Goal: Information Seeking & Learning: Learn about a topic

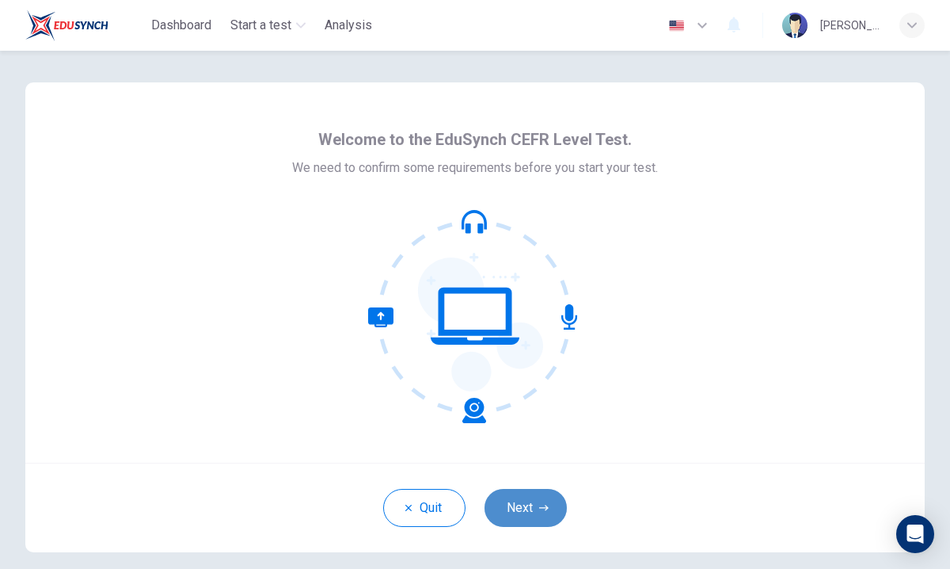
click at [527, 509] on button "Next" at bounding box center [526, 508] width 82 height 38
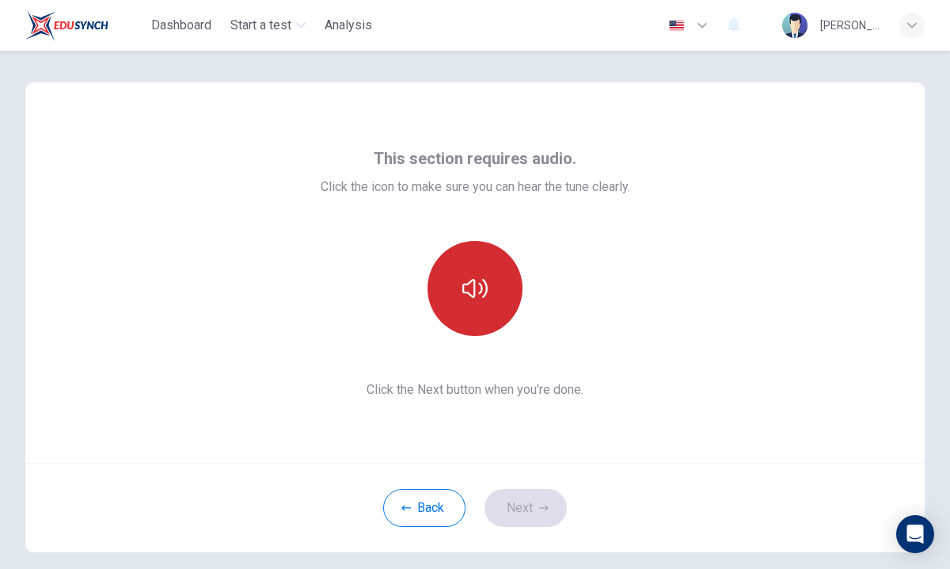
click at [478, 285] on icon "button" at bounding box center [474, 288] width 25 height 25
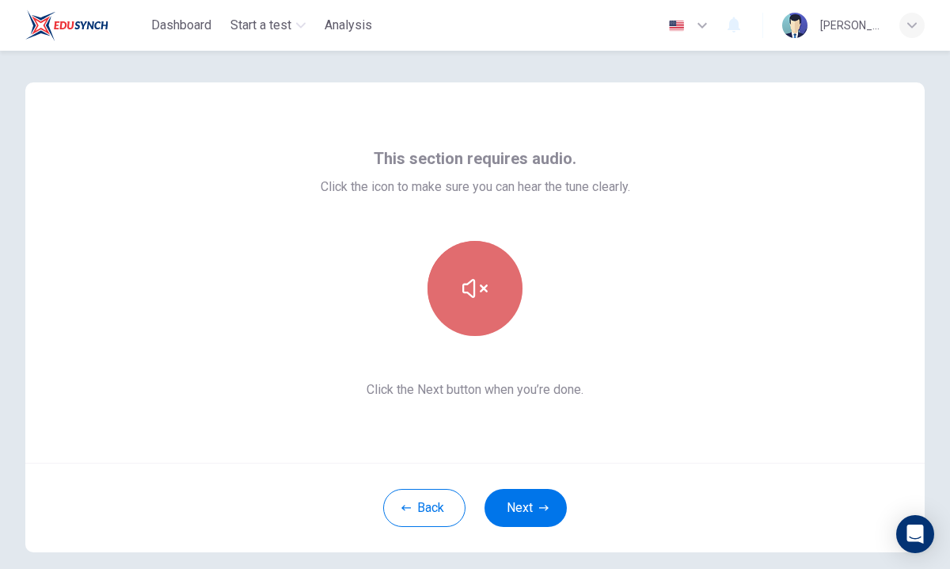
click at [478, 293] on icon "button" at bounding box center [474, 288] width 25 height 25
click at [474, 278] on icon "button" at bounding box center [474, 288] width 25 height 25
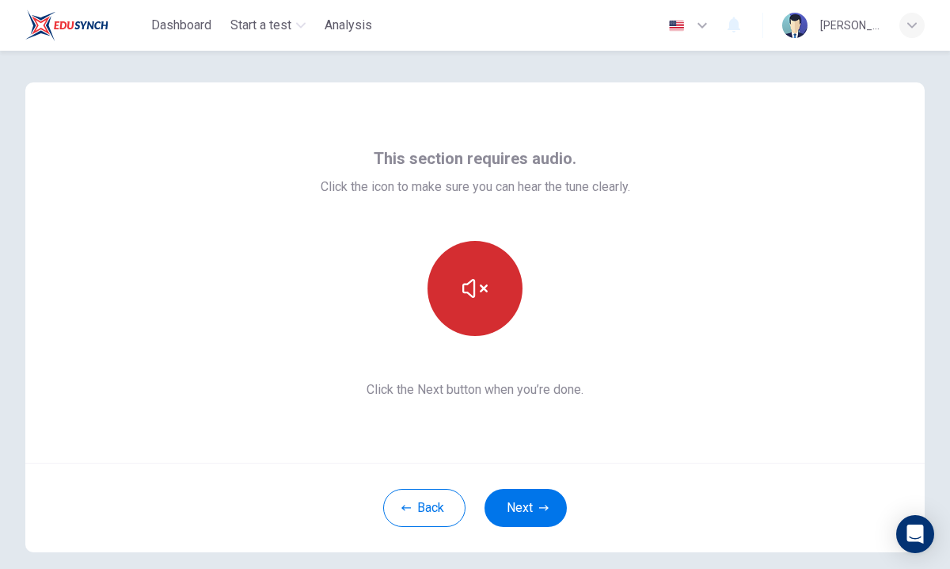
click at [483, 286] on icon "button" at bounding box center [474, 288] width 25 height 25
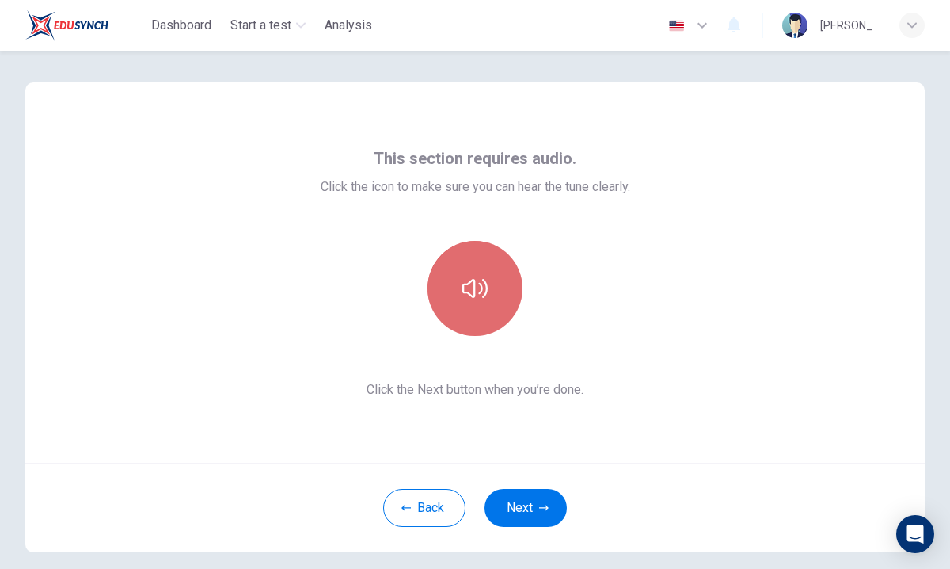
click at [483, 286] on icon "button" at bounding box center [474, 288] width 25 height 25
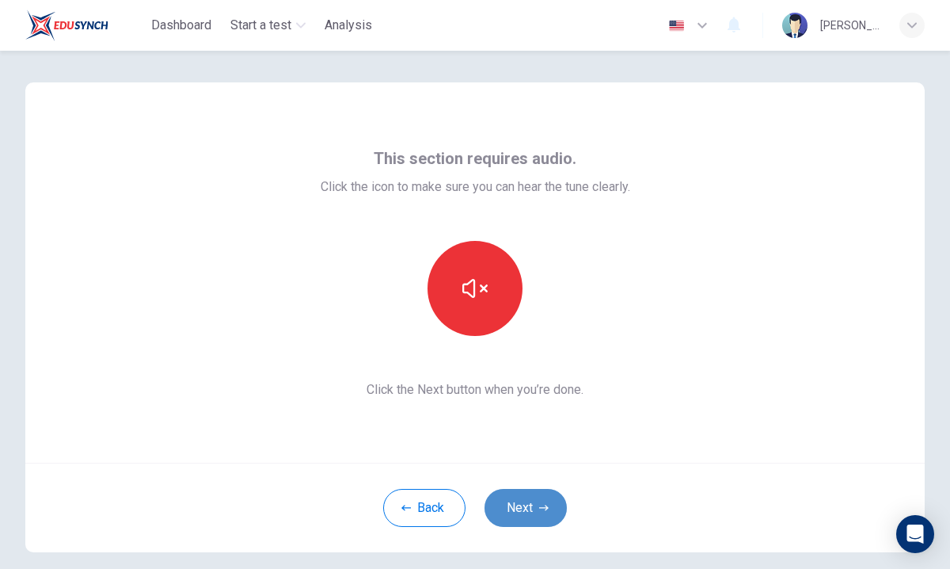
click at [530, 508] on button "Next" at bounding box center [526, 508] width 82 height 38
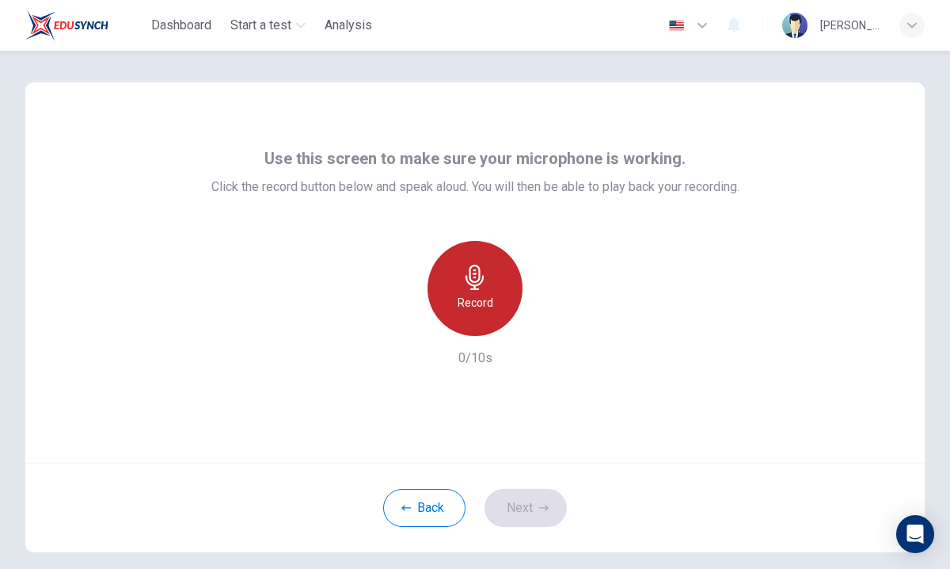
click at [479, 291] on div "Record" at bounding box center [475, 288] width 95 height 95
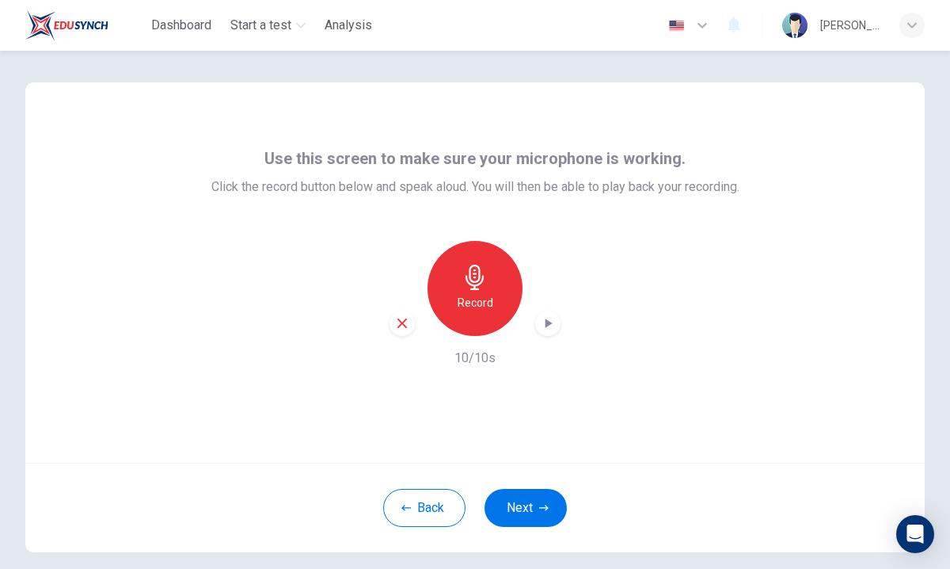
click at [403, 325] on icon "button" at bounding box center [402, 323] width 14 height 14
click at [471, 279] on icon "button" at bounding box center [474, 277] width 25 height 25
click at [545, 321] on icon "button" at bounding box center [548, 323] width 16 height 16
click at [544, 321] on icon "button" at bounding box center [548, 323] width 16 height 16
click at [403, 322] on icon "button" at bounding box center [403, 323] width 10 height 10
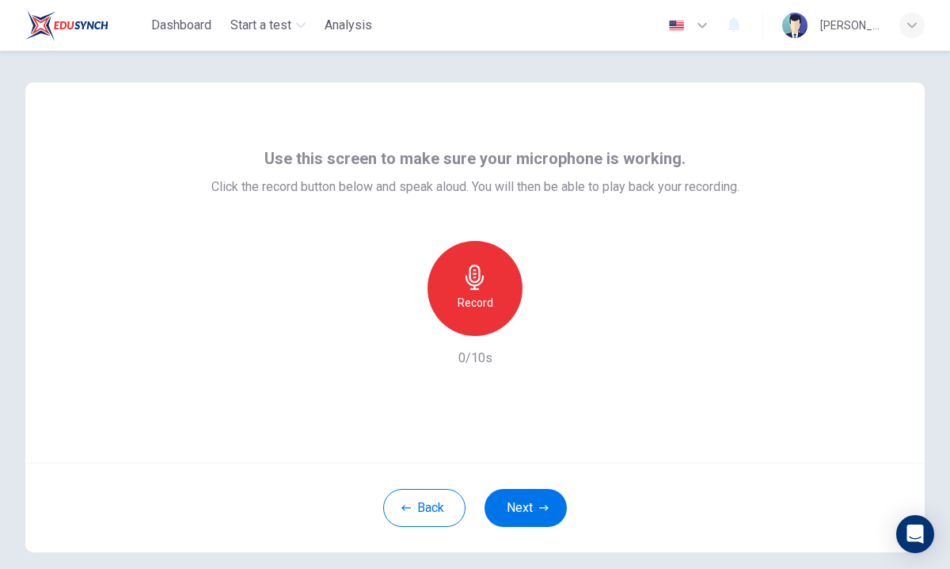
click at [474, 272] on icon "button" at bounding box center [475, 277] width 18 height 25
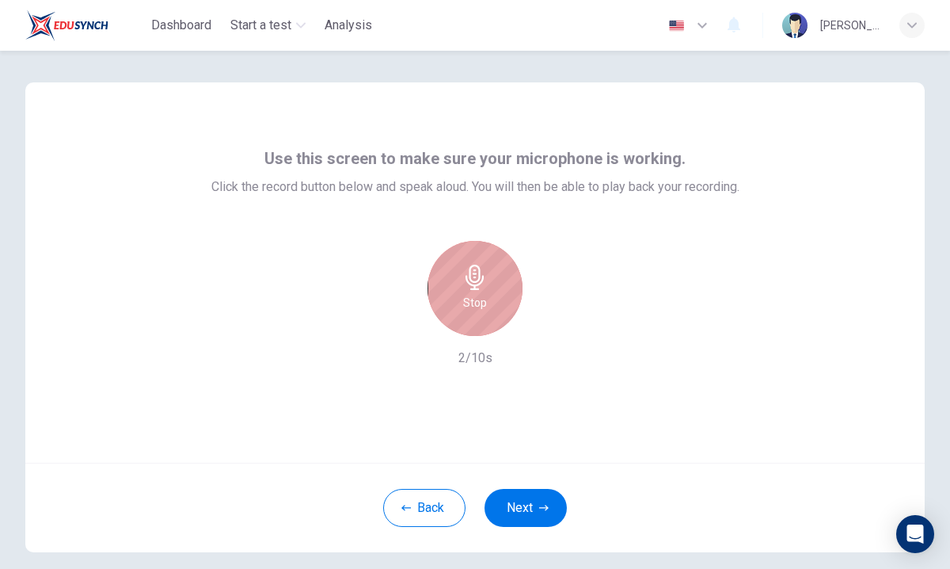
click at [474, 272] on icon "button" at bounding box center [475, 277] width 18 height 25
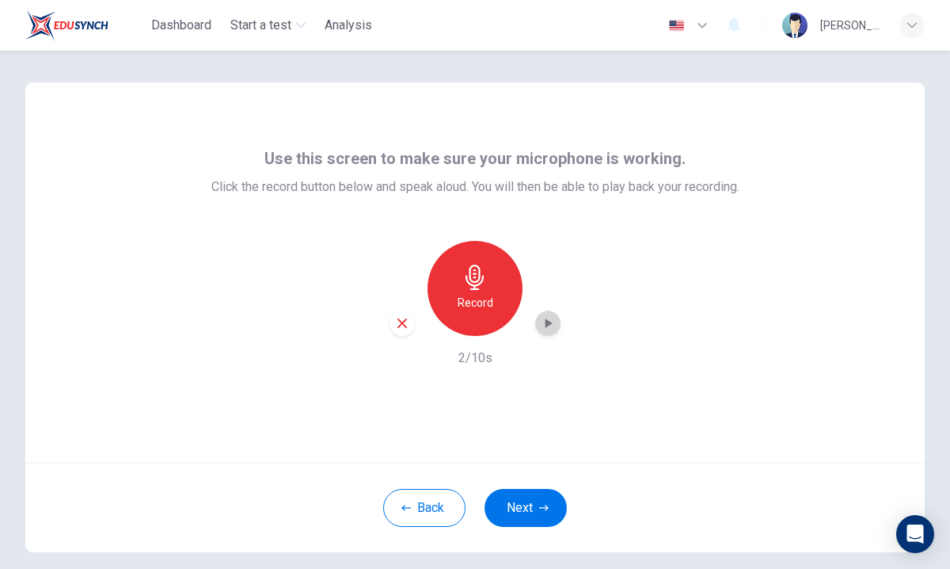
click at [550, 318] on icon "button" at bounding box center [548, 323] width 16 height 16
click at [518, 499] on button "Next" at bounding box center [526, 508] width 82 height 38
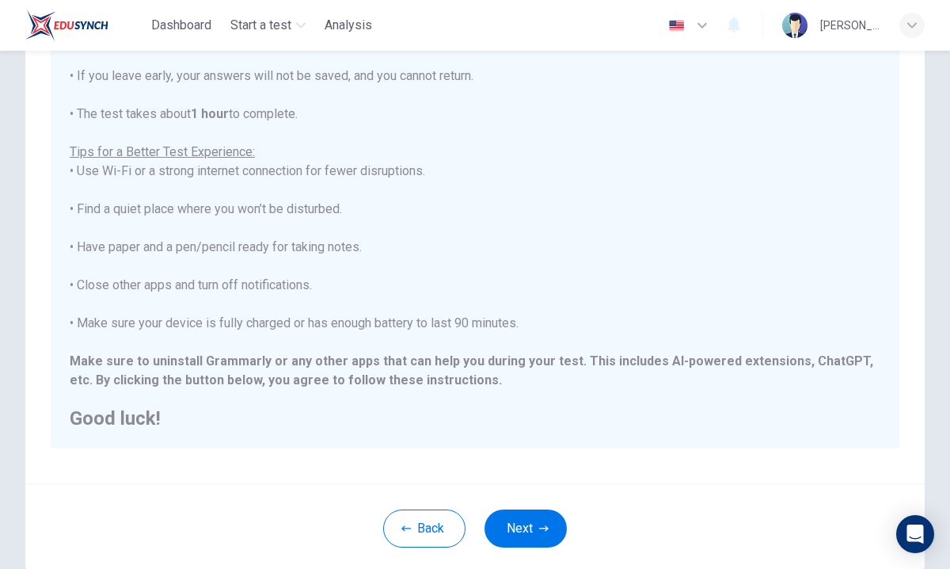
scroll to position [184, 0]
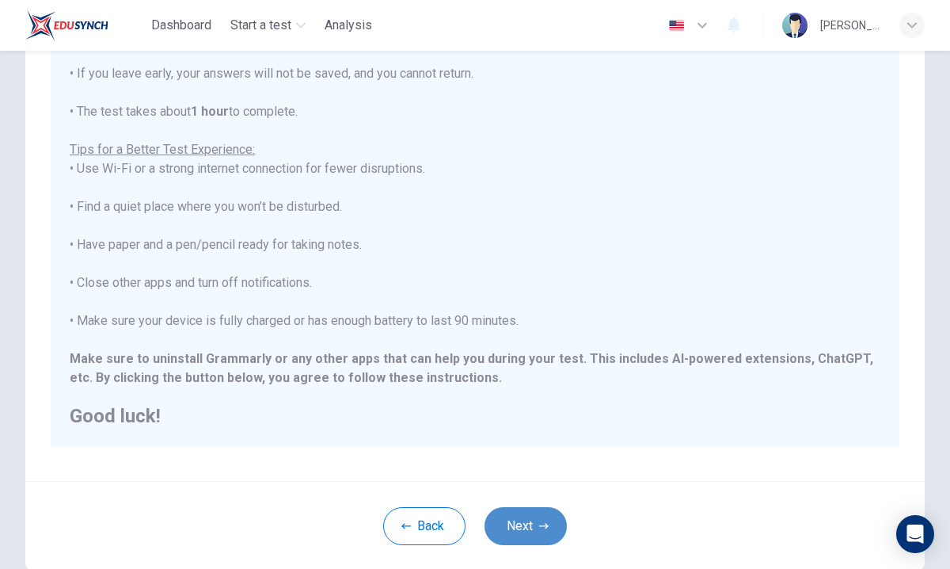
click at [535, 520] on button "Next" at bounding box center [526, 526] width 82 height 38
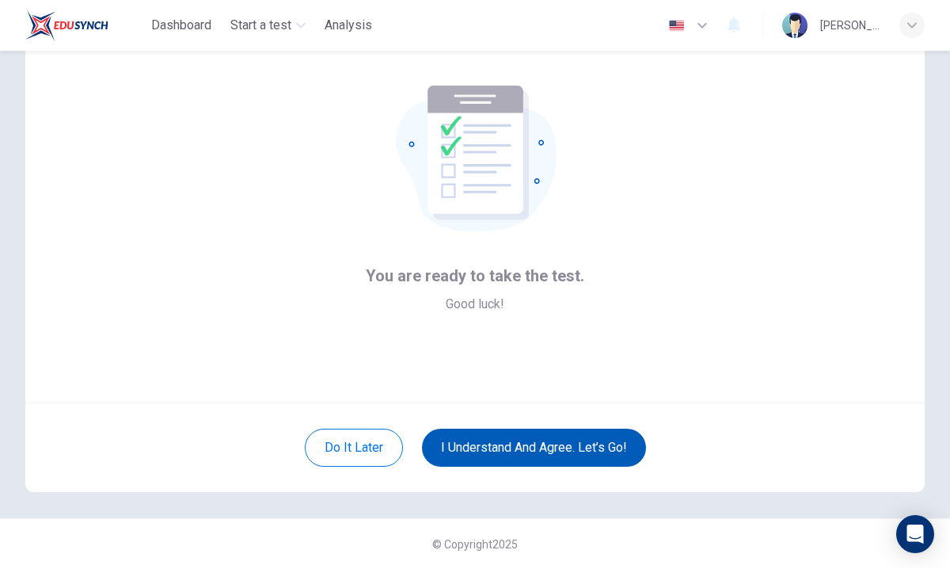
scroll to position [60, 0]
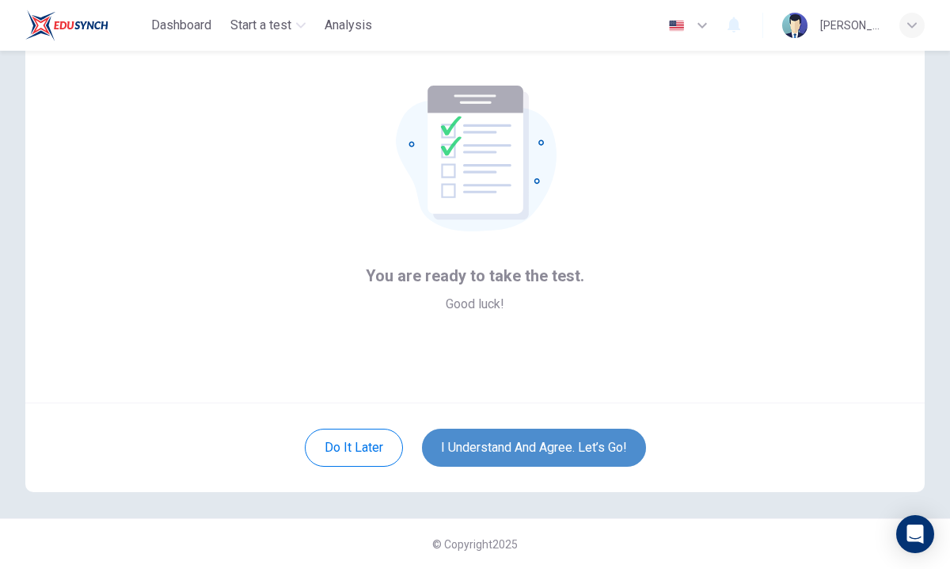
click at [554, 447] on button "I understand and agree. Let’s go!" at bounding box center [534, 447] width 224 height 38
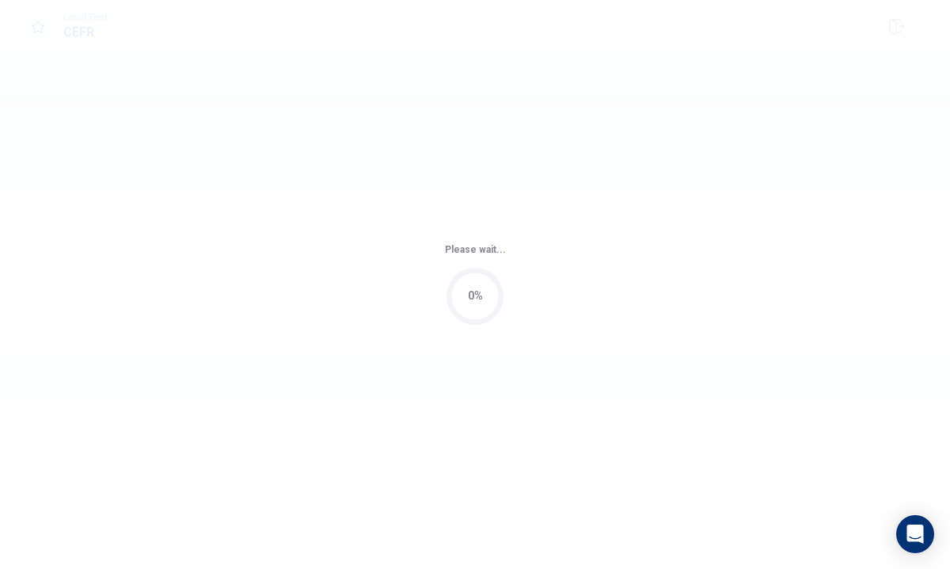
click at [528, 459] on div "Please wait... 0%" at bounding box center [475, 284] width 950 height 569
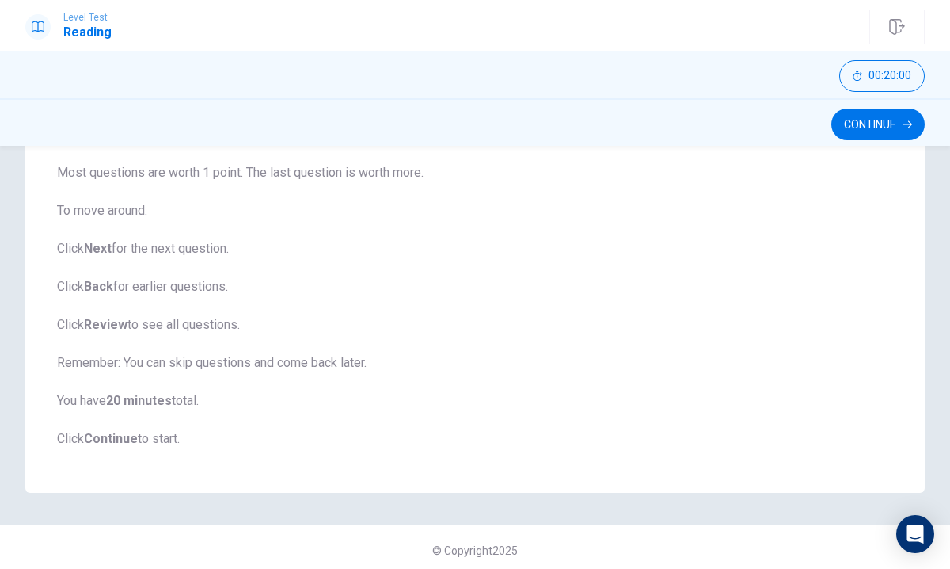
scroll to position [198, 0]
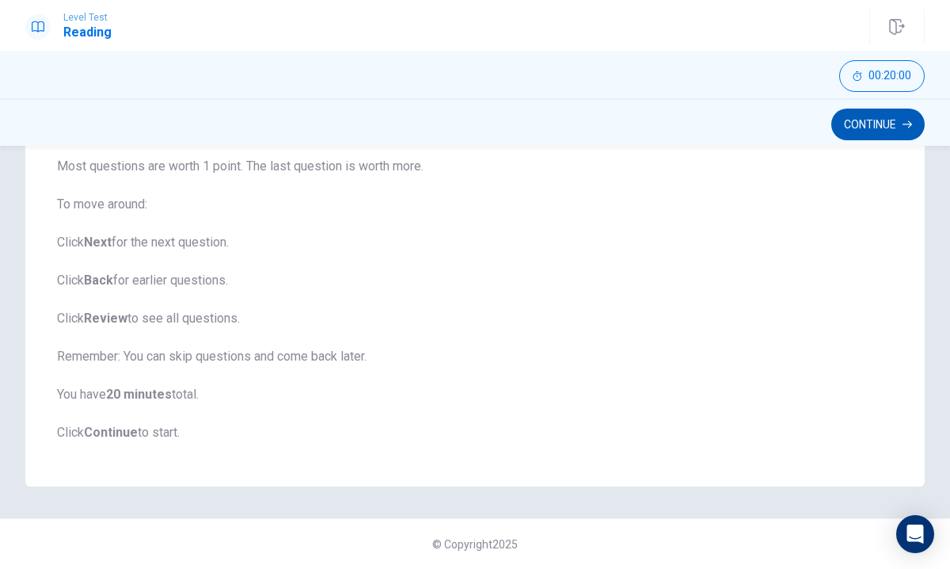
click at [874, 120] on button "Continue" at bounding box center [878, 124] width 93 height 32
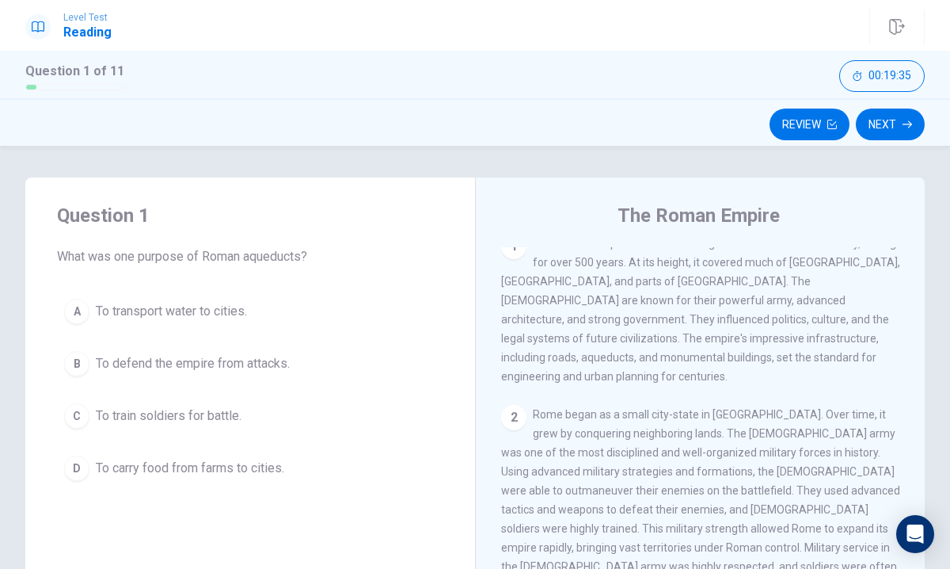
scroll to position [0, 0]
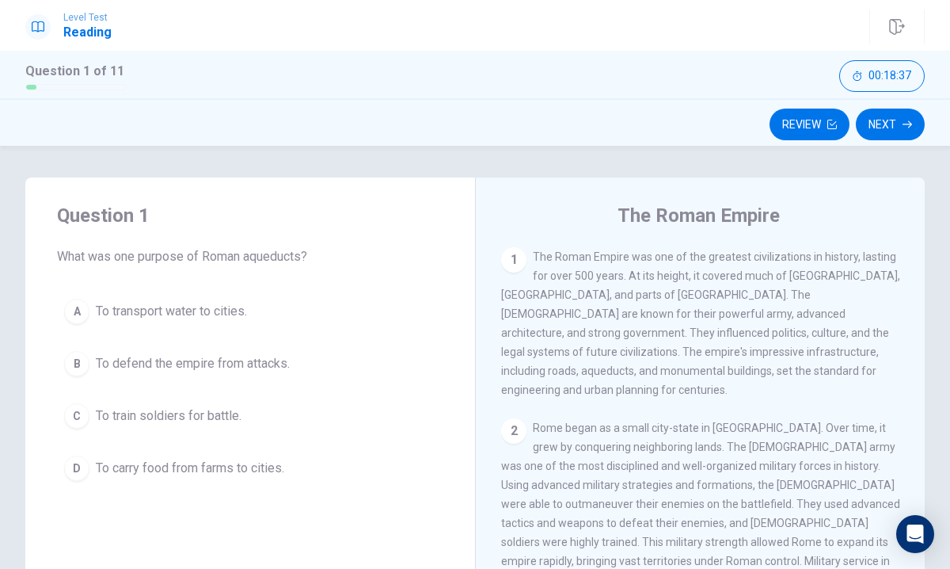
click at [71, 363] on div "B" at bounding box center [76, 363] width 25 height 25
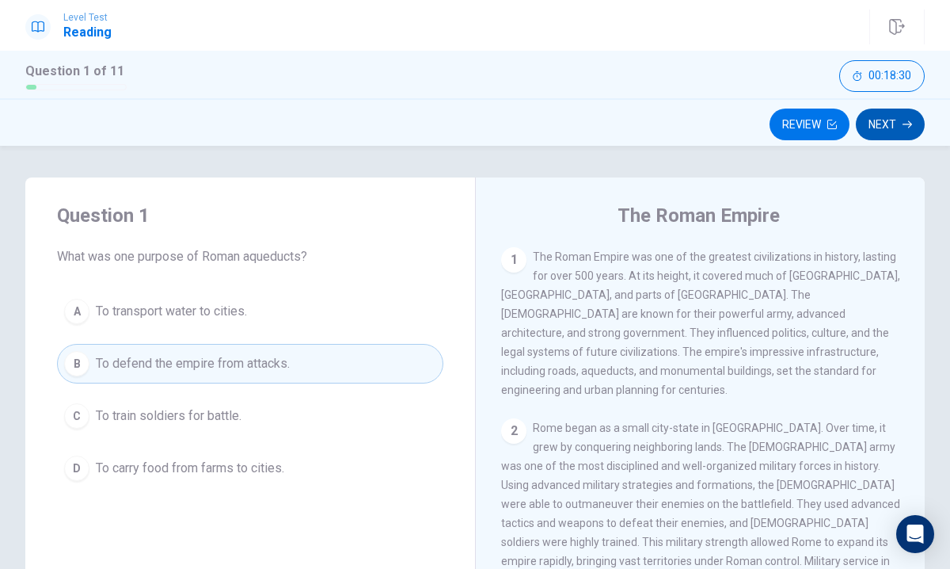
click at [896, 120] on button "Next" at bounding box center [890, 124] width 69 height 32
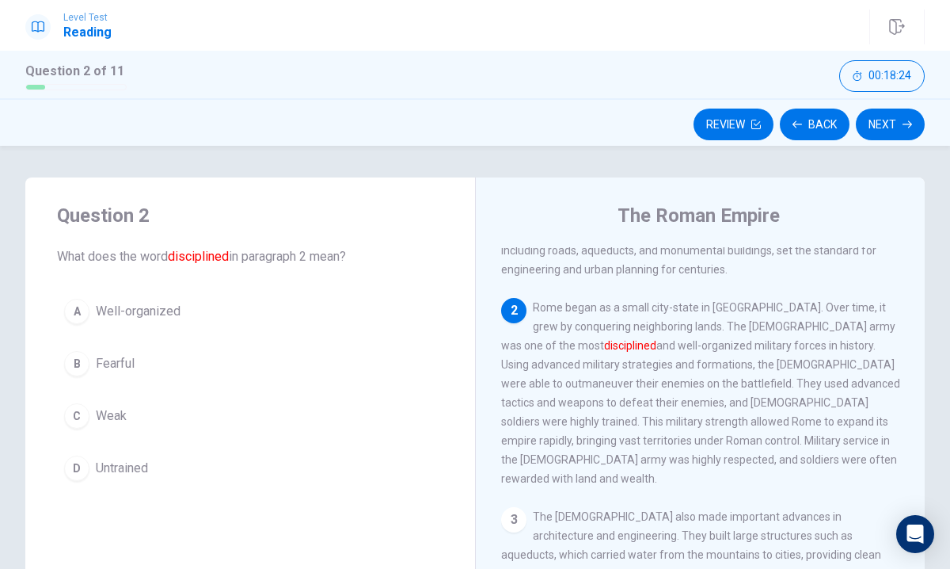
scroll to position [130, 0]
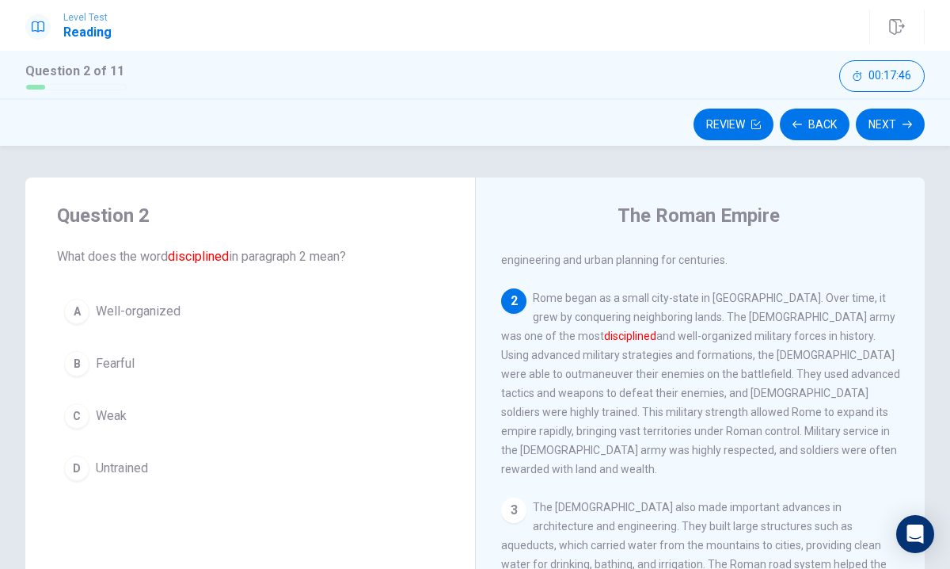
click at [73, 306] on div "A" at bounding box center [76, 311] width 25 height 25
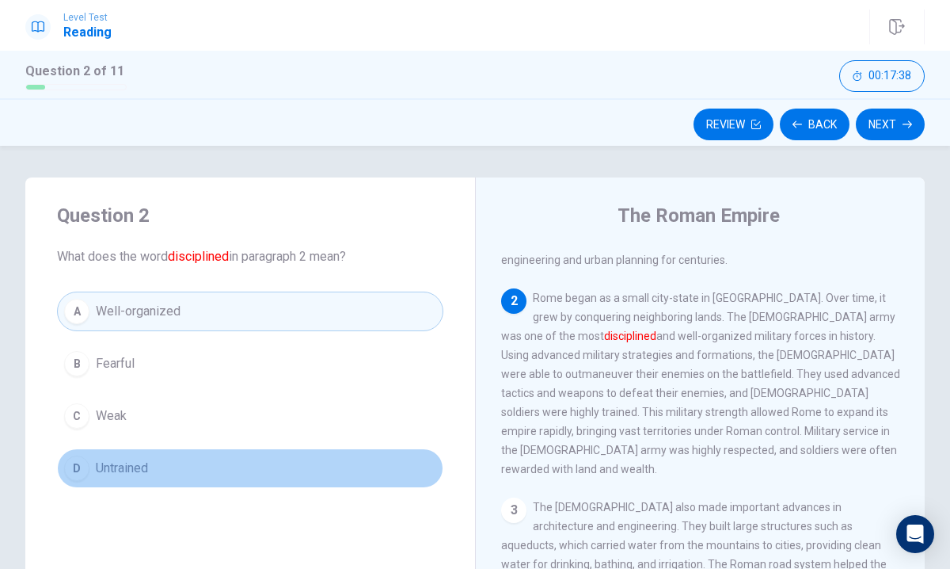
click at [79, 468] on div "D" at bounding box center [76, 467] width 25 height 25
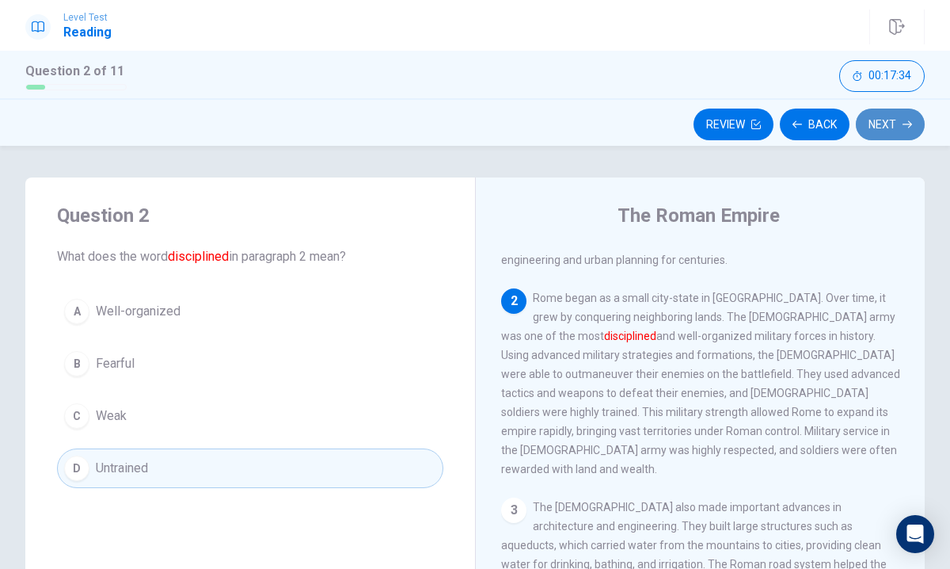
click at [888, 122] on button "Next" at bounding box center [890, 124] width 69 height 32
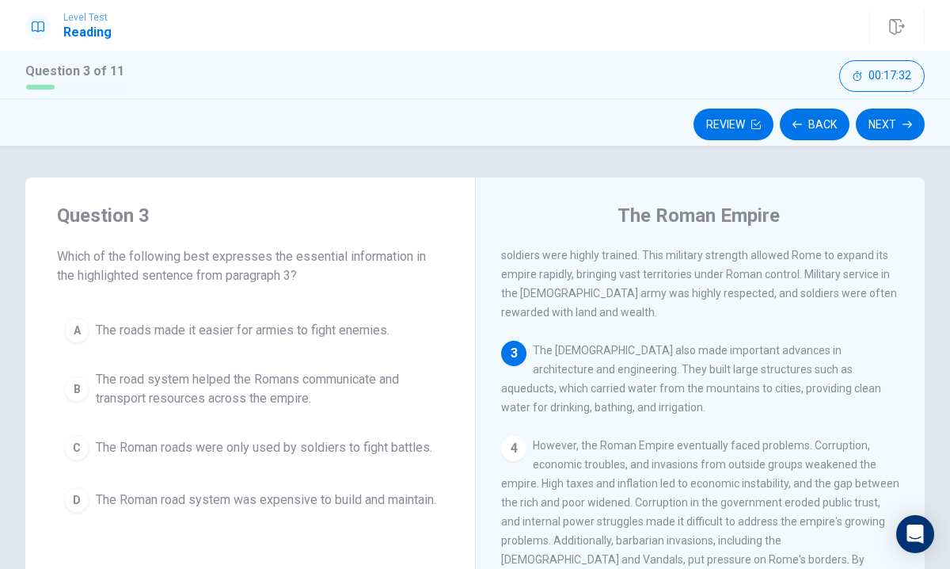
scroll to position [286, 0]
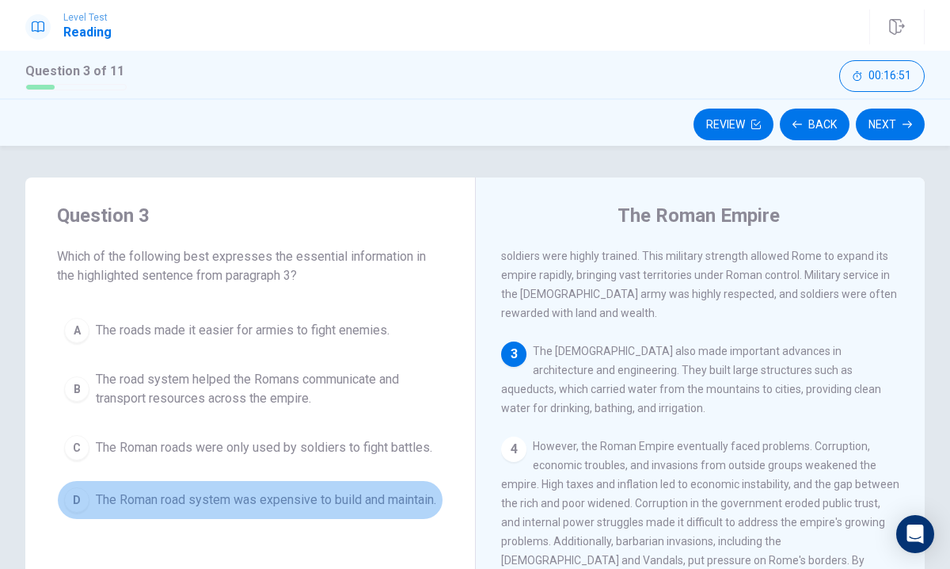
click at [80, 506] on div "D" at bounding box center [76, 499] width 25 height 25
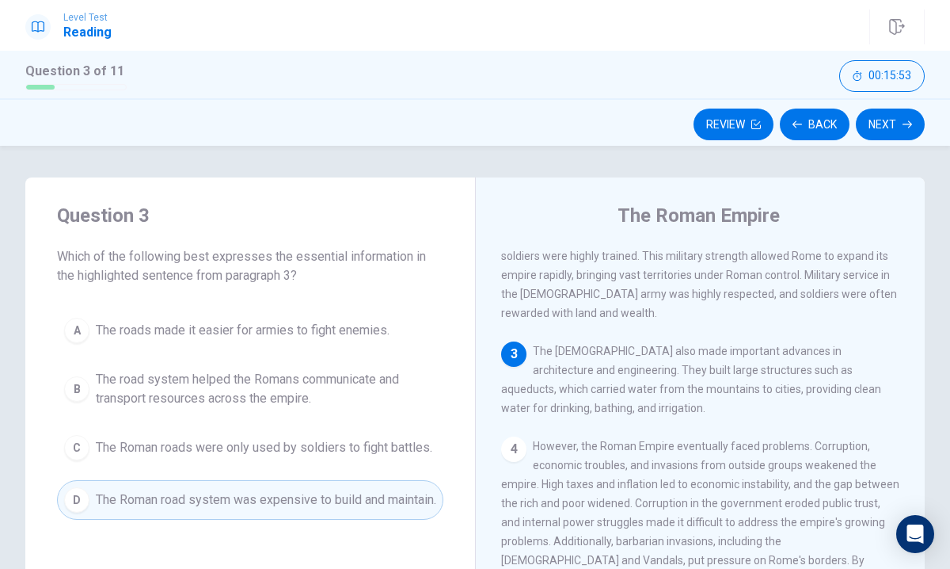
click at [77, 378] on div "B" at bounding box center [76, 388] width 25 height 25
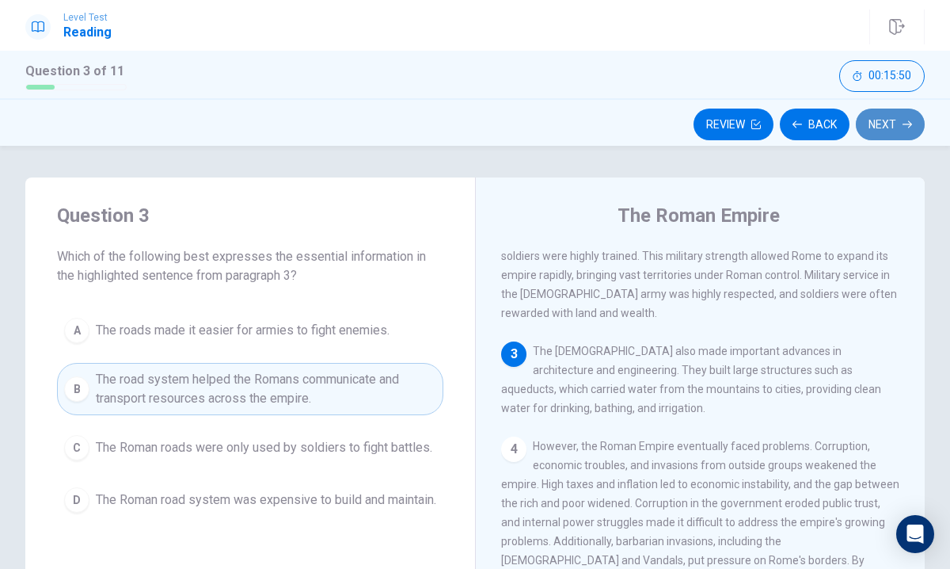
click at [903, 123] on icon "button" at bounding box center [908, 125] width 10 height 10
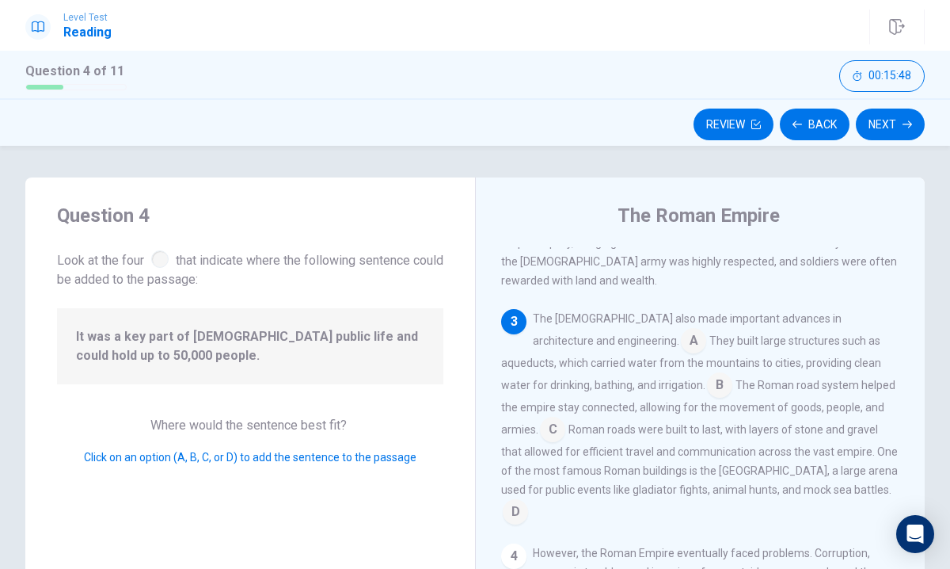
scroll to position [323, 0]
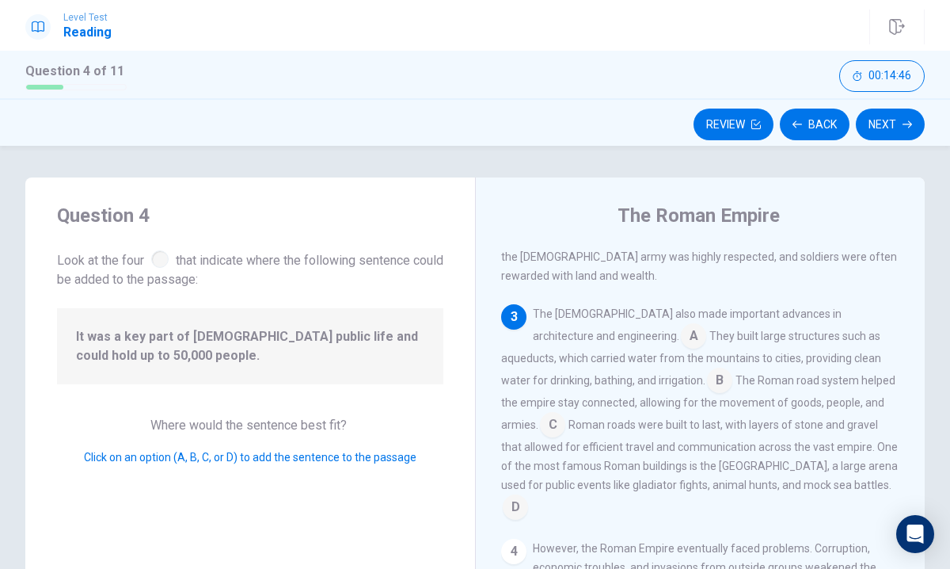
click at [707, 369] on input at bounding box center [719, 381] width 25 height 25
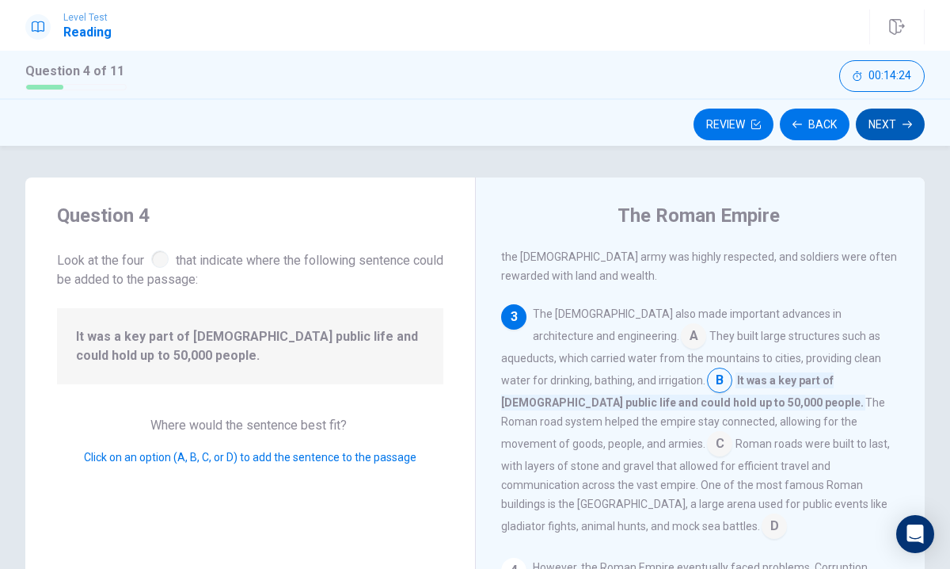
click at [893, 121] on button "Next" at bounding box center [890, 124] width 69 height 32
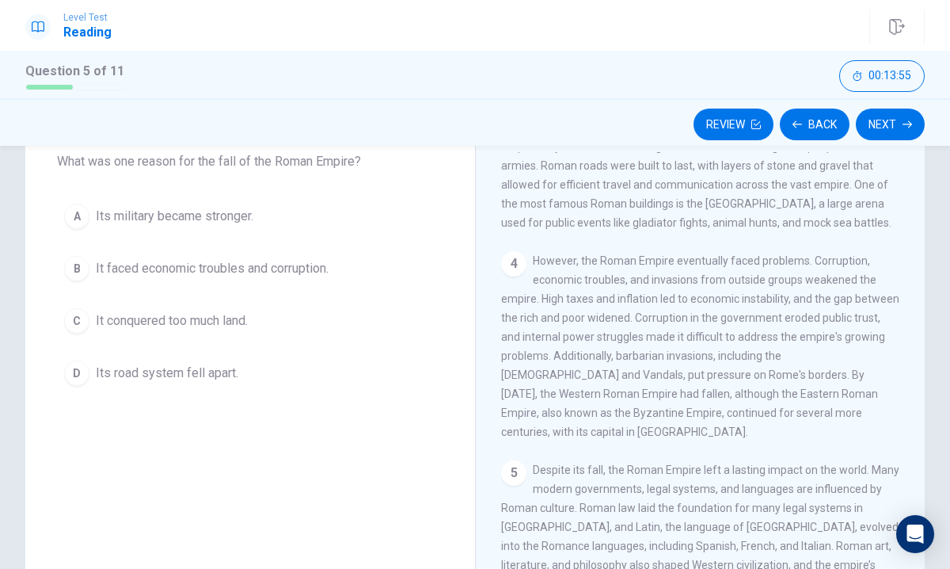
scroll to position [90, 0]
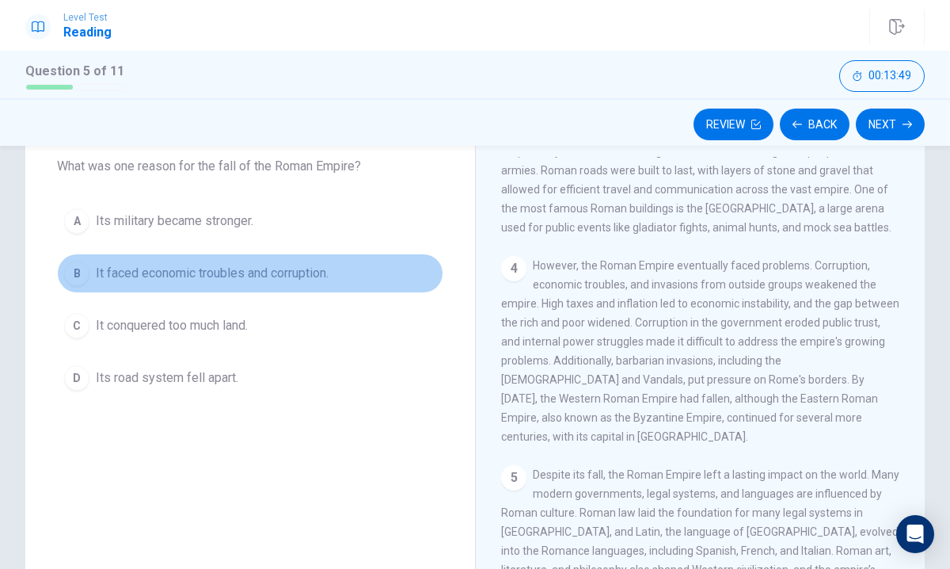
click at [79, 270] on div "B" at bounding box center [76, 273] width 25 height 25
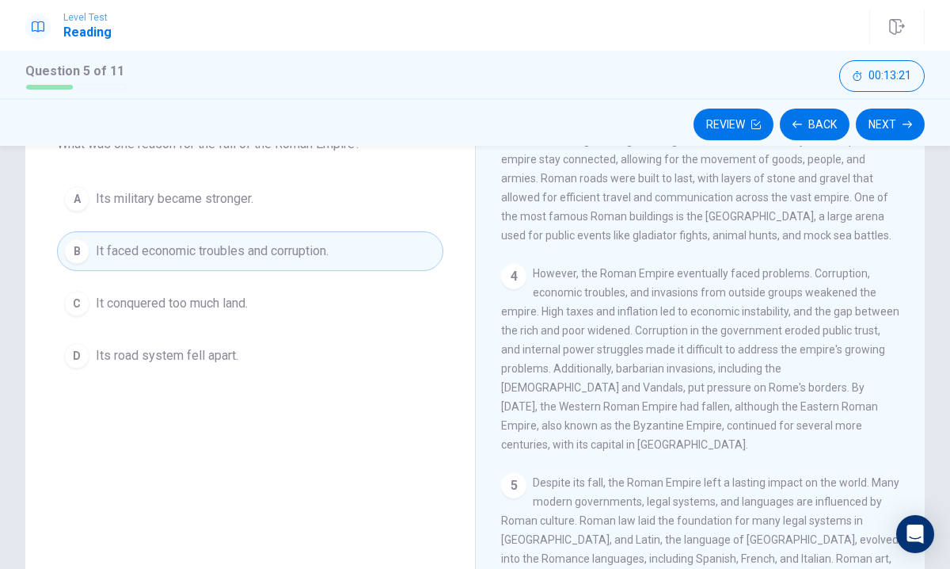
scroll to position [108, 0]
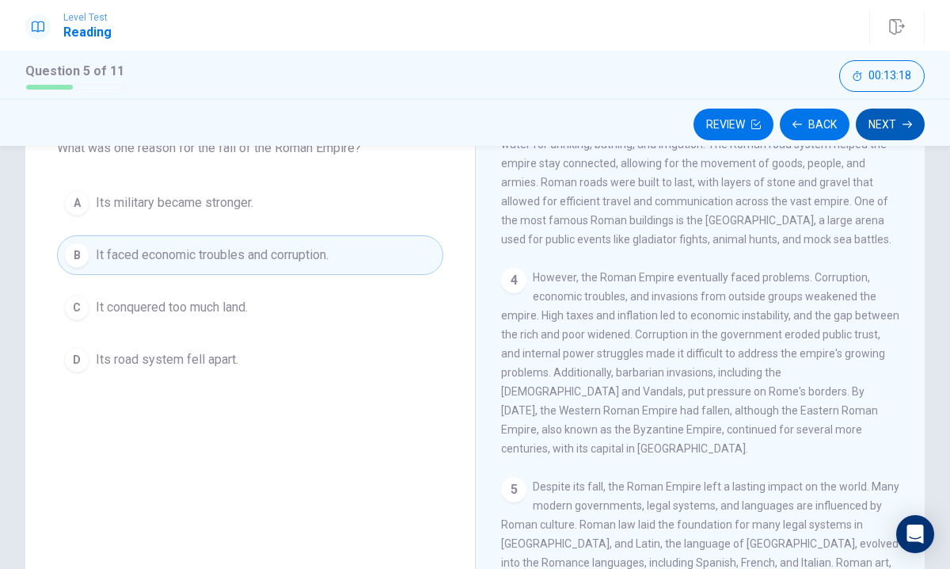
click at [895, 127] on button "Next" at bounding box center [890, 124] width 69 height 32
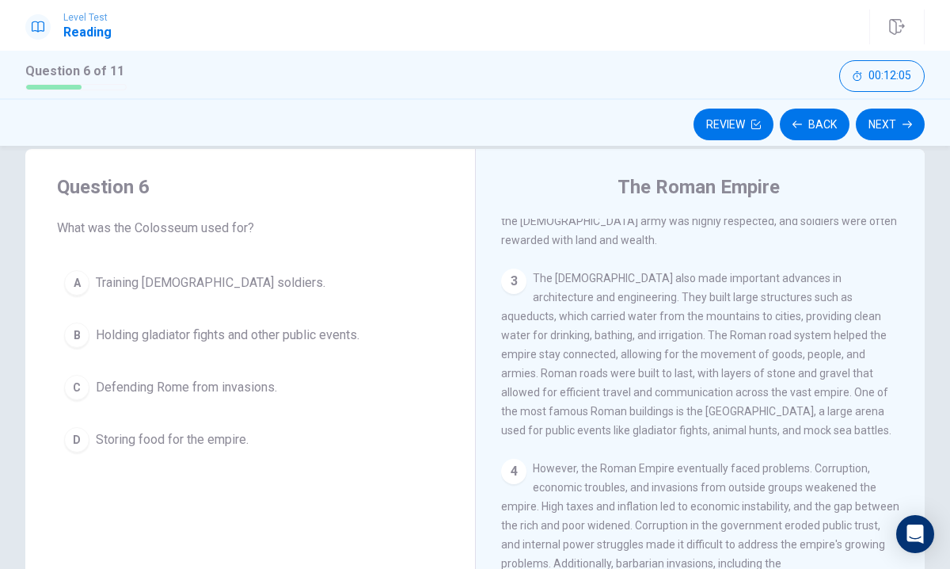
scroll to position [333, 0]
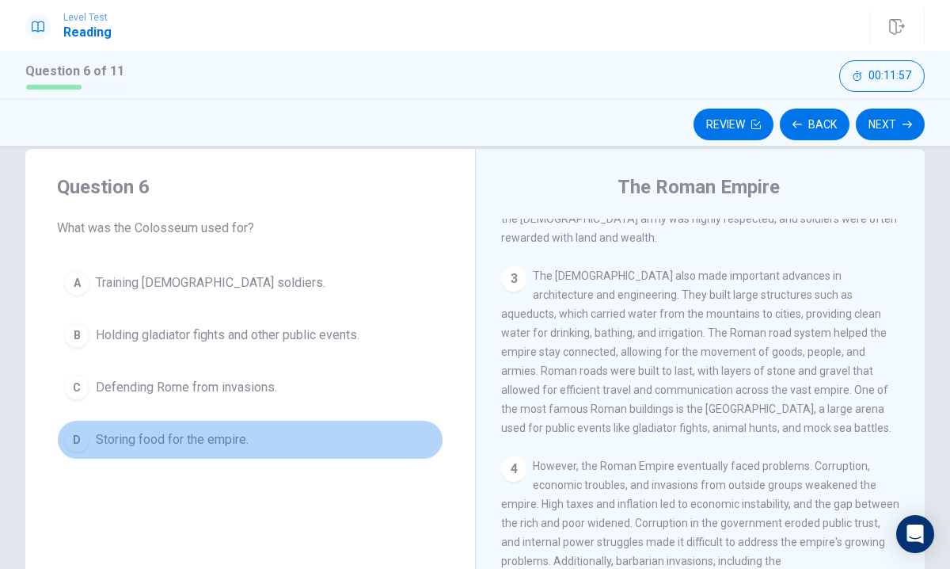
click at [81, 440] on div "D" at bounding box center [76, 439] width 25 height 25
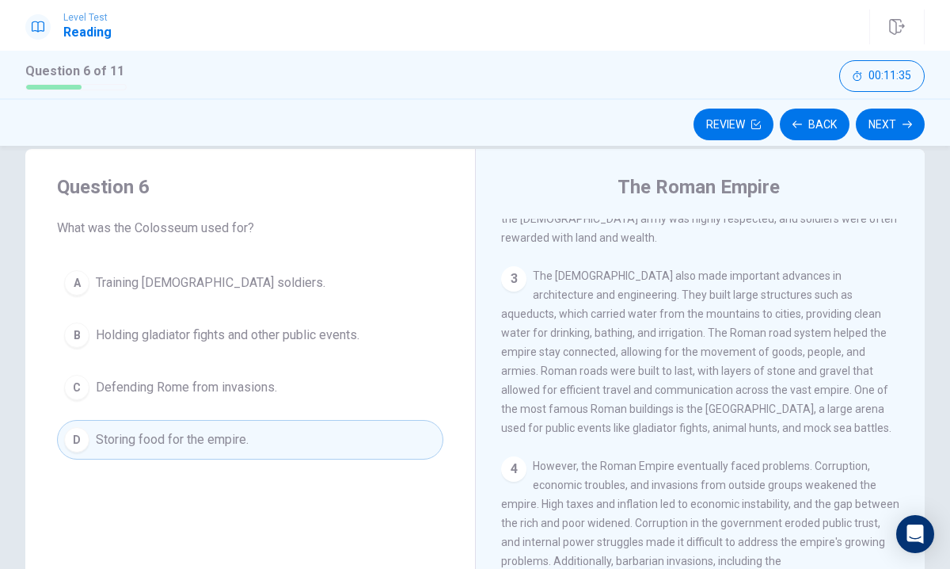
click at [80, 336] on div "B" at bounding box center [76, 334] width 25 height 25
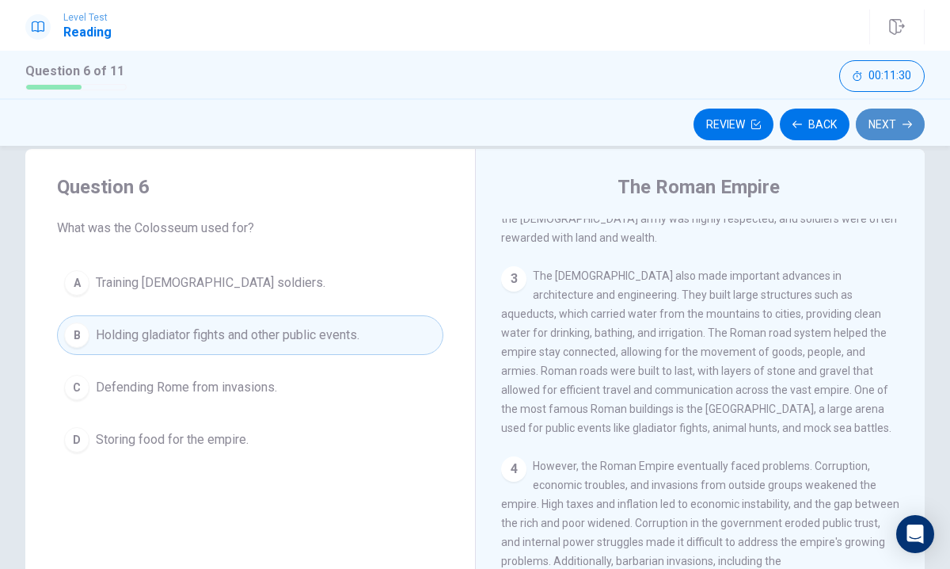
click at [893, 125] on button "Next" at bounding box center [890, 124] width 69 height 32
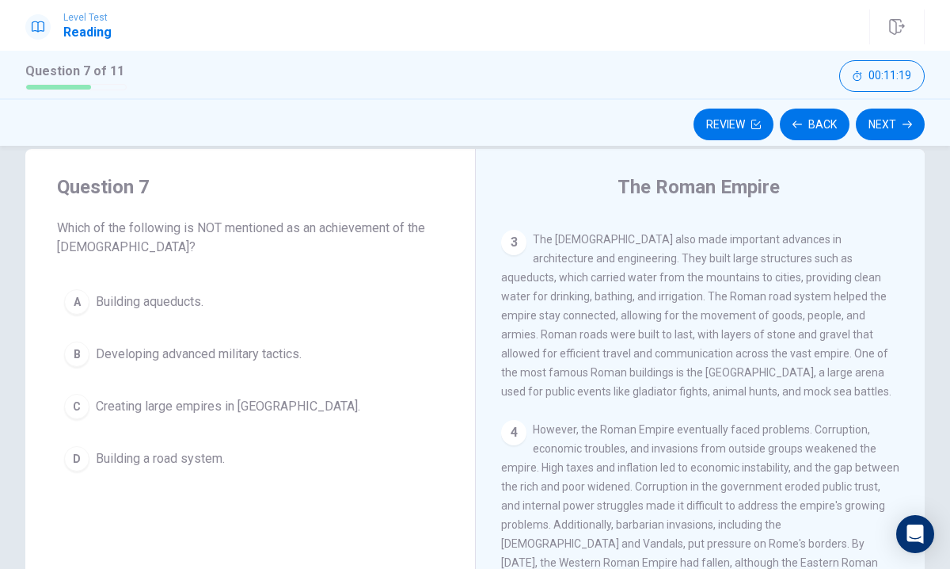
scroll to position [383, 0]
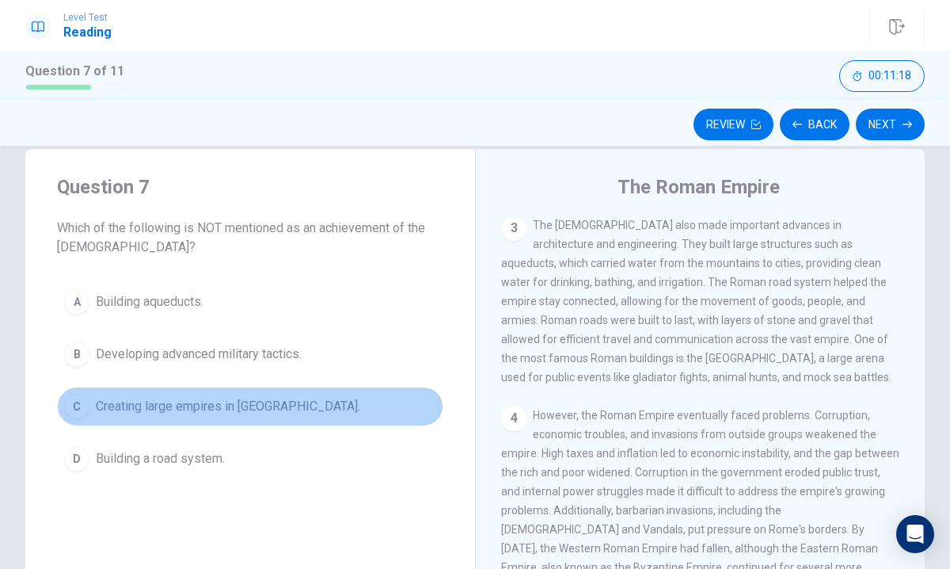
click at [82, 405] on div "C" at bounding box center [76, 406] width 25 height 25
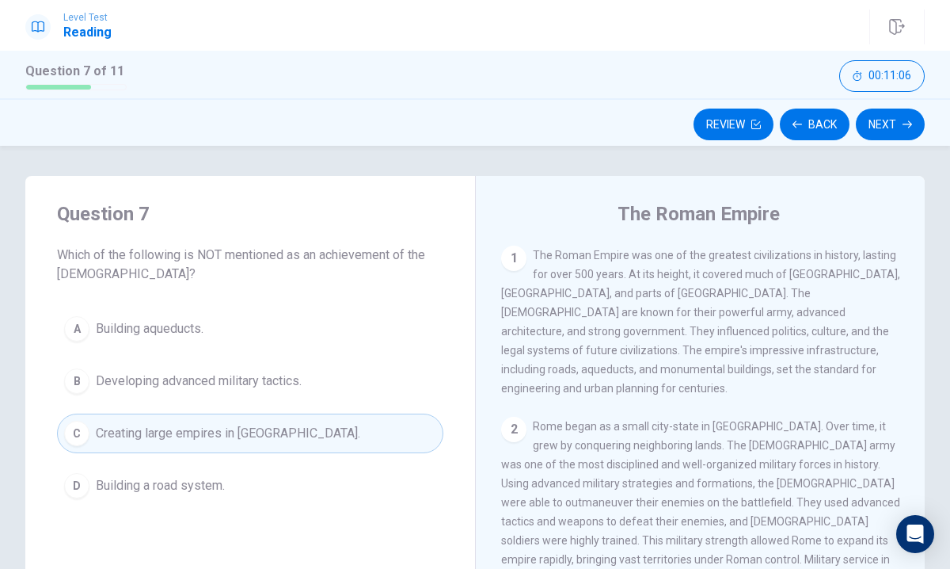
scroll to position [3, 0]
click at [898, 128] on button "Next" at bounding box center [890, 124] width 69 height 32
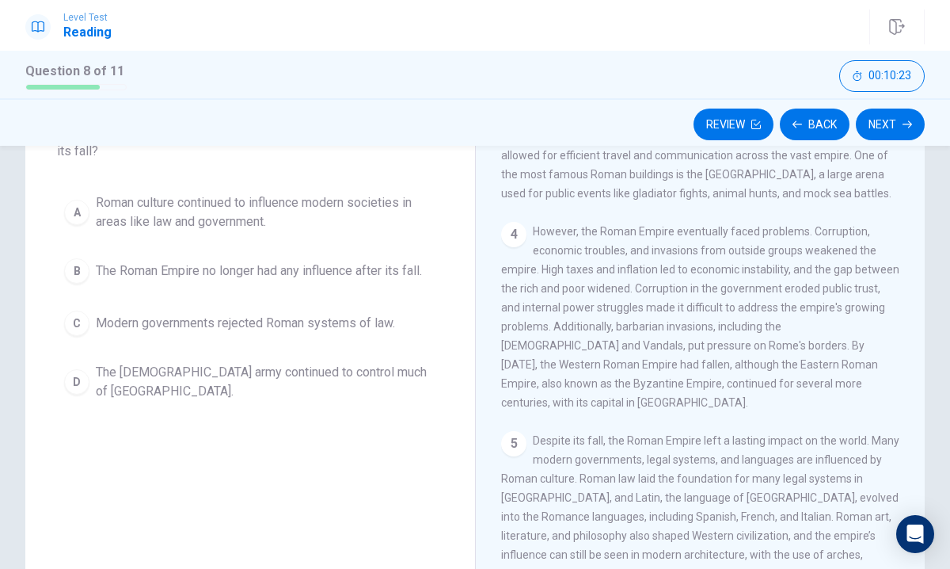
scroll to position [122, 0]
click at [79, 209] on div "A" at bounding box center [76, 214] width 25 height 25
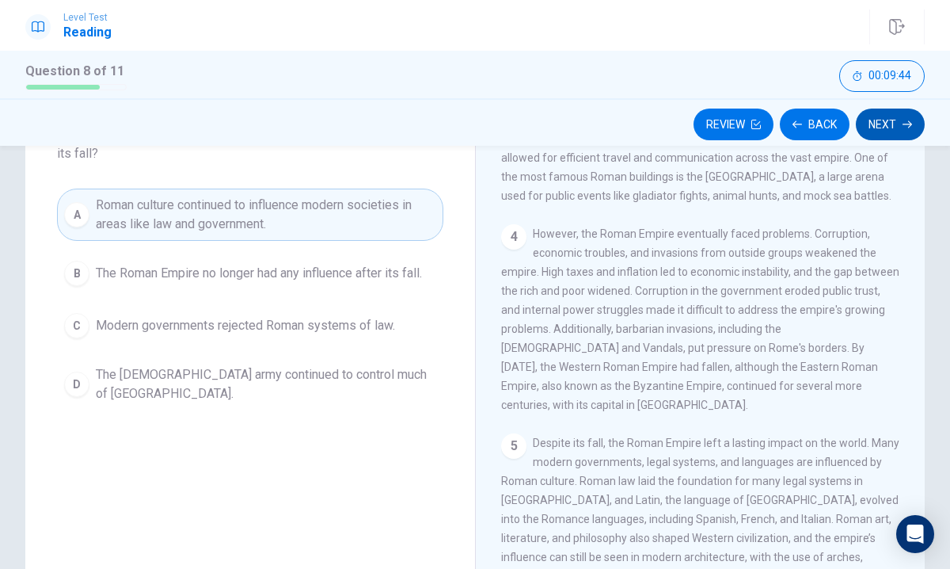
click at [897, 126] on button "Next" at bounding box center [890, 124] width 69 height 32
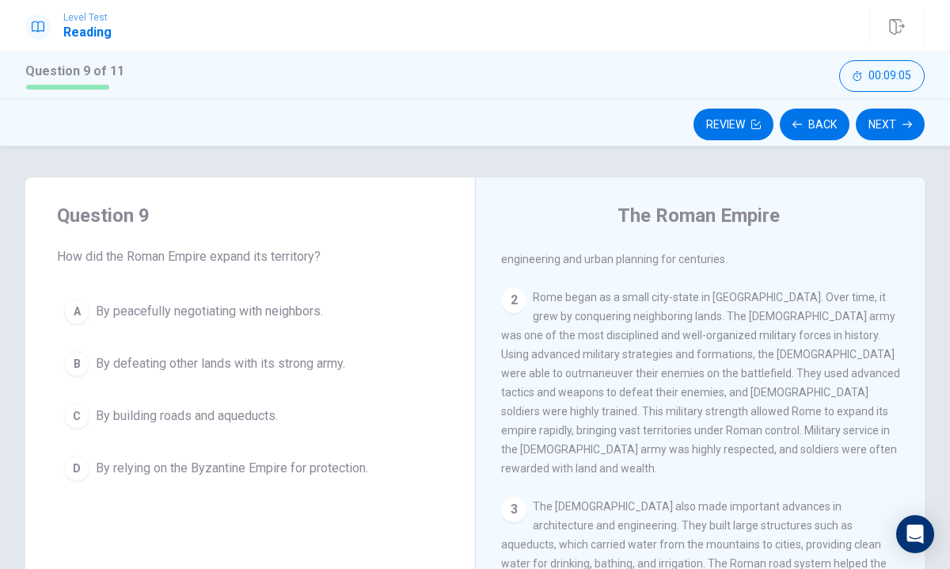
scroll to position [131, 0]
click at [85, 361] on div "B" at bounding box center [76, 363] width 25 height 25
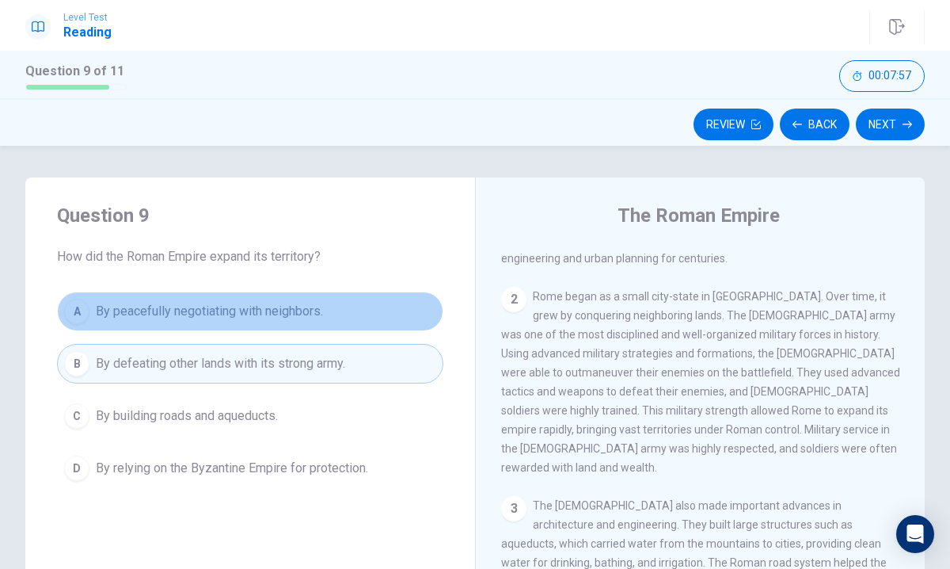
click at [83, 309] on div "A" at bounding box center [76, 311] width 25 height 25
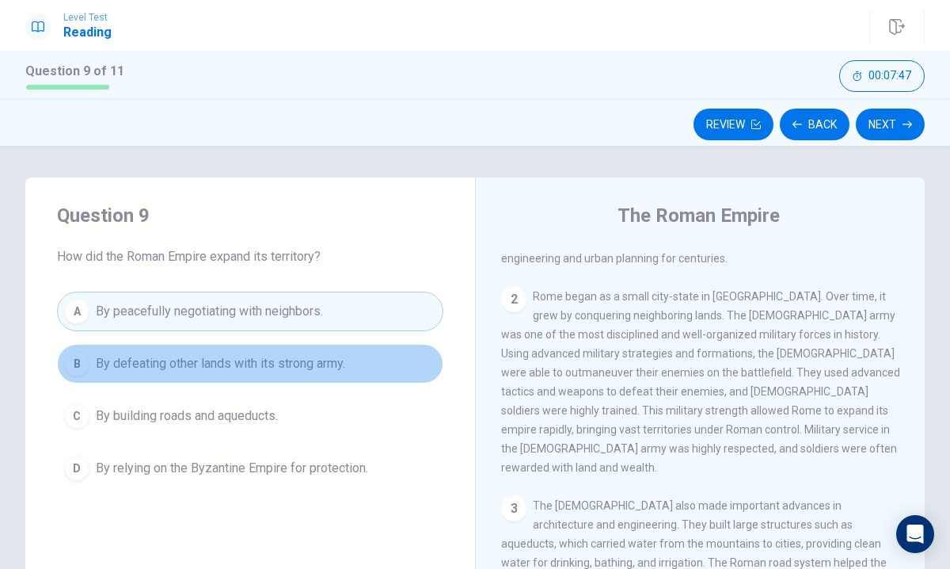
click at [78, 362] on div "B" at bounding box center [76, 363] width 25 height 25
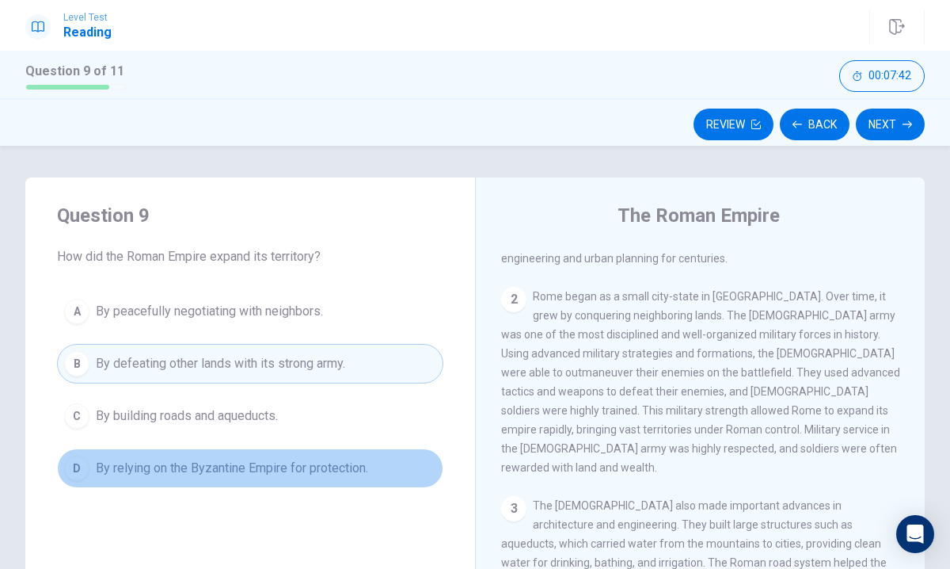
click at [81, 466] on div "D" at bounding box center [76, 467] width 25 height 25
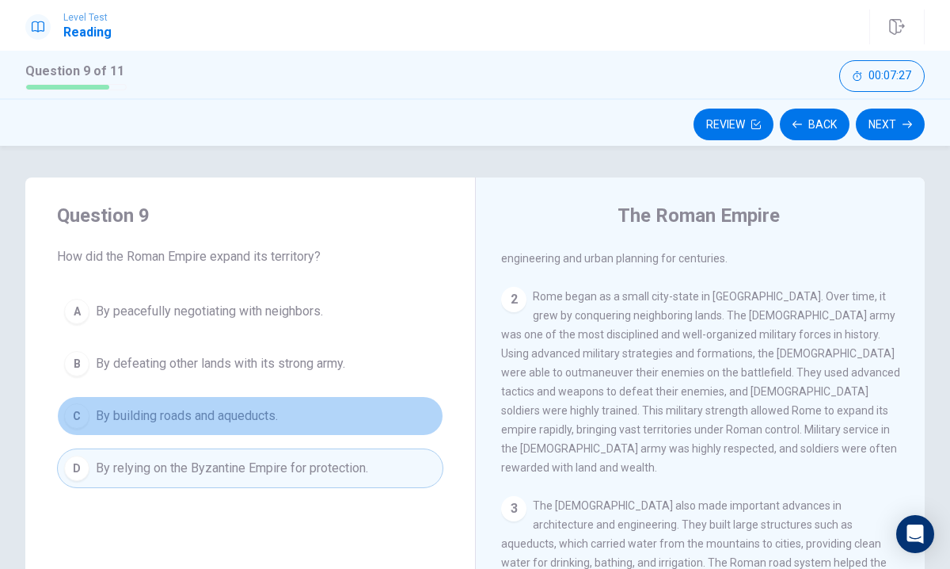
click at [83, 413] on div "C" at bounding box center [76, 415] width 25 height 25
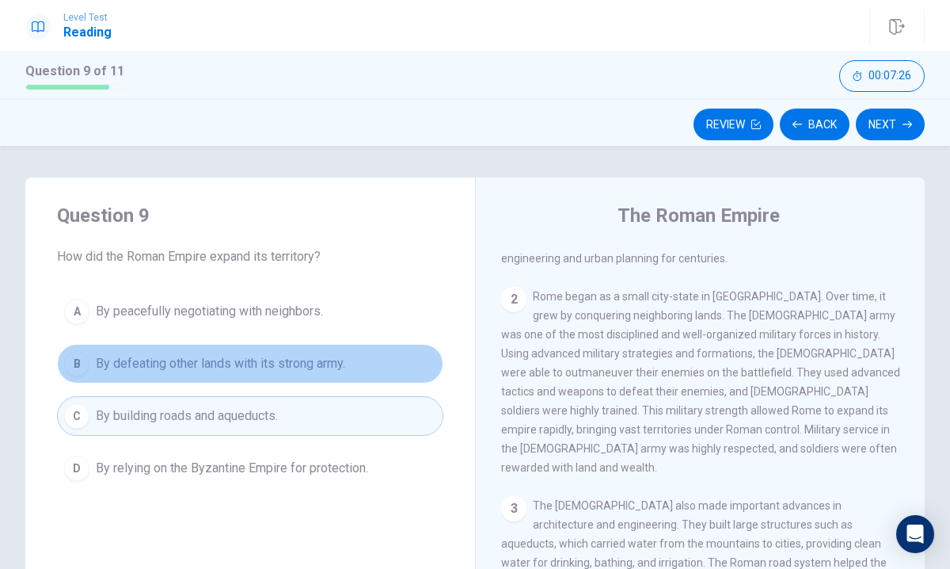
click at [81, 360] on div "B" at bounding box center [76, 363] width 25 height 25
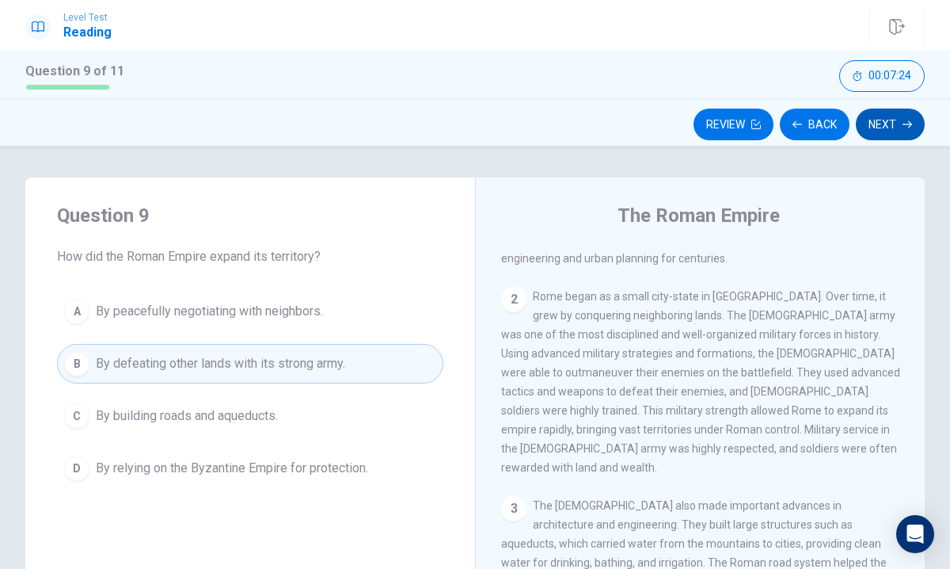
click at [892, 118] on button "Next" at bounding box center [890, 124] width 69 height 32
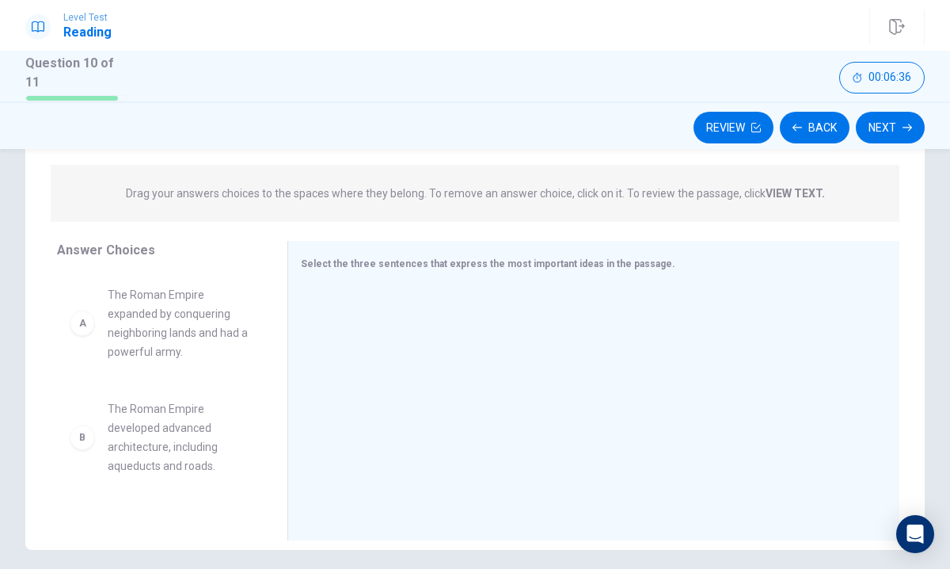
scroll to position [185, 0]
click at [386, 284] on div at bounding box center [587, 389] width 573 height 212
click at [322, 272] on div "Select the three sentences that express the most important ideas in the passage." at bounding box center [593, 387] width 612 height 299
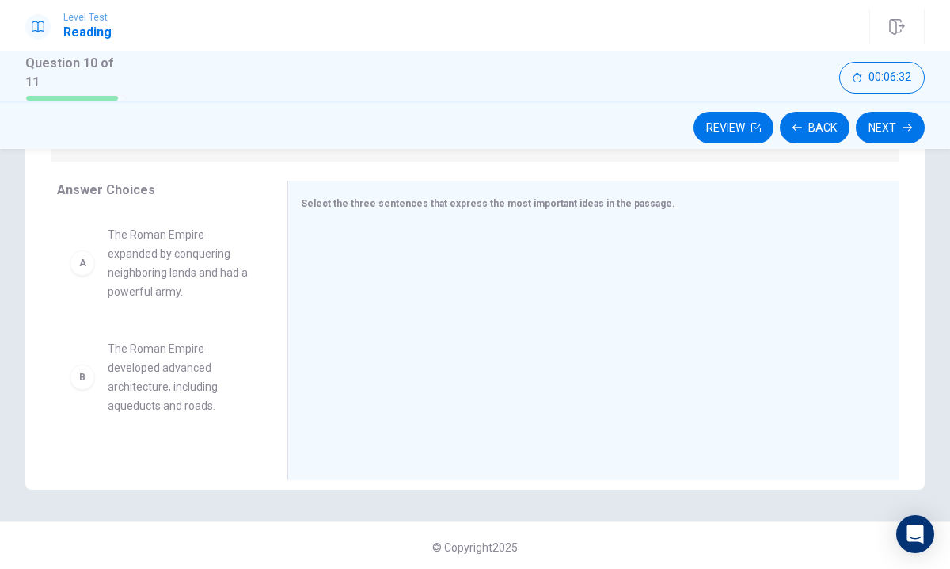
click at [89, 265] on div "A" at bounding box center [82, 262] width 25 height 25
click at [87, 260] on div "A" at bounding box center [82, 262] width 25 height 25
click at [81, 376] on div "B" at bounding box center [82, 376] width 25 height 25
click at [67, 212] on div "A The Roman Empire expanded by conquering neighboring lands and had a powerful …" at bounding box center [159, 262] width 205 height 101
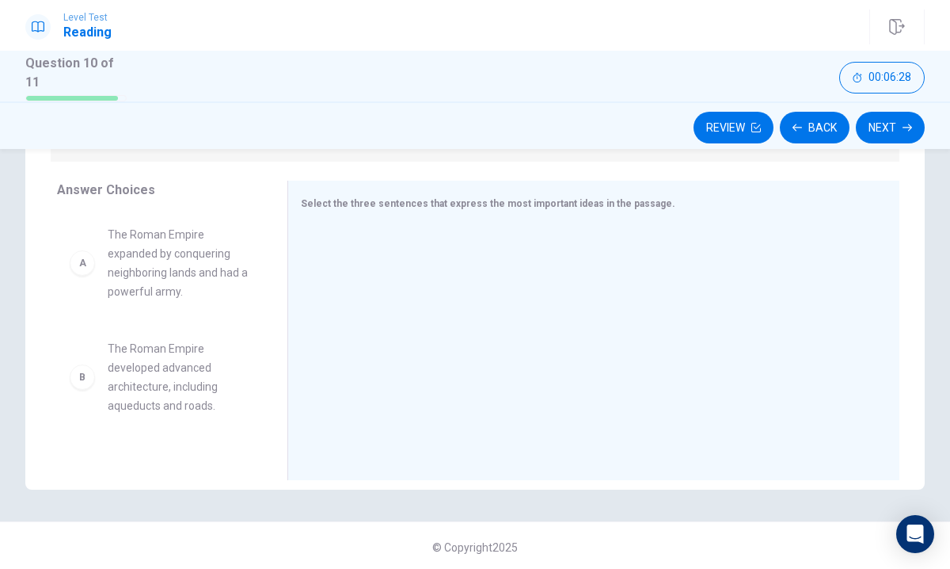
click at [87, 265] on div "A" at bounding box center [82, 262] width 25 height 25
drag, startPoint x: 291, startPoint y: 328, endPoint x: 292, endPoint y: 306, distance: 21.4
click at [292, 306] on div at bounding box center [286, 330] width 20 height 299
click at [313, 325] on div "Select the three sentences that express the most important ideas in the passage." at bounding box center [593, 330] width 612 height 299
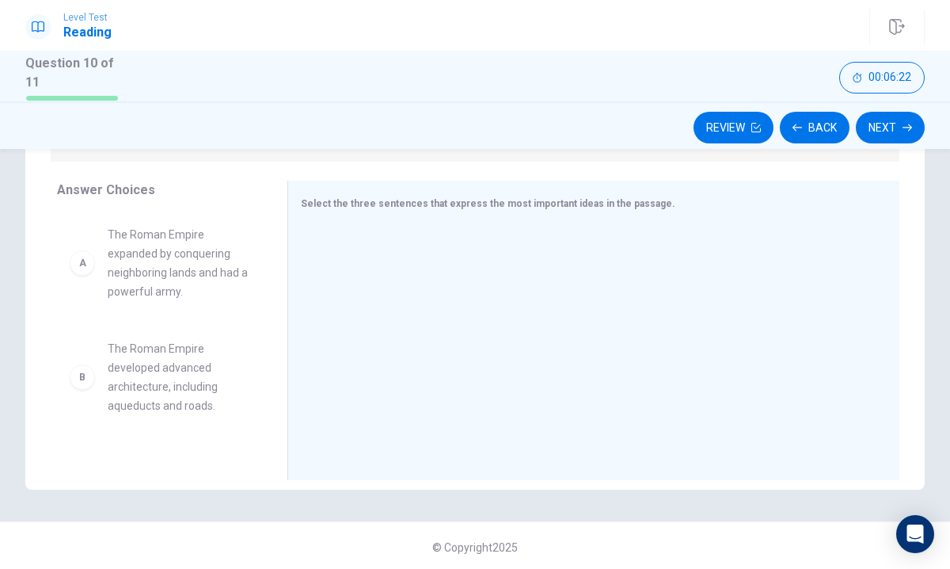
drag, startPoint x: 281, startPoint y: 327, endPoint x: 258, endPoint y: 326, distance: 23.0
click at [258, 326] on div "Answer Choices A The Roman Empire expanded by conquering neighboring lands and …" at bounding box center [475, 334] width 900 height 307
click at [277, 326] on icon at bounding box center [280, 330] width 8 height 8
click at [285, 325] on div at bounding box center [286, 330] width 4 height 299
drag, startPoint x: 285, startPoint y: 325, endPoint x: 316, endPoint y: 101, distance: 226.2
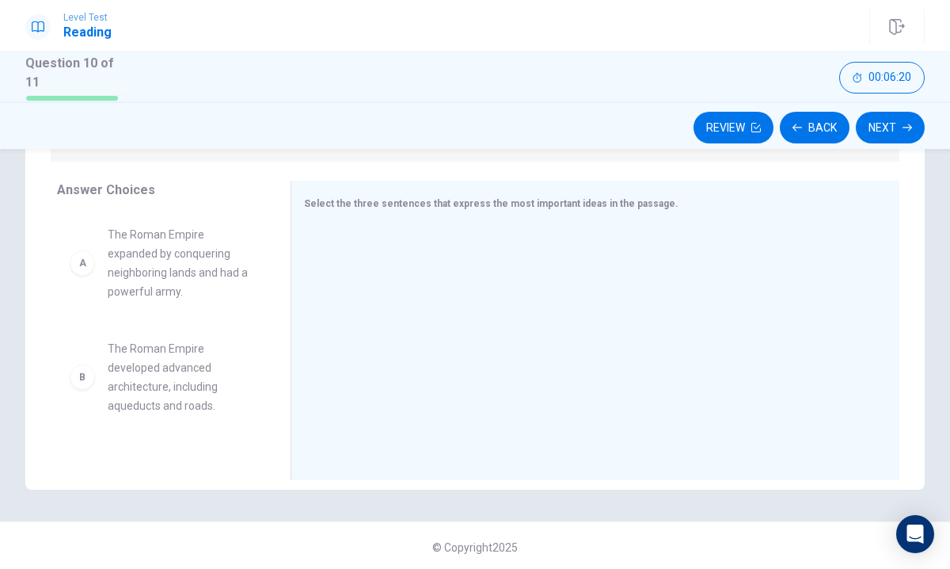
click at [316, 101] on div "Level Test Reading Question 10 of 11 Review Back Next 00:06:20 Question 10 of 1…" at bounding box center [475, 284] width 950 height 569
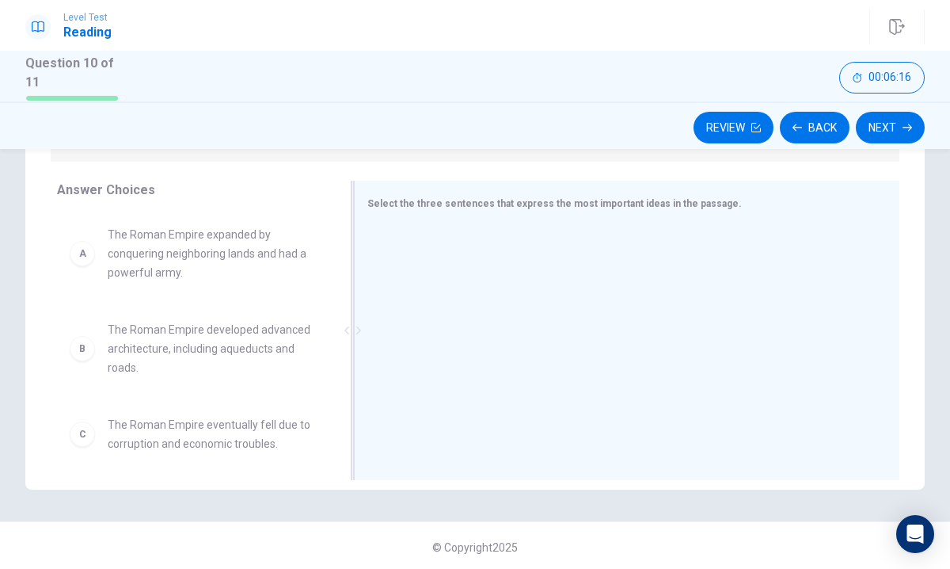
drag, startPoint x: 290, startPoint y: 324, endPoint x: 351, endPoint y: 329, distance: 61.2
click at [352, 333] on div at bounding box center [353, 330] width 4 height 299
click at [85, 435] on div "C" at bounding box center [82, 433] width 25 height 25
click at [77, 344] on div "B" at bounding box center [82, 348] width 25 height 25
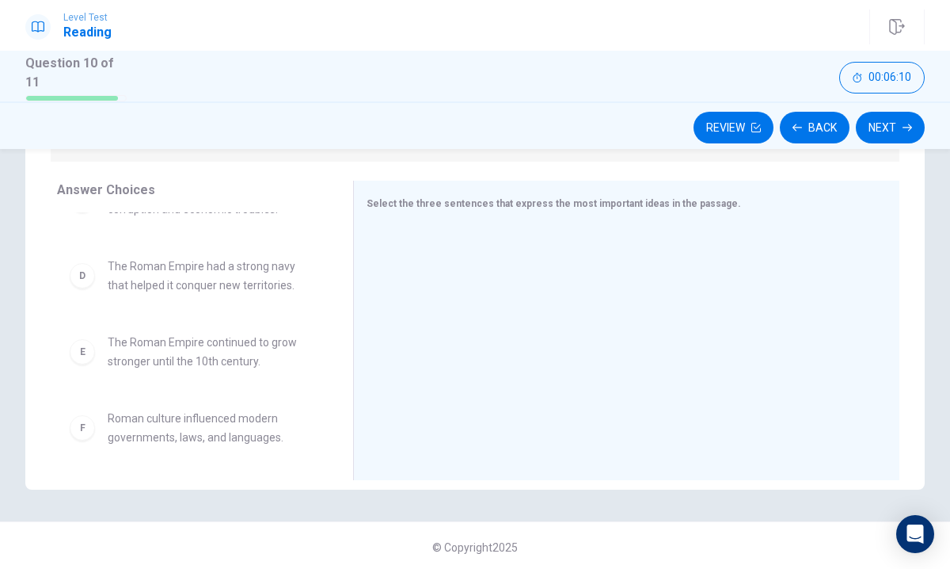
scroll to position [234, 0]
click at [198, 390] on div "A The Roman Empire expanded by conquering neighboring lands and had a powerful …" at bounding box center [199, 334] width 284 height 244
click at [192, 439] on span "Roman culture influenced modern governments, laws, and languages." at bounding box center [211, 428] width 207 height 38
click at [192, 438] on span "Roman culture influenced modern governments, laws, and languages." at bounding box center [211, 428] width 207 height 38
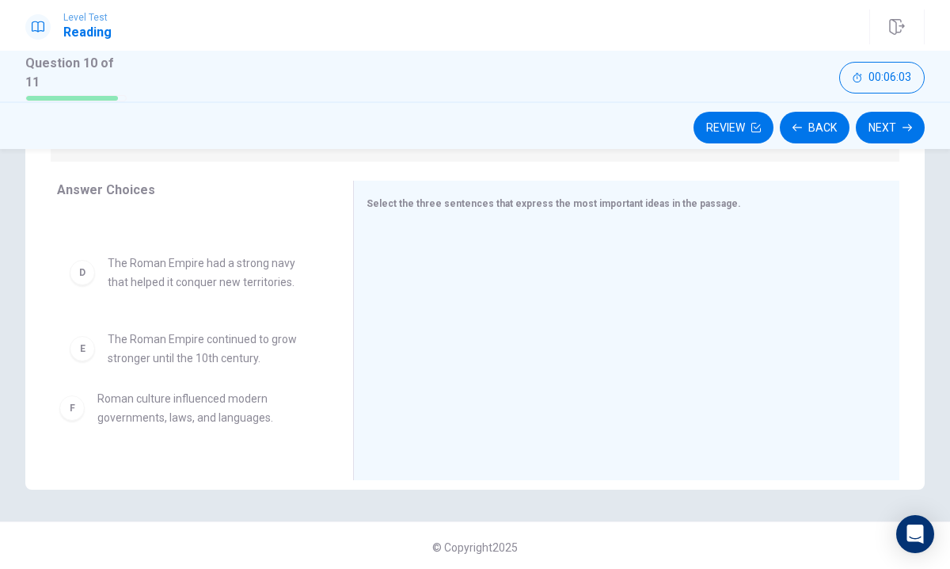
drag, startPoint x: 126, startPoint y: 439, endPoint x: 124, endPoint y: 412, distance: 27.0
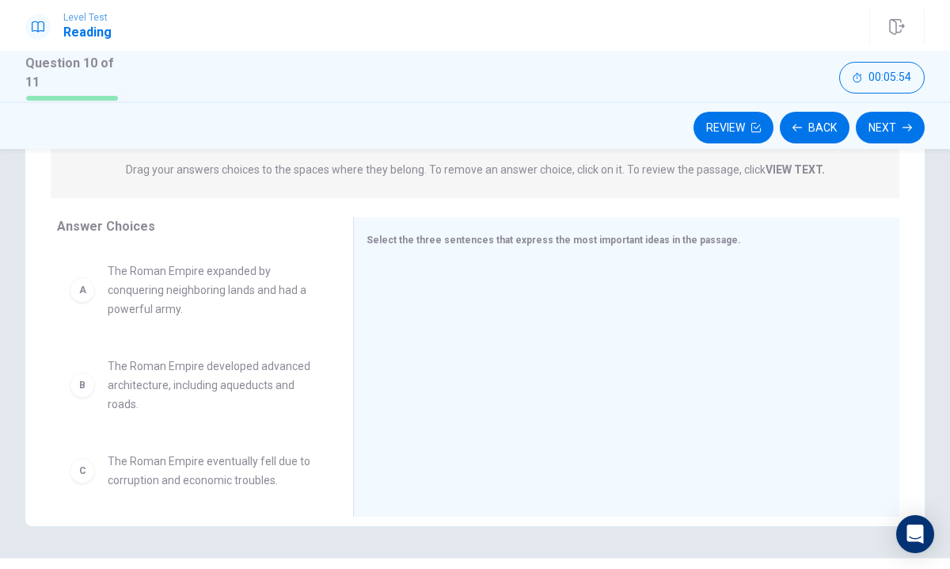
scroll to position [204, 0]
drag, startPoint x: 184, startPoint y: 368, endPoint x: 238, endPoint y: 375, distance: 55.0
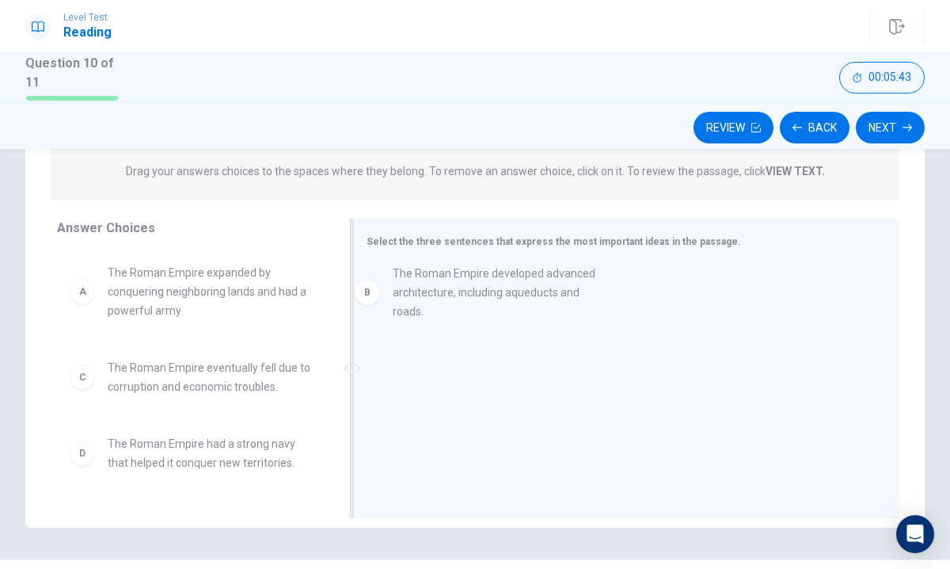
drag, startPoint x: 238, startPoint y: 375, endPoint x: 532, endPoint y: 282, distance: 308.1
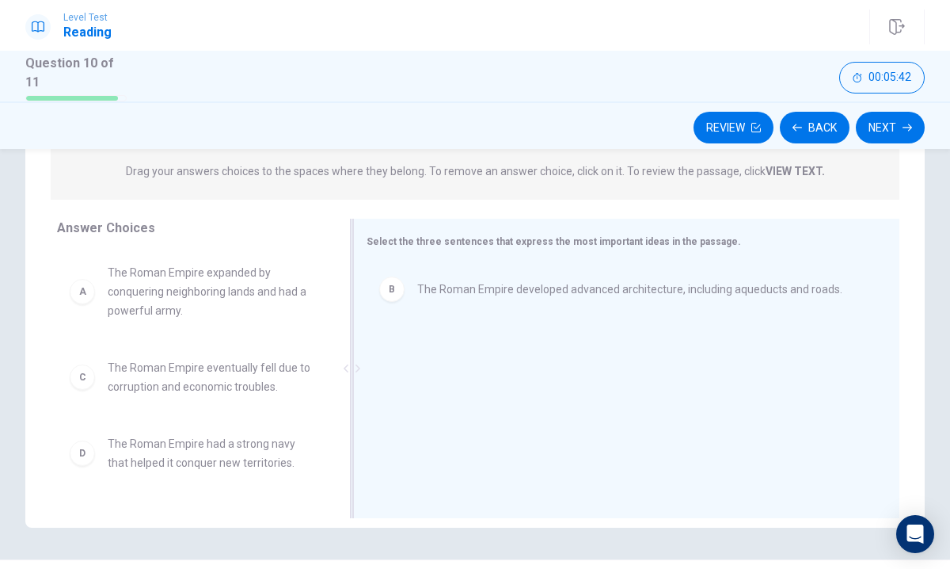
click at [395, 289] on div "B" at bounding box center [391, 288] width 25 height 25
drag, startPoint x: 197, startPoint y: 379, endPoint x: 519, endPoint y: 291, distance: 333.3
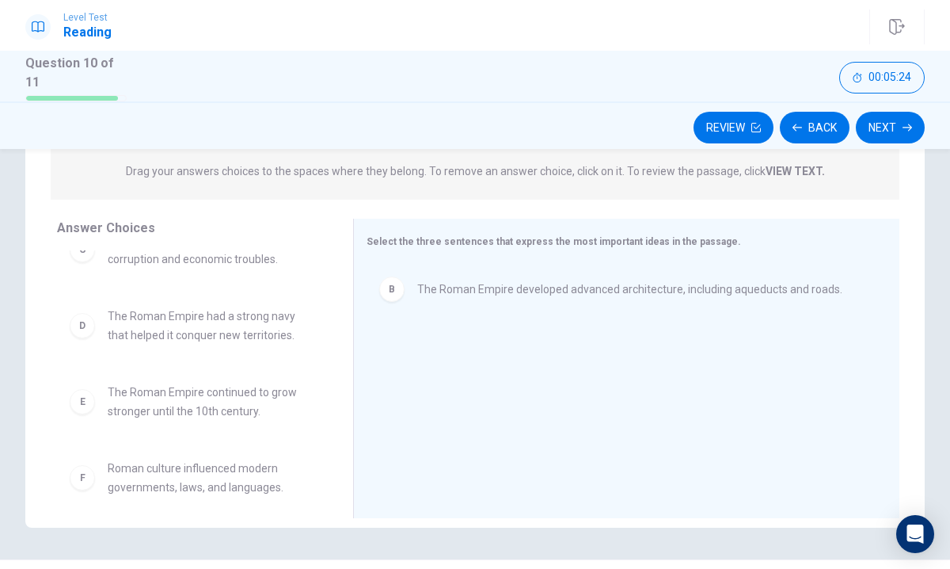
scroll to position [143, 0]
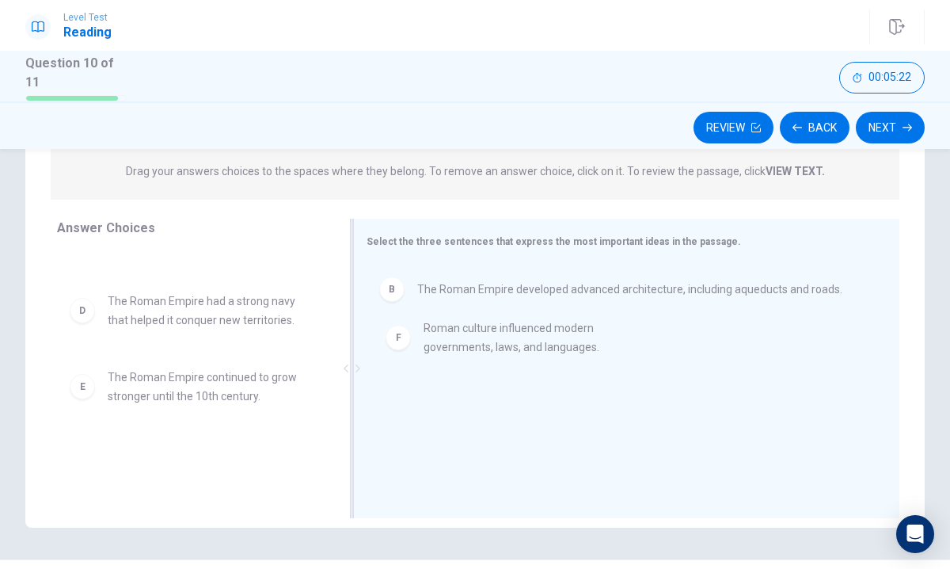
drag, startPoint x: 199, startPoint y: 466, endPoint x: 523, endPoint y: 343, distance: 346.7
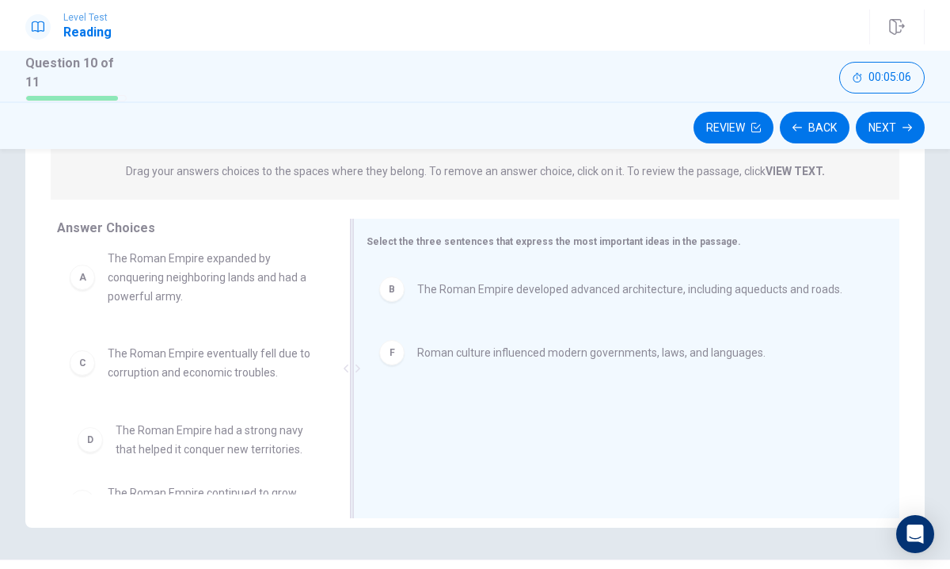
scroll to position [17, 0]
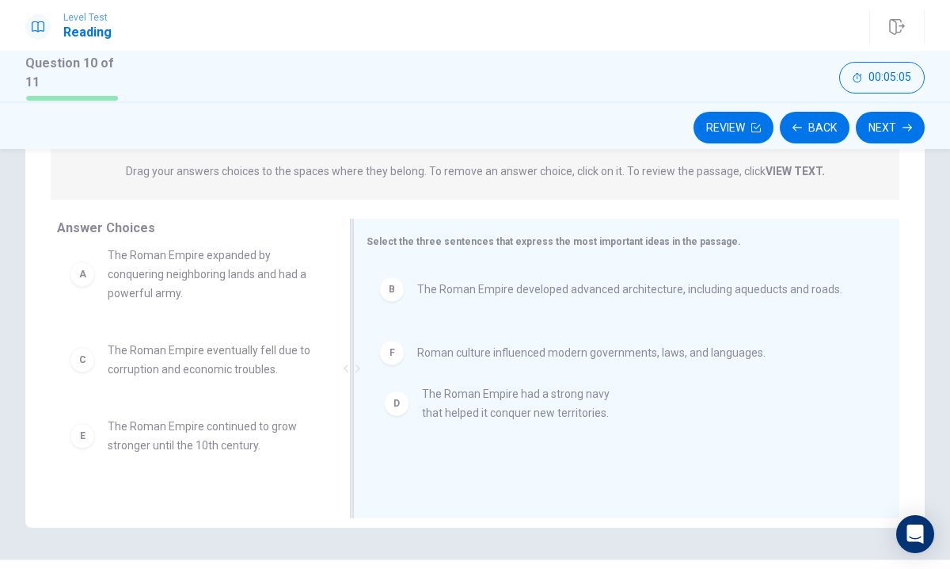
drag, startPoint x: 160, startPoint y: 440, endPoint x: 479, endPoint y: 402, distance: 321.3
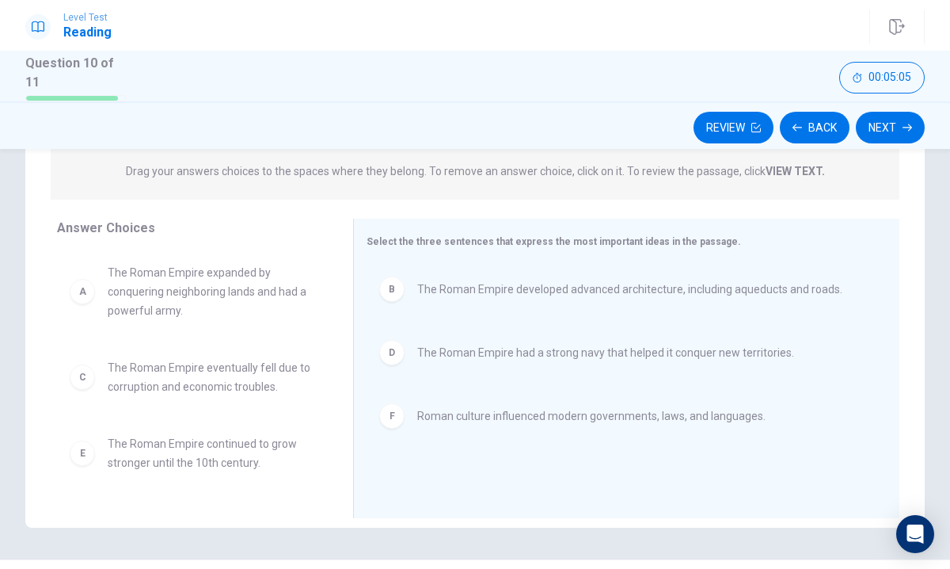
scroll to position [0, 0]
click at [883, 128] on button "Next" at bounding box center [890, 128] width 69 height 32
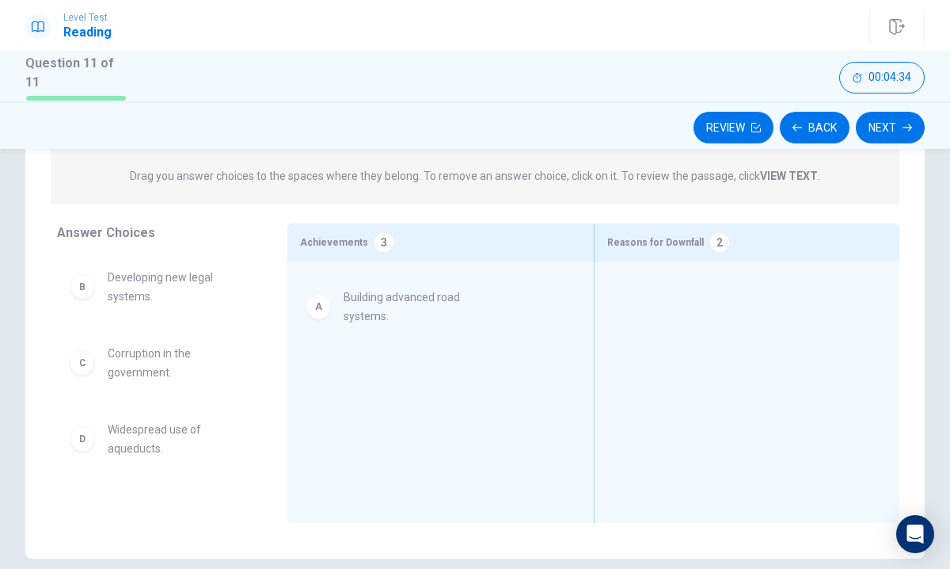
drag, startPoint x: 138, startPoint y: 283, endPoint x: 371, endPoint y: 296, distance: 234.0
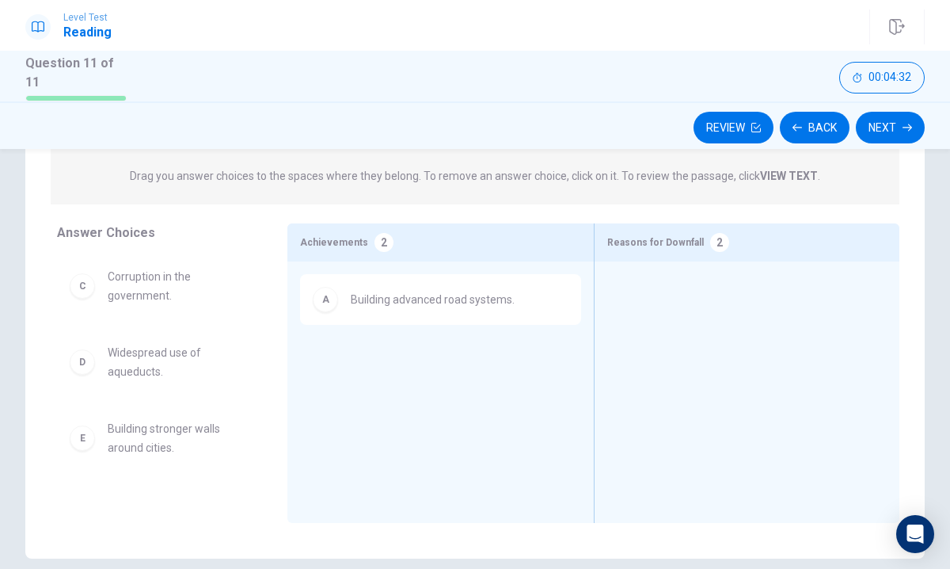
scroll to position [82, 0]
click at [916, 527] on icon "Open Intercom Messenger" at bounding box center [915, 533] width 18 height 21
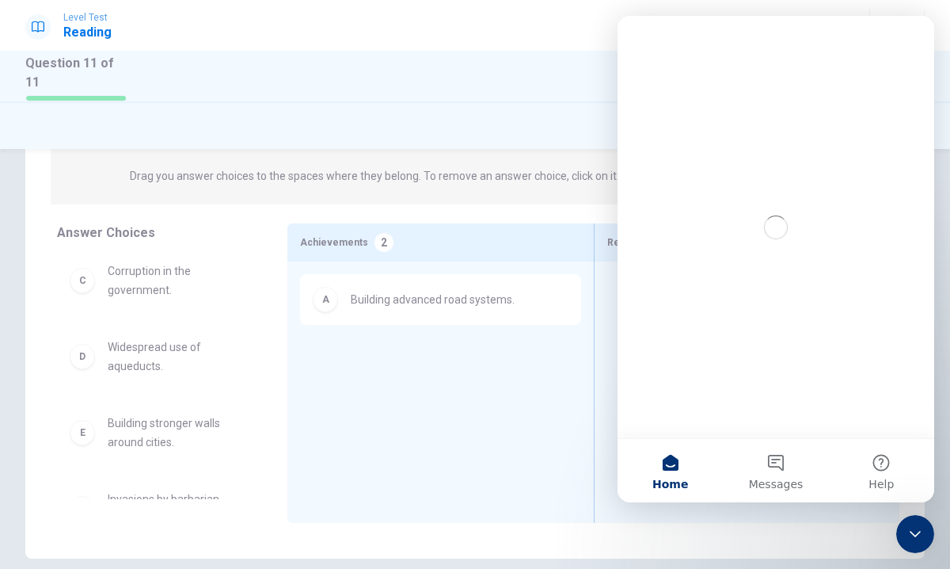
scroll to position [0, 0]
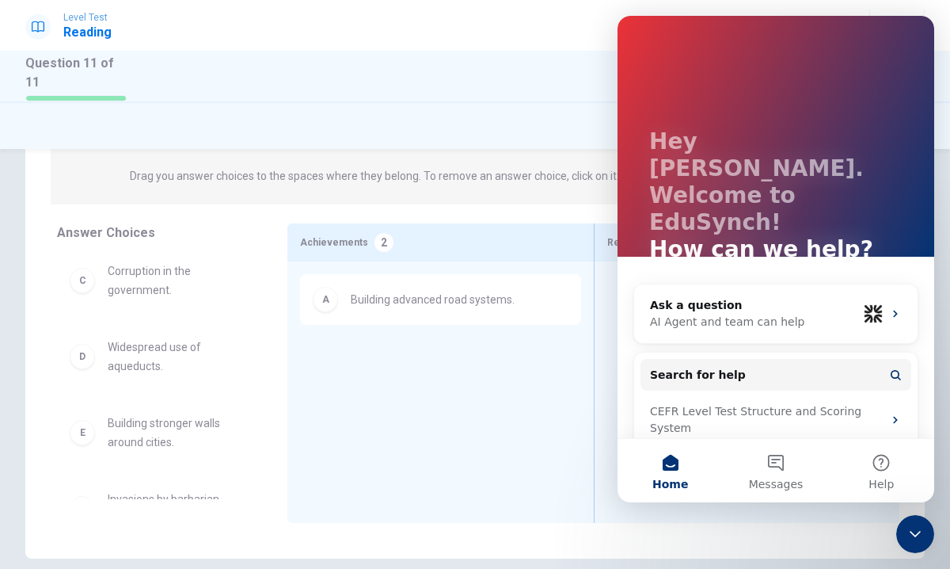
click at [569, 322] on div "A Building advanced road systems." at bounding box center [440, 367] width 280 height 187
click at [608, 319] on div at bounding box center [747, 367] width 280 height 187
click at [904, 527] on div "Close Intercom Messenger" at bounding box center [915, 534] width 38 height 38
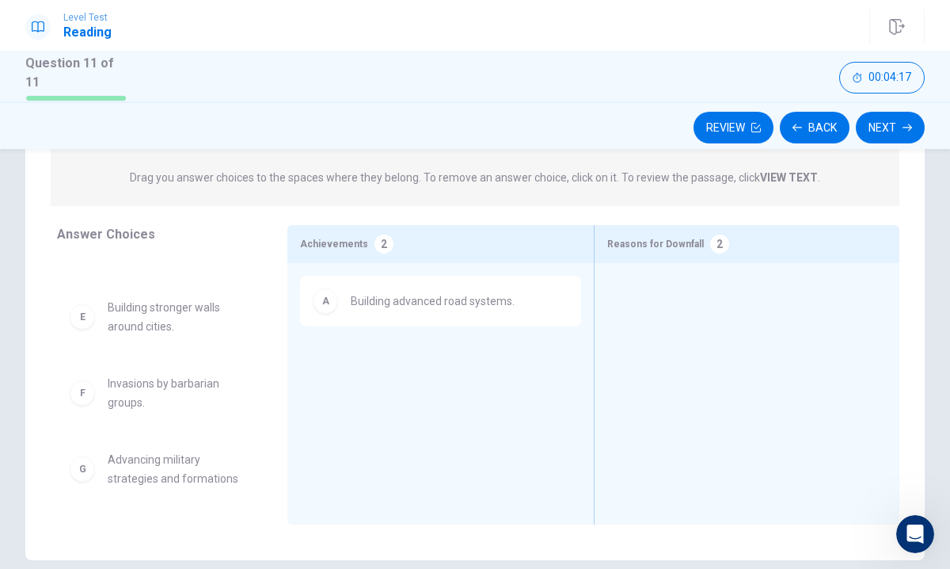
scroll to position [167, 0]
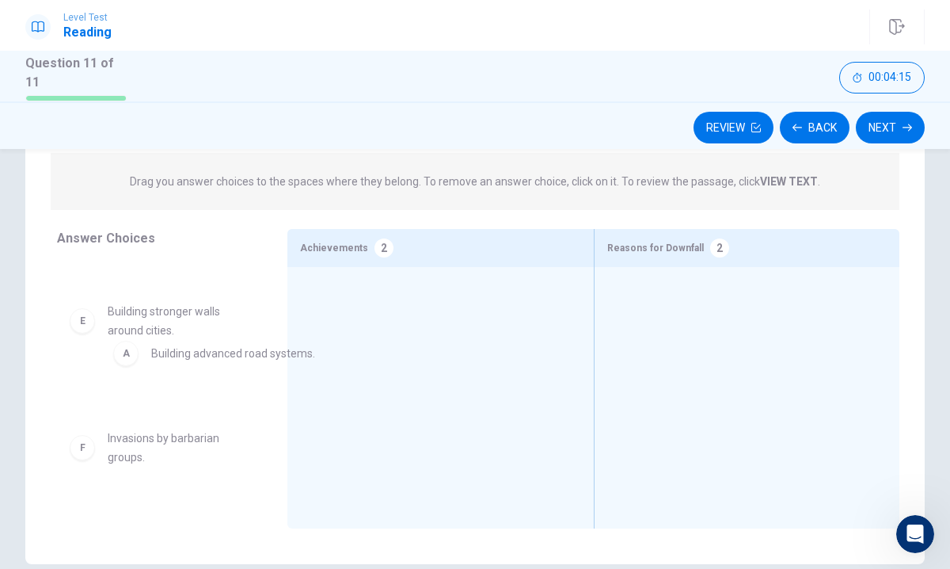
drag, startPoint x: 418, startPoint y: 301, endPoint x: 200, endPoint y: 349, distance: 223.8
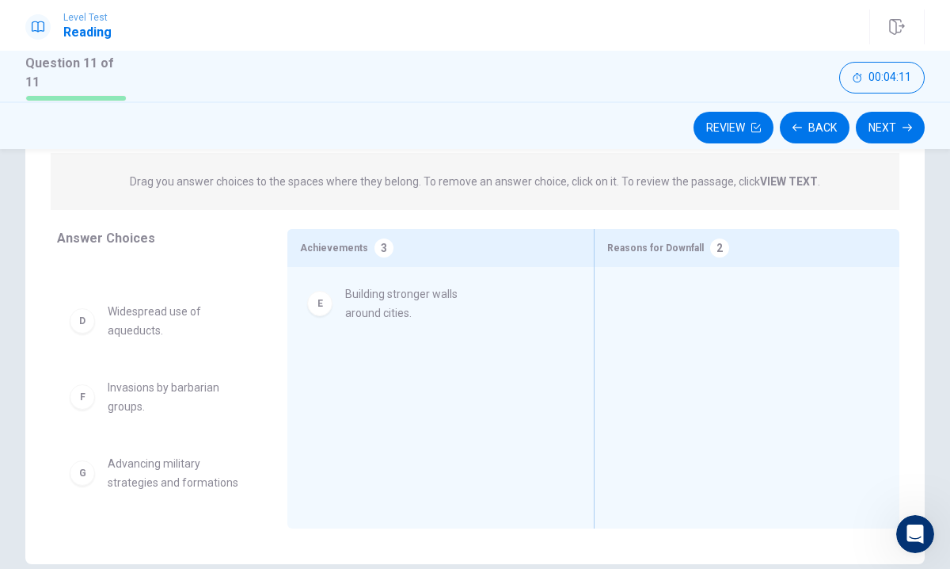
drag, startPoint x: 176, startPoint y: 401, endPoint x: 420, endPoint y: 306, distance: 261.5
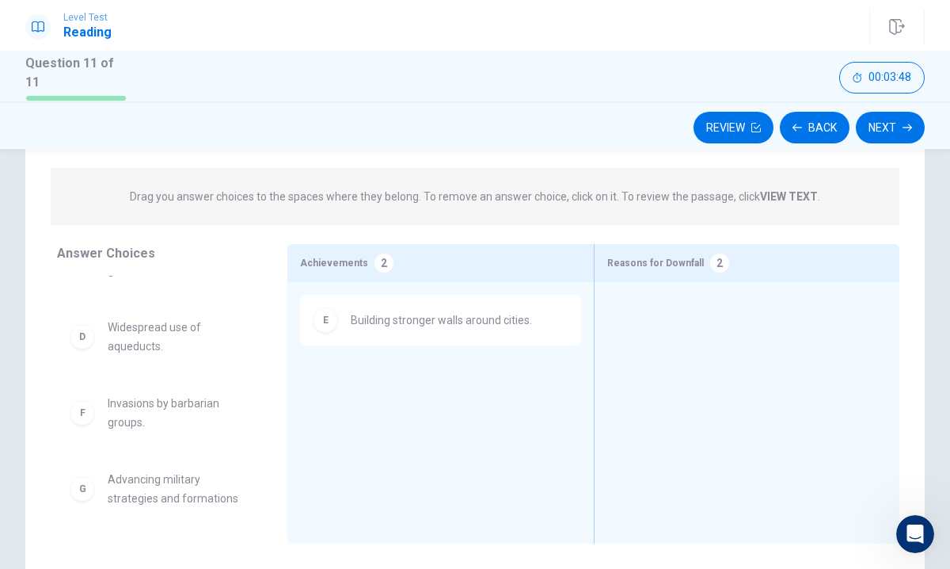
scroll to position [200, 0]
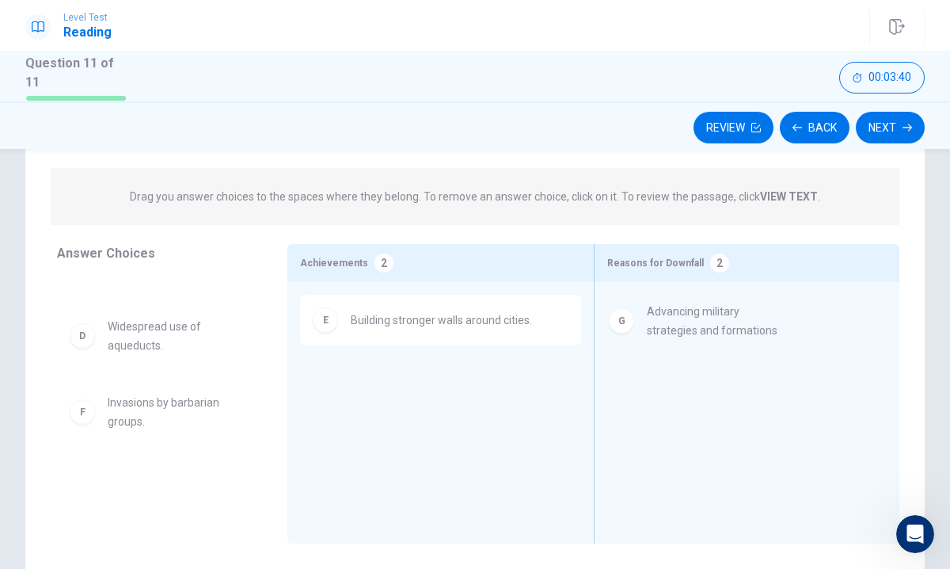
drag, startPoint x: 139, startPoint y: 487, endPoint x: 683, endPoint y: 322, distance: 568.7
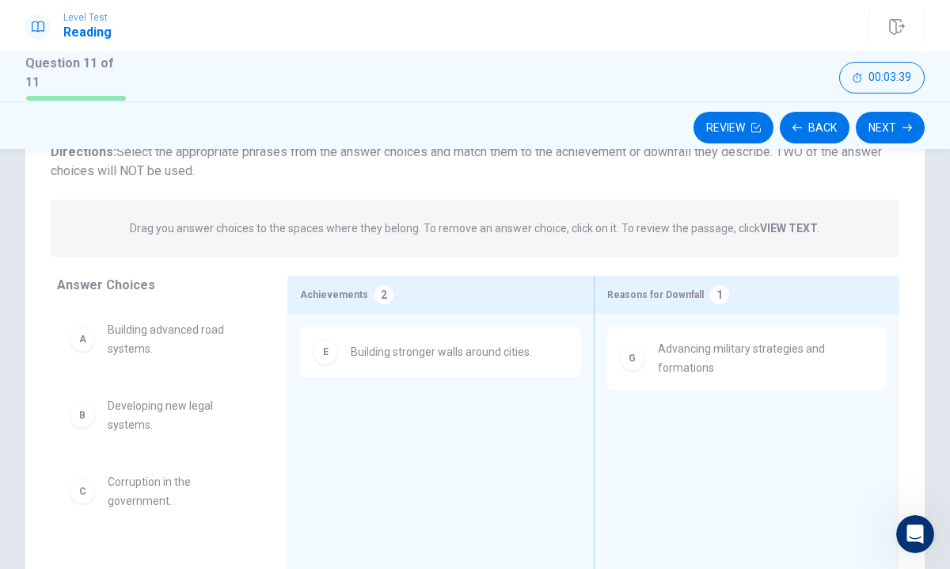
scroll to position [111, 0]
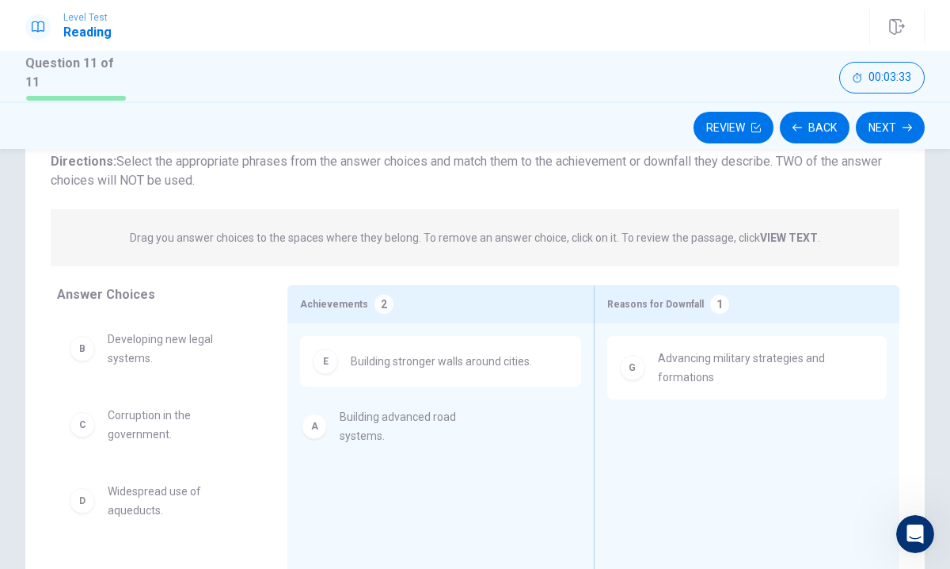
drag, startPoint x: 147, startPoint y: 363, endPoint x: 384, endPoint y: 447, distance: 251.5
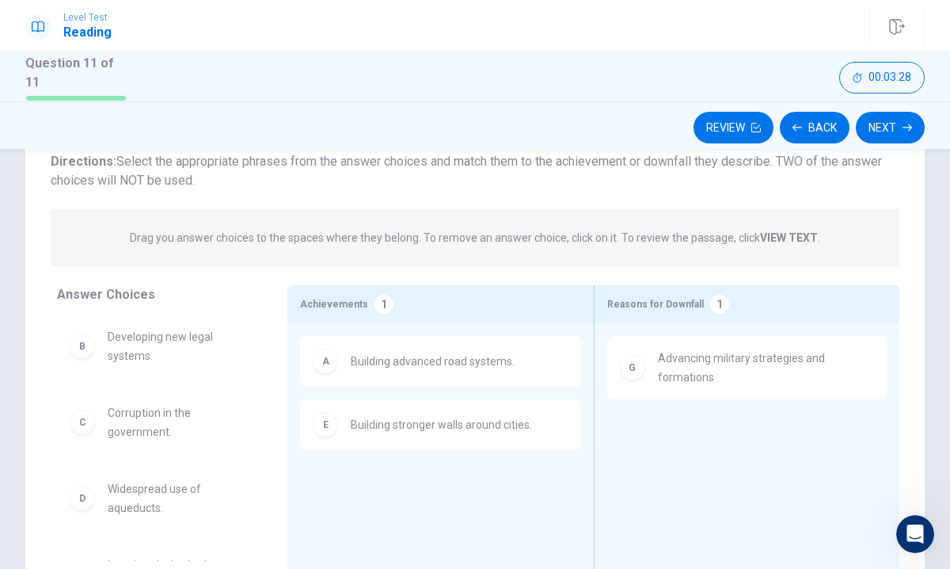
scroll to position [0, 0]
drag, startPoint x: 125, startPoint y: 345, endPoint x: 377, endPoint y: 474, distance: 283.0
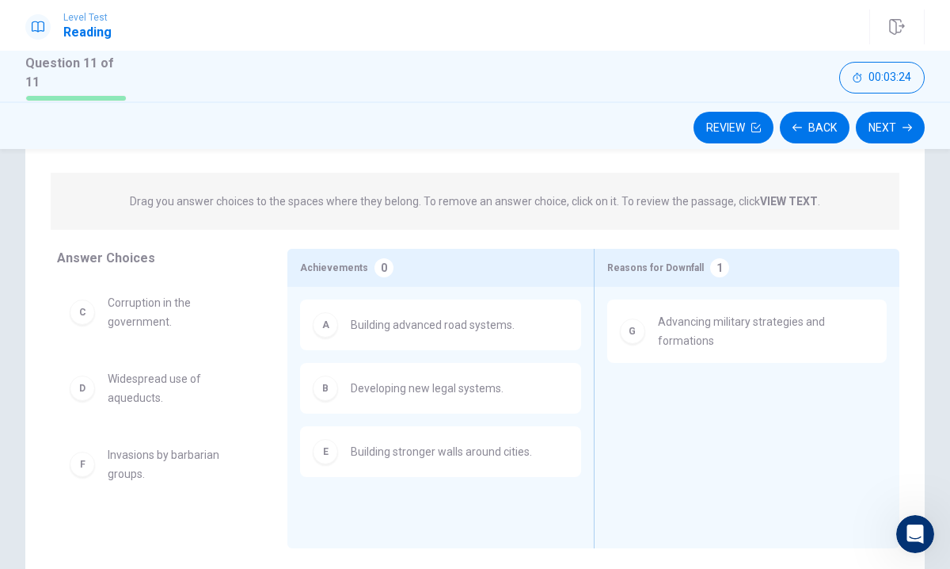
scroll to position [147, 0]
drag, startPoint x: 142, startPoint y: 316, endPoint x: 668, endPoint y: 413, distance: 535.4
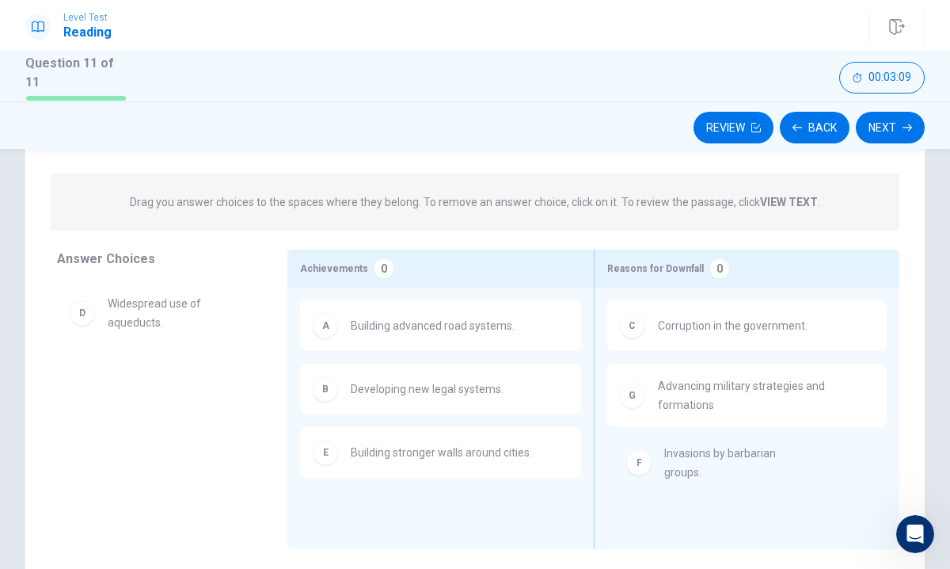
drag, startPoint x: 147, startPoint y: 380, endPoint x: 710, endPoint y: 448, distance: 567.2
click at [893, 123] on button "Next" at bounding box center [890, 128] width 69 height 32
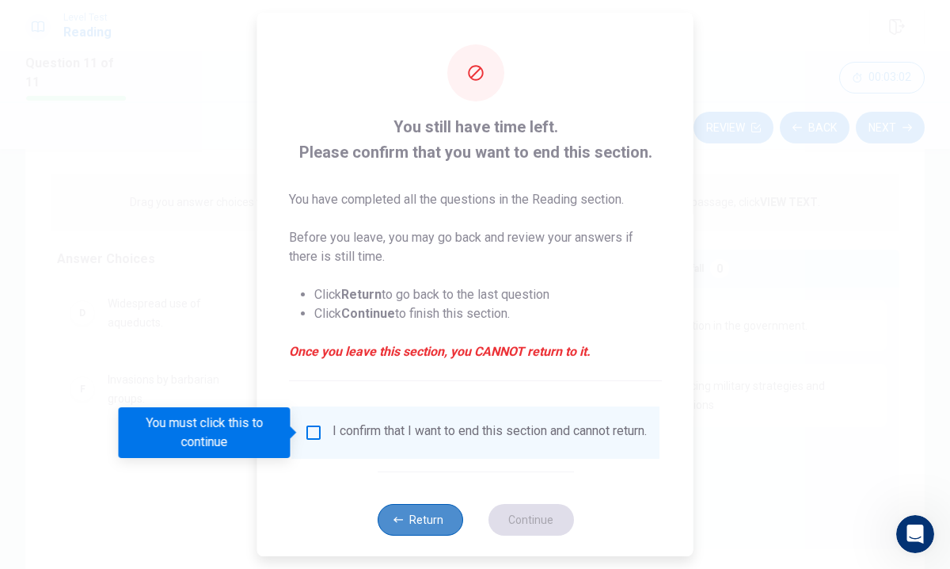
click at [411, 528] on button "Return" at bounding box center [420, 520] width 86 height 32
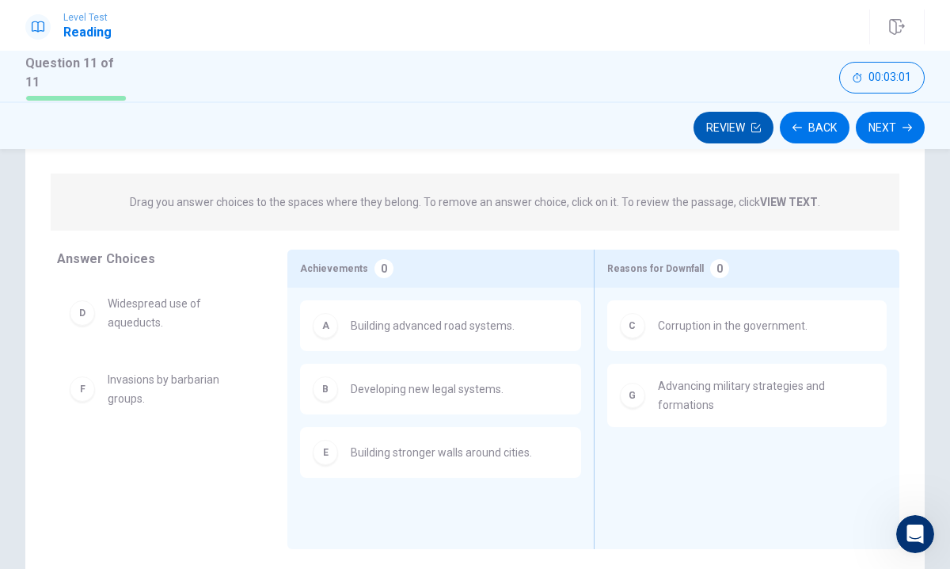
click at [735, 122] on button "Review" at bounding box center [734, 128] width 80 height 32
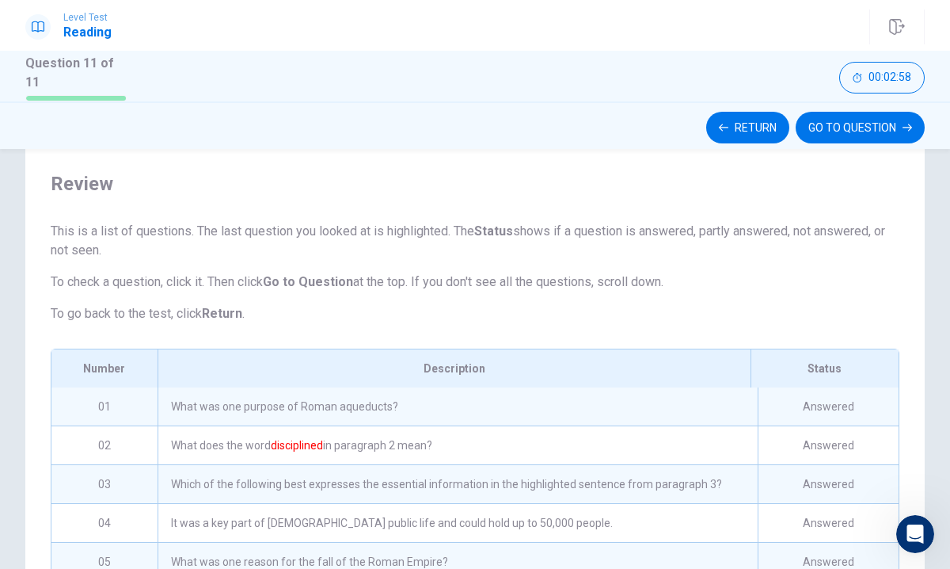
scroll to position [57, 0]
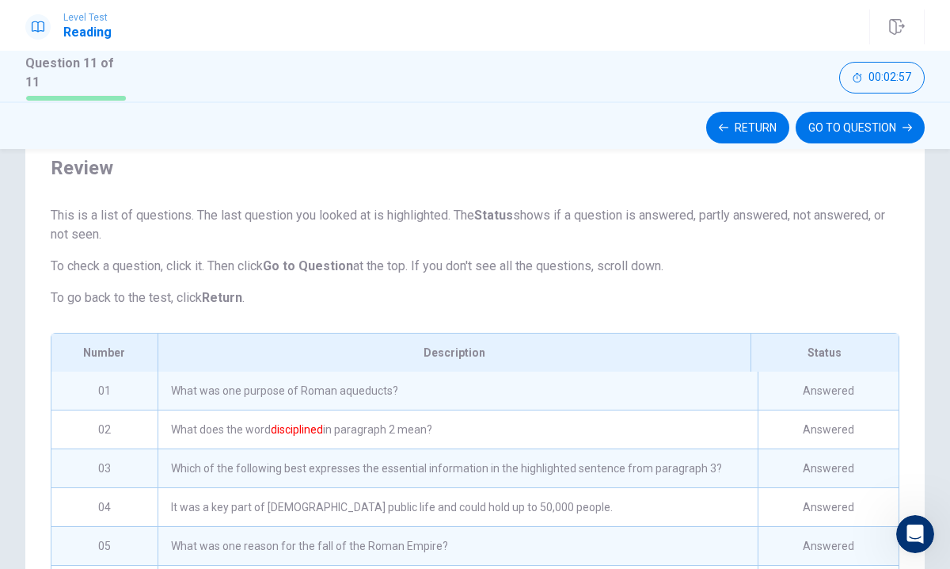
click at [455, 380] on div "What was one purpose of Roman aqueducts?" at bounding box center [458, 390] width 600 height 38
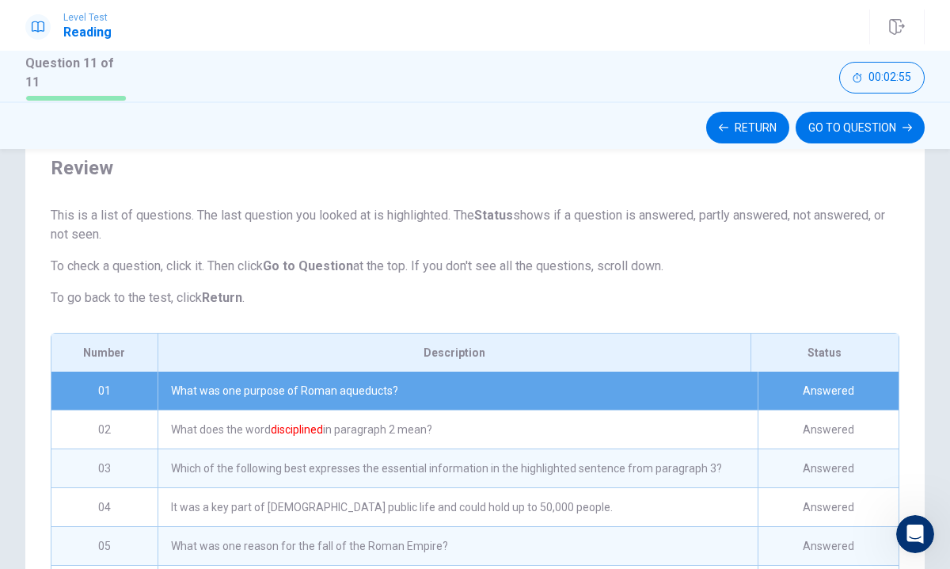
click at [240, 379] on div "What was one purpose of Roman aqueducts?" at bounding box center [458, 390] width 600 height 38
click at [445, 391] on div "What was one purpose of Roman aqueducts?" at bounding box center [458, 390] width 600 height 38
click at [801, 381] on div "Answered" at bounding box center [828, 390] width 141 height 38
drag, startPoint x: 589, startPoint y: 339, endPoint x: 341, endPoint y: 365, distance: 249.2
click at [589, 338] on div "Description" at bounding box center [454, 352] width 593 height 38
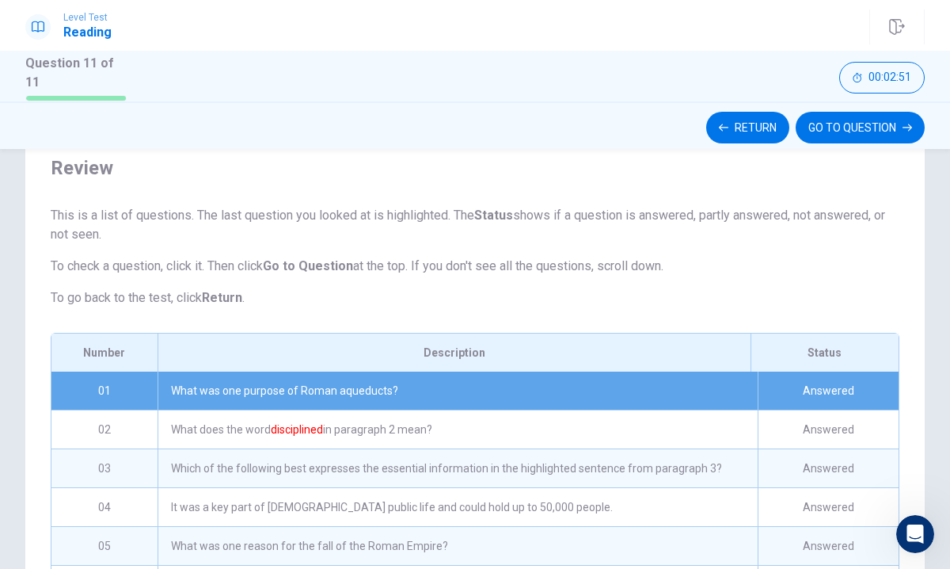
click at [105, 386] on div "01" at bounding box center [104, 390] width 106 height 38
click at [185, 387] on div "What was one purpose of Roman aqueducts?" at bounding box center [458, 390] width 600 height 38
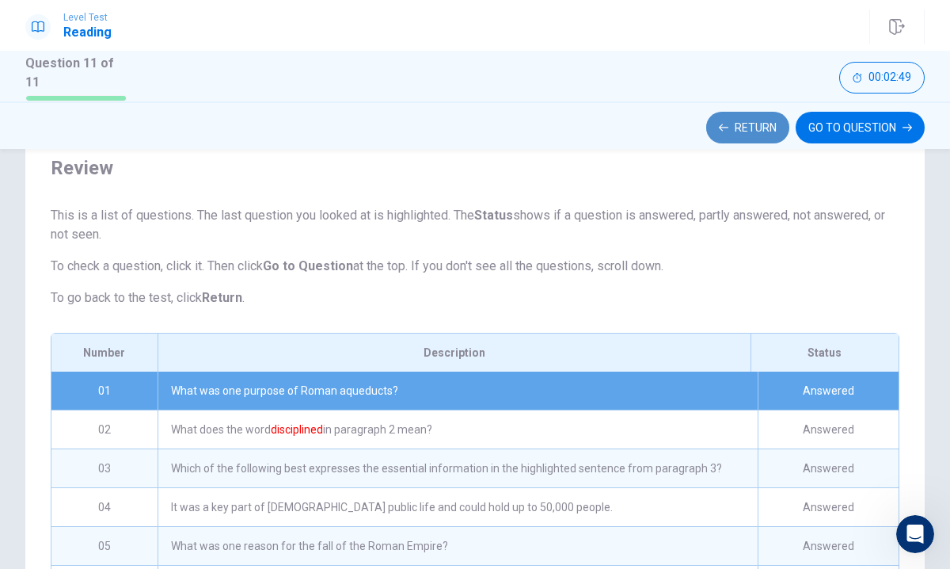
click at [740, 124] on button "Return" at bounding box center [747, 128] width 83 height 32
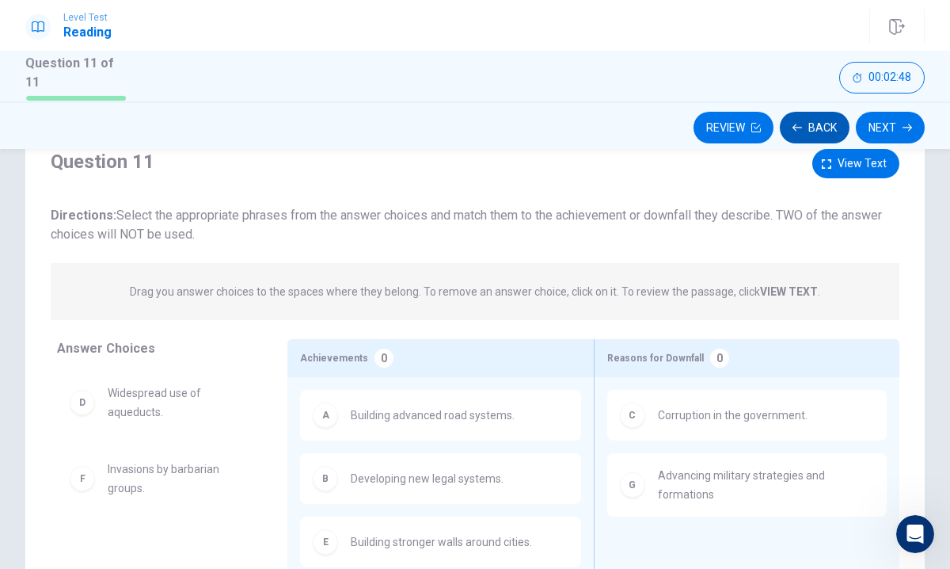
click at [822, 123] on button "Back" at bounding box center [815, 128] width 70 height 32
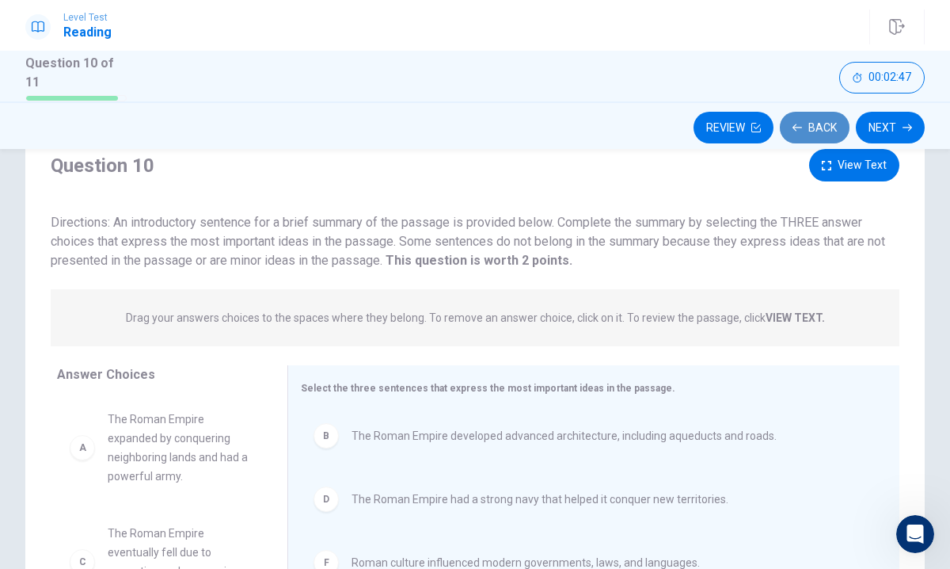
click at [822, 123] on button "Back" at bounding box center [815, 128] width 70 height 32
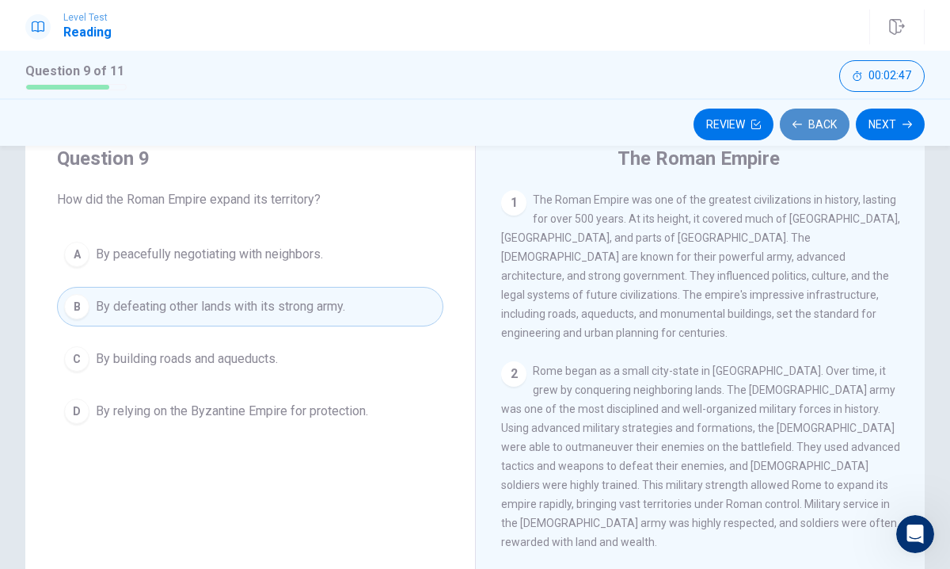
click at [822, 123] on button "Back" at bounding box center [815, 124] width 70 height 32
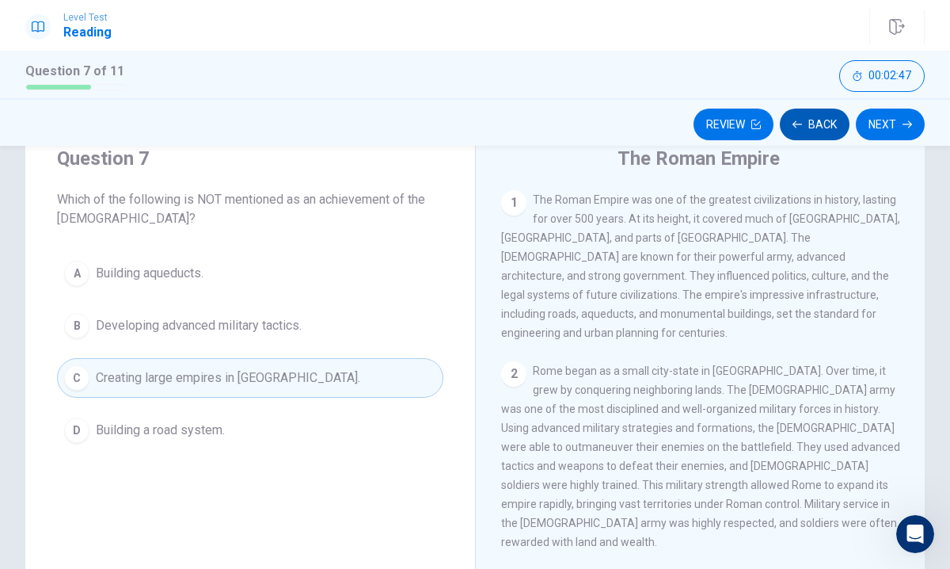
click at [822, 123] on button "Back" at bounding box center [815, 124] width 70 height 32
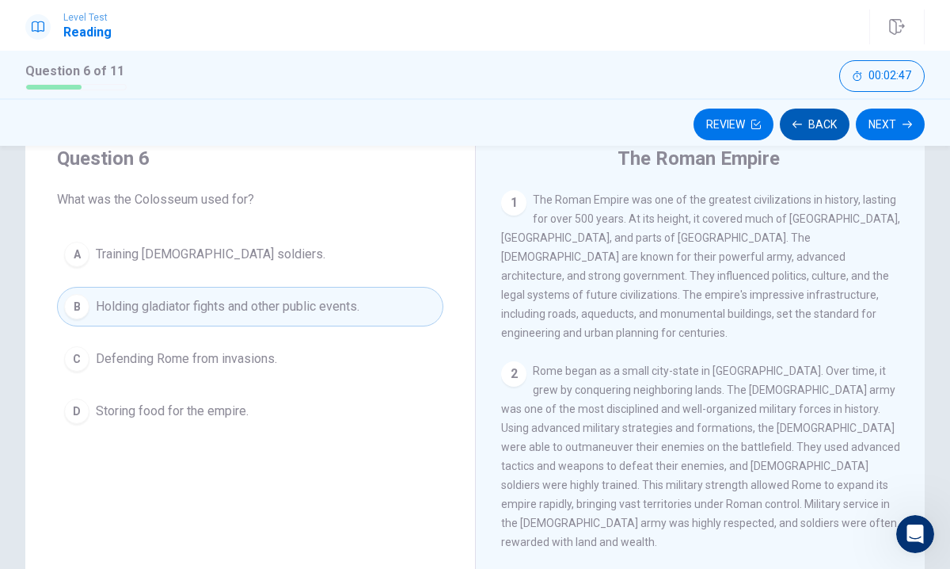
click at [822, 123] on button "Back" at bounding box center [815, 124] width 70 height 32
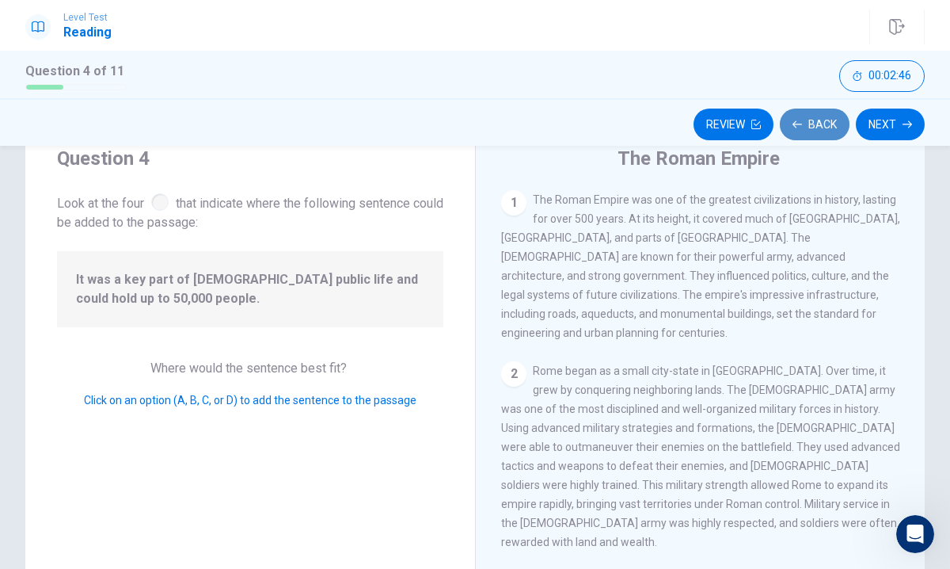
click at [822, 123] on button "Back" at bounding box center [815, 124] width 70 height 32
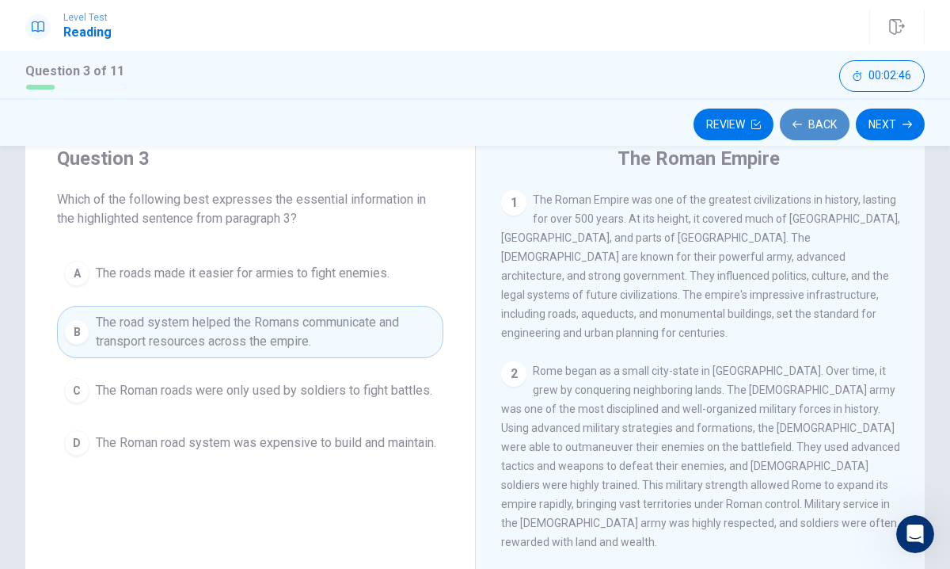
click at [822, 123] on button "Back" at bounding box center [815, 124] width 70 height 32
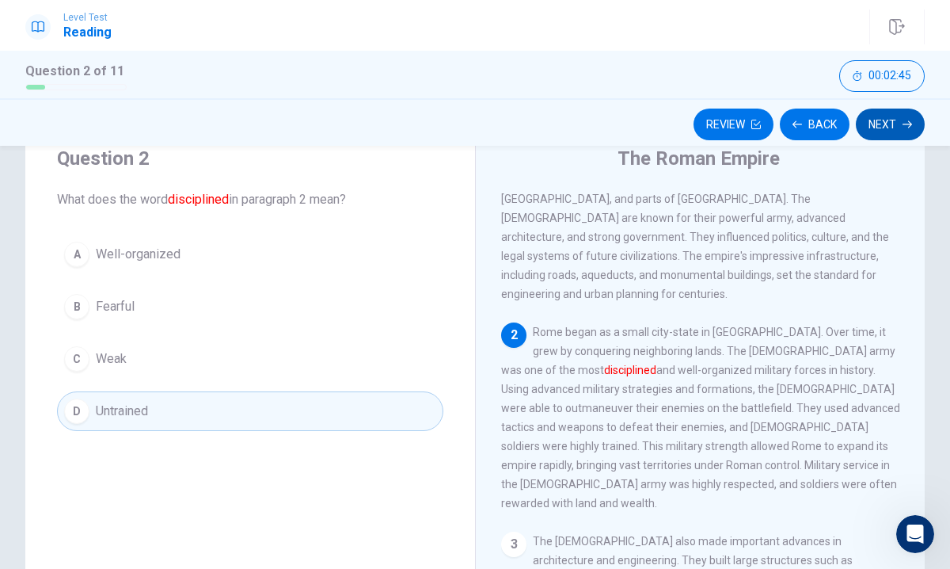
click at [897, 120] on button "Next" at bounding box center [890, 124] width 69 height 32
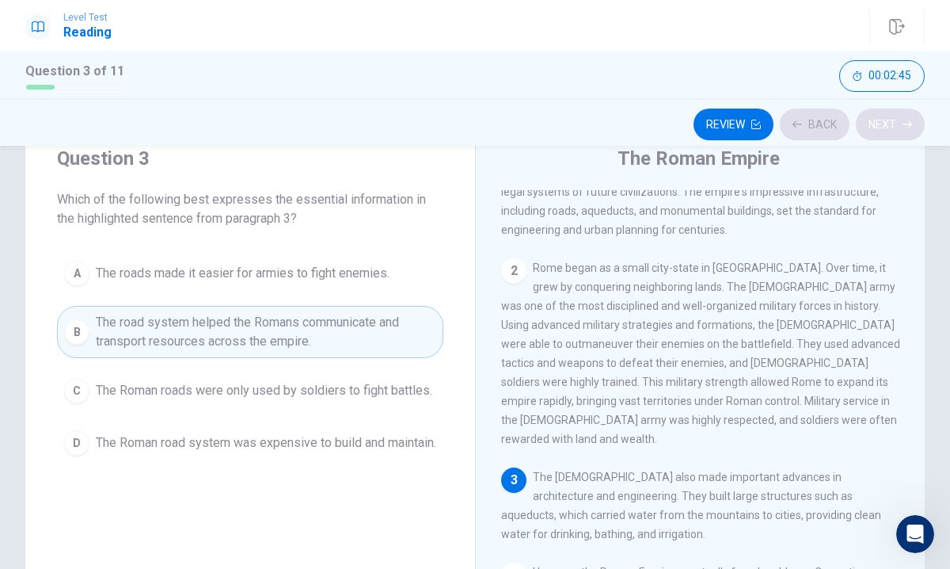
click at [897, 120] on div "Review Back Next" at bounding box center [475, 124] width 900 height 30
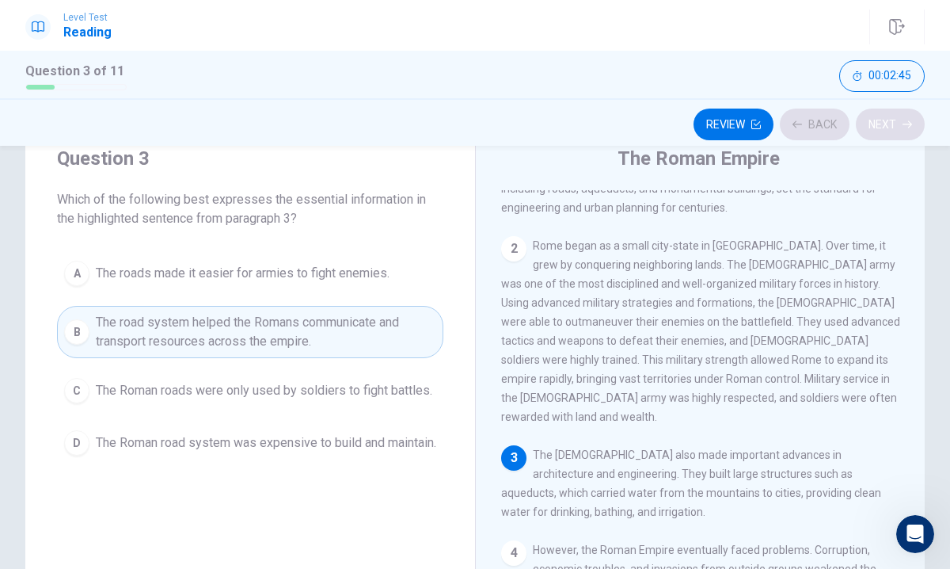
scroll to position [137, 0]
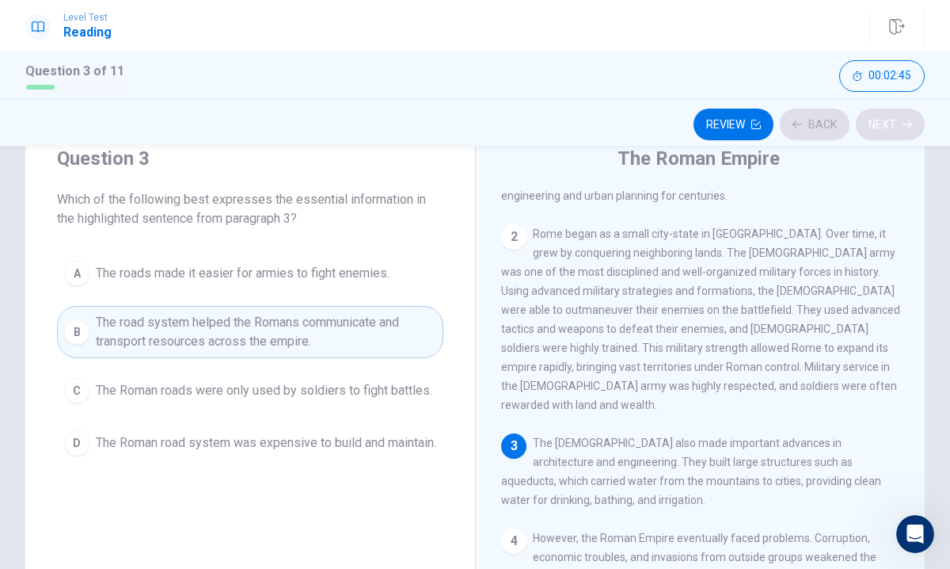
click at [897, 120] on div "Review Back Next" at bounding box center [475, 124] width 900 height 30
click at [895, 120] on button "Next" at bounding box center [890, 124] width 69 height 32
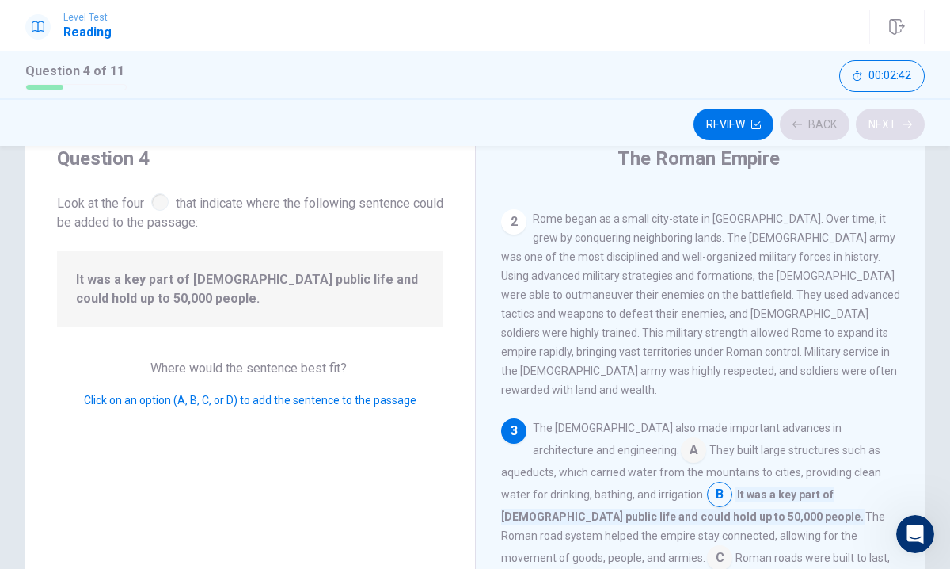
scroll to position [273, 0]
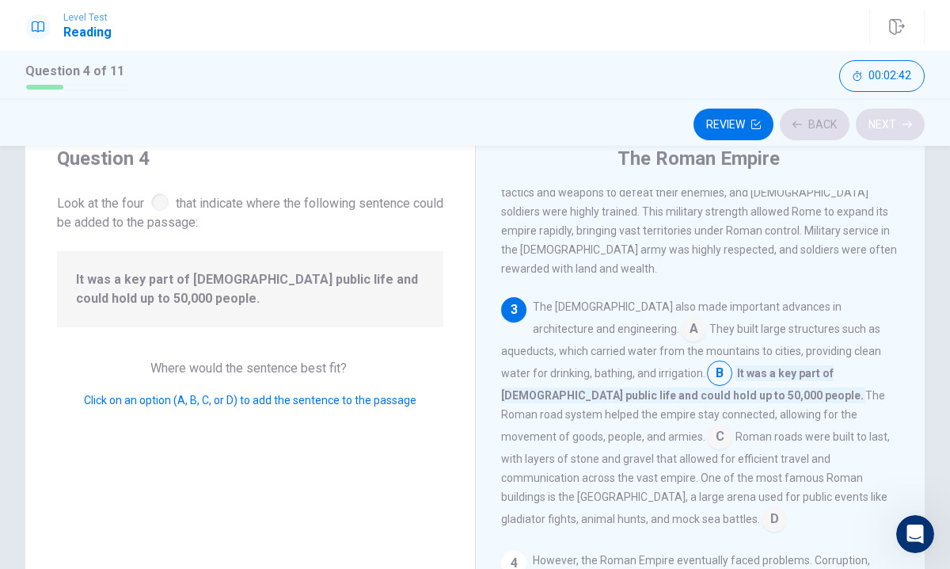
click at [895, 120] on div "Review Back Next" at bounding box center [475, 124] width 900 height 30
click at [899, 119] on button "Next" at bounding box center [890, 124] width 69 height 32
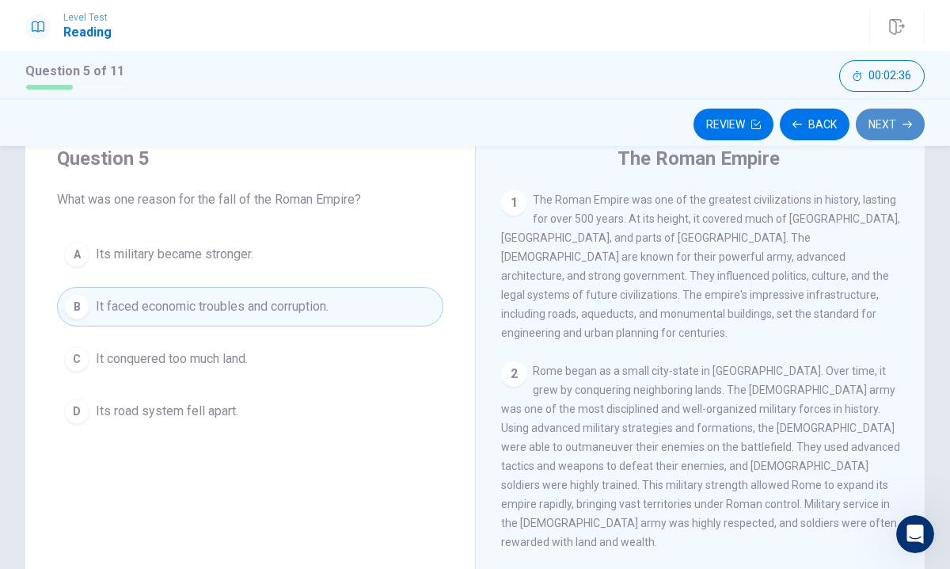
click at [888, 120] on button "Next" at bounding box center [890, 124] width 69 height 32
click at [883, 118] on button "Next" at bounding box center [890, 124] width 69 height 32
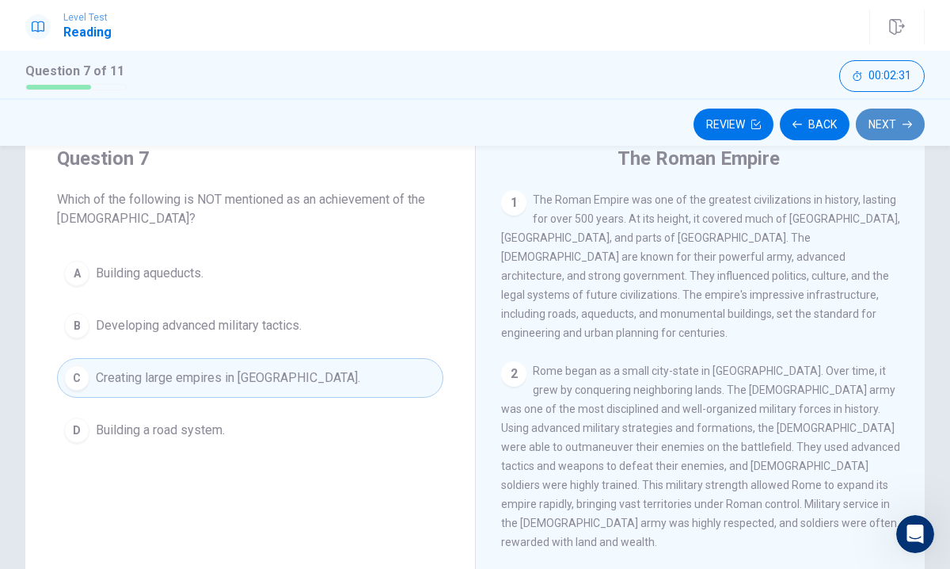
click at [896, 122] on button "Next" at bounding box center [890, 124] width 69 height 32
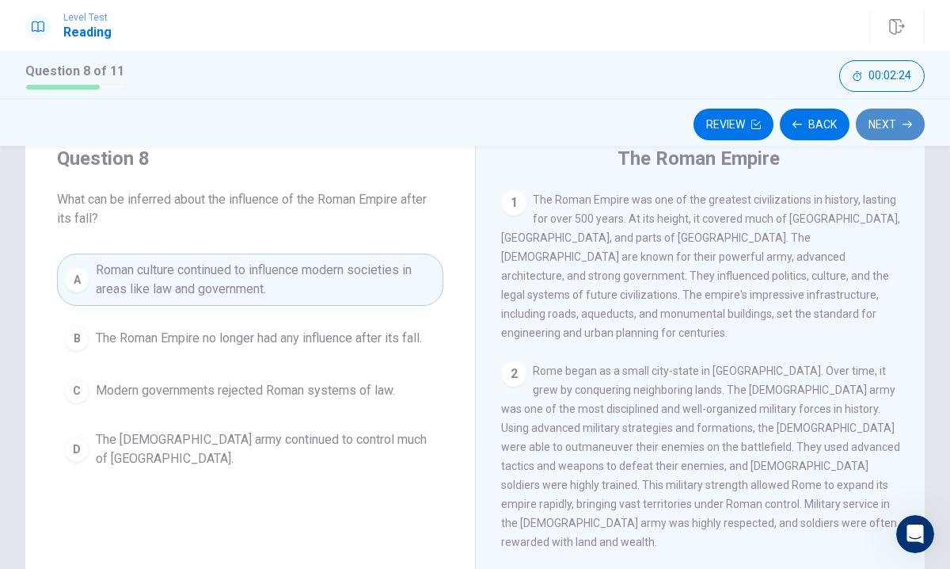
click at [896, 111] on button "Next" at bounding box center [890, 124] width 69 height 32
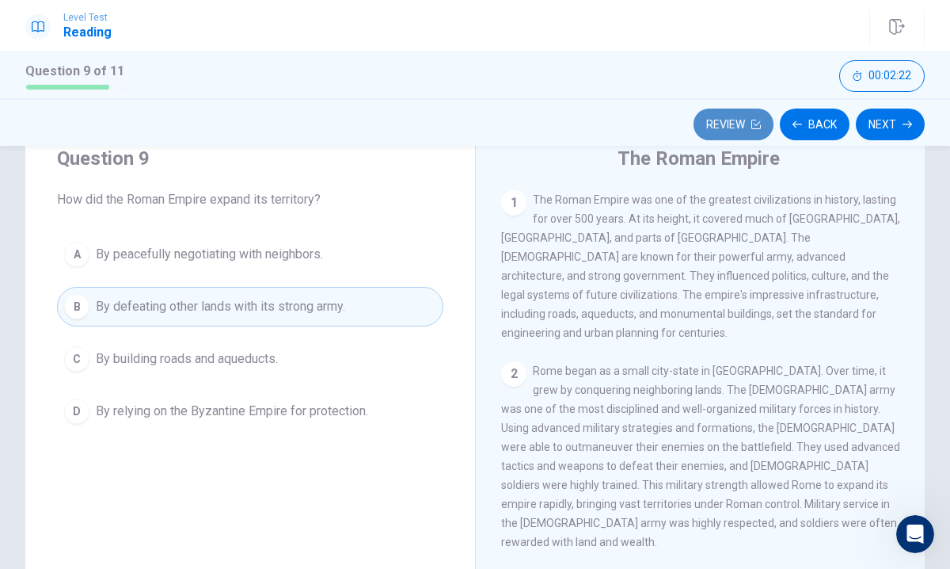
click at [737, 116] on button "Review" at bounding box center [734, 124] width 80 height 32
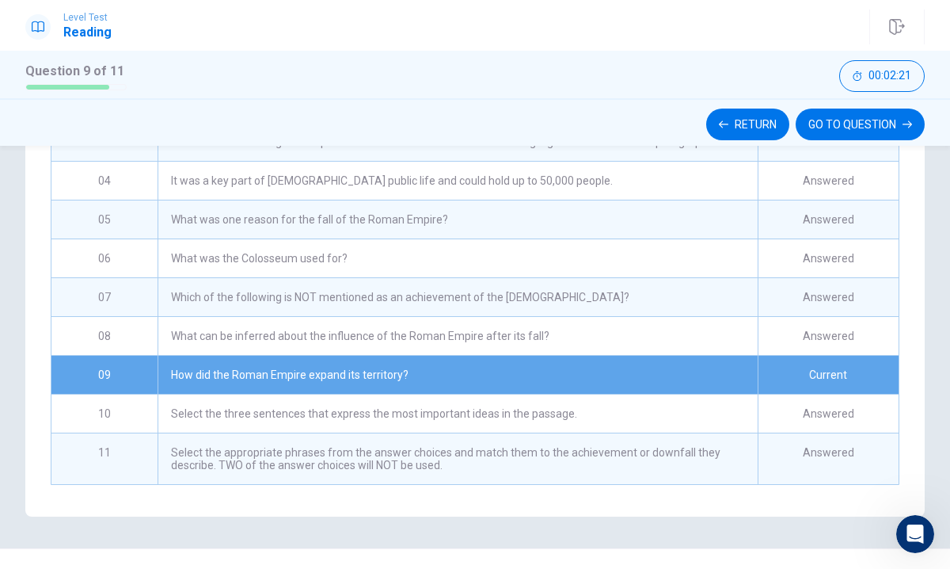
scroll to position [326, 0]
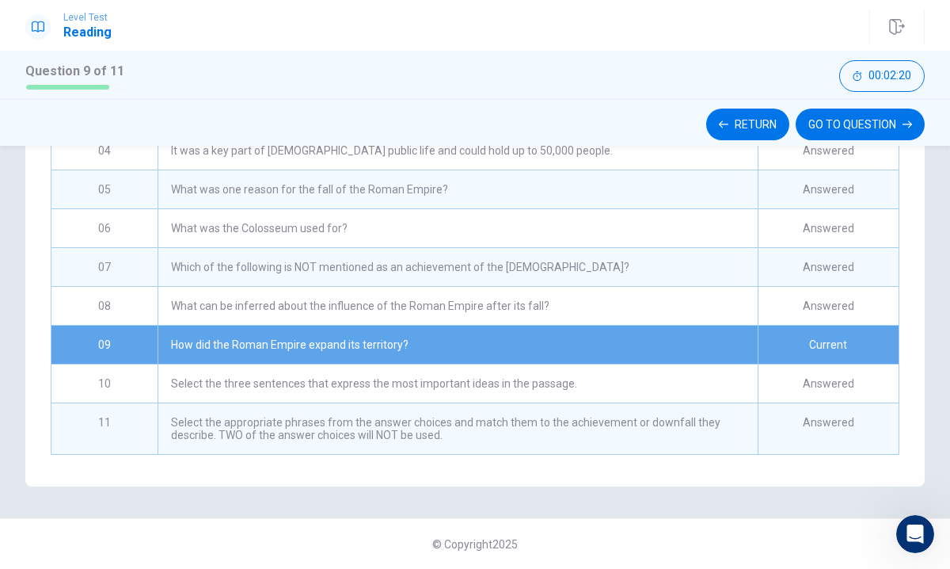
click at [729, 437] on div "Select the appropriate phrases from the answer choices and match them to the ac…" at bounding box center [458, 428] width 600 height 51
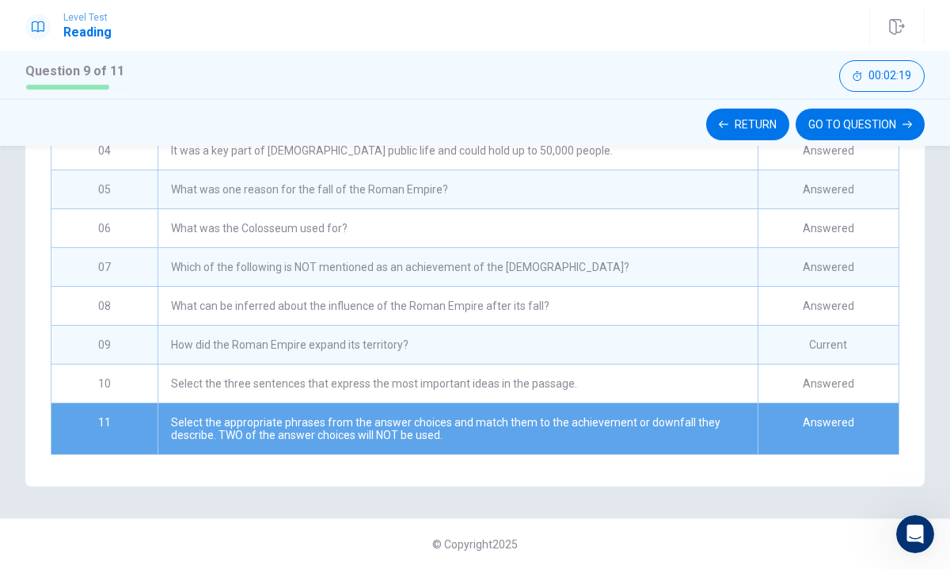
click at [580, 434] on div "Select the appropriate phrases from the answer choices and match them to the ac…" at bounding box center [458, 428] width 600 height 51
click at [582, 434] on div "Select the appropriate phrases from the answer choices and match them to the ac…" at bounding box center [458, 428] width 600 height 51
click at [824, 124] on button "GO TO QUESTION" at bounding box center [860, 124] width 129 height 32
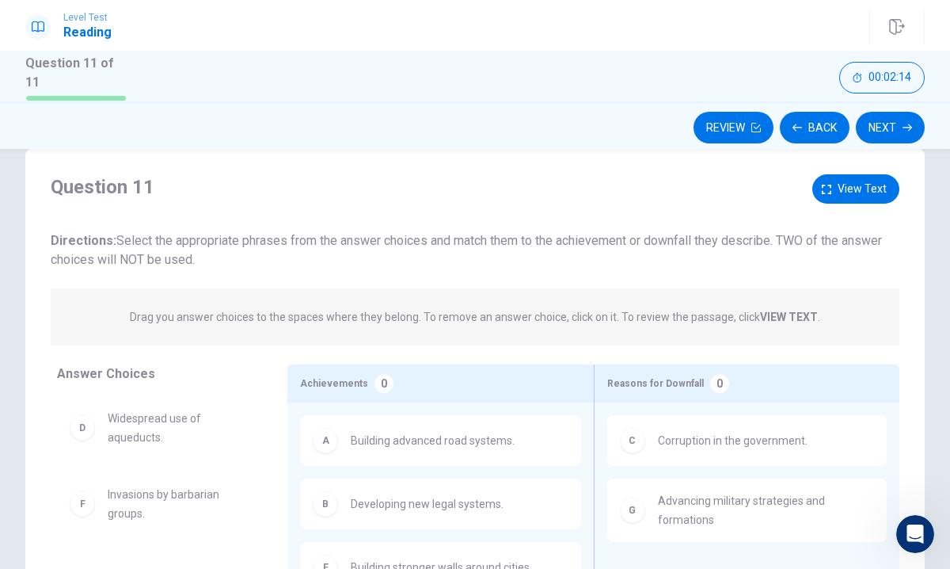
scroll to position [38, 0]
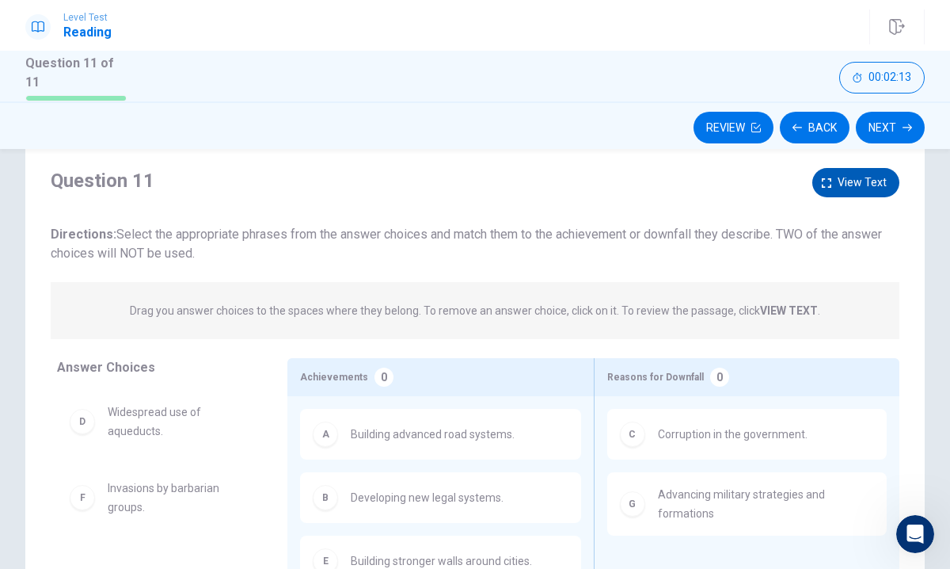
click at [854, 177] on span "View text" at bounding box center [862, 183] width 49 height 20
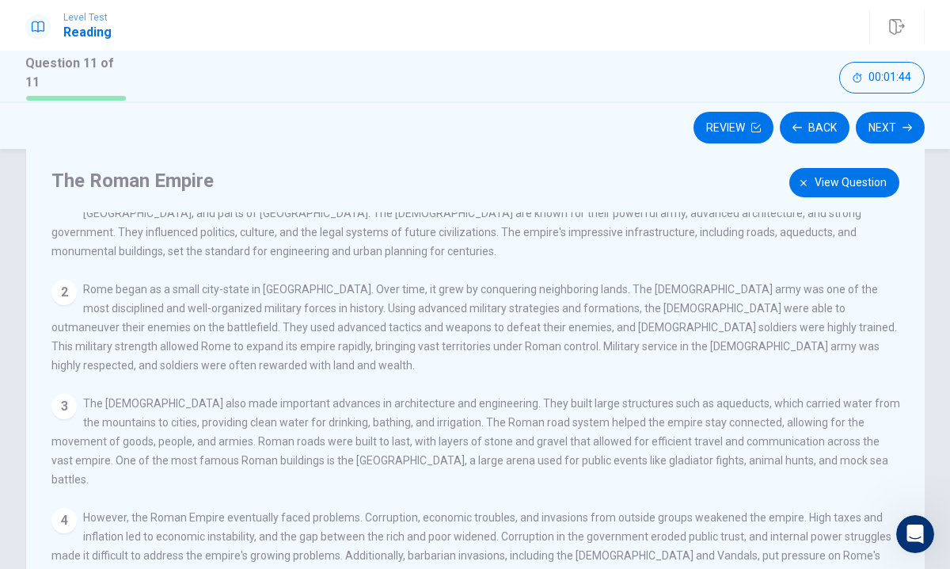
scroll to position [36, 0]
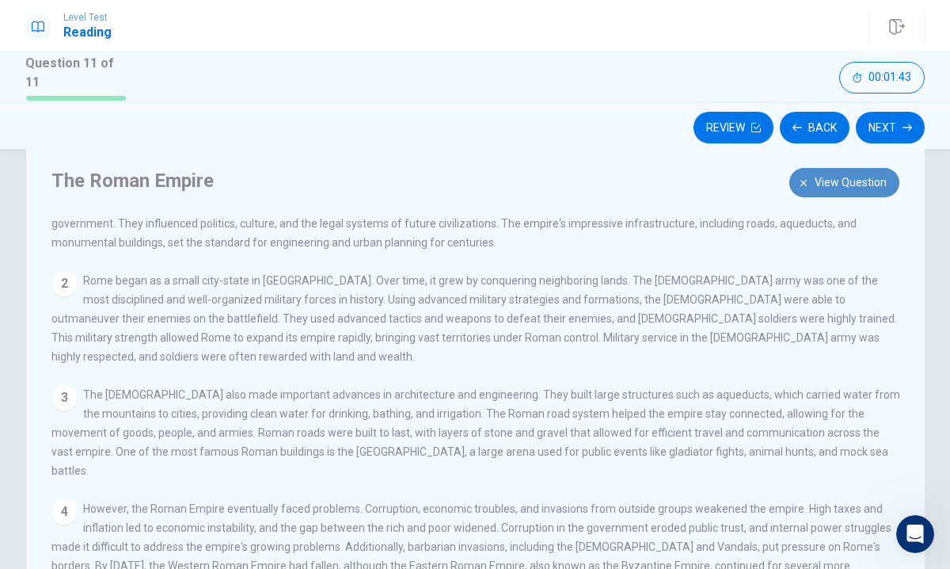
click at [840, 177] on span "View question" at bounding box center [851, 183] width 72 height 20
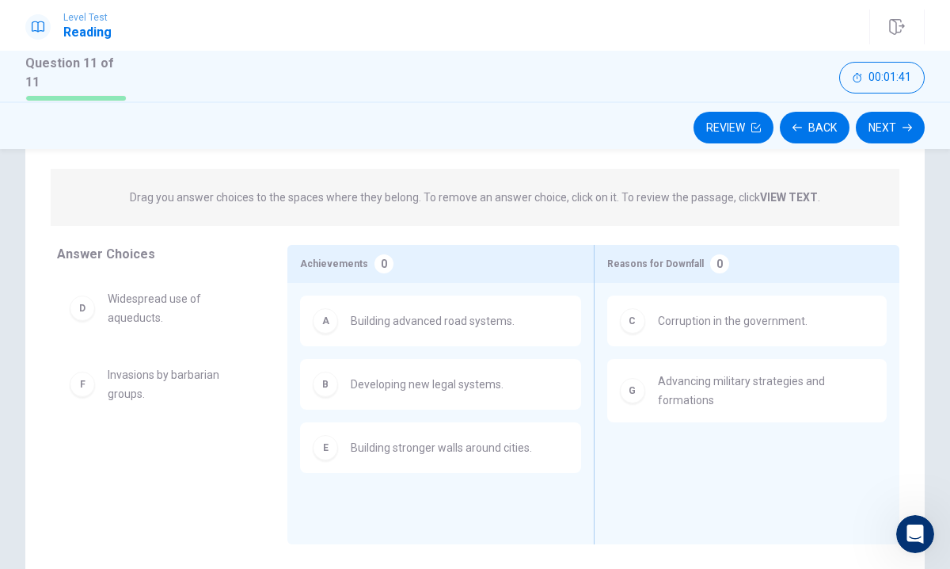
scroll to position [156, 0]
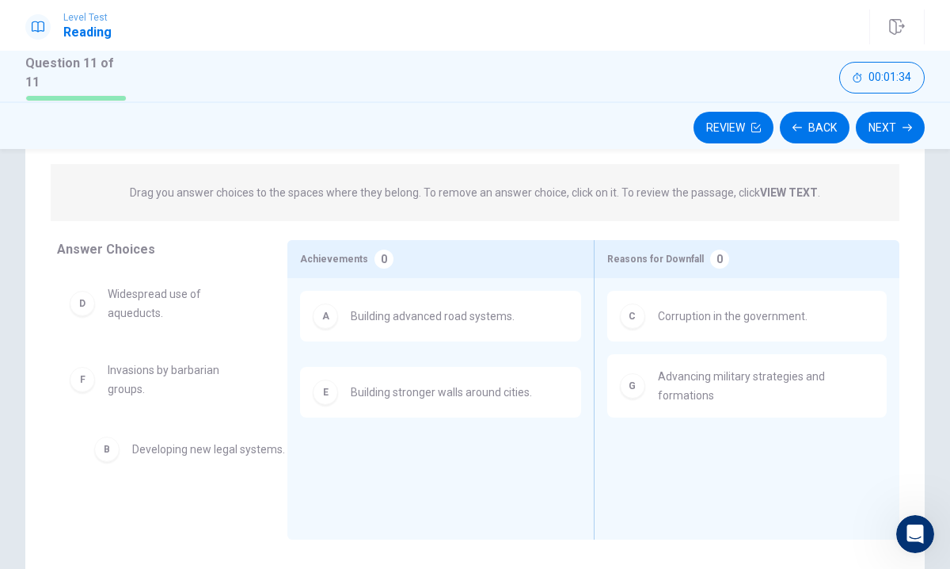
drag, startPoint x: 406, startPoint y: 382, endPoint x: 170, endPoint y: 462, distance: 249.4
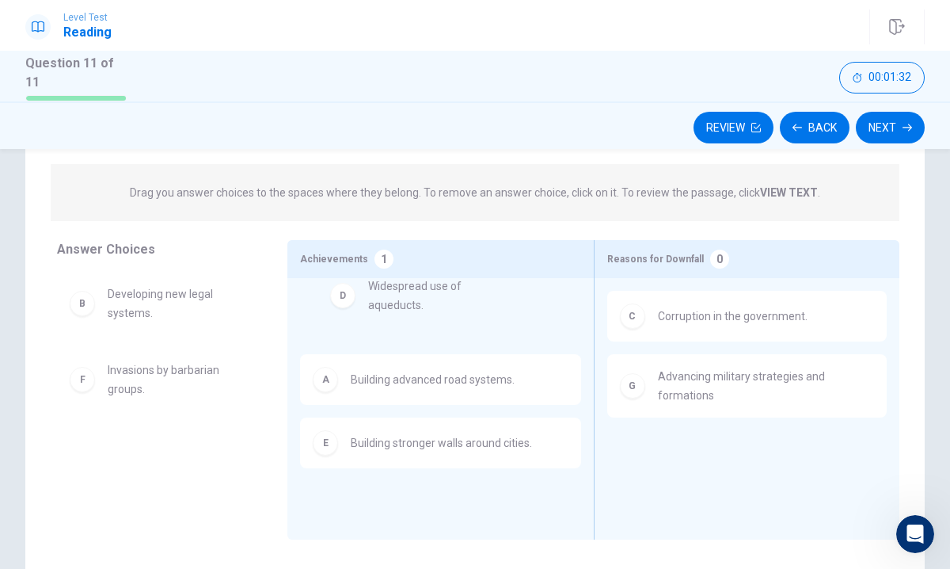
drag, startPoint x: 150, startPoint y: 382, endPoint x: 402, endPoint y: 306, distance: 262.3
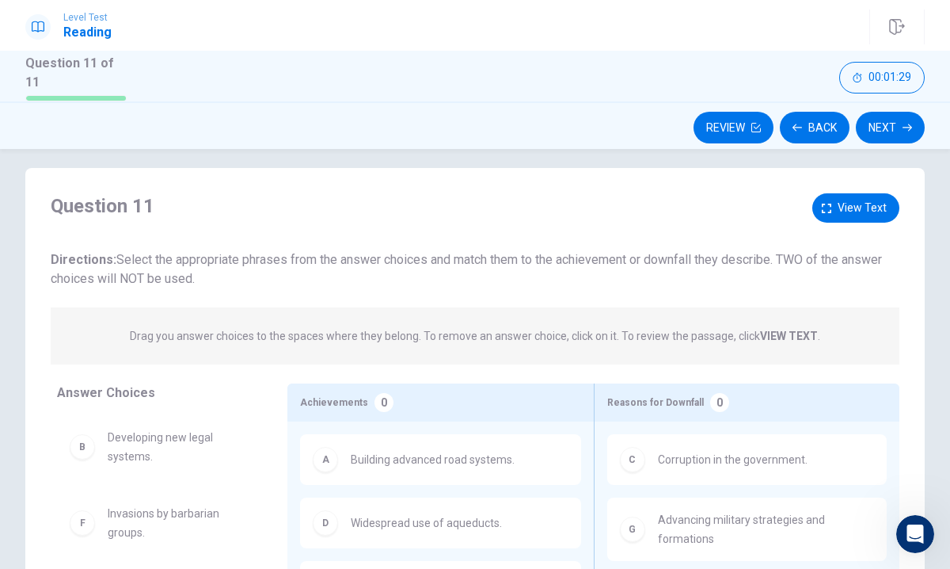
scroll to position [10, 0]
click at [845, 205] on span "View text" at bounding box center [862, 210] width 49 height 20
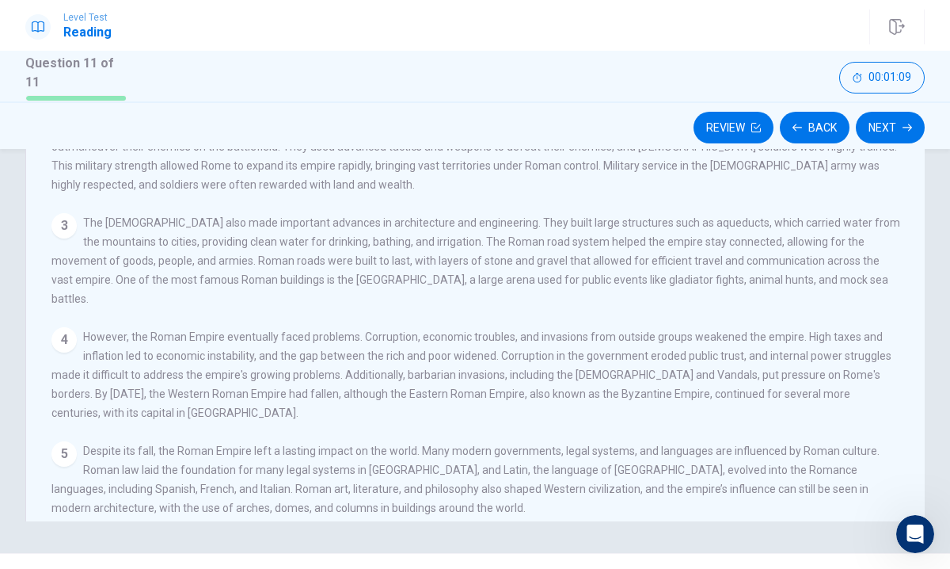
scroll to position [0, 0]
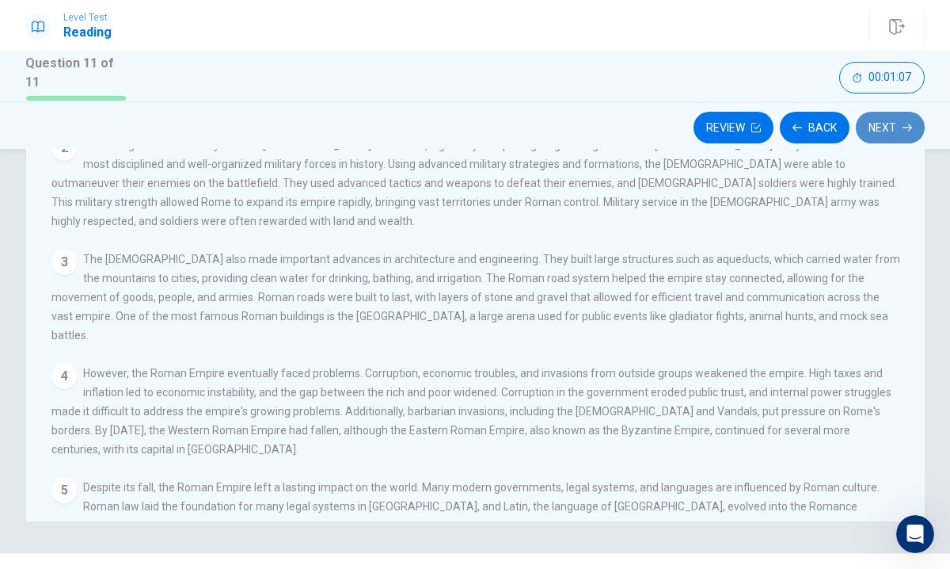
click at [889, 116] on button "Next" at bounding box center [890, 128] width 69 height 32
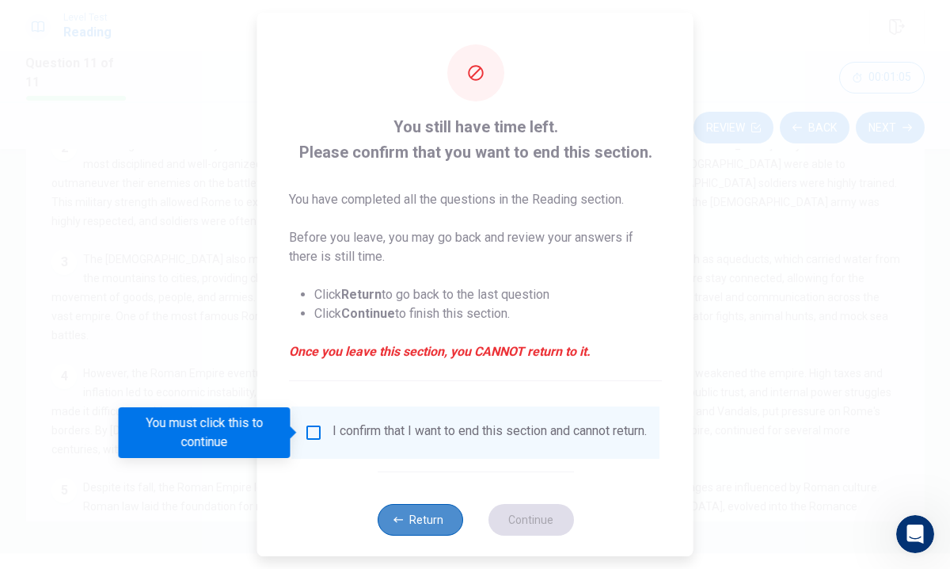
click at [402, 524] on icon "button" at bounding box center [399, 520] width 10 height 10
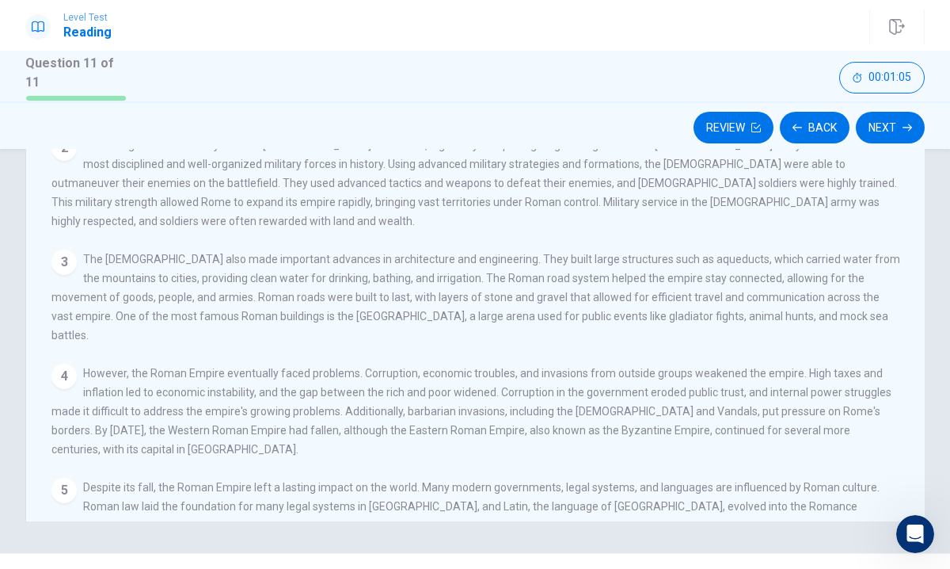
click at [759, 253] on span "The [DEMOGRAPHIC_DATA] also made important advances in architecture and enginee…" at bounding box center [475, 297] width 849 height 89
click at [734, 388] on div "4 However, the Roman Empire eventually faced problems. Corruption, economic tro…" at bounding box center [475, 410] width 849 height 95
click at [294, 230] on div "1 The Roman Empire was one of the greatest civilizations in history, lasting fo…" at bounding box center [486, 277] width 870 height 474
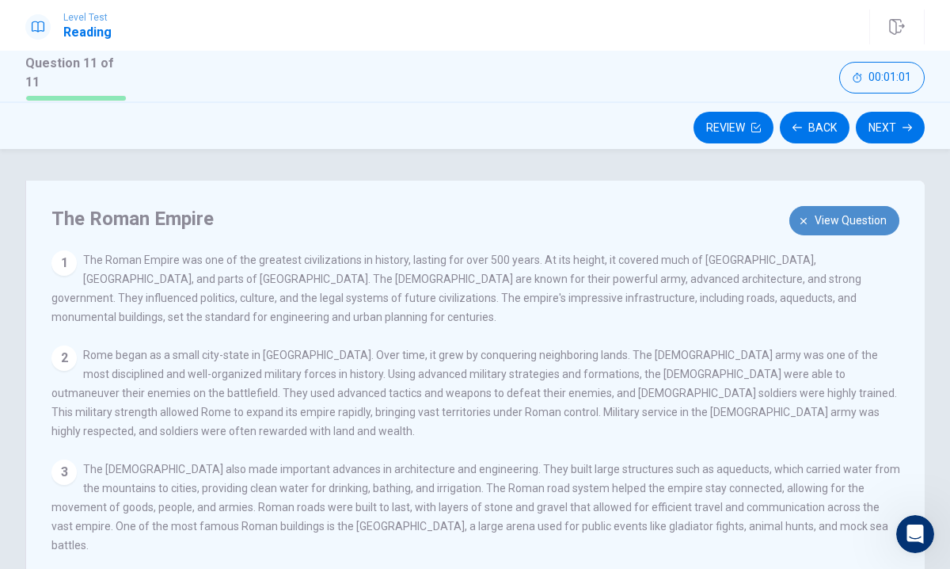
click at [843, 211] on span "View question" at bounding box center [851, 221] width 72 height 20
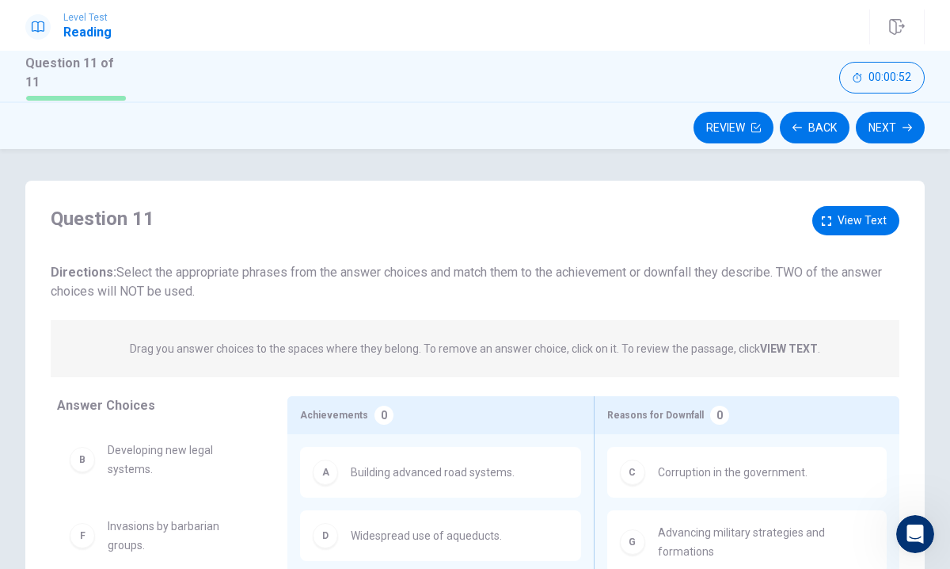
scroll to position [8, 0]
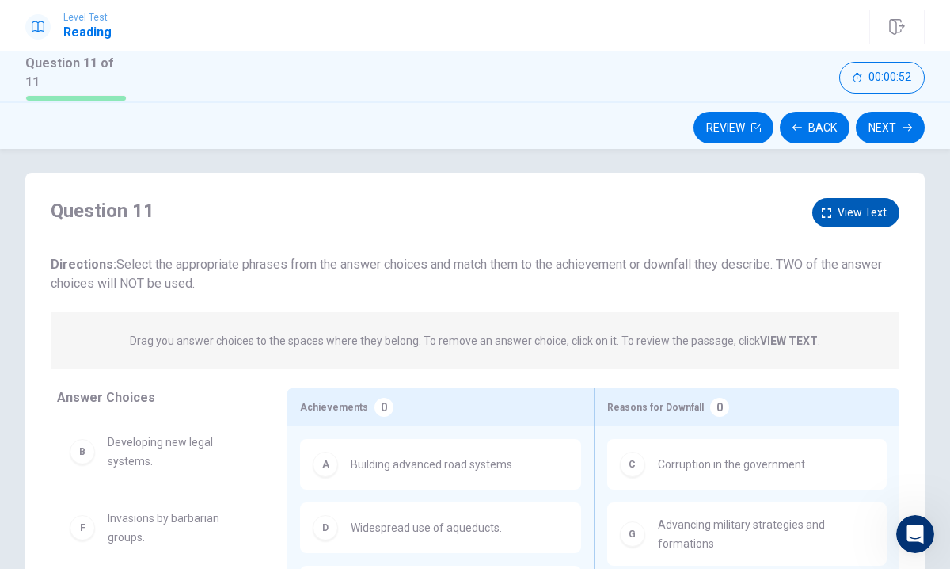
click at [857, 203] on span "View text" at bounding box center [862, 213] width 49 height 20
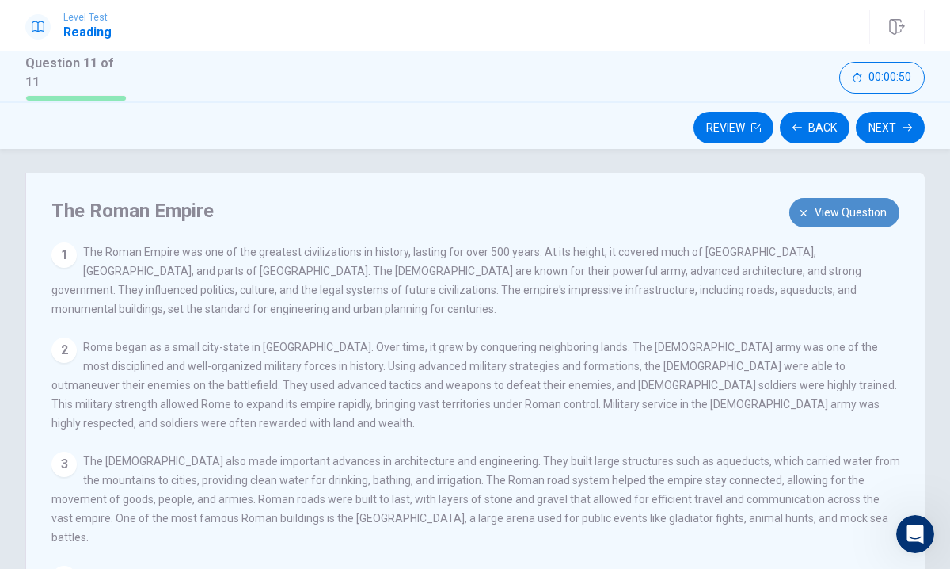
click at [809, 202] on button "View question" at bounding box center [845, 212] width 110 height 29
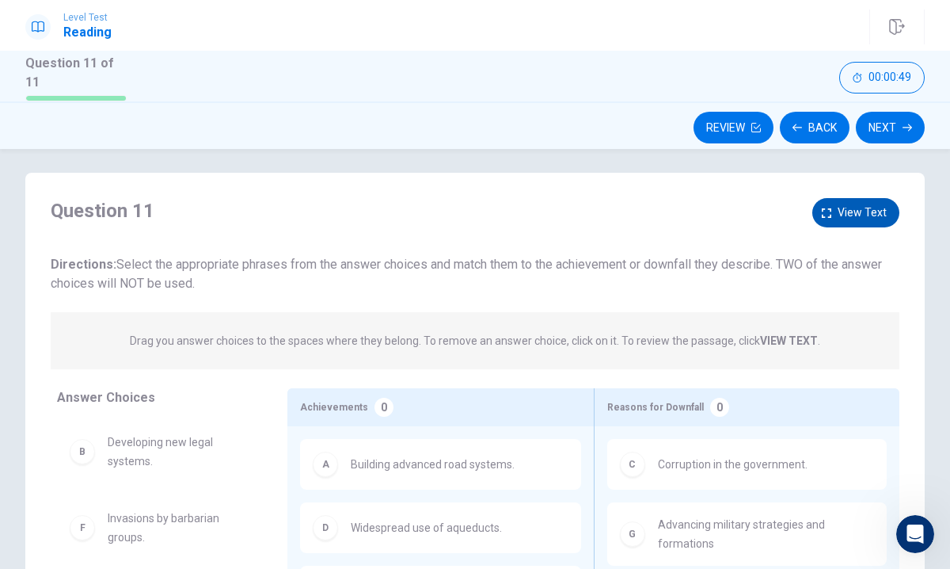
click at [853, 207] on span "View text" at bounding box center [862, 213] width 49 height 20
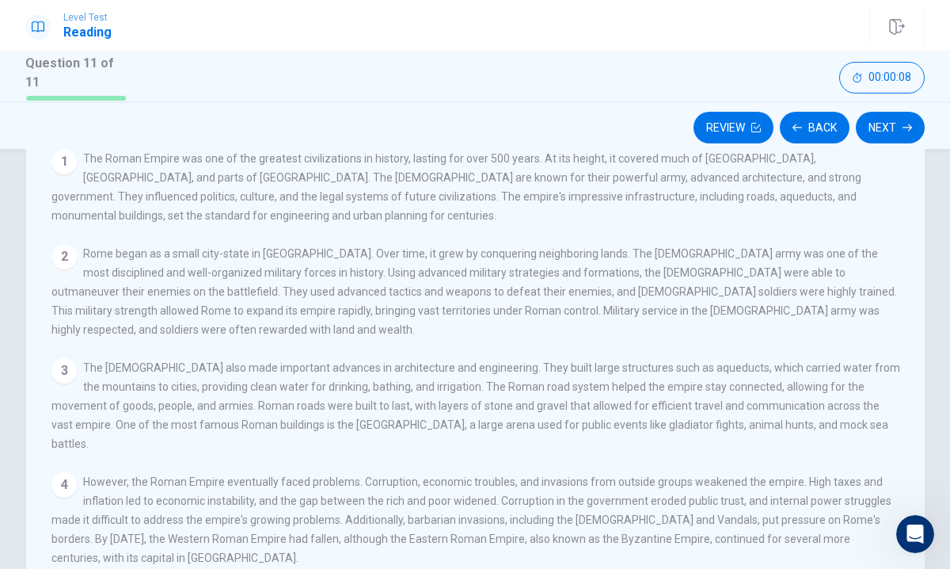
scroll to position [0, 0]
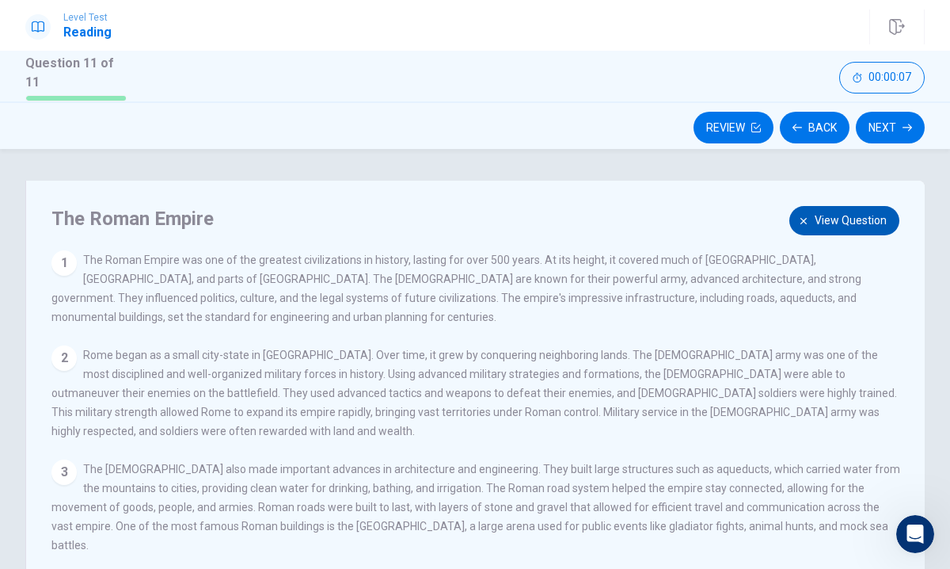
click at [824, 211] on span "View question" at bounding box center [851, 221] width 72 height 20
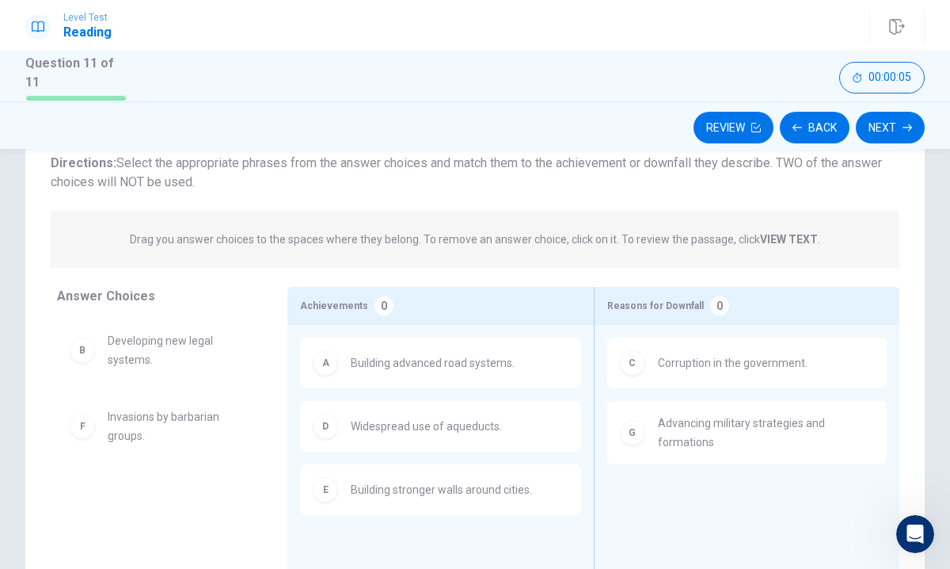
scroll to position [108, 0]
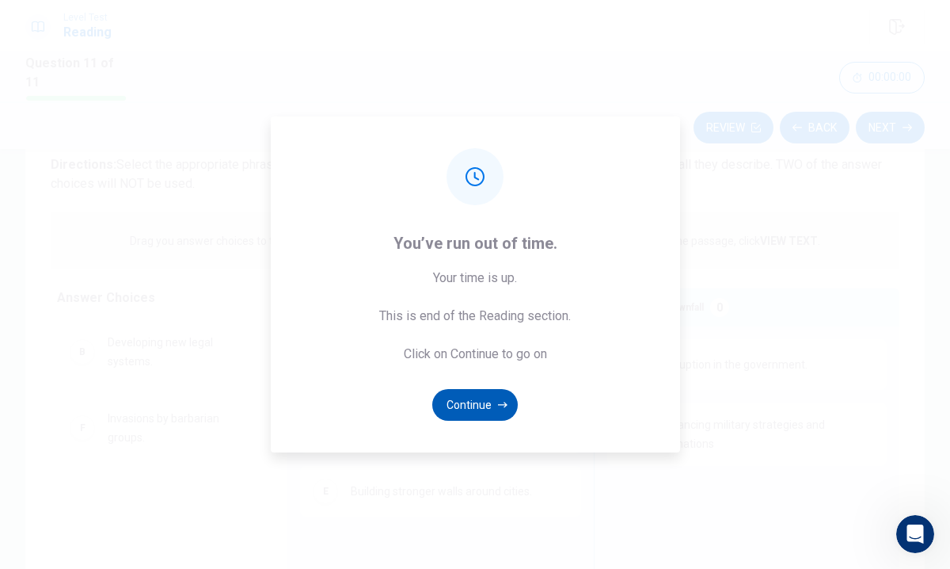
click at [481, 405] on button "Continue" at bounding box center [475, 405] width 86 height 32
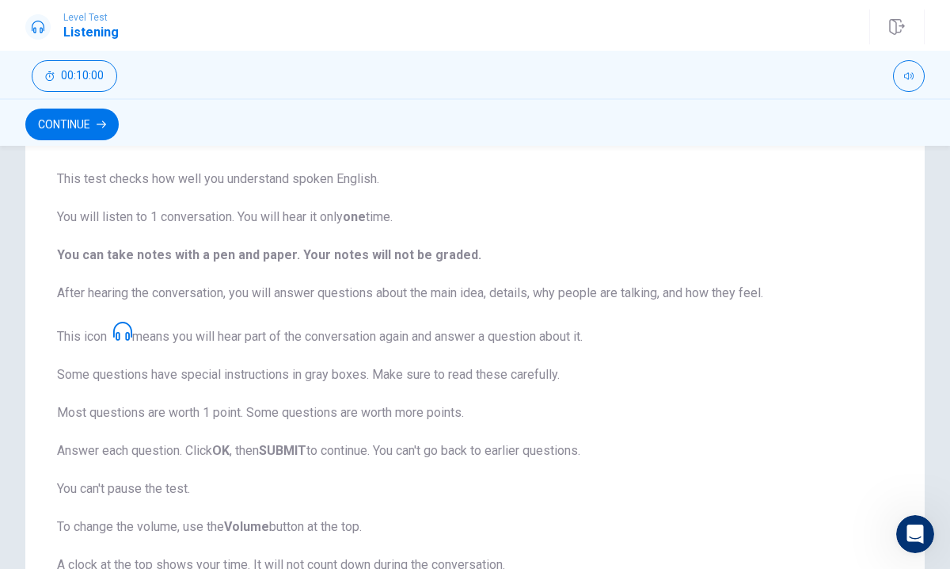
scroll to position [0, 0]
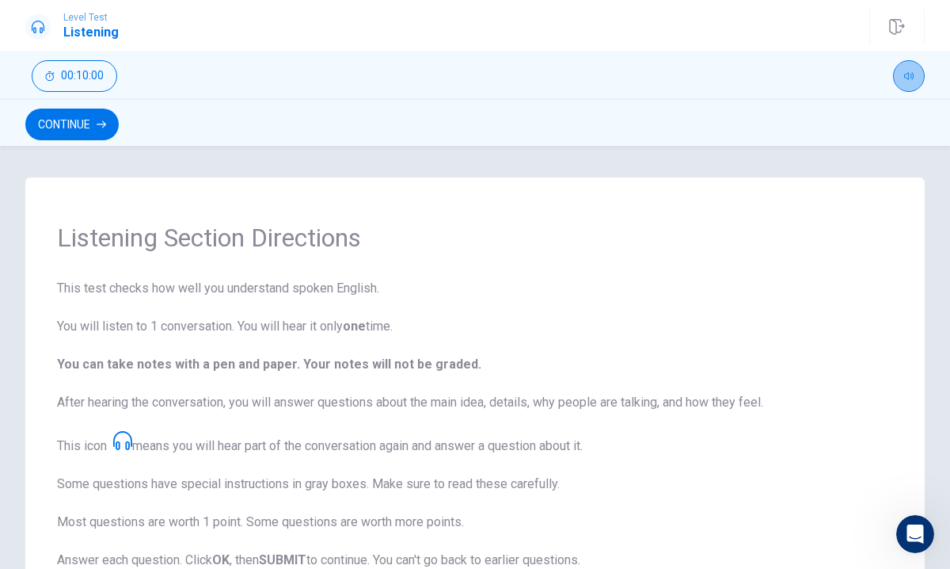
click at [914, 74] on button "button" at bounding box center [909, 76] width 32 height 32
click at [917, 100] on span at bounding box center [913, 98] width 10 height 10
click at [64, 129] on button "Continue" at bounding box center [71, 124] width 93 height 32
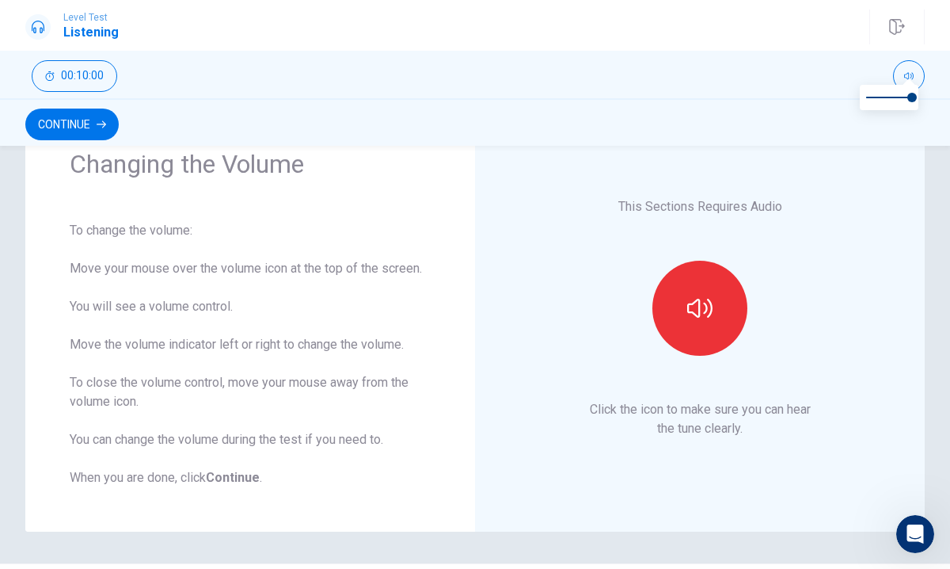
scroll to position [73, 0]
click at [707, 305] on icon "button" at bounding box center [699, 308] width 25 height 25
click at [702, 310] on icon "button" at bounding box center [699, 308] width 25 height 25
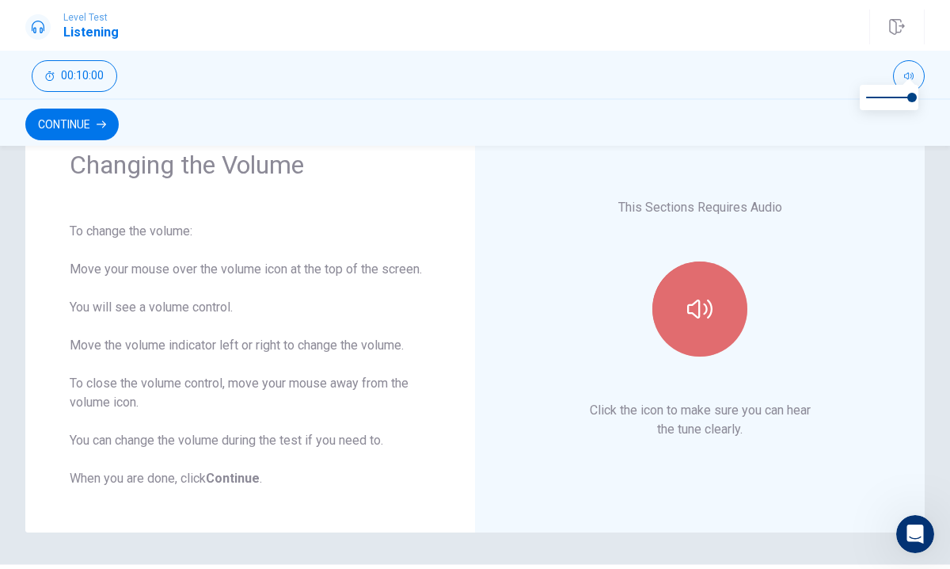
click at [705, 306] on icon "button" at bounding box center [699, 308] width 25 height 25
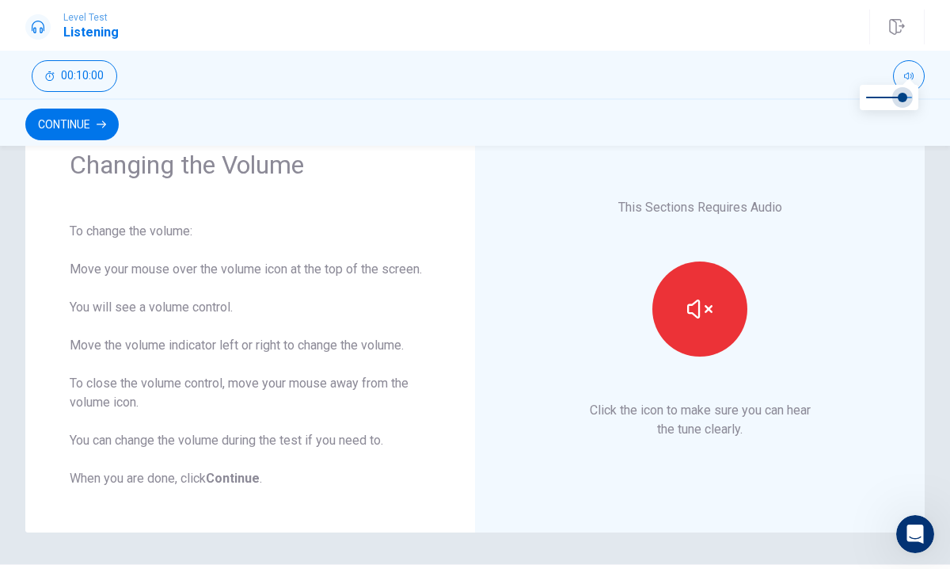
type input "0.7"
drag, startPoint x: 910, startPoint y: 96, endPoint x: 897, endPoint y: 104, distance: 14.9
click at [897, 102] on span at bounding box center [899, 98] width 10 height 10
click at [63, 129] on button "Continue" at bounding box center [71, 124] width 93 height 32
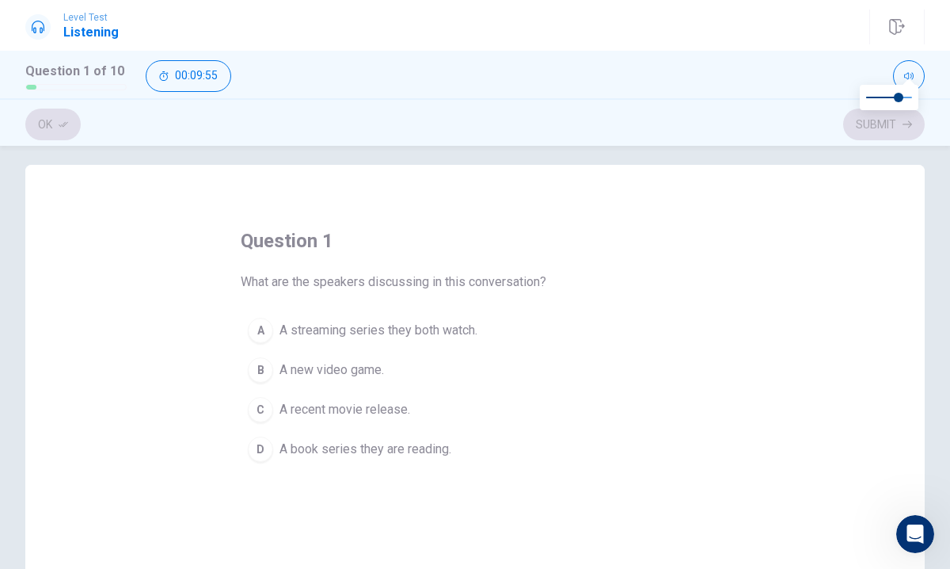
scroll to position [18, 0]
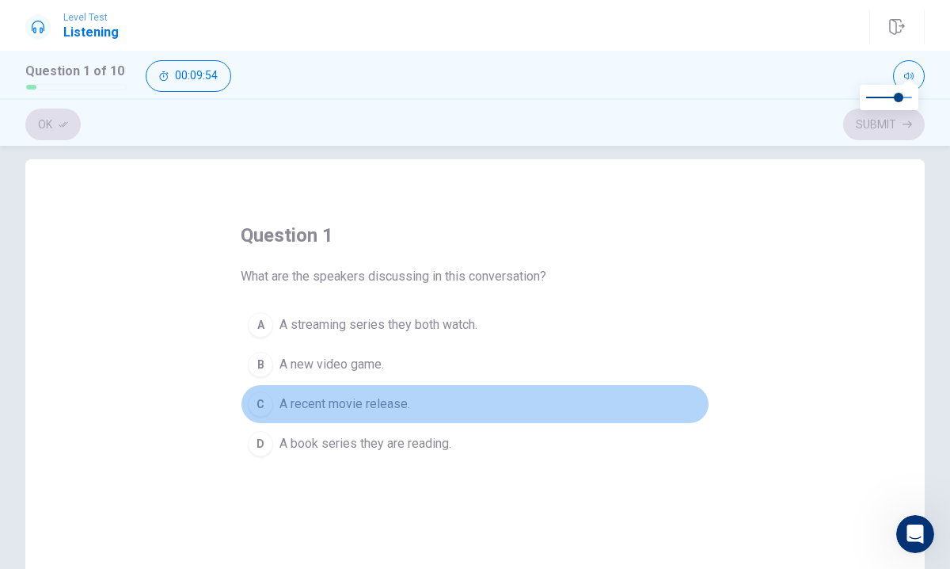
click at [268, 400] on div "C" at bounding box center [260, 403] width 25 height 25
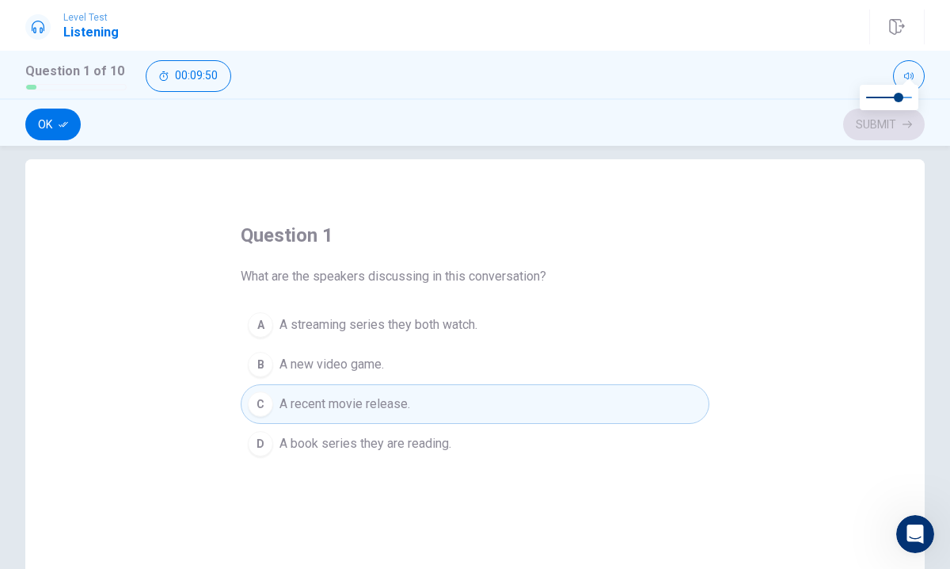
click at [262, 316] on div "A" at bounding box center [260, 324] width 25 height 25
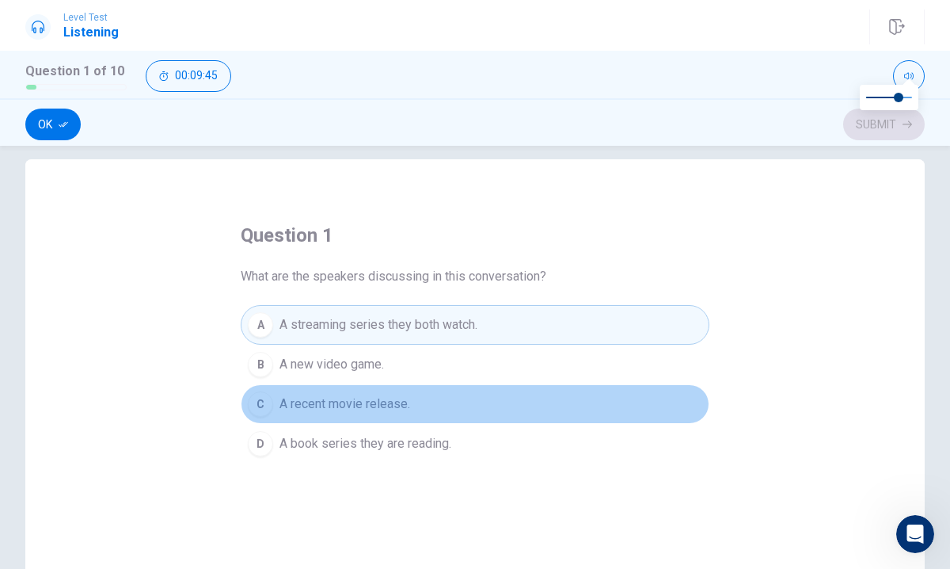
click at [266, 396] on div "C" at bounding box center [260, 403] width 25 height 25
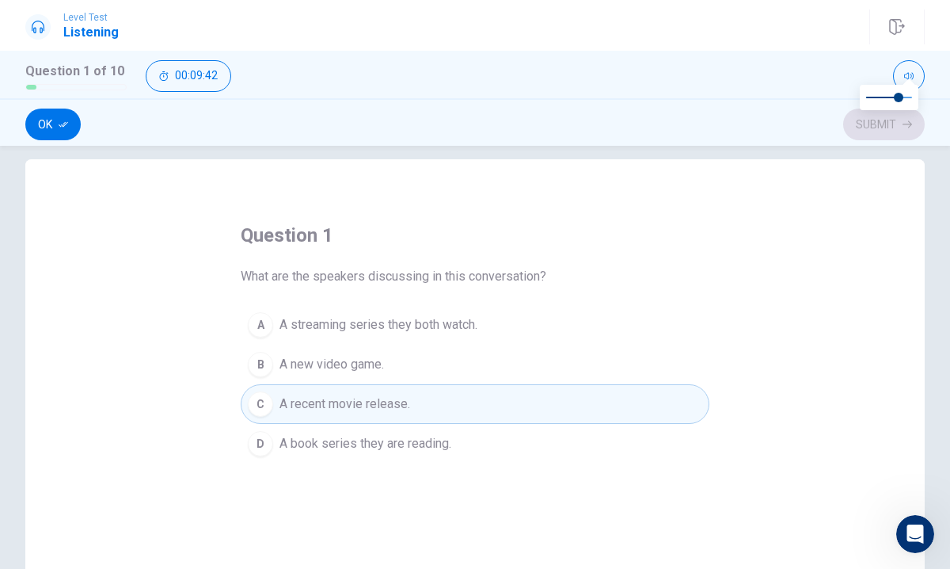
click at [782, 253] on div "question 1 What are the speakers discussing in this conversation? A A streaming…" at bounding box center [475, 434] width 900 height 550
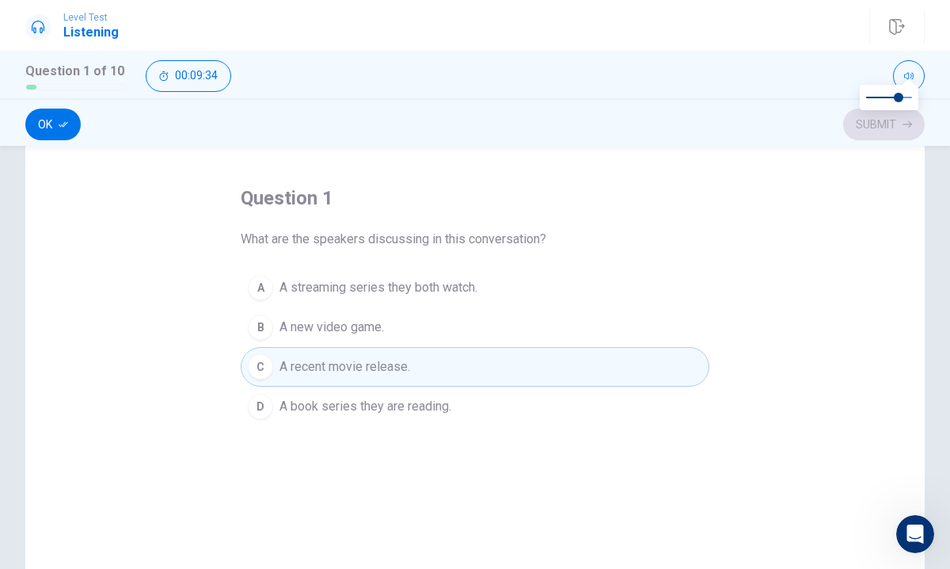
scroll to position [57, 0]
click at [51, 124] on button "Ok" at bounding box center [52, 124] width 55 height 32
click at [870, 125] on button "Submit" at bounding box center [884, 124] width 82 height 32
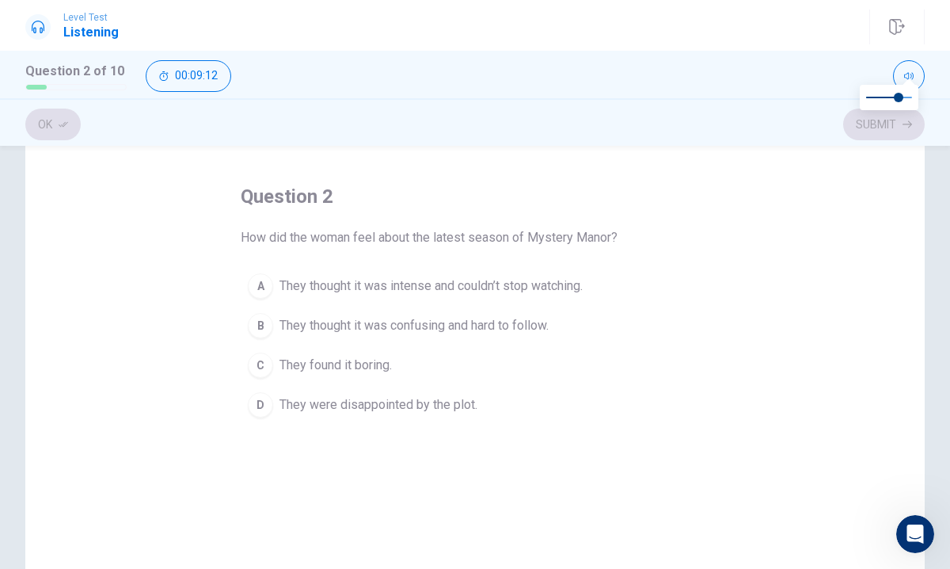
click at [261, 283] on div "A" at bounding box center [260, 285] width 25 height 25
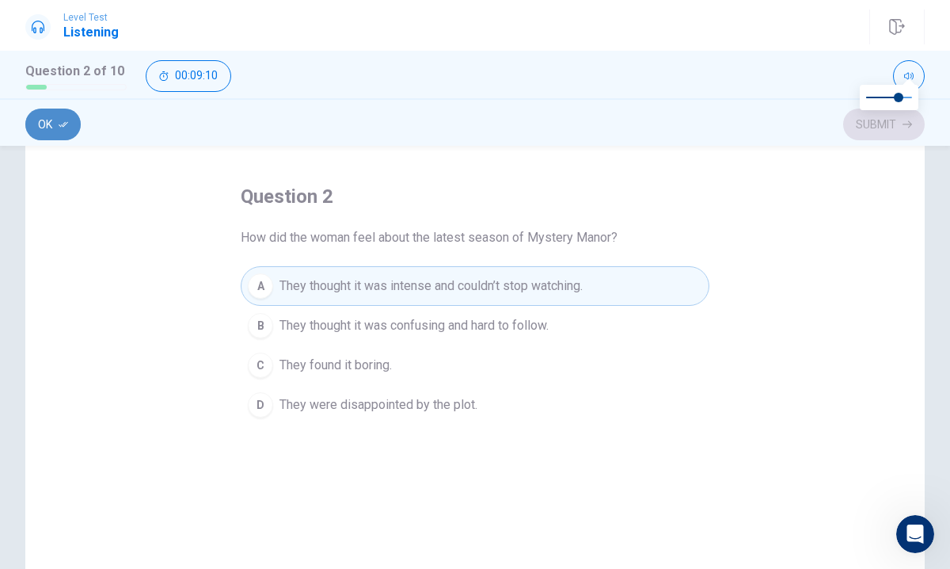
click at [67, 122] on icon "button" at bounding box center [64, 125] width 10 height 10
click at [856, 118] on button "Submit" at bounding box center [884, 124] width 82 height 32
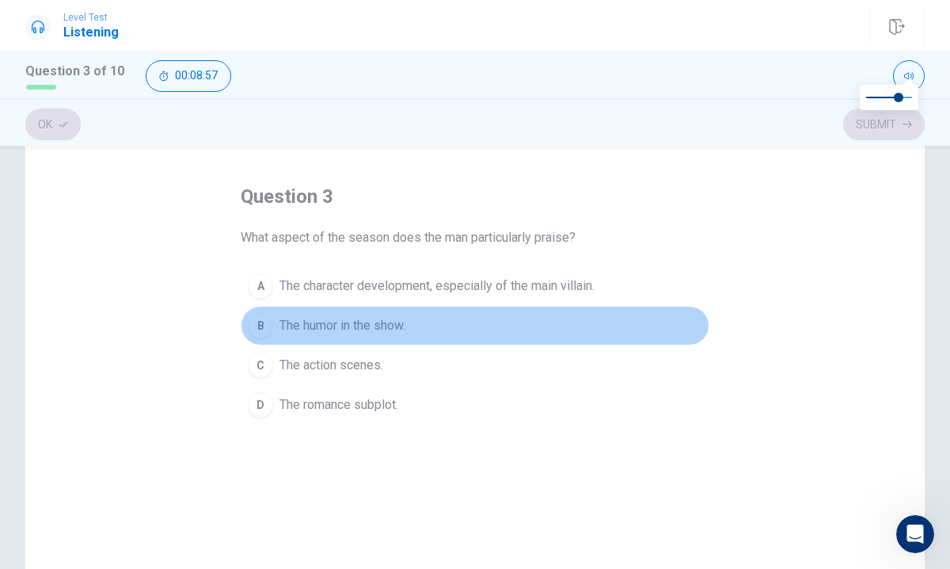
click at [258, 323] on div "B" at bounding box center [260, 325] width 25 height 25
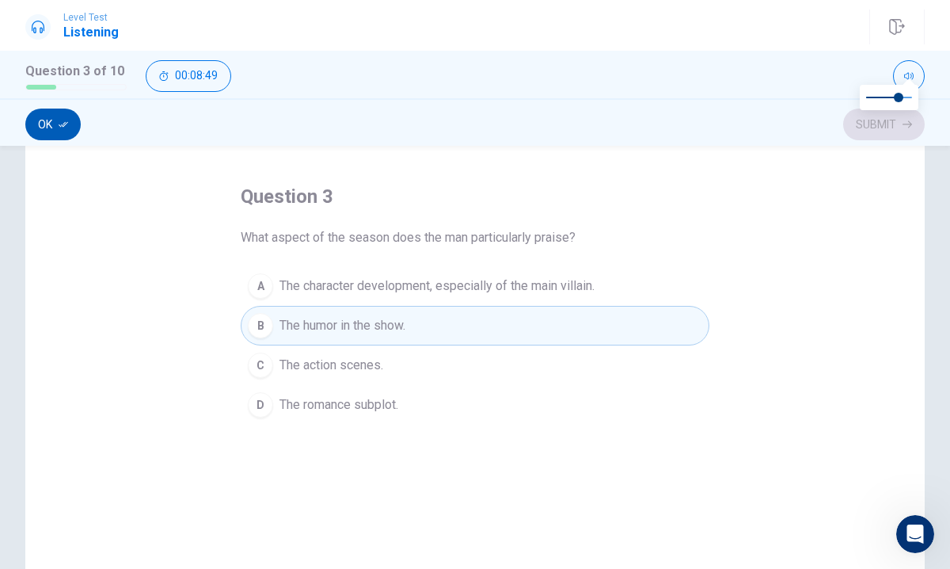
click at [51, 113] on button "Ok" at bounding box center [52, 124] width 55 height 32
click at [867, 121] on button "Submit" at bounding box center [884, 124] width 82 height 32
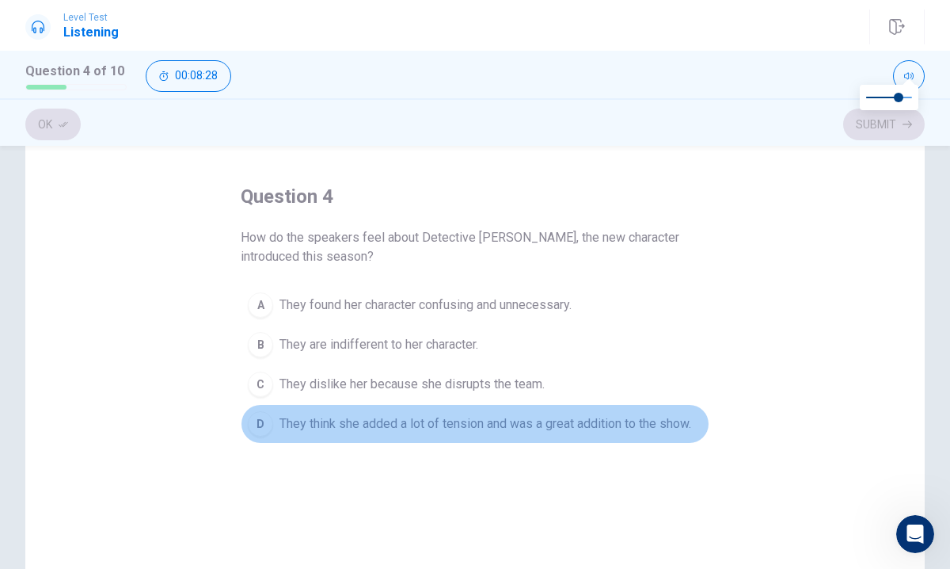
click at [267, 417] on div "D" at bounding box center [260, 423] width 25 height 25
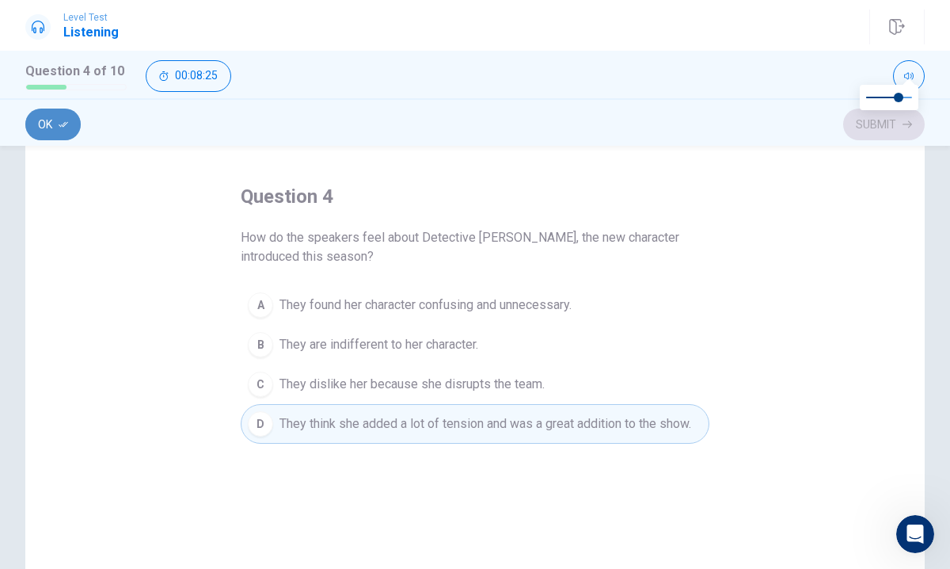
click at [58, 124] on button "Ok" at bounding box center [52, 124] width 55 height 32
click at [862, 122] on button "Submit" at bounding box center [884, 124] width 82 height 32
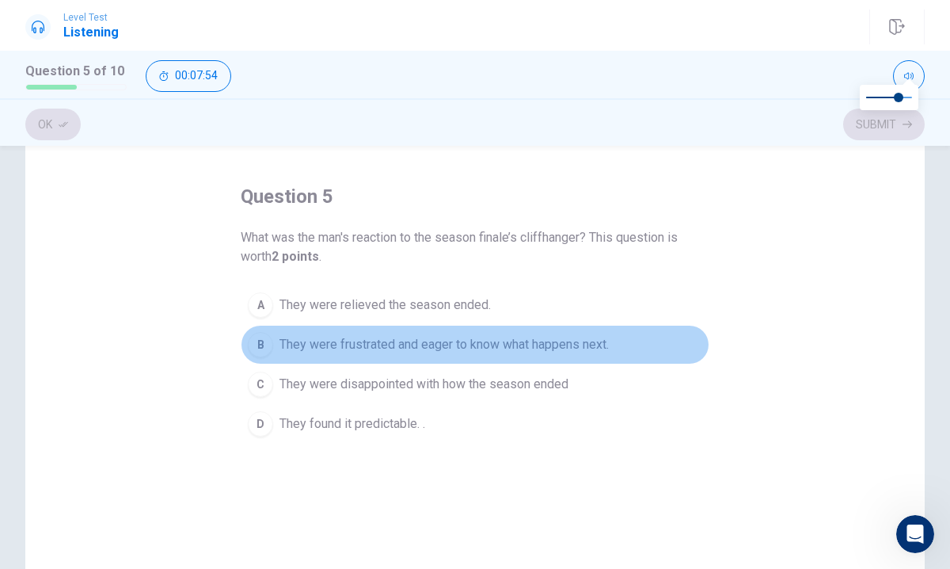
click at [262, 341] on div "B" at bounding box center [260, 344] width 25 height 25
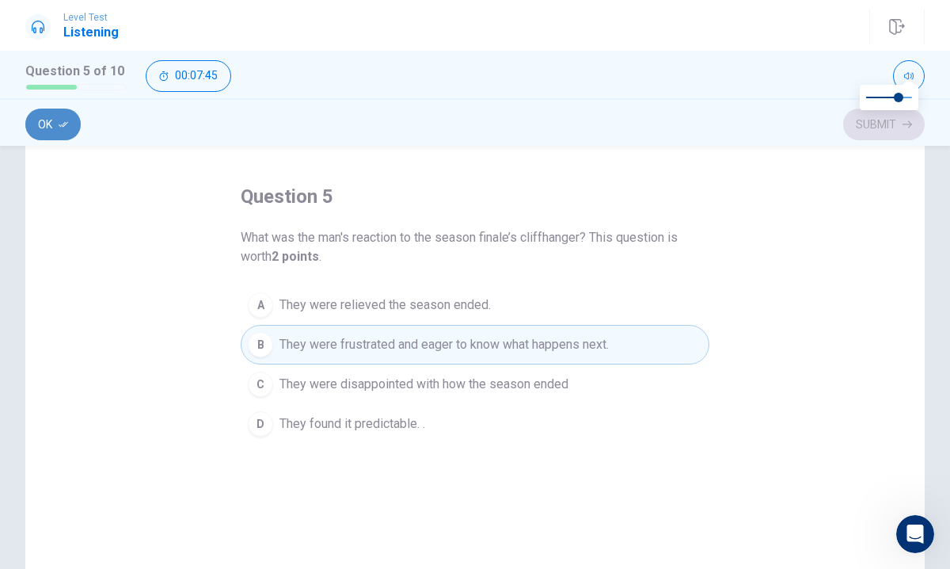
click at [53, 124] on button "Ok" at bounding box center [52, 124] width 55 height 32
click at [870, 129] on button "Submit" at bounding box center [884, 124] width 82 height 32
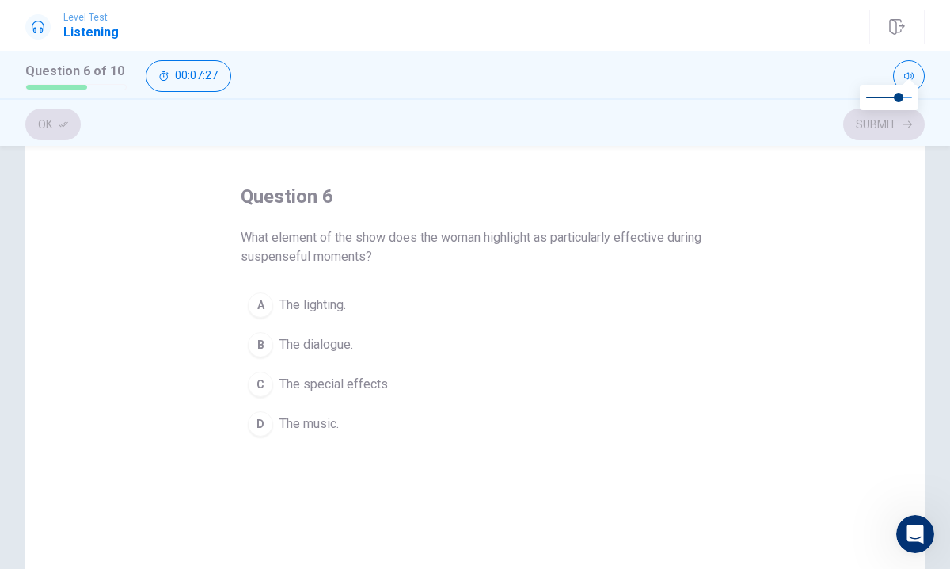
click at [260, 424] on div "D" at bounding box center [260, 423] width 25 height 25
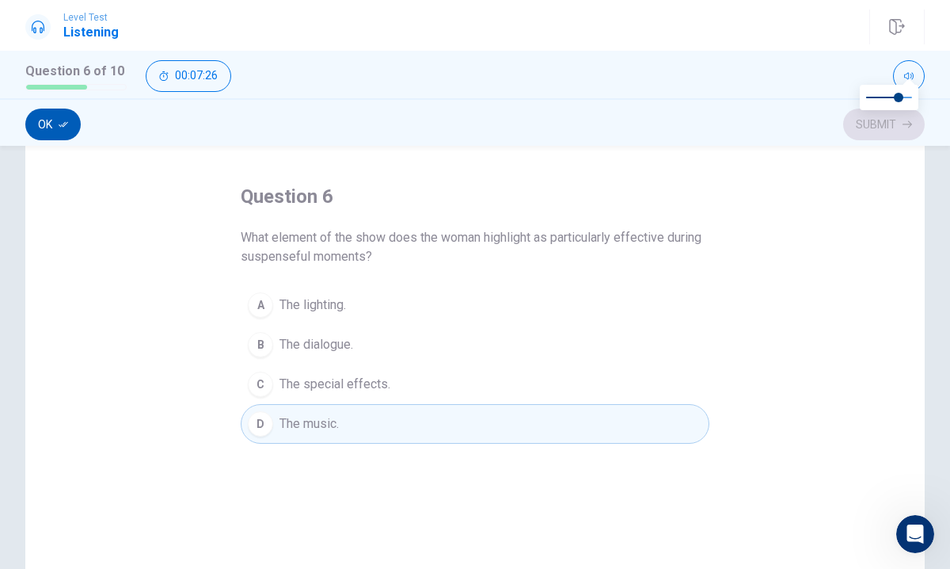
click at [48, 120] on button "Ok" at bounding box center [52, 124] width 55 height 32
click at [876, 121] on button "Submit" at bounding box center [884, 124] width 82 height 32
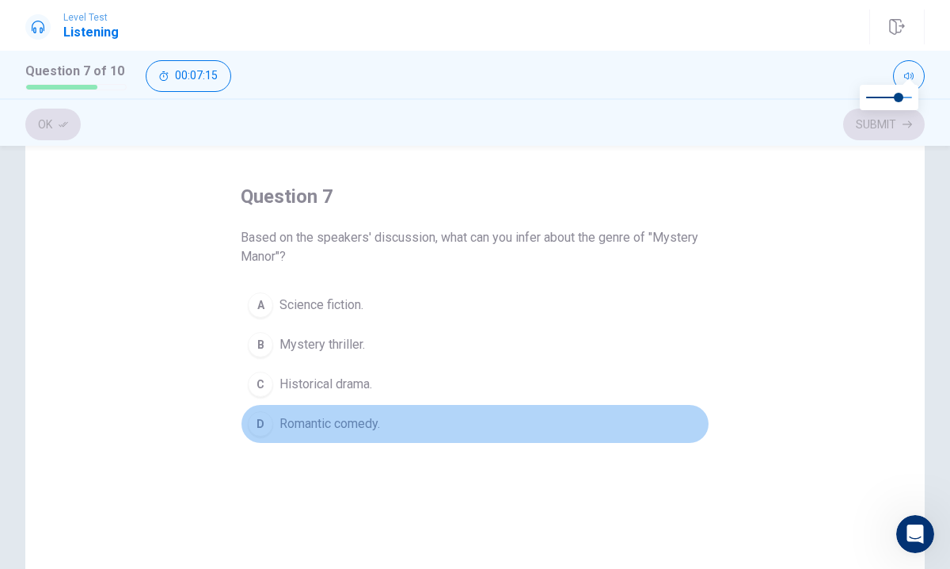
click at [265, 423] on div "D" at bounding box center [260, 423] width 25 height 25
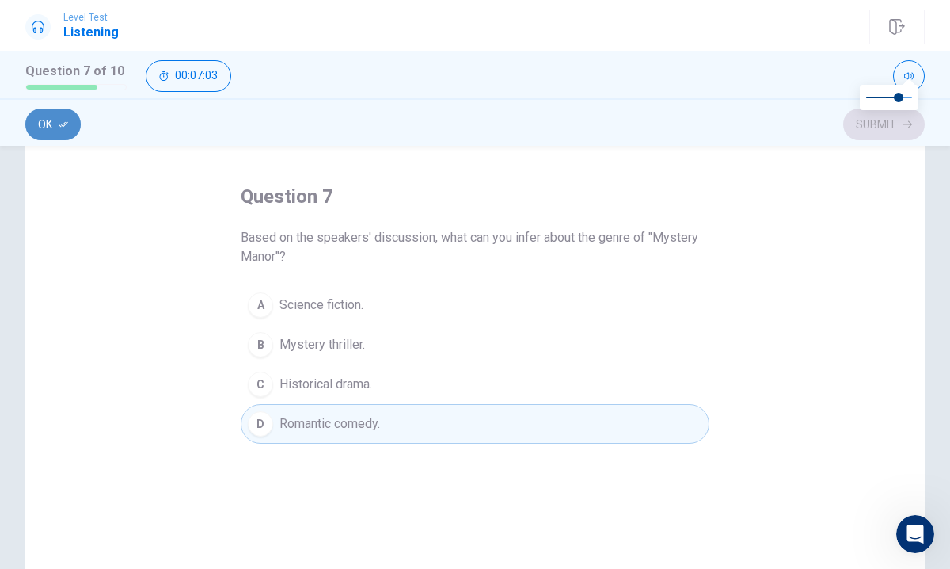
click at [48, 125] on button "Ok" at bounding box center [52, 124] width 55 height 32
click at [877, 128] on button "Submit" at bounding box center [884, 124] width 82 height 32
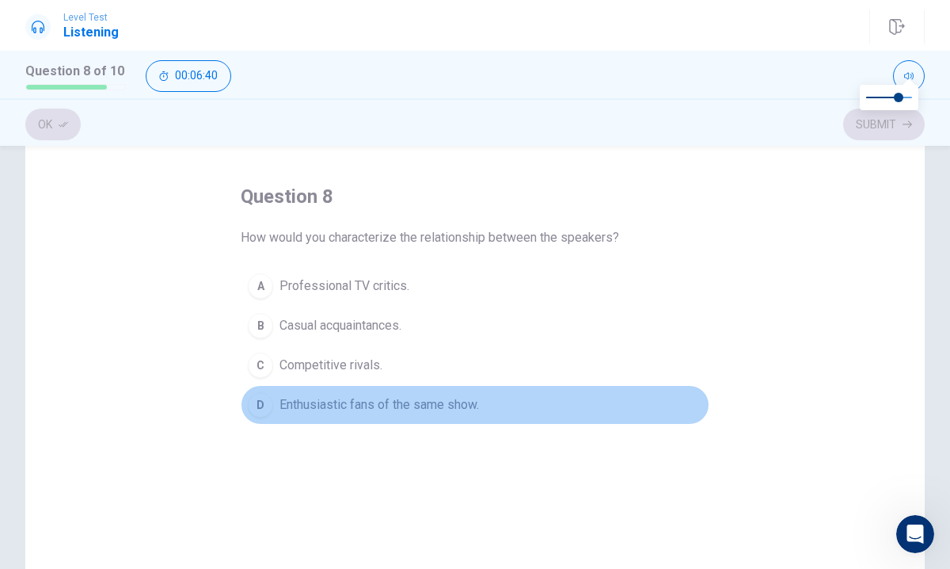
click at [265, 398] on div "D" at bounding box center [260, 404] width 25 height 25
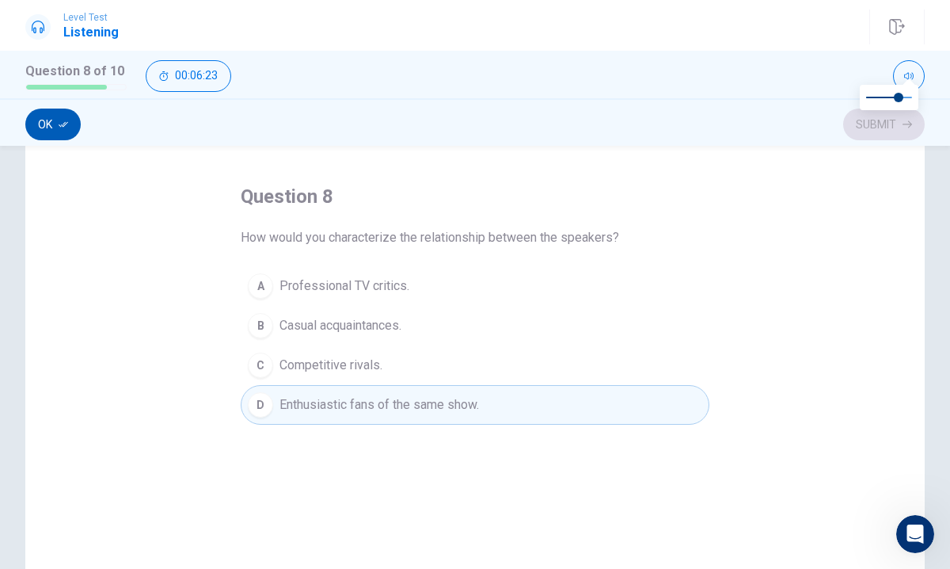
click at [59, 128] on icon "button" at bounding box center [64, 125] width 10 height 10
click at [877, 128] on button "Submit" at bounding box center [884, 124] width 82 height 32
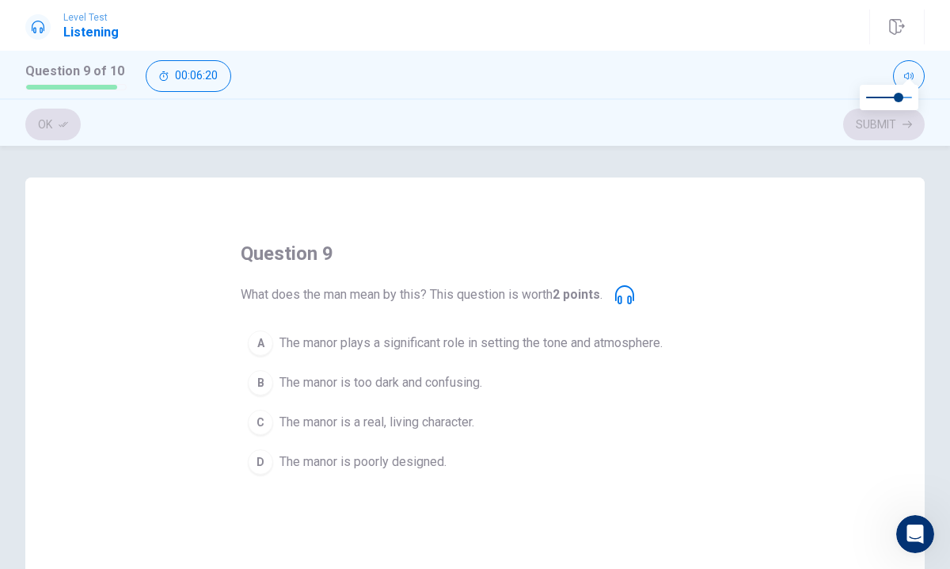
click at [341, 352] on button "A The manor plays a significant role in setting the tone and atmosphere." at bounding box center [475, 343] width 469 height 40
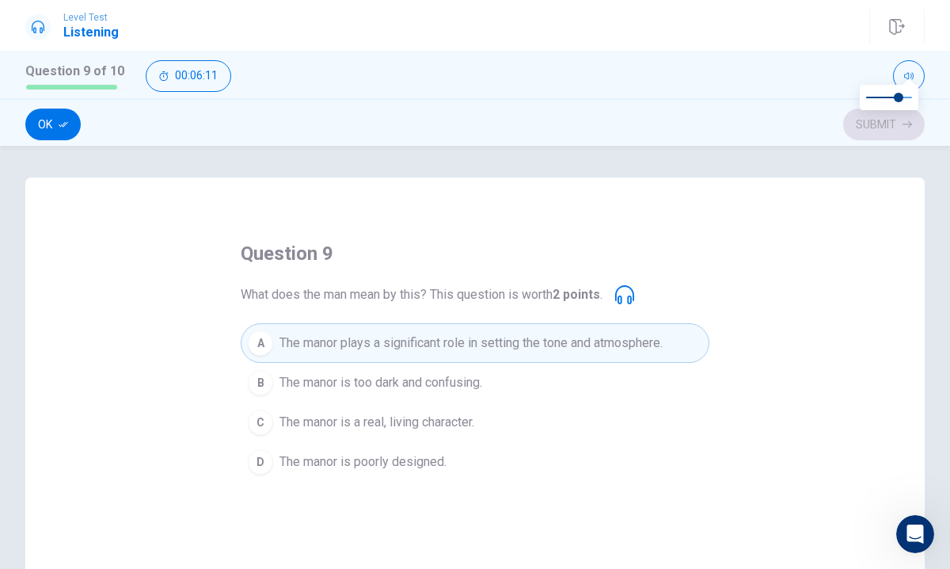
click at [327, 379] on span "The manor is too dark and confusing." at bounding box center [381, 382] width 203 height 19
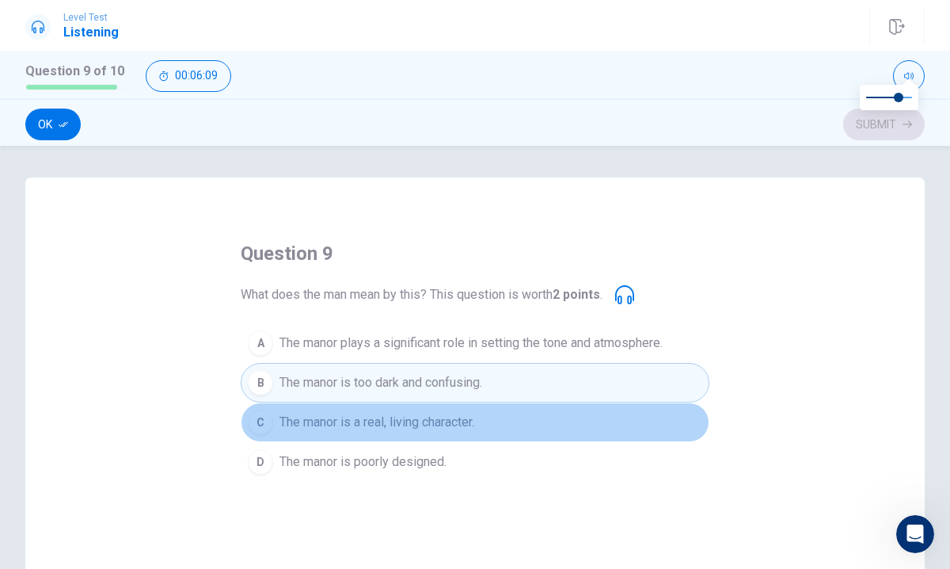
click at [324, 423] on span "The manor is a real, living character." at bounding box center [377, 422] width 195 height 19
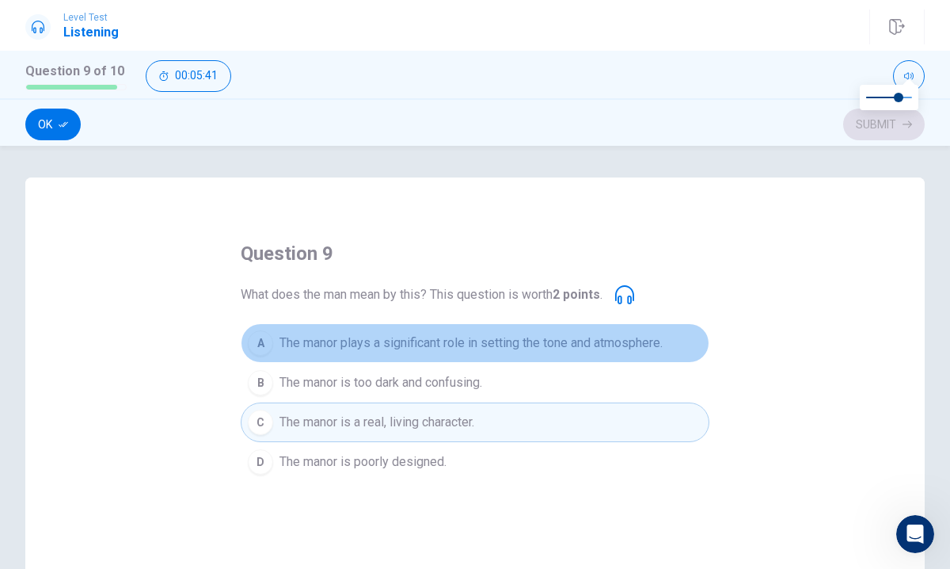
click at [384, 341] on span "The manor plays a significant role in setting the tone and atmosphere." at bounding box center [471, 342] width 383 height 19
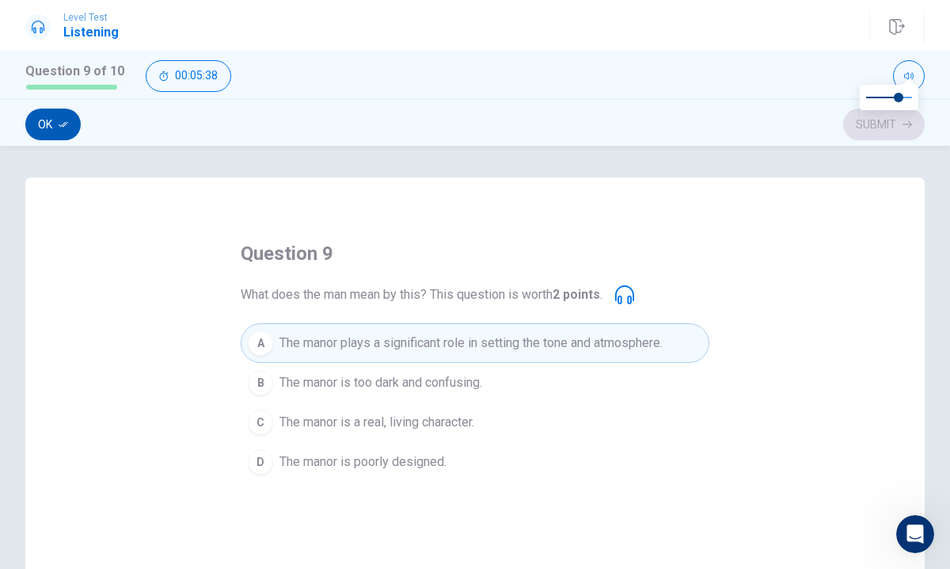
click at [53, 125] on button "Ok" at bounding box center [52, 124] width 55 height 32
click at [891, 128] on button "Submit" at bounding box center [884, 124] width 82 height 32
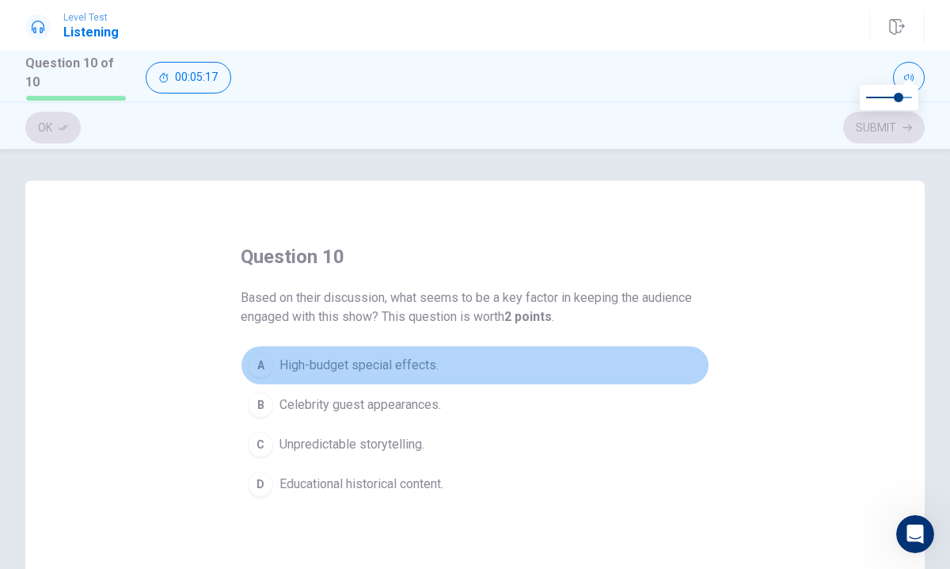
click at [266, 358] on div "A" at bounding box center [260, 364] width 25 height 25
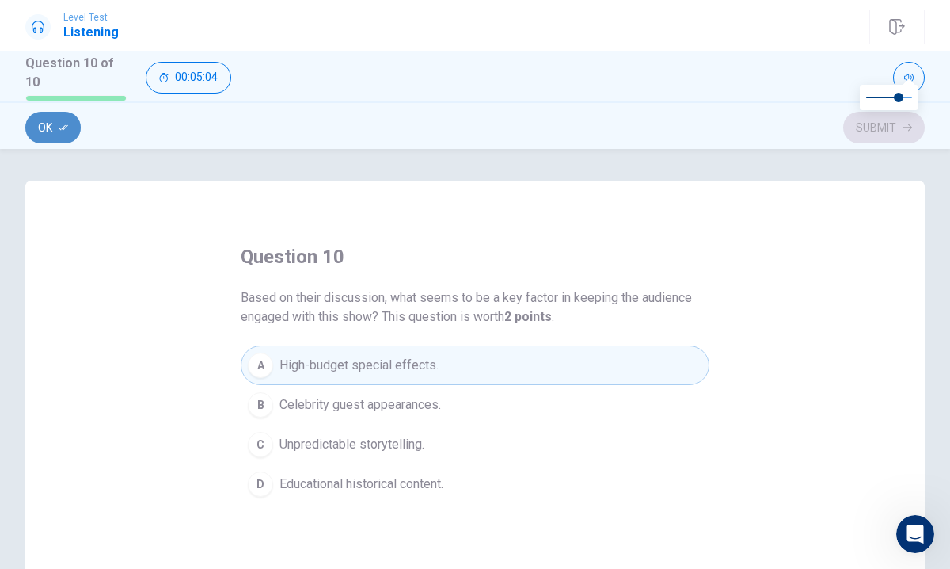
click at [55, 112] on button "Ok" at bounding box center [52, 128] width 55 height 32
click at [879, 124] on button "Submit" at bounding box center [884, 128] width 82 height 32
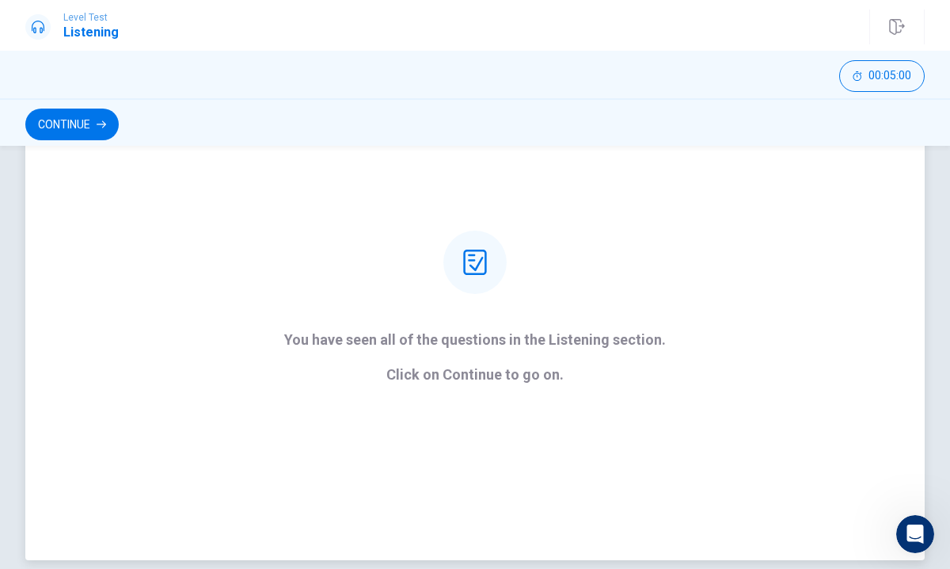
scroll to position [135, 0]
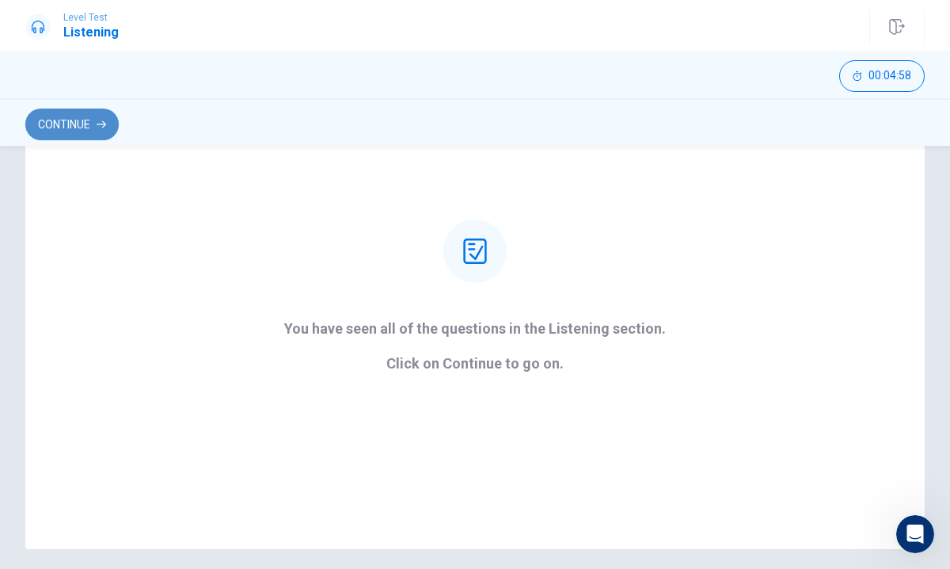
click at [74, 125] on button "Continue" at bounding box center [71, 124] width 93 height 32
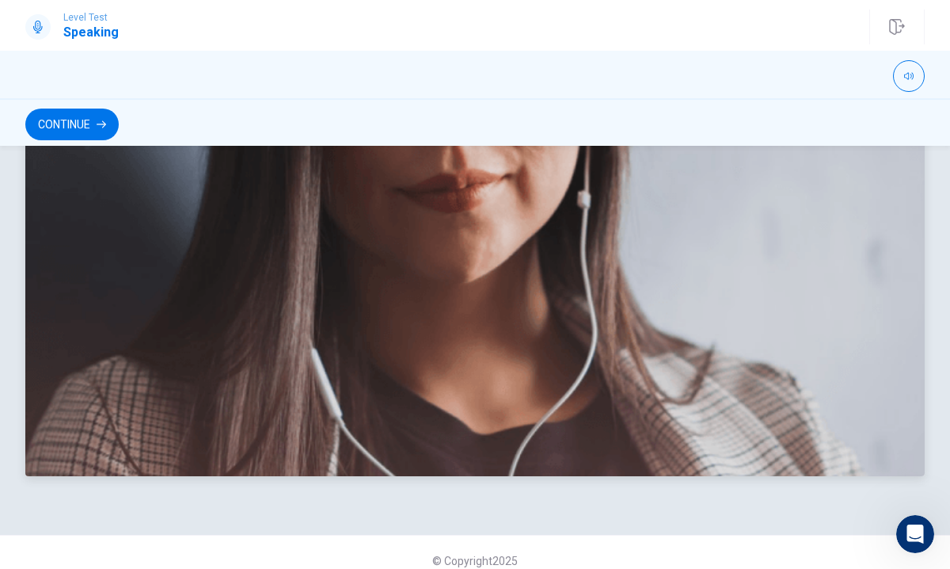
scroll to position [447, 0]
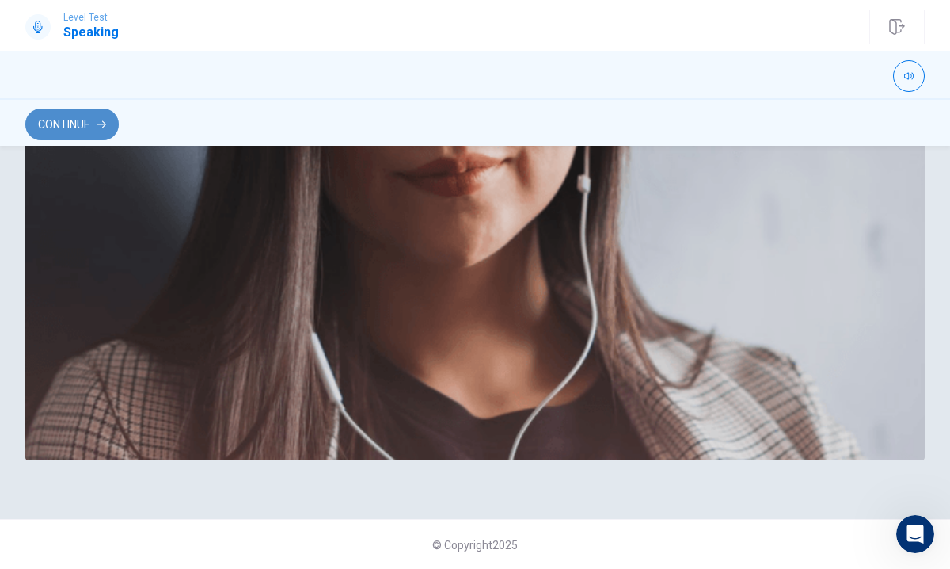
click at [93, 121] on button "Continue" at bounding box center [71, 124] width 93 height 32
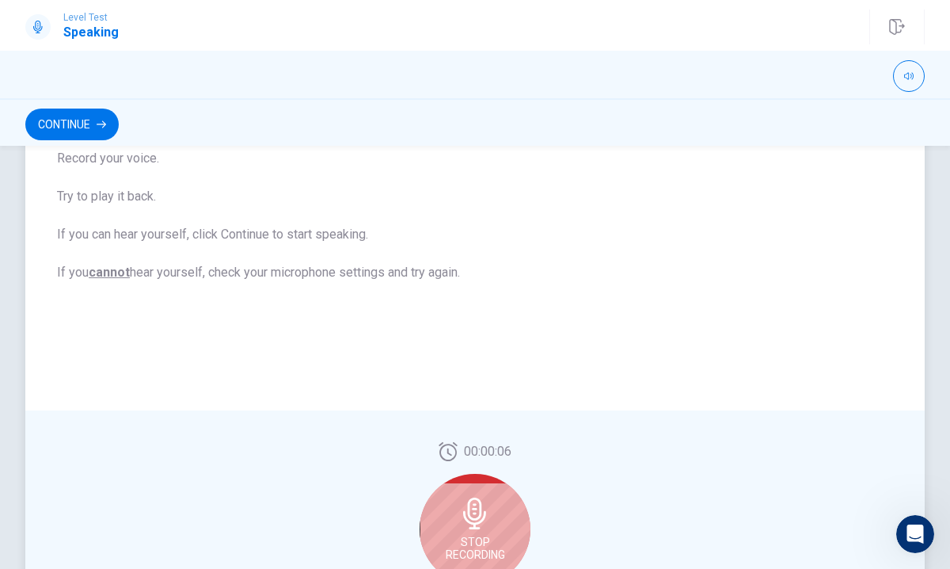
scroll to position [330, 0]
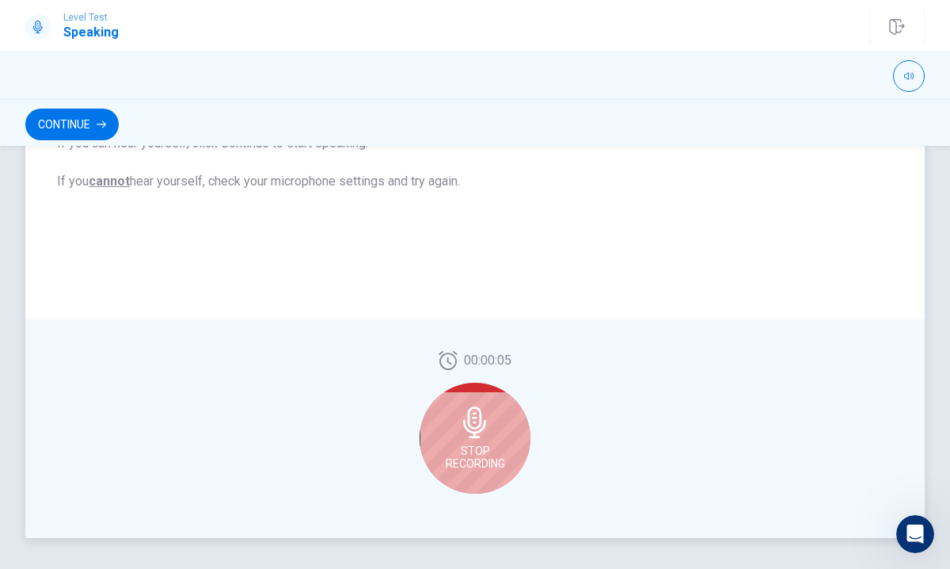
click at [462, 429] on icon at bounding box center [475, 422] width 32 height 32
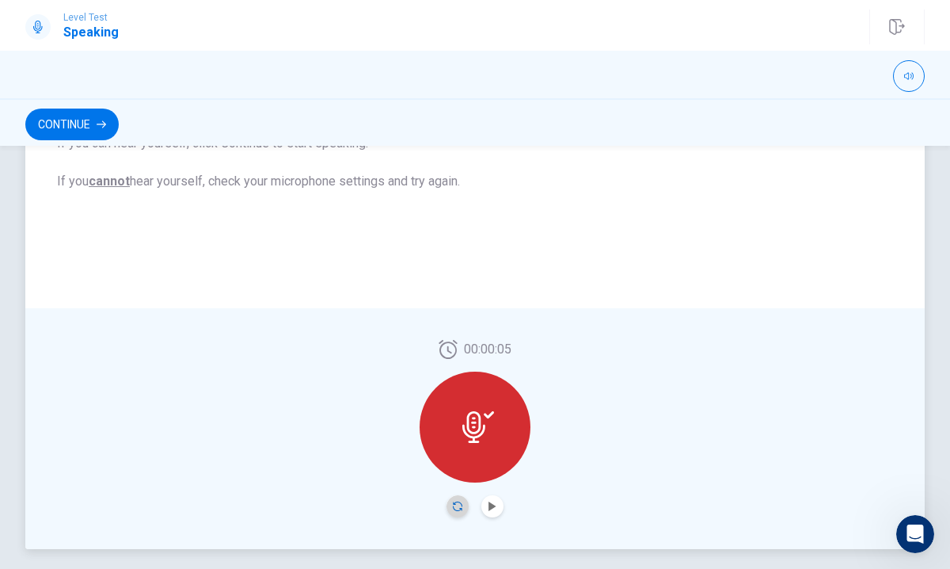
click at [459, 507] on icon "Record Again" at bounding box center [458, 506] width 10 height 10
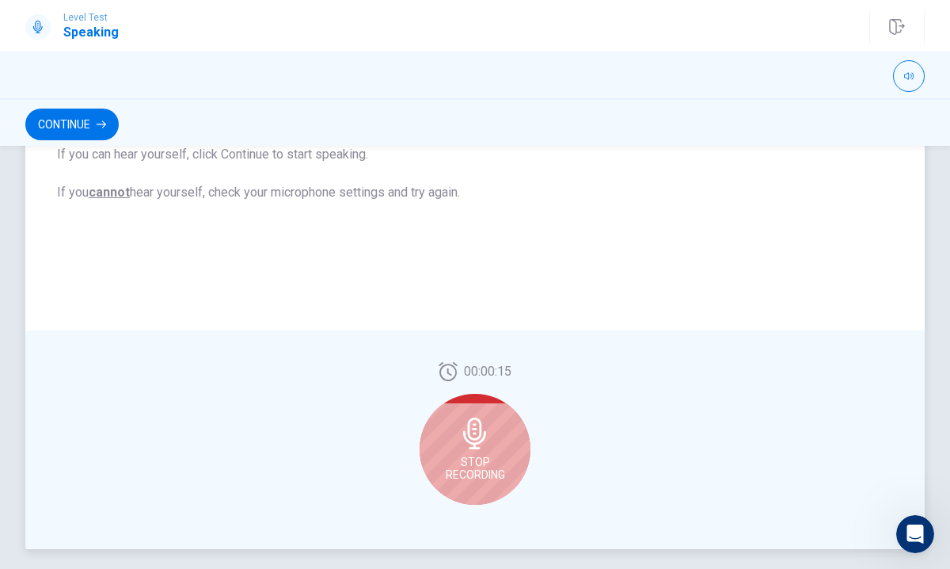
scroll to position [330, 0]
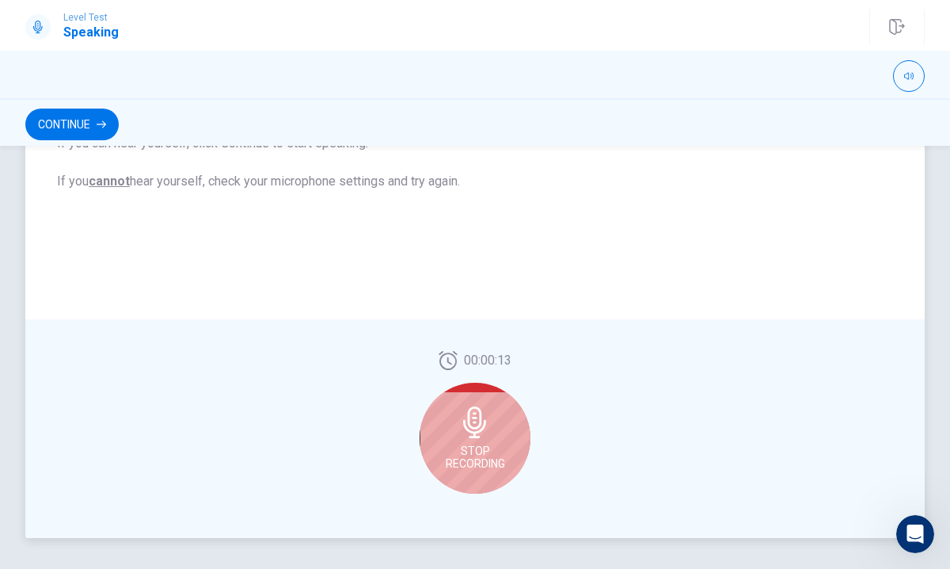
click at [471, 436] on icon at bounding box center [474, 422] width 23 height 32
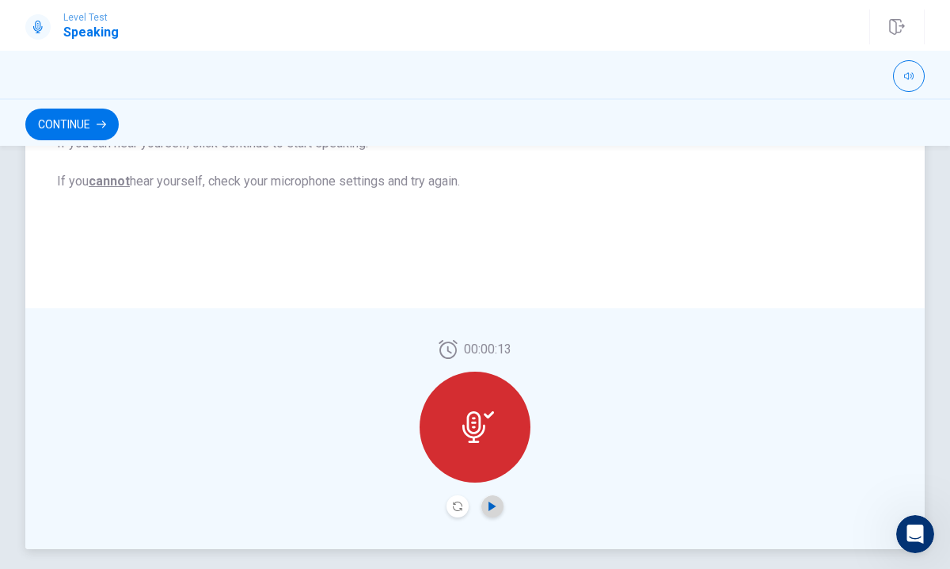
click at [494, 504] on icon "Play Audio" at bounding box center [493, 506] width 10 height 10
click at [489, 505] on icon "Pause Audio" at bounding box center [493, 506] width 8 height 10
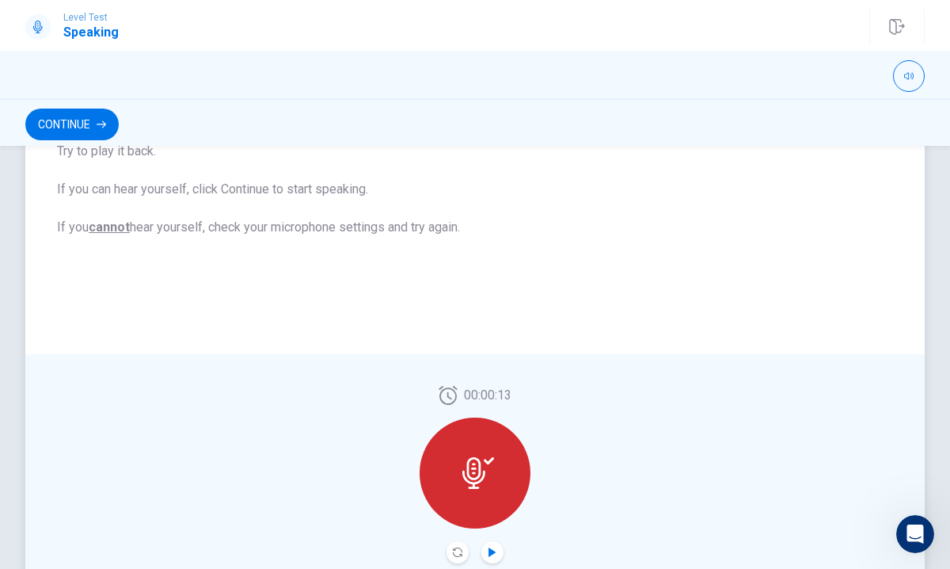
scroll to position [274, 0]
click at [74, 119] on button "Continue" at bounding box center [71, 124] width 93 height 32
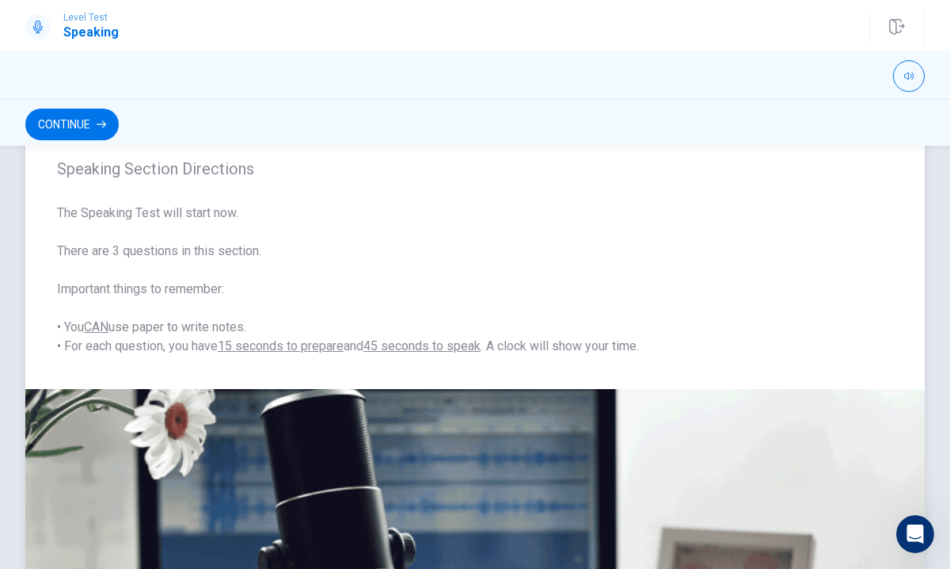
scroll to position [0, 0]
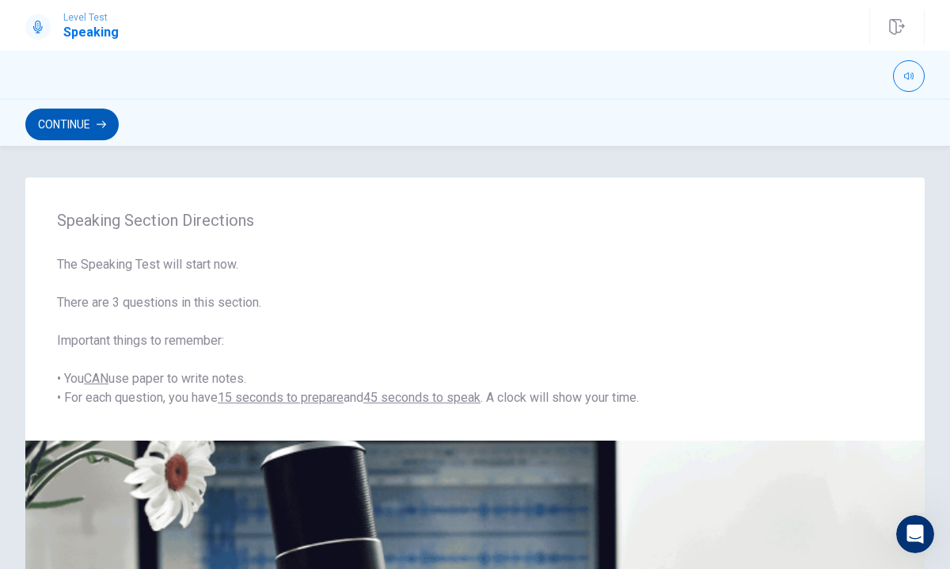
click at [85, 123] on button "Continue" at bounding box center [71, 124] width 93 height 32
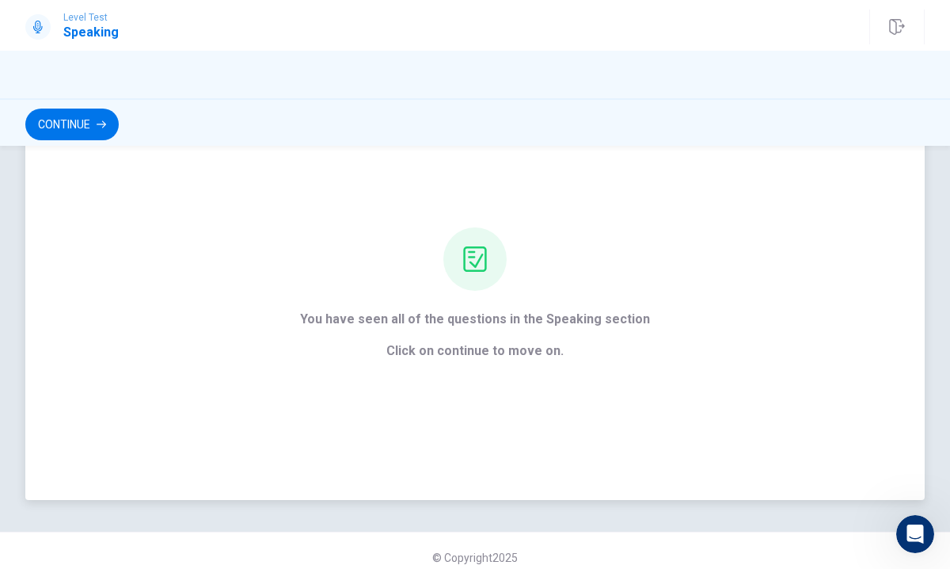
scroll to position [100, 0]
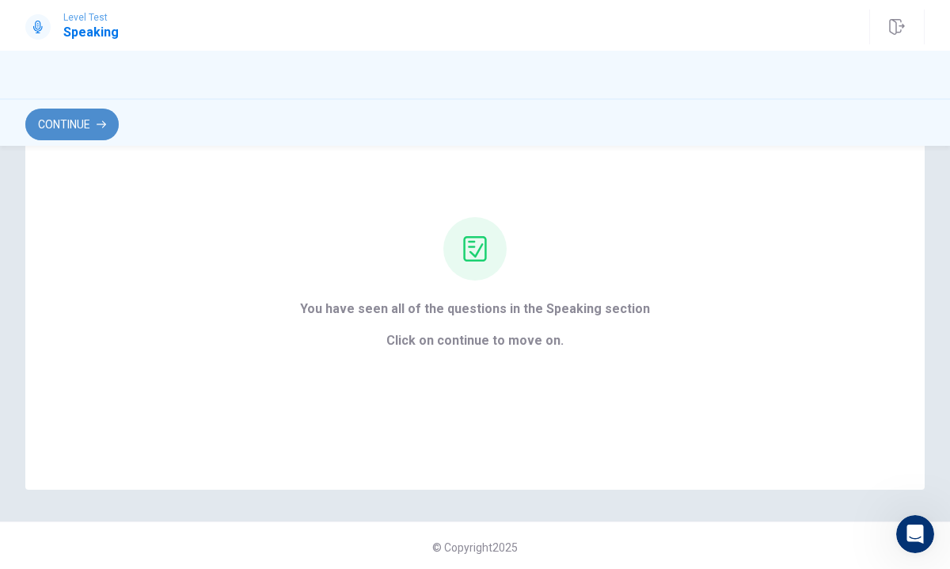
click at [67, 125] on button "Continue" at bounding box center [71, 124] width 93 height 32
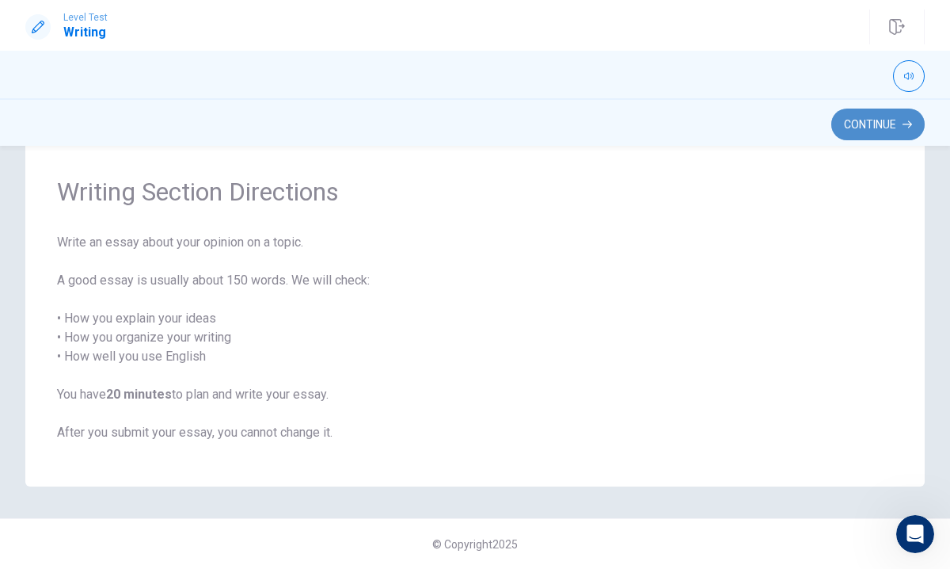
click at [874, 119] on button "Continue" at bounding box center [878, 124] width 93 height 32
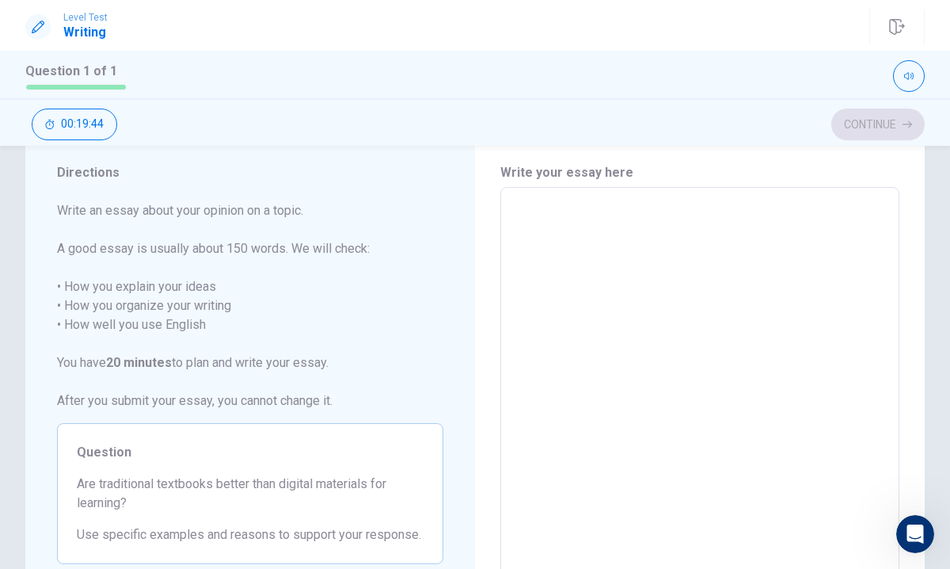
scroll to position [40, 0]
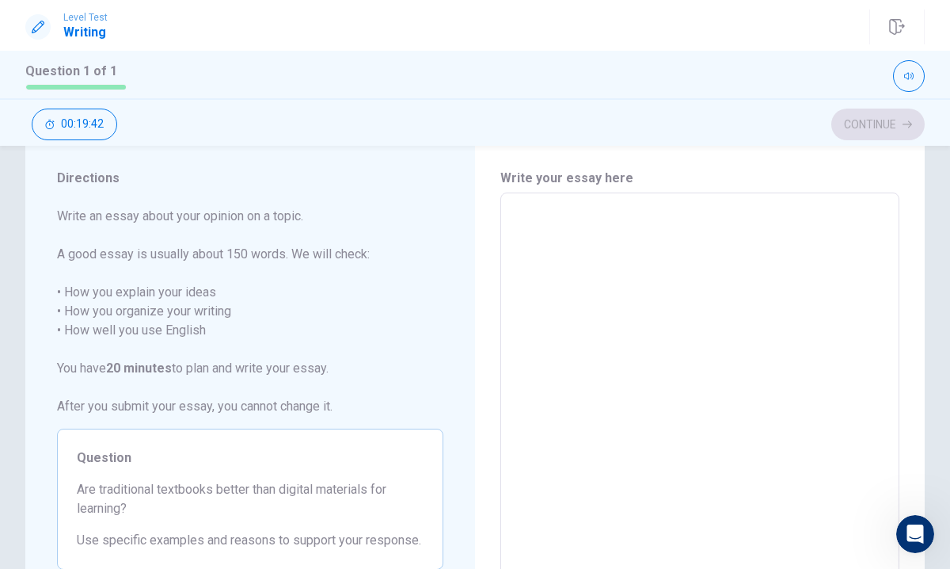
click at [534, 215] on textarea "To enrich screen reader interactions, please activate Accessibility in Grammarl…" at bounding box center [700, 412] width 377 height 412
type textarea "i"
type textarea "x"
type textarea "I"
type textarea "x"
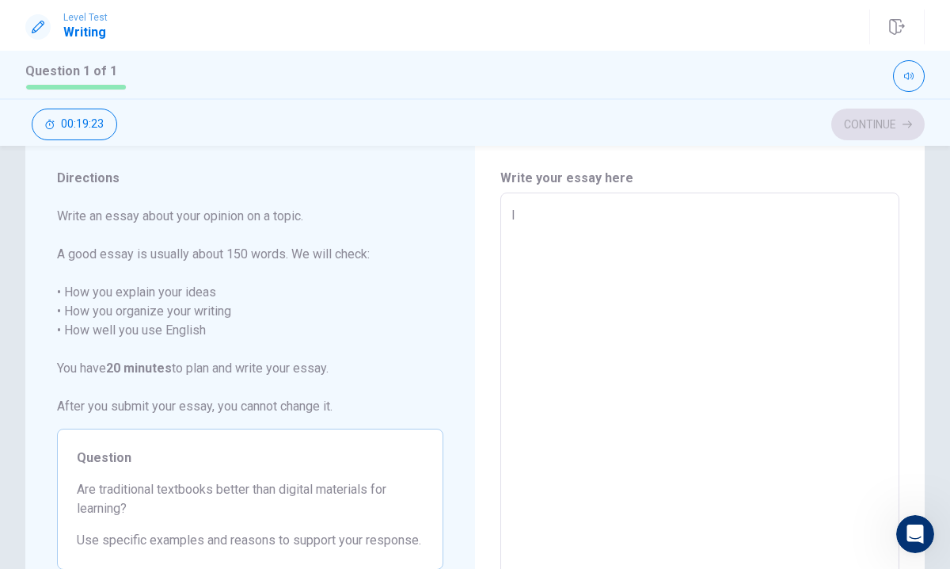
type textarea "I"
type textarea "x"
type textarea "I t"
type textarea "x"
type textarea "I th"
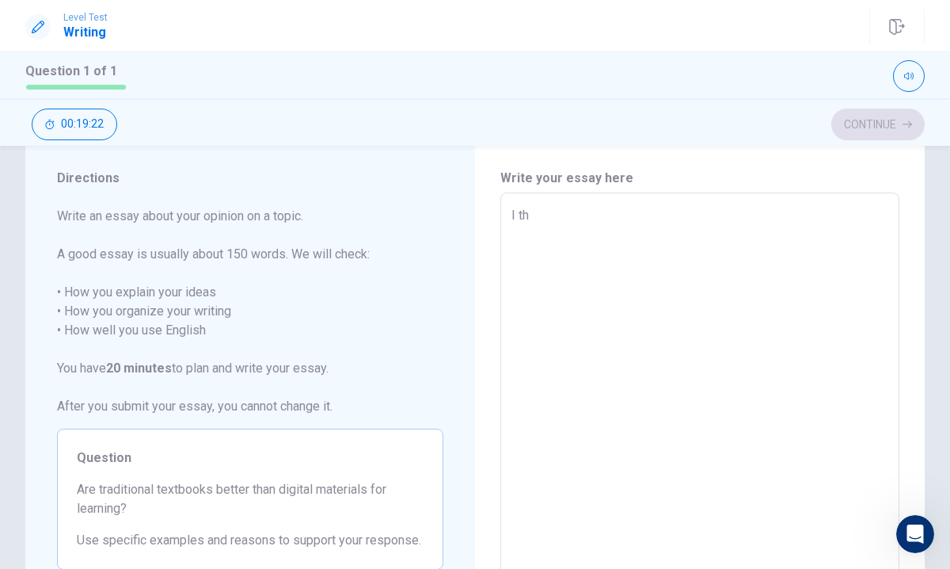
type textarea "x"
type textarea "I thi"
type textarea "x"
type textarea "I thin"
type textarea "x"
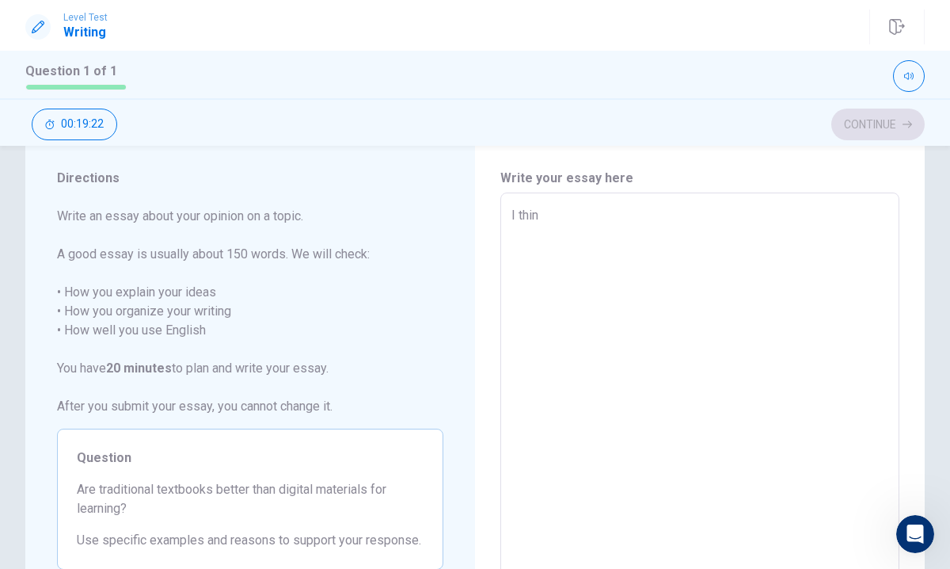
type textarea "I think"
type textarea "x"
type textarea "I think"
type textarea "x"
type textarea "I think t"
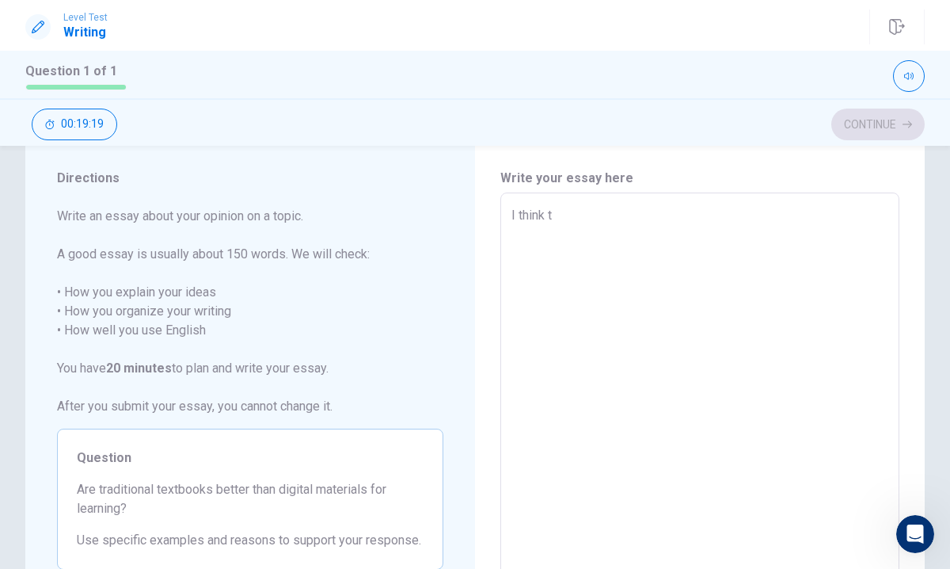
type textarea "x"
type textarea "I think tr"
type textarea "x"
type textarea "I think tra"
type textarea "x"
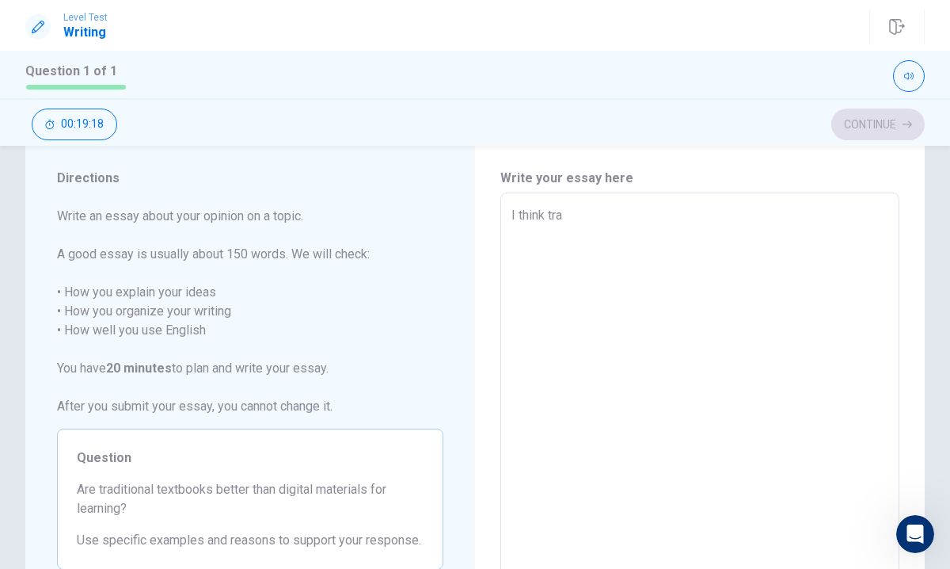
type textarea "I think trad"
type textarea "x"
type textarea "I think tradi"
type textarea "x"
type textarea "I think tradit"
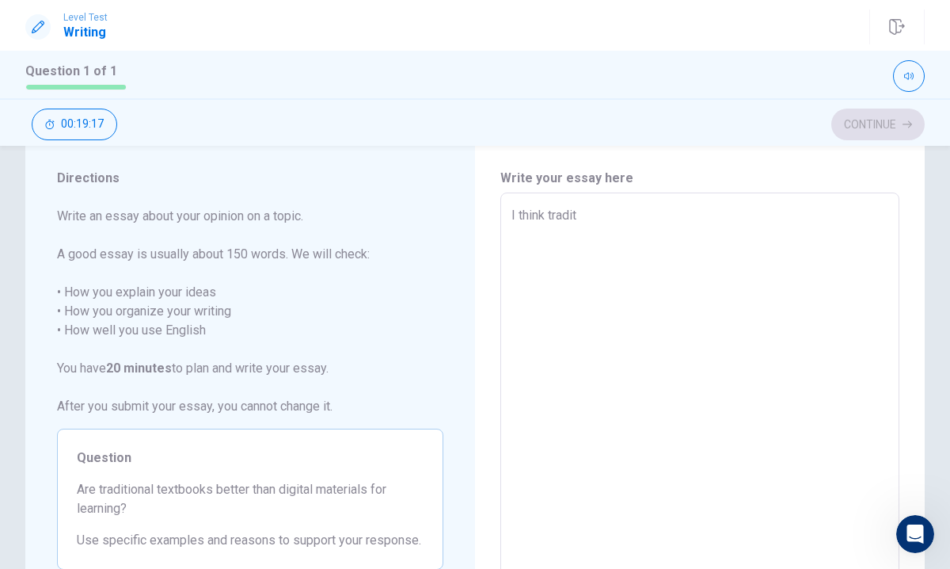
type textarea "x"
type textarea "I think traditi"
type textarea "x"
type textarea "I think traditio"
type textarea "x"
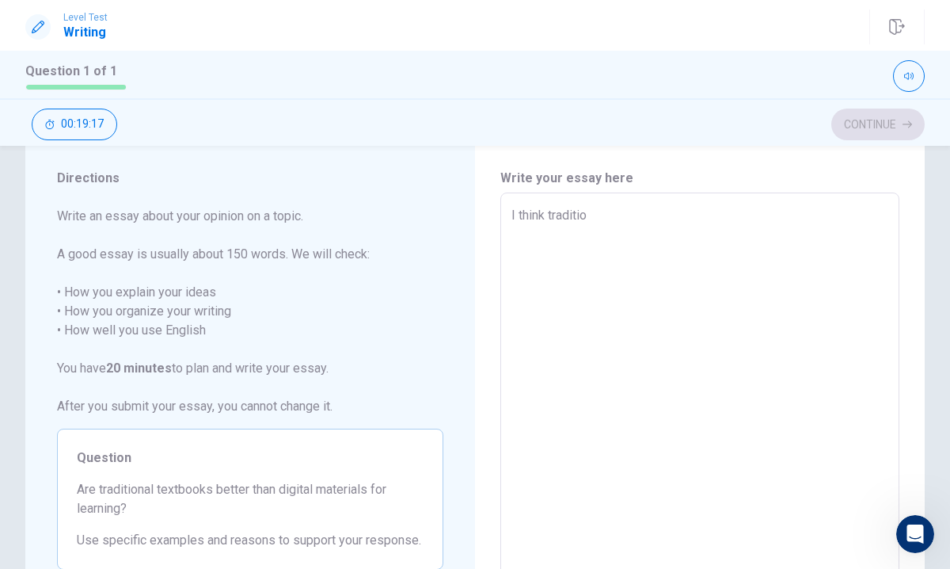
type textarea "I think tradition"
type textarea "x"
type textarea "I think traditiona"
type textarea "x"
type textarea "I think traditional"
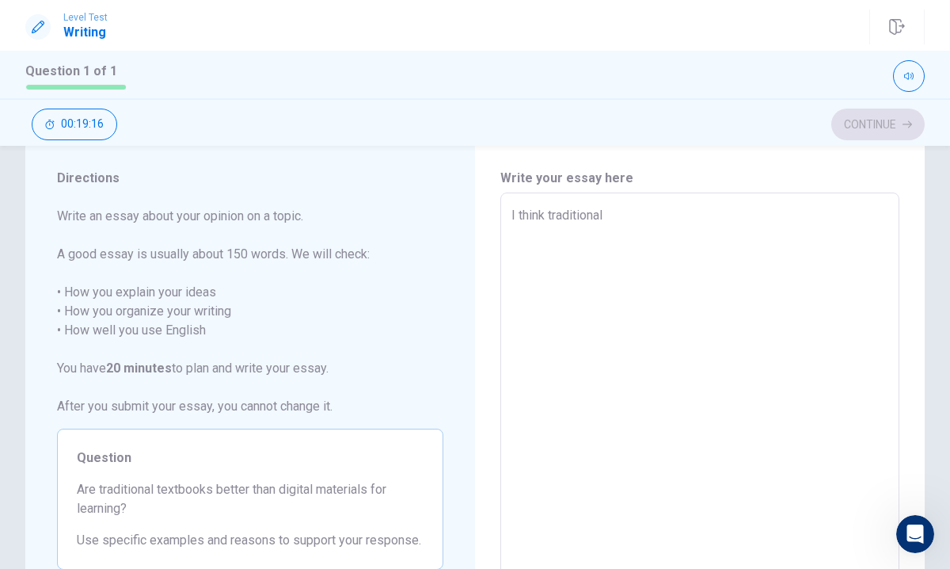
type textarea "x"
type textarea "I think traditional"
type textarea "x"
type textarea "I think traditional t"
type textarea "x"
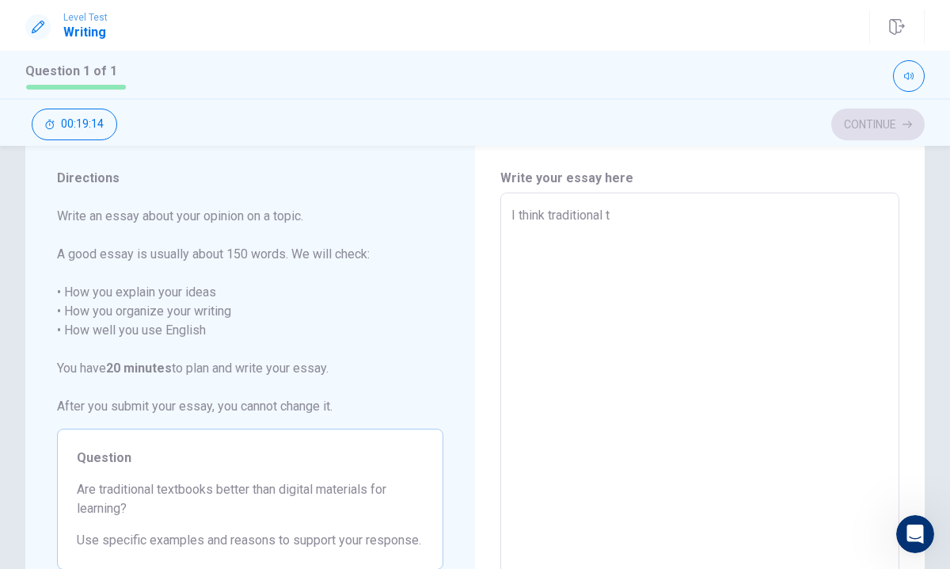
type textarea "I think traditional te"
type textarea "x"
type textarea "I think traditional tex"
type textarea "x"
type textarea "I think traditional text"
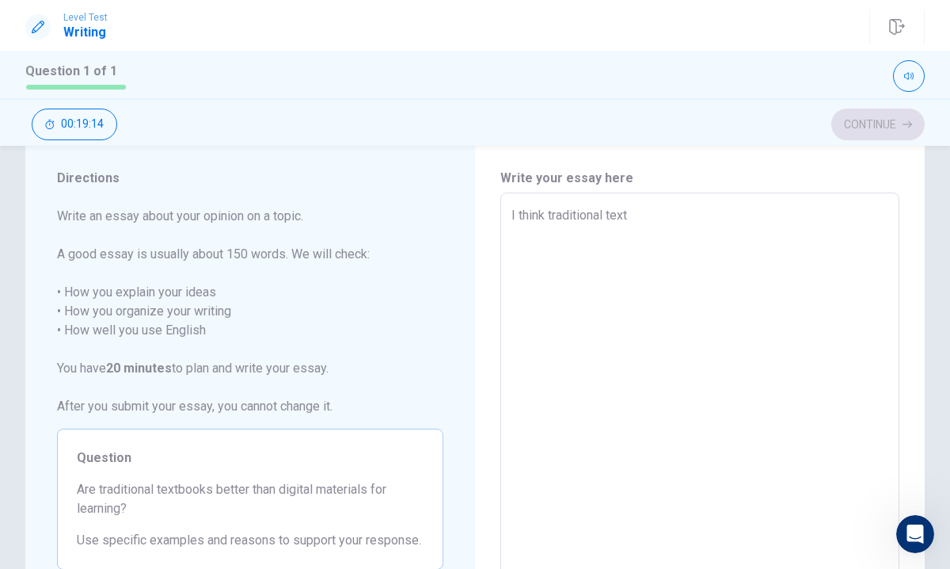
type textarea "x"
type textarea "I think traditional textb"
type textarea "x"
type textarea "I think traditional textbo"
type textarea "x"
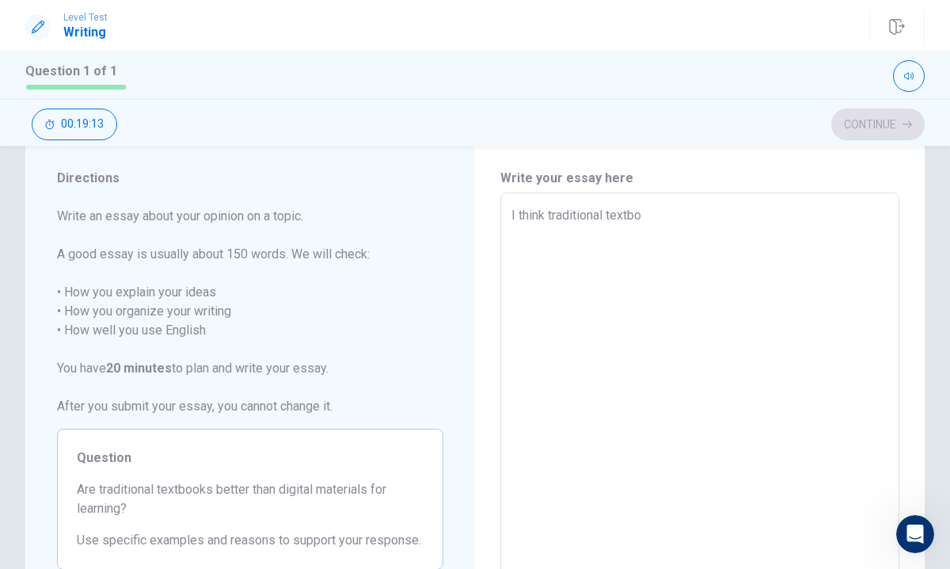
type textarea "I think traditional textboo"
type textarea "x"
type textarea "I think traditional textbook"
type textarea "x"
type textarea "I think traditional textbooks"
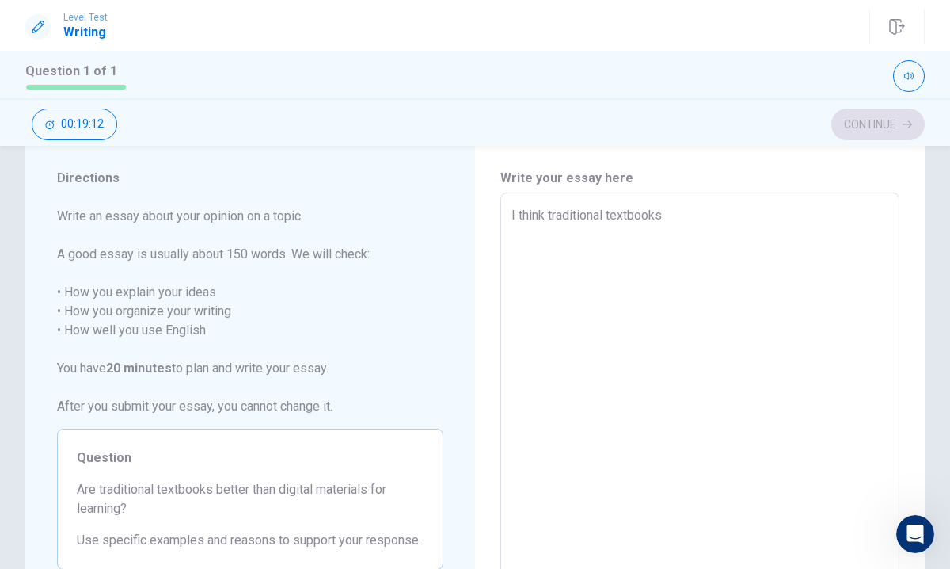
type textarea "x"
type textarea "I think traditional textbooks"
type textarea "x"
type textarea "I think traditional textbooks a"
type textarea "x"
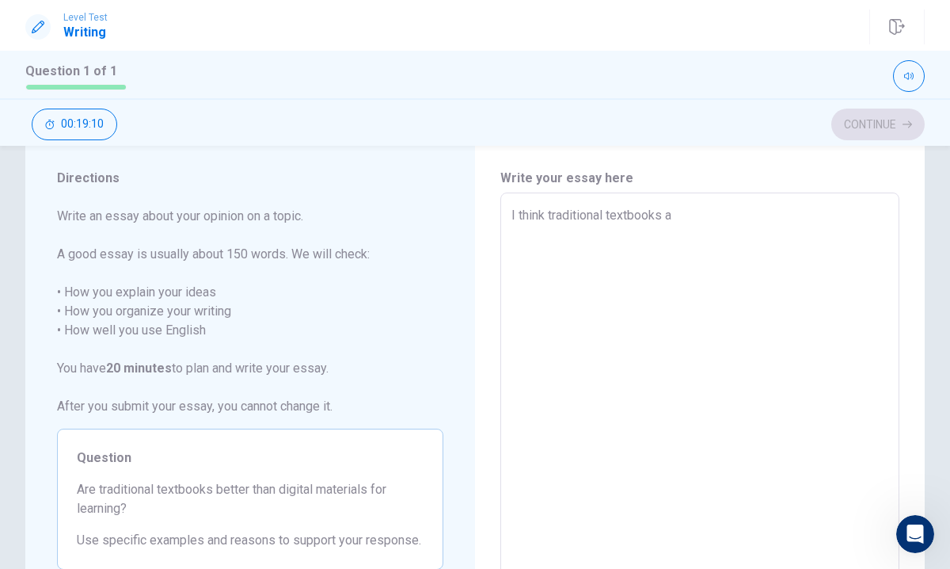
type textarea "I think traditional textbooks ar"
type textarea "x"
type textarea "I think traditional textbooks are"
type textarea "x"
type textarea "I think traditional textbooks are"
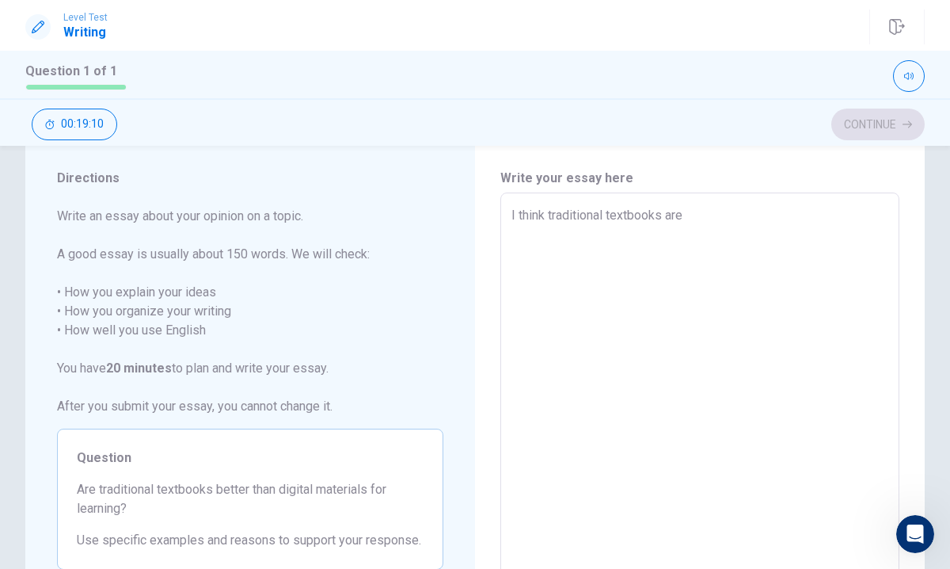
type textarea "x"
type textarea "I think traditional textbooks are n"
type textarea "x"
type textarea "I think traditional textbooks are no"
type textarea "x"
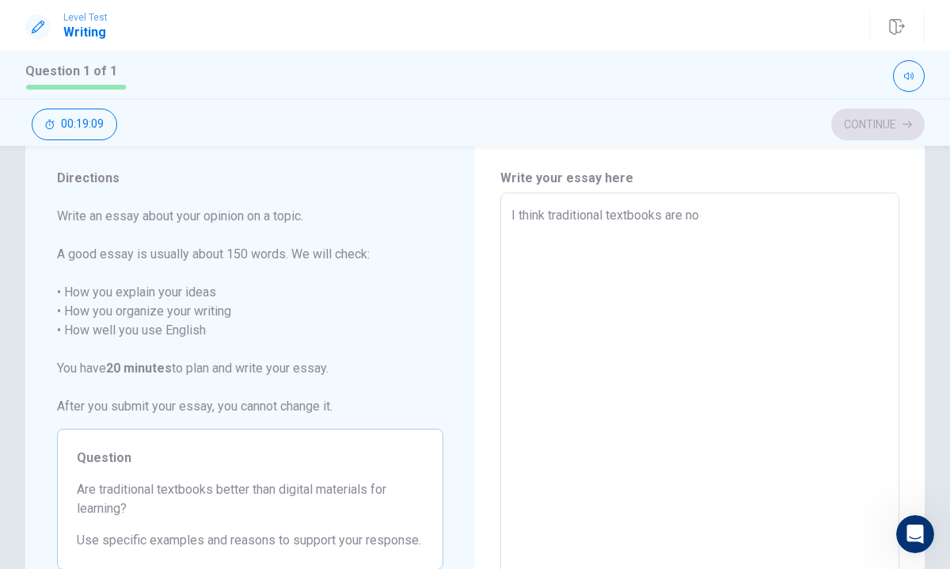
type textarea "I think traditional textbooks are not"
type textarea "x"
type textarea "I think traditional textbooks are not"
type textarea "x"
type textarea "I think traditional textbooks are not b"
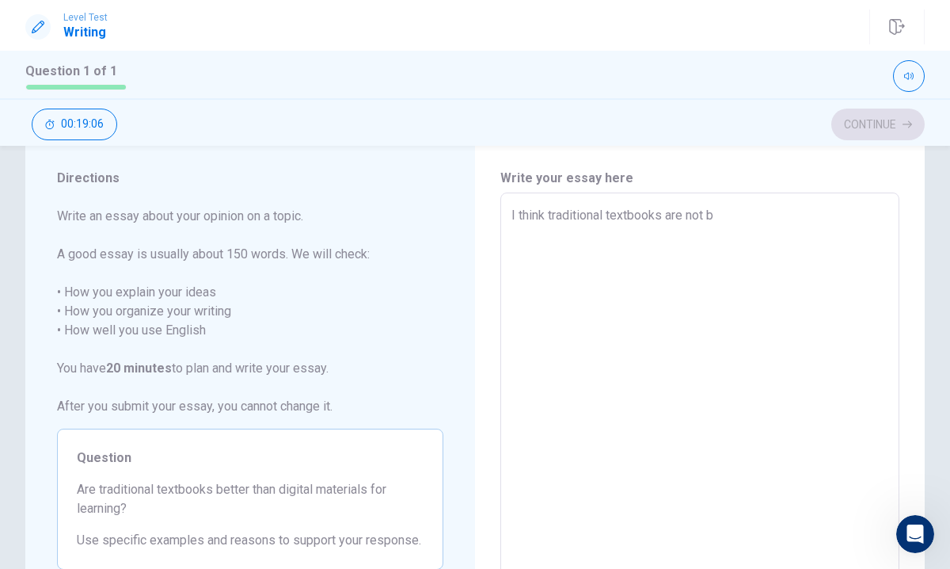
type textarea "x"
type textarea "I think traditional textbooks are not be"
type textarea "x"
type textarea "I think traditional textbooks are not bet"
type textarea "x"
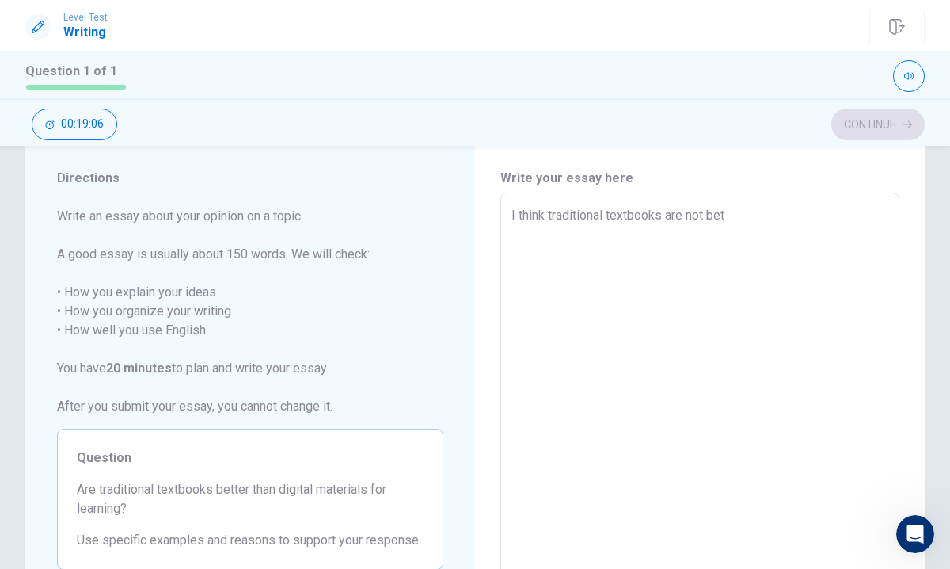
type textarea "I think traditional textbooks are not bett"
type textarea "x"
type textarea "I think traditional textbooks are not [PERSON_NAME]"
type textarea "x"
type textarea "I think traditional textbooks are not better"
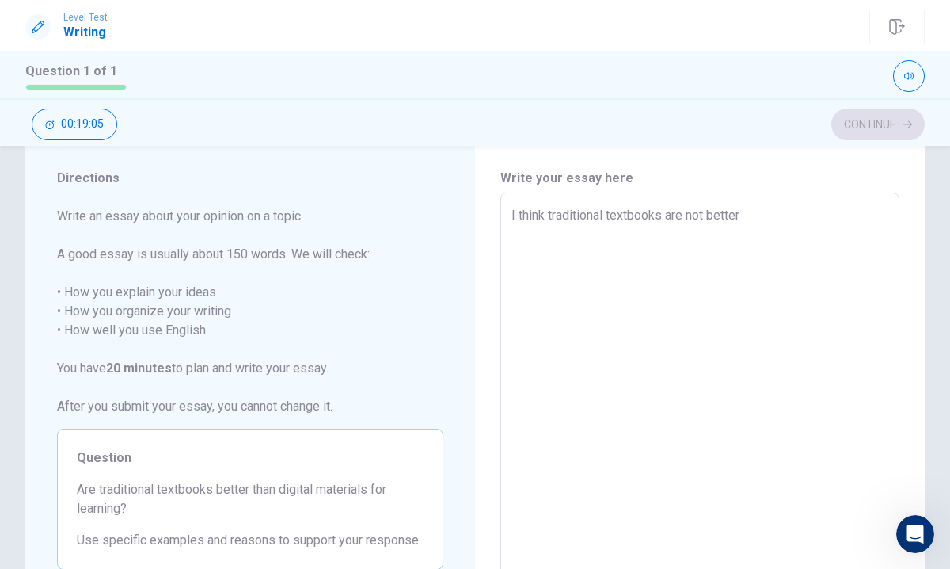
type textarea "x"
type textarea "I think traditional textbooks are not better"
type textarea "x"
type textarea "I think traditional textbooks are not better t"
type textarea "x"
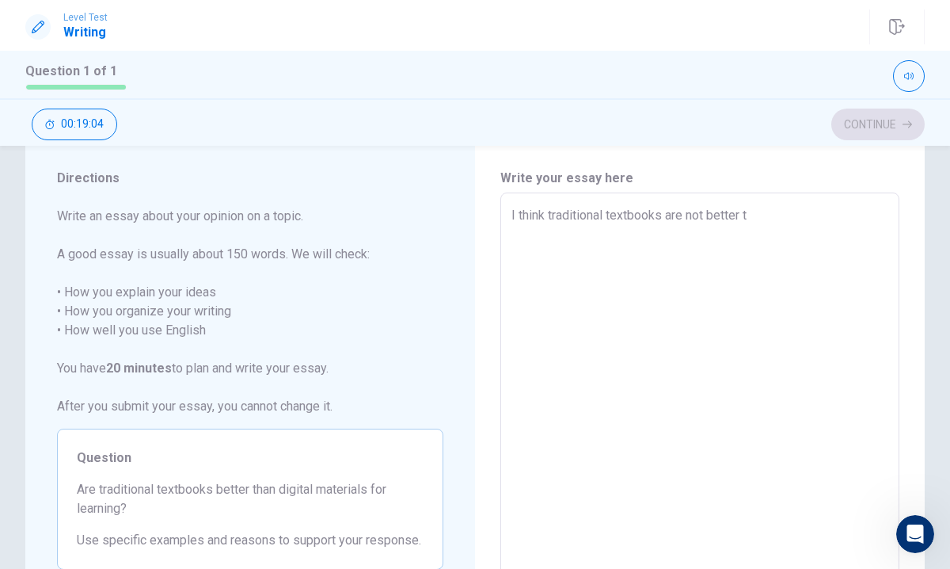
type textarea "I think traditional textbooks are not better th"
type textarea "x"
type textarea "I think traditional textbooks are not better tha"
type textarea "x"
type textarea "I think traditional textbooks are not better than"
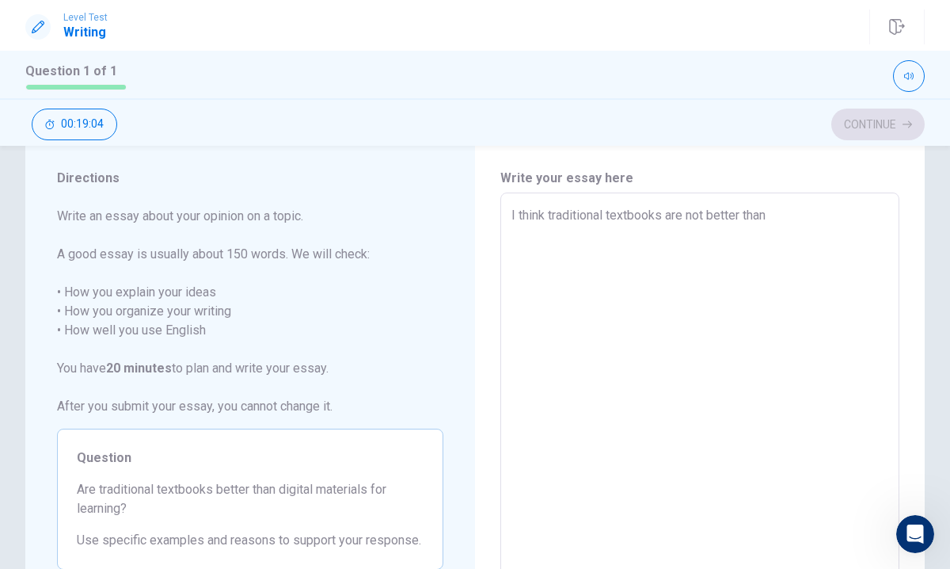
type textarea "x"
type textarea "I think traditional textbooks are not better than"
type textarea "x"
type textarea "I think traditional textbooks are not better than d"
type textarea "x"
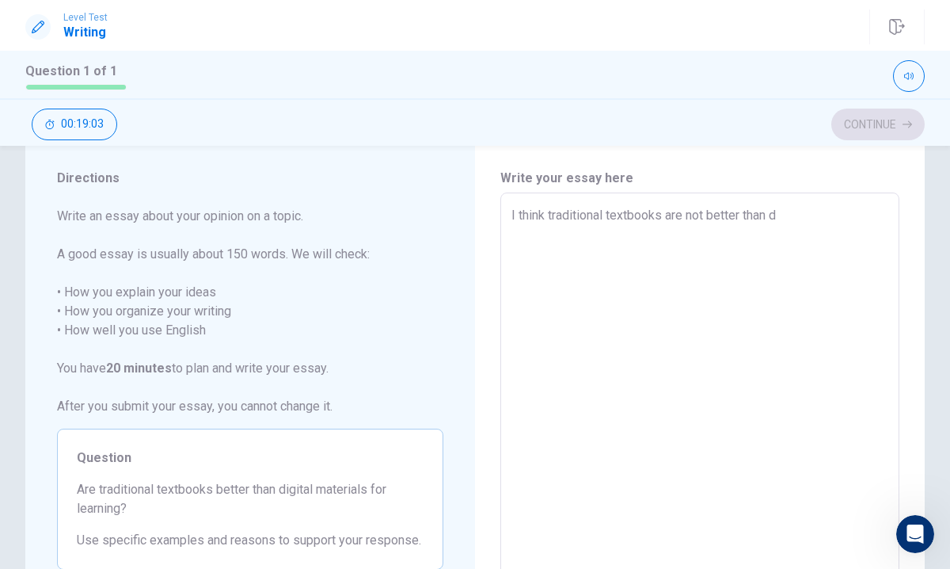
type textarea "I think traditional textbooks are not better than di"
type textarea "x"
type textarea "I think traditional textbooks are not better than dig"
type textarea "x"
type textarea "I think traditional textbooks are not better than digi"
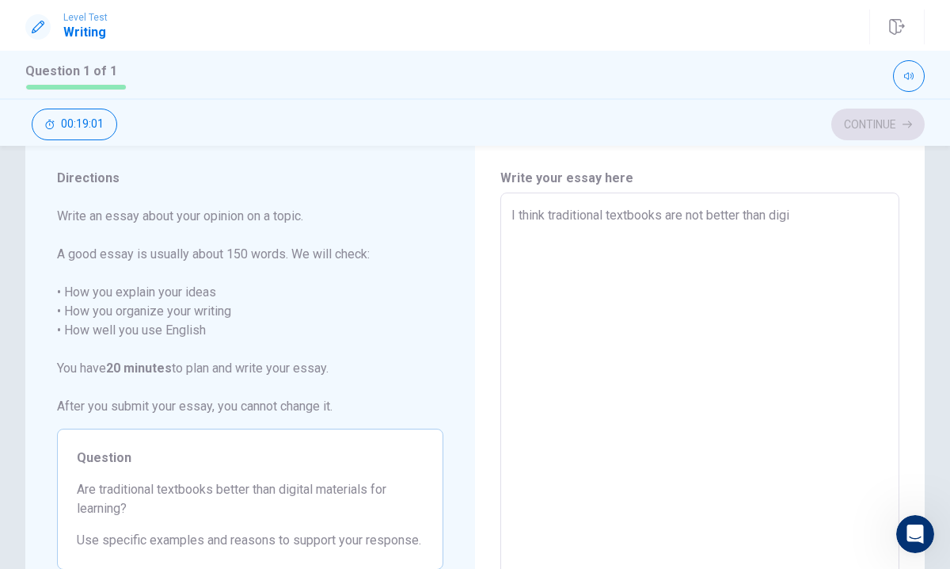
type textarea "x"
type textarea "I think traditional textbooks are not better than digit"
type textarea "x"
type textarea "I think traditional textbooks are not better than digita"
type textarea "x"
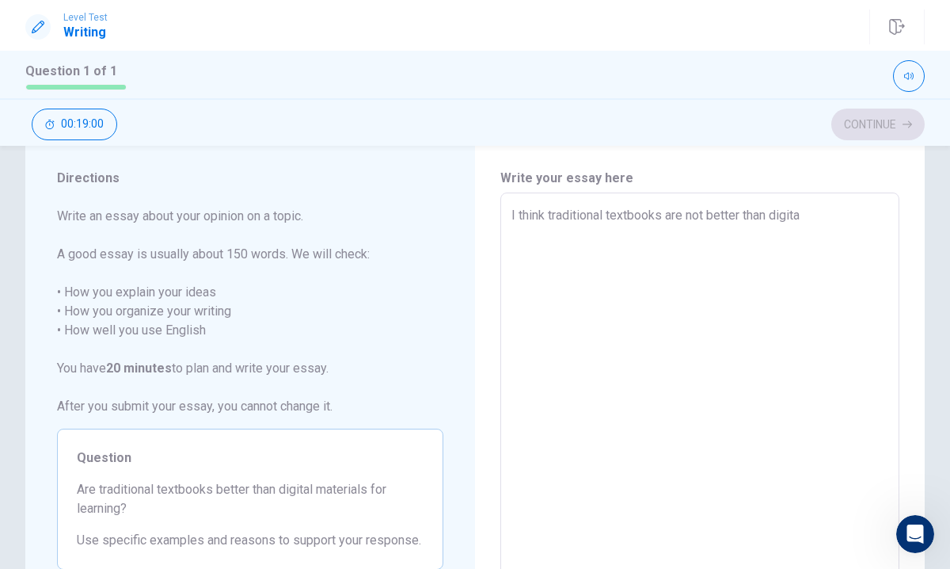
type textarea "I think traditional textbooks are not better than digital"
type textarea "x"
type textarea "I think traditional textbooks are not better than digital"
type textarea "x"
type textarea "I think traditional textbooks are not better than digital m"
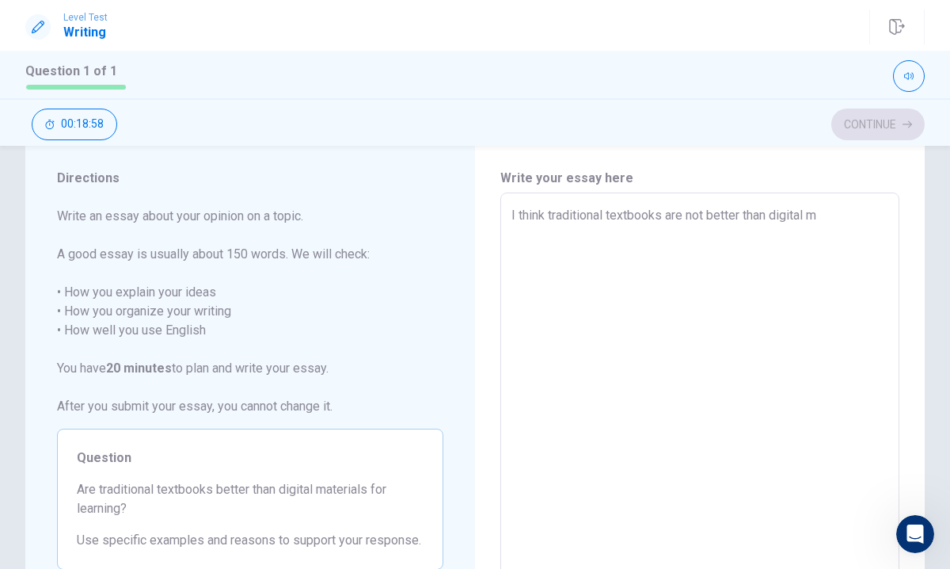
type textarea "x"
type textarea "I think traditional textbooks are not better than digital ma"
type textarea "x"
type textarea "I think traditional textbooks are not better than digital mat"
type textarea "x"
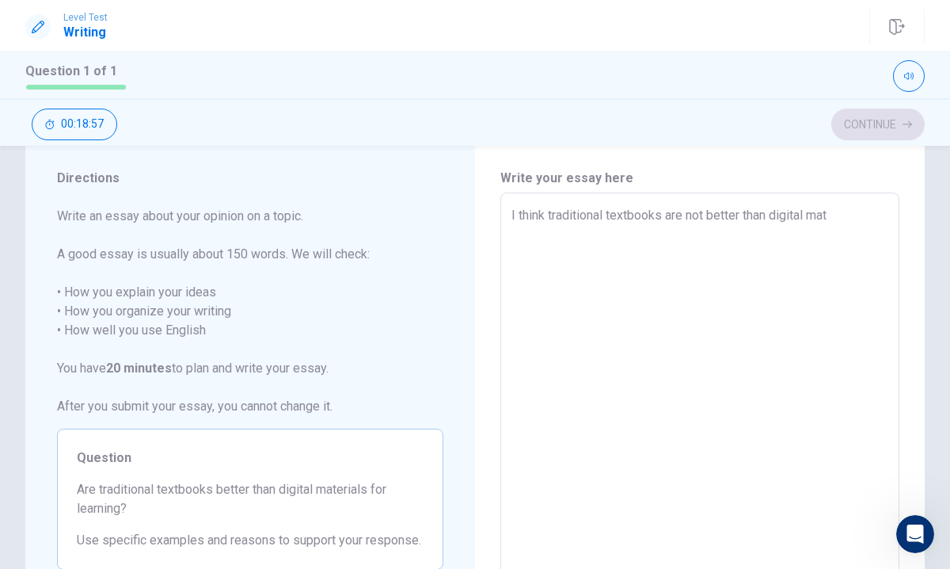
type textarea "I think traditional textbooks are not better than digital mate"
type textarea "x"
type textarea "I think traditional textbooks are not better than digital mater"
type textarea "x"
type textarea "I think traditional textbooks are not better than digital materi"
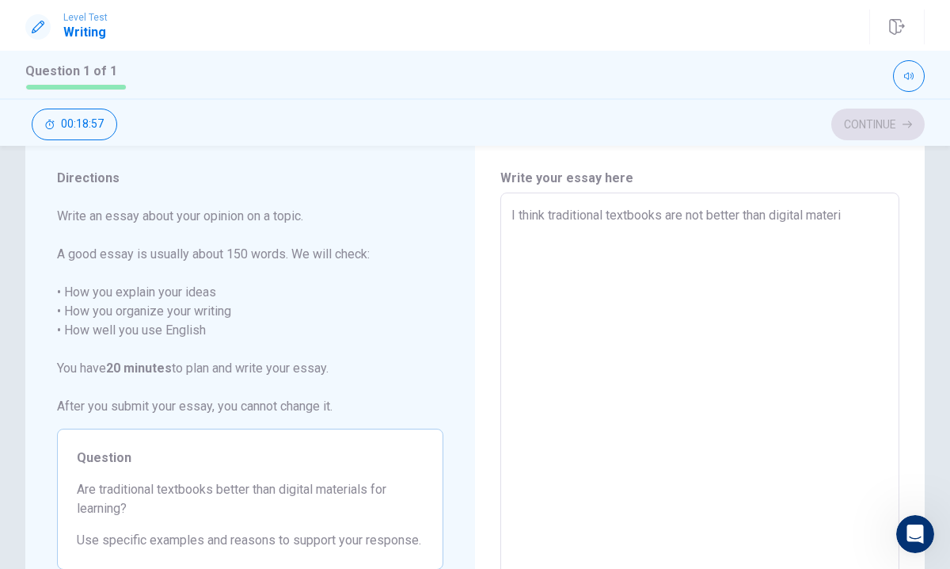
type textarea "x"
type textarea "I think traditional textbooks are not better than digital materia"
type textarea "x"
type textarea "I think traditional textbooks are not better than digital material"
type textarea "x"
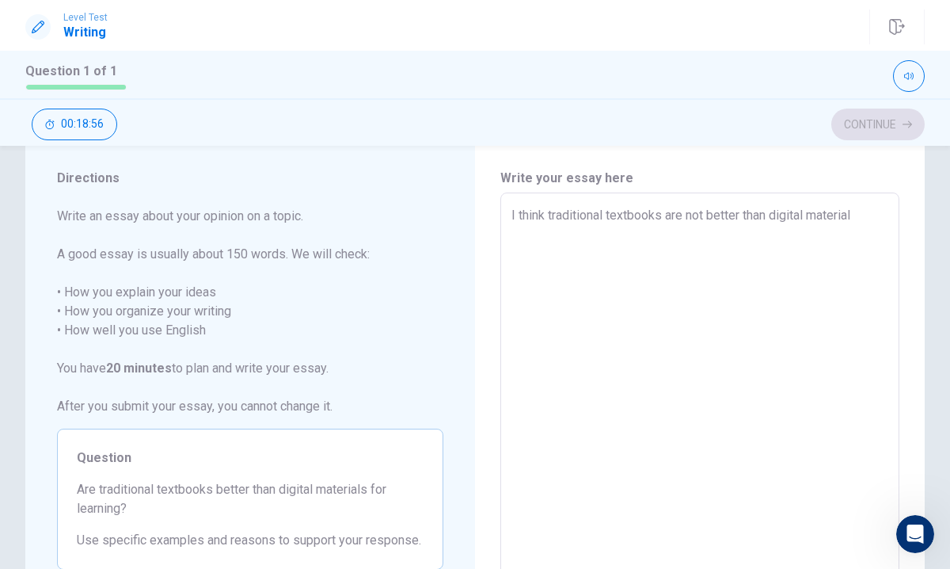
type textarea "I think traditional textbooks are not better than digital materials"
type textarea "x"
type textarea "I think traditional textbooks are not better than digital materials"
type textarea "x"
type textarea "I think traditional textbooks are not better than digital materials ."
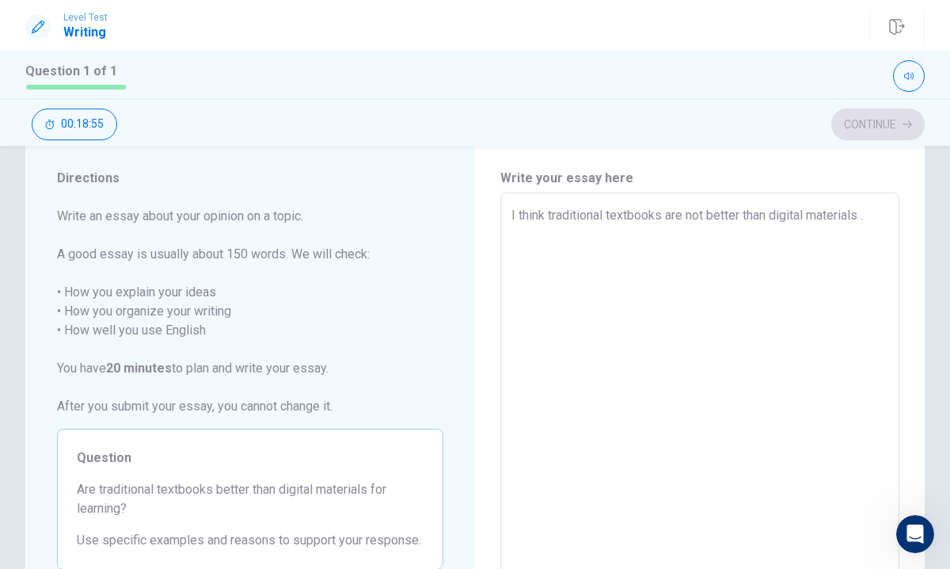
type textarea "x"
type textarea "I think traditional textbooks are not better than digital materials ."
type textarea "x"
type textarea "I think traditional textbooks are not better than digital materials ."
type textarea "x"
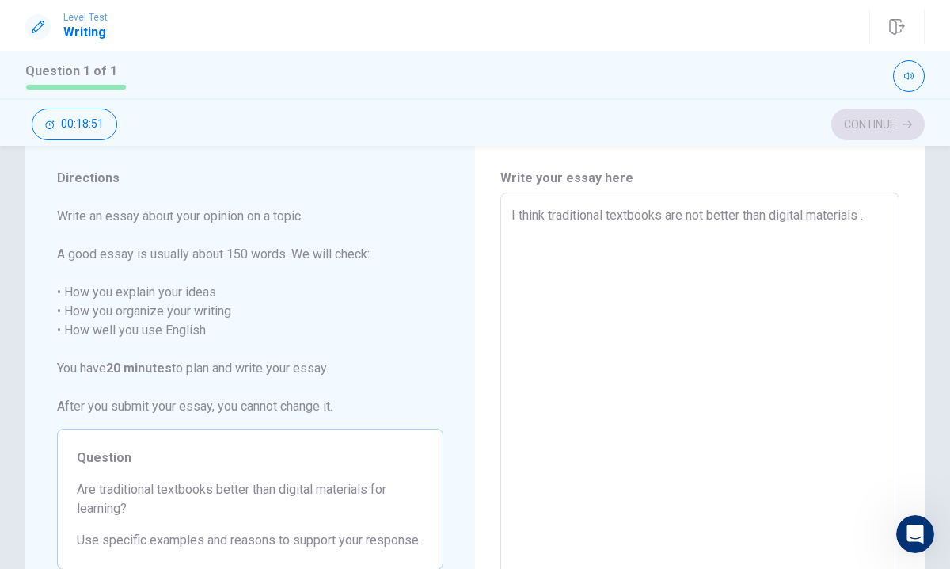
type textarea "I think traditional textbooks are not better than digital materials . f"
type textarea "x"
type textarea "I think traditional textbooks are not better than digital materials . fr"
type textarea "x"
type textarea "I think traditional textbooks are not better than digital materials . f"
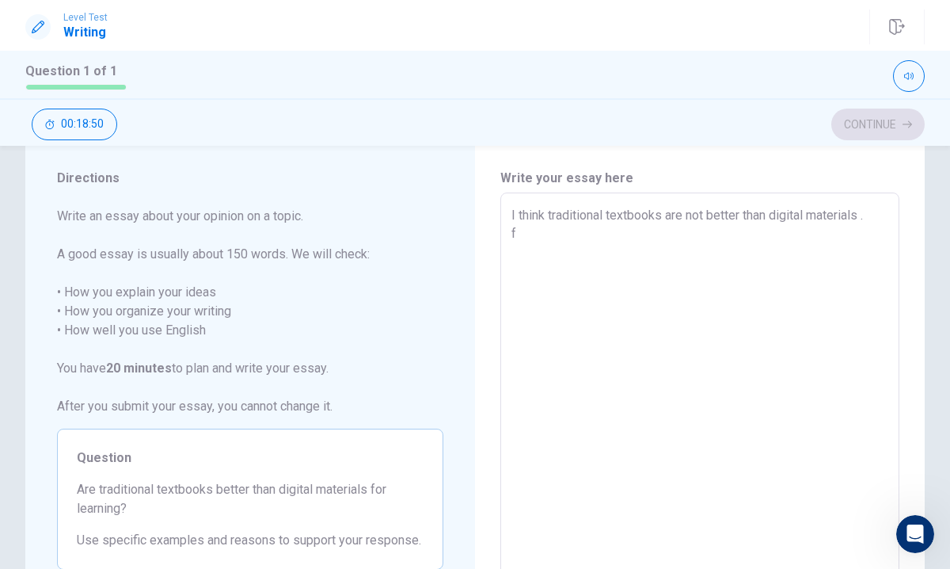
type textarea "x"
type textarea "I think traditional textbooks are not better than digital materials . fi"
type textarea "x"
type textarea "I think traditional textbooks are not better than digital materials . fir"
type textarea "x"
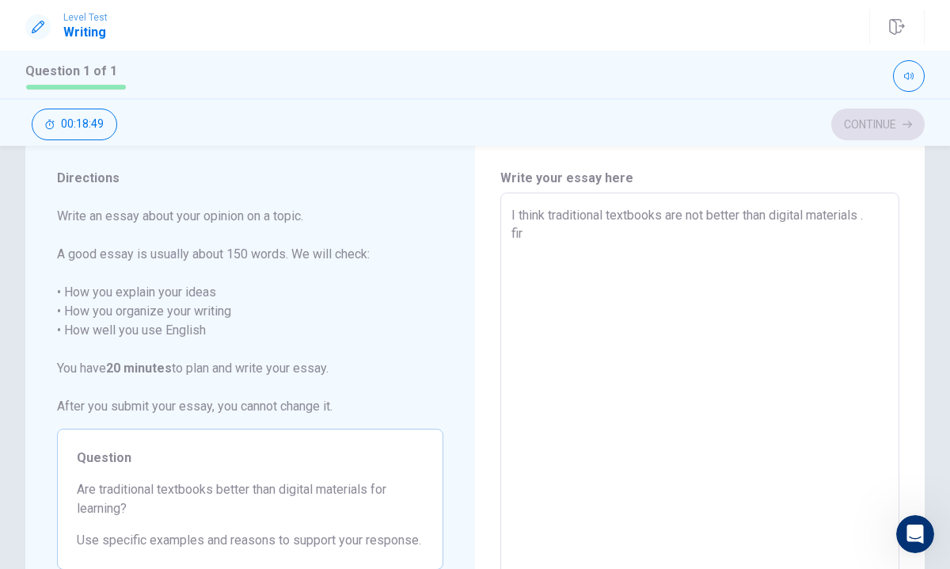
type textarea "I think traditional textbooks are not better than digital materials . firs"
type textarea "x"
type textarea "I think traditional textbooks are not better than digital materials . first"
type textarea "x"
type textarea "I think traditional textbooks are not better than digital materials . firs"
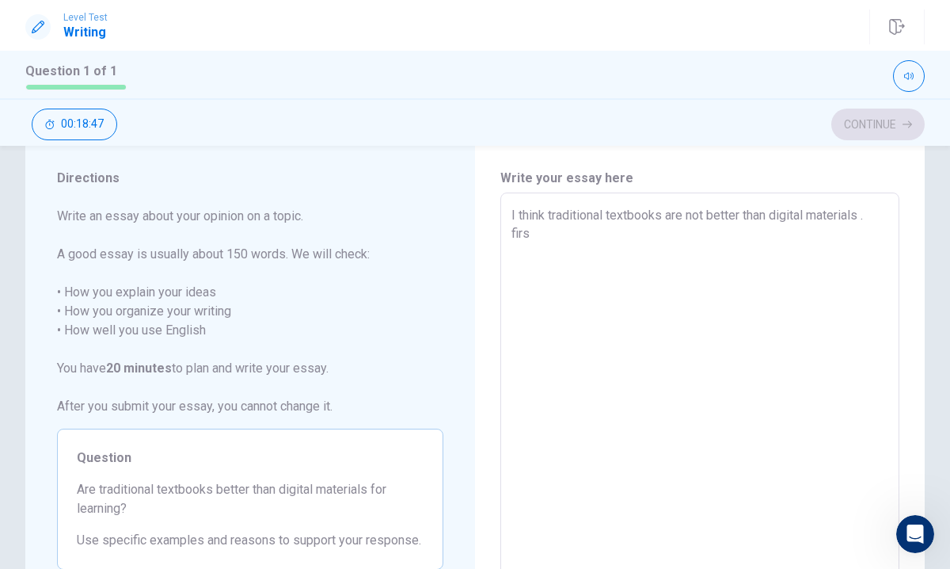
type textarea "x"
type textarea "I think traditional textbooks are not better than digital materials . fir"
type textarea "x"
type textarea "I think traditional textbooks are not better than digital materials . fi"
type textarea "x"
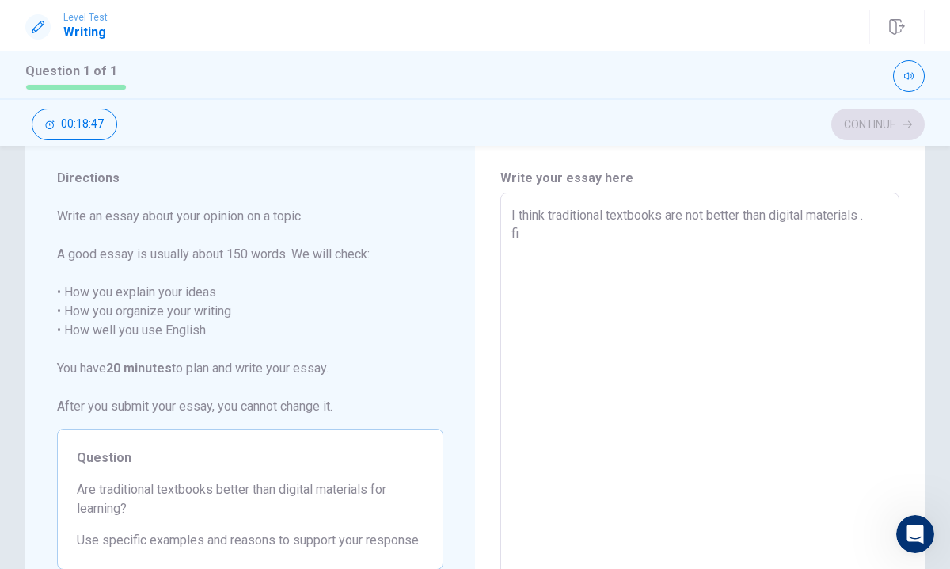
type textarea "I think traditional textbooks are not better than digital materials . f"
type textarea "x"
type textarea "I think traditional textbooks are not better than digital materials ."
type textarea "x"
type textarea "I think traditional textbooks are not better than digital materials . F"
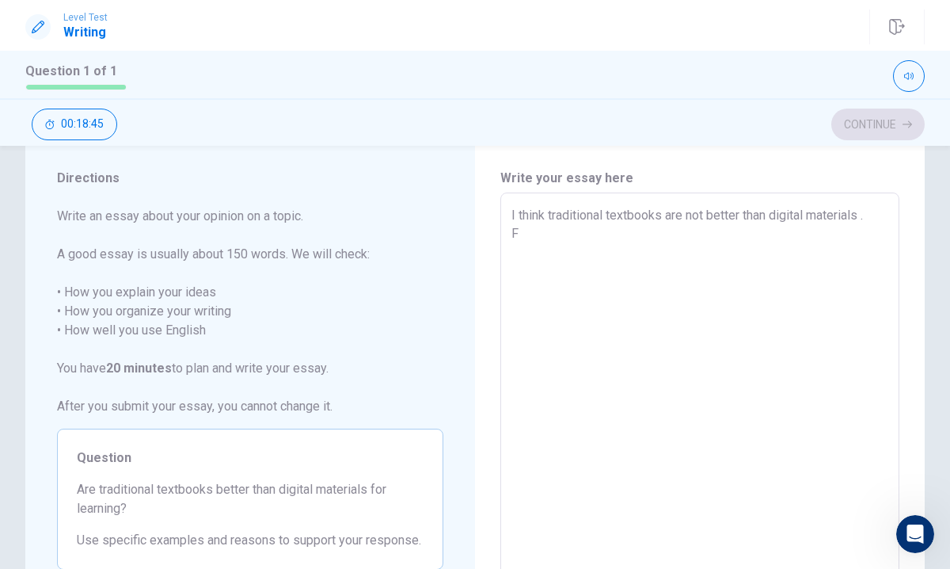
type textarea "x"
type textarea "I think traditional textbooks are not better than digital materials . FI"
type textarea "x"
type textarea "I think traditional textbooks are not better than digital materials . F"
type textarea "x"
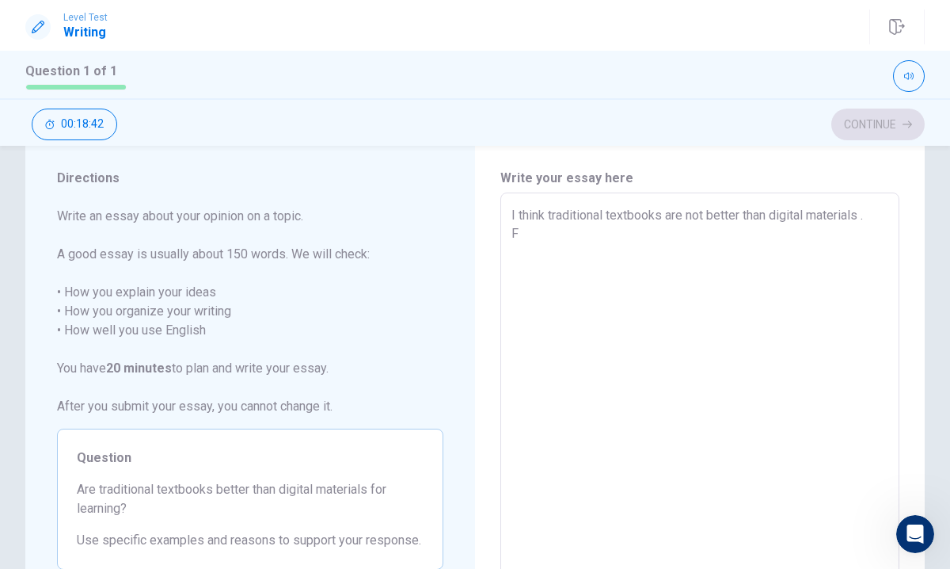
type textarea "I think traditional textbooks are not better than digital materials . Fi"
type textarea "x"
type textarea "I think traditional textbooks are not better than digital materials . Fir"
type textarea "x"
type textarea "I think traditional textbooks are not better than digital materials . Firs"
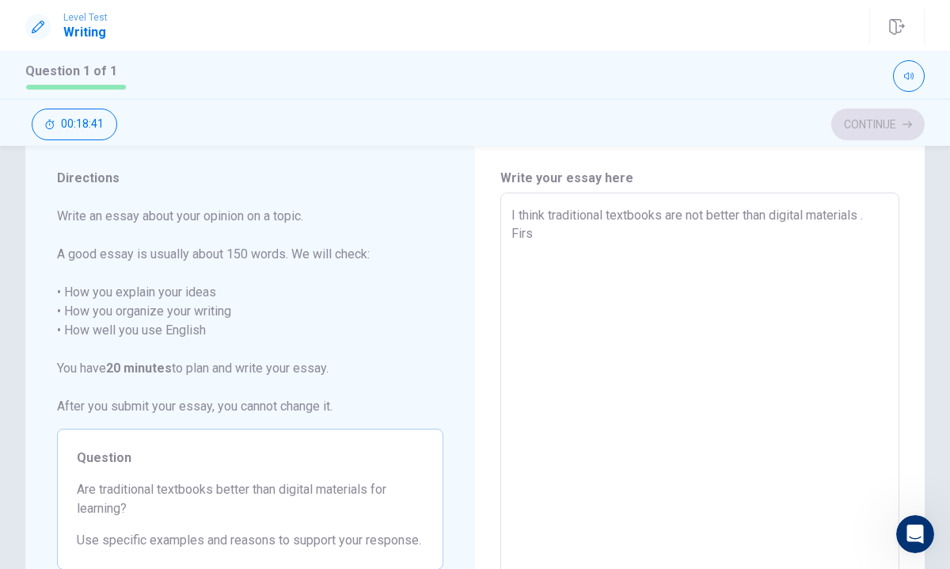
type textarea "x"
type textarea "I think traditional textbooks are not better than digital materials . First"
type textarea "x"
type textarea "I think traditional textbooks are not better than digital materials . First"
type textarea "x"
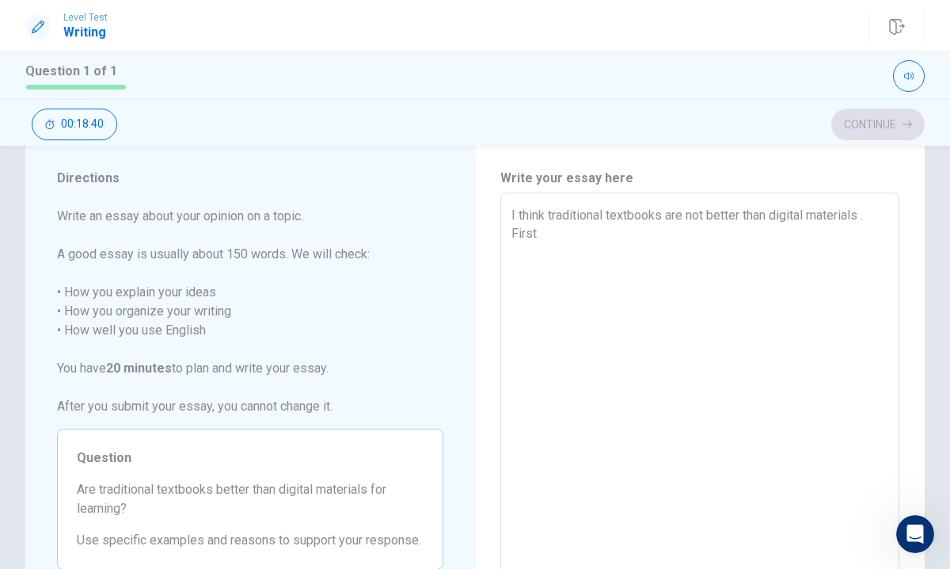
type textarea "I think traditional textbooks are not better than digital materials . First o"
type textarea "x"
type textarea "I think traditional textbooks are not better than digital materials . First of"
type textarea "x"
type textarea "I think traditional textbooks are not better than digital materials . First of"
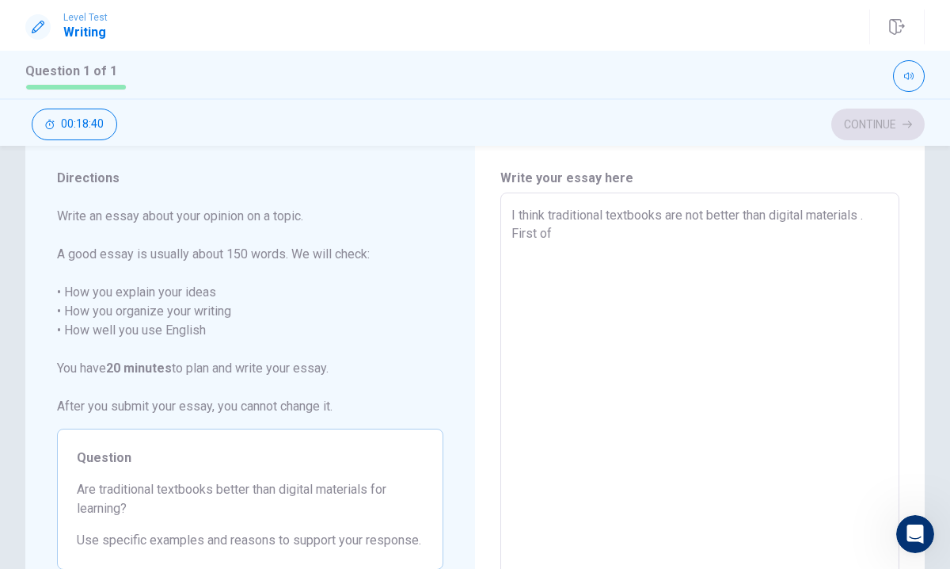
type textarea "x"
type textarea "I think traditional textbooks are not better than digital materials . First of"
type textarea "x"
type textarea "I think traditional textbooks are not better than digital materials . First of"
type textarea "x"
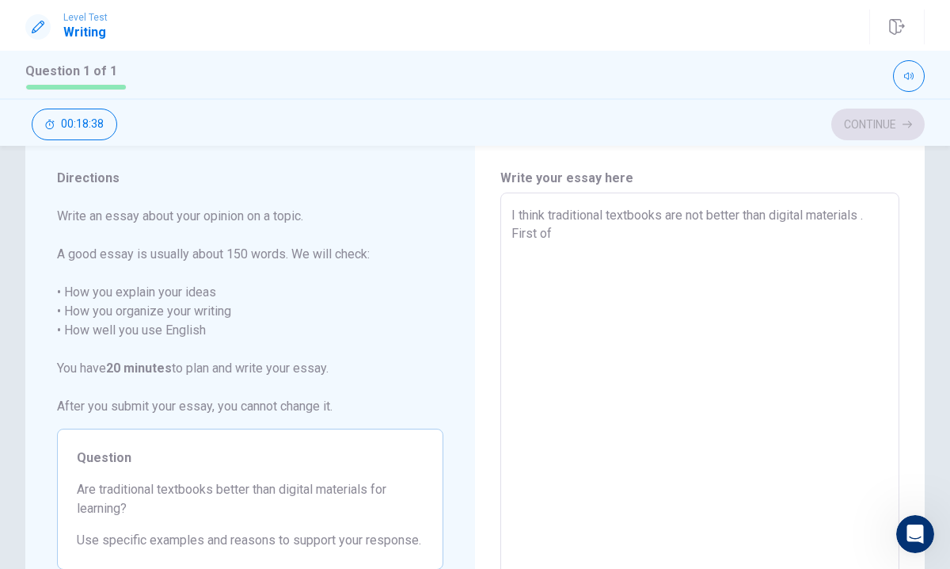
type textarea "I think traditional textbooks are not better than digital materials . First of a"
type textarea "x"
type textarea "I think traditional textbooks are not better than digital materials . First of …"
type textarea "x"
type textarea "I think traditional textbooks are not better than digital materials . First of …"
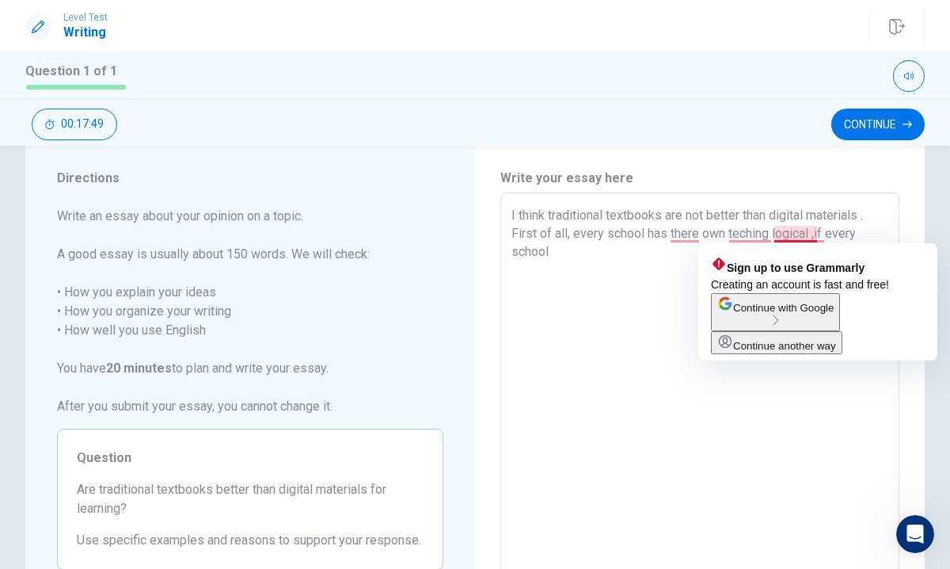
click at [814, 236] on textarea "I think traditional textbooks are not better than digital materials . First of …" at bounding box center [700, 412] width 377 height 412
click at [826, 234] on textarea "I think traditional textbooks are not better than digital materials . First of …" at bounding box center [700, 412] width 377 height 412
click at [818, 234] on textarea "I think traditional textbooks are not better than digital materials . First of …" at bounding box center [700, 412] width 377 height 412
click at [815, 230] on textarea "I think traditional textbooks are not better than digital materials . First of …" at bounding box center [700, 412] width 377 height 412
click at [817, 230] on textarea "I think traditional textbooks are not better than digital materials . First of …" at bounding box center [700, 412] width 377 height 412
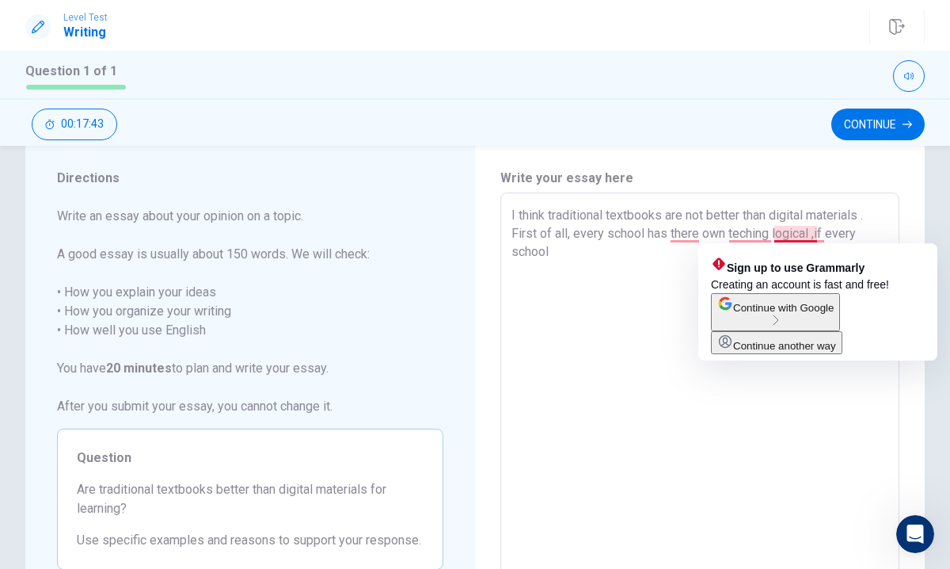
click at [812, 233] on textarea "I think traditional textbooks are not better than digital materials . First of …" at bounding box center [700, 412] width 377 height 412
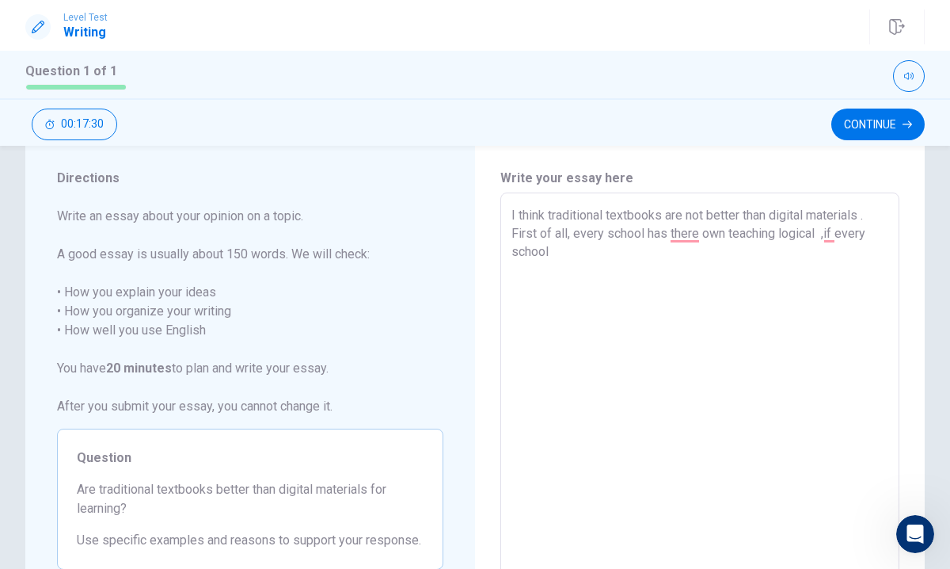
click at [650, 260] on textarea "I think traditional textbooks are not better than digital materials . First of …" at bounding box center [700, 412] width 377 height 412
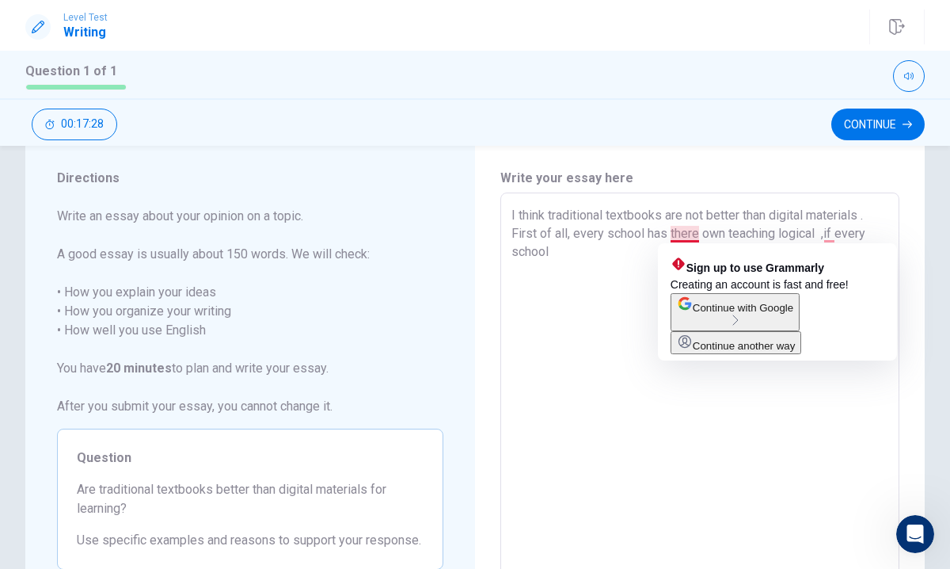
click at [696, 234] on textarea "I think traditional textbooks are not better than digital materials . First of …" at bounding box center [700, 412] width 377 height 412
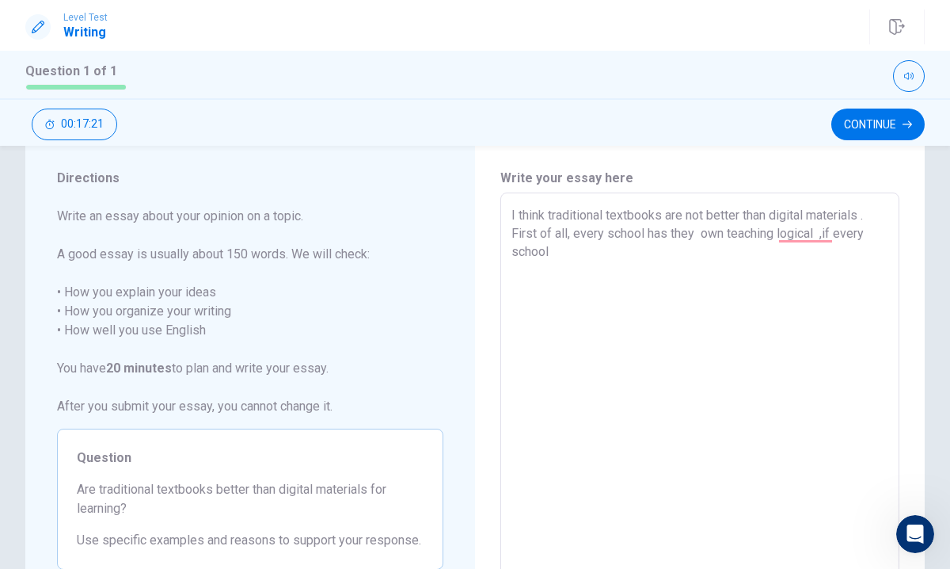
click at [563, 259] on textarea "I think traditional textbooks are not better than digital materials . First of …" at bounding box center [700, 412] width 377 height 412
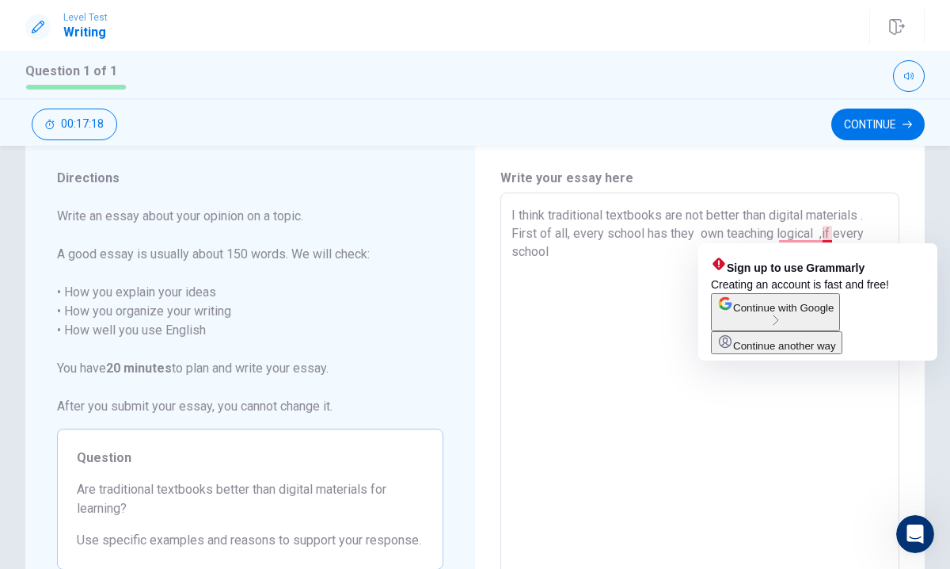
click at [879, 230] on textarea "I think traditional textbooks are not better than digital materials . First of …" at bounding box center [700, 412] width 377 height 412
click at [820, 232] on textarea "I think traditional textbooks are not better than digital materials . First of …" at bounding box center [700, 412] width 377 height 412
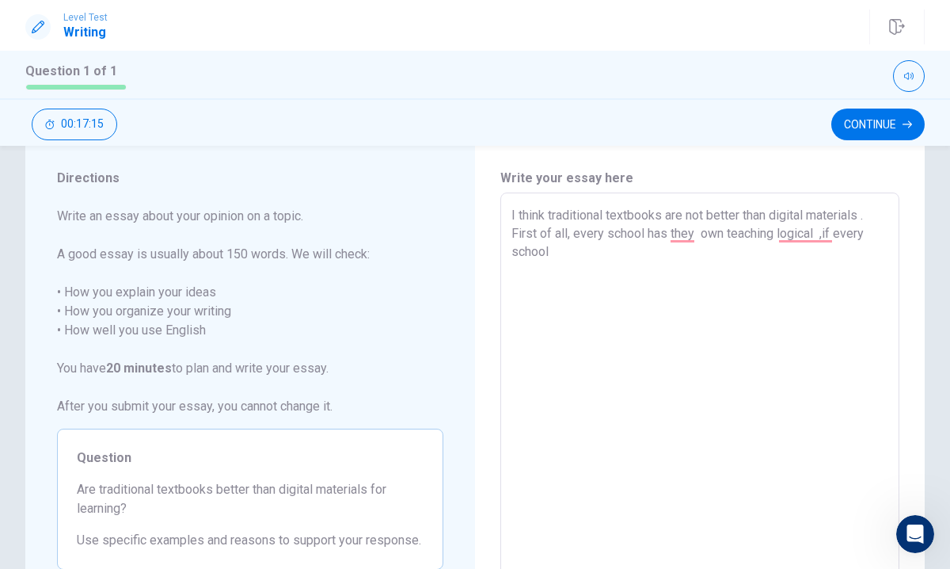
click at [699, 235] on textarea "I think traditional textbooks are not better than digital materials . First of …" at bounding box center [700, 412] width 377 height 412
click at [561, 254] on textarea "I think traditional textbooks are not better than digital materials . First of …" at bounding box center [700, 412] width 377 height 412
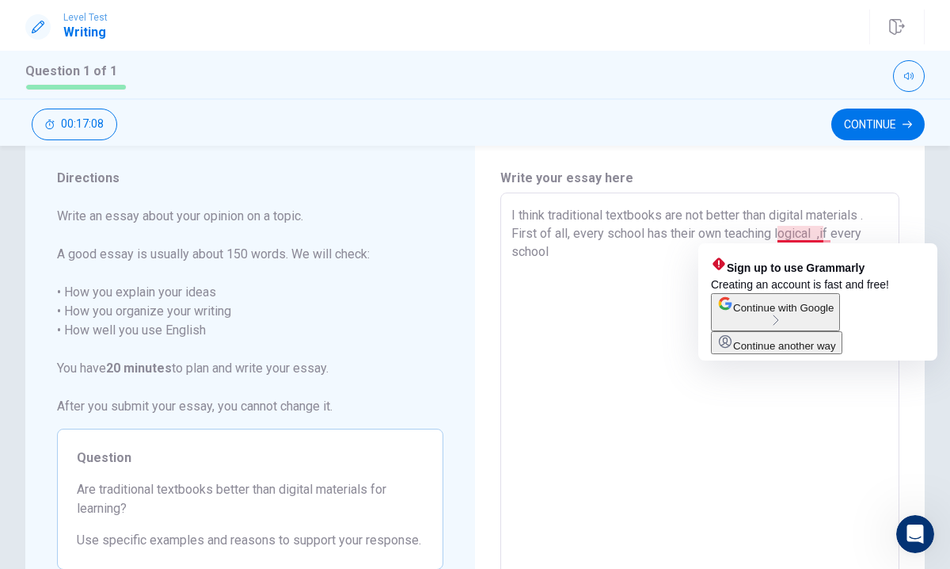
click at [818, 233] on textarea "I think traditional textbooks are not better than digital materials . First of …" at bounding box center [700, 412] width 377 height 412
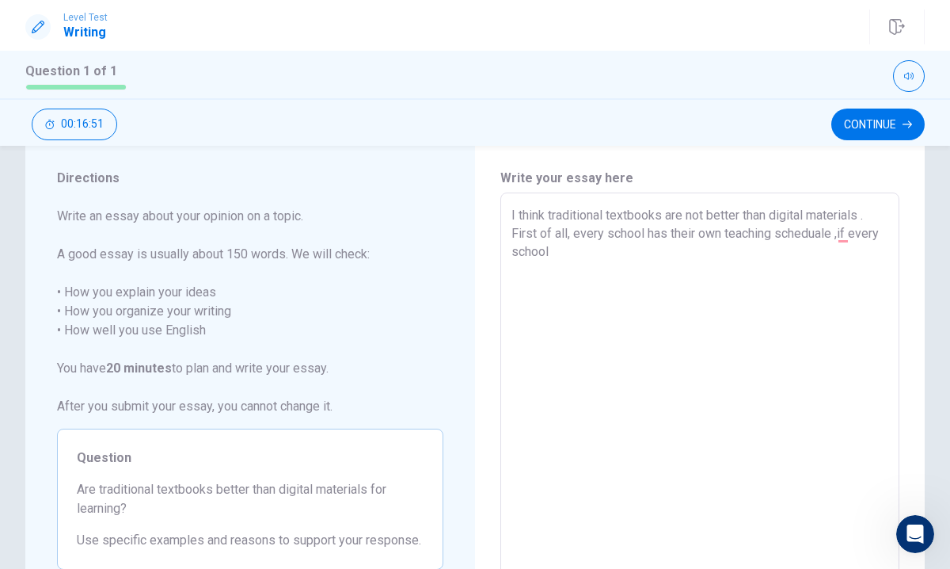
click at [565, 254] on textarea "I think traditional textbooks are not better than digital materials . First of …" at bounding box center [700, 412] width 377 height 412
click at [649, 446] on textarea "I think traditional textbooks are not better than digital materials . First of …" at bounding box center [700, 412] width 377 height 412
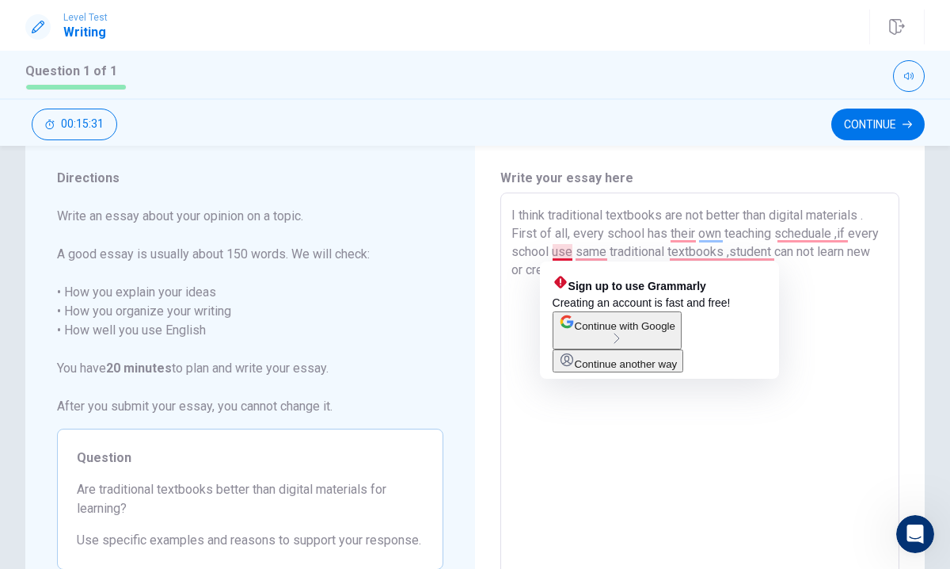
click at [573, 255] on textarea "I think traditional textbooks are not better than digital materials . First of …" at bounding box center [700, 412] width 377 height 412
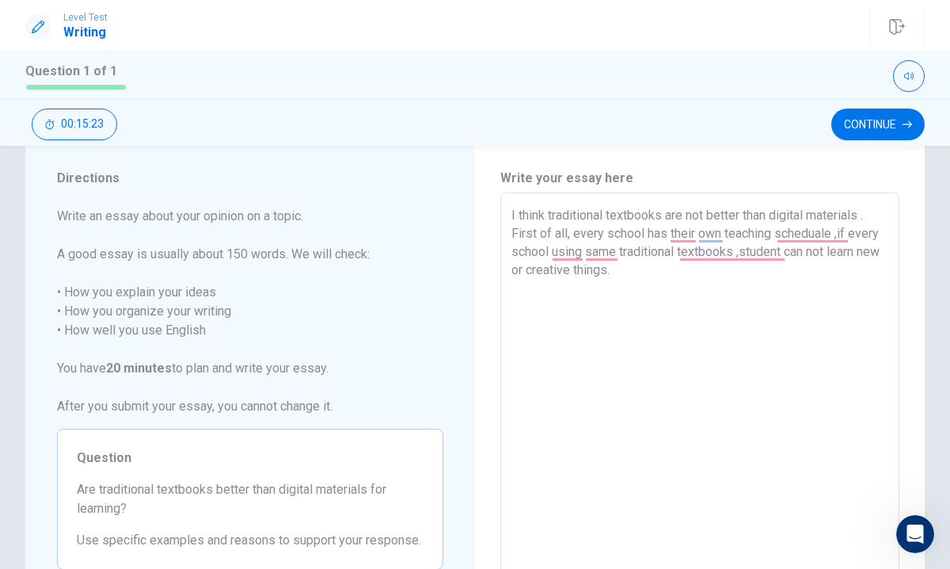
click at [653, 274] on textarea "I think traditional textbooks are not better than digital materials . First of …" at bounding box center [700, 412] width 377 height 412
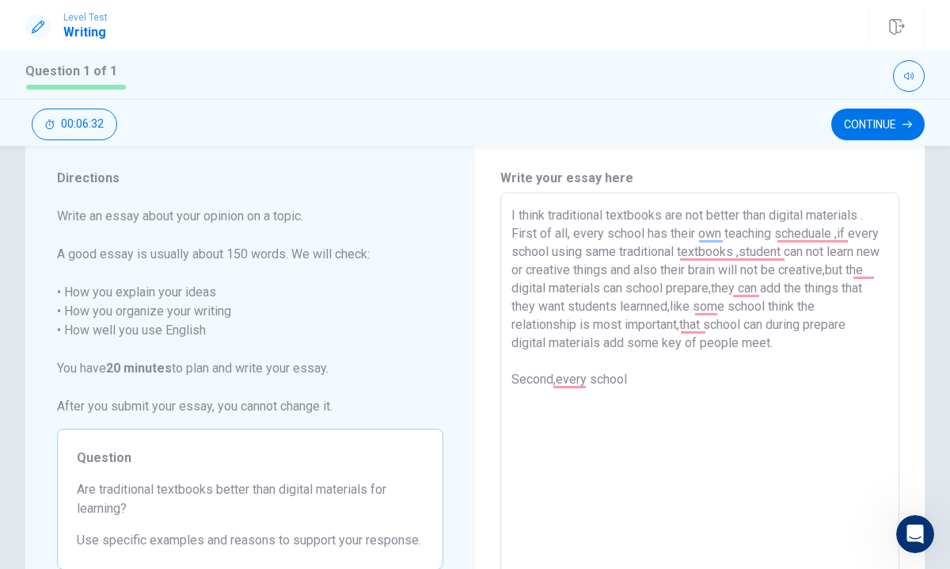
click at [561, 364] on textarea "I think traditional textbooks are not better than digital materials . First of …" at bounding box center [700, 412] width 377 height 412
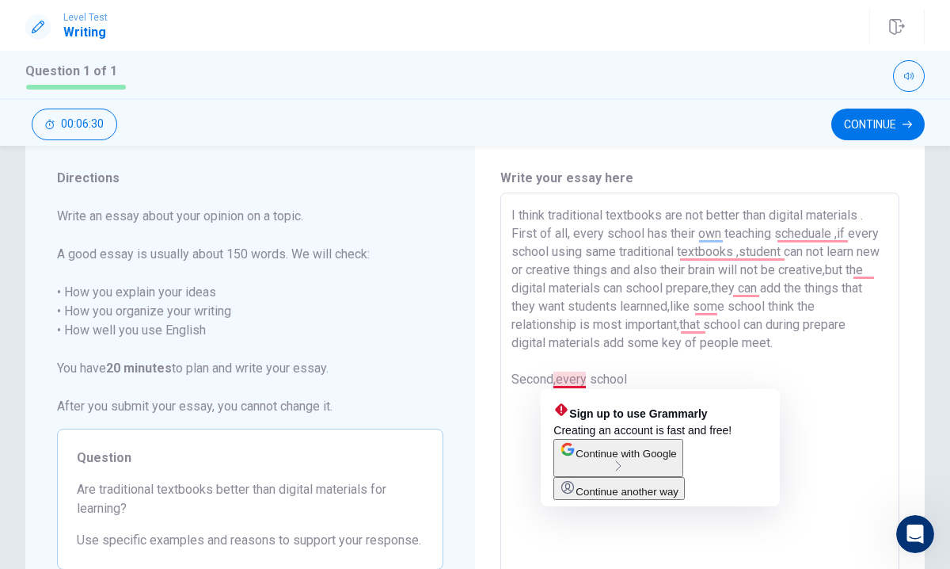
click at [555, 378] on textarea "I think traditional textbooks are not better than digital materials . First of …" at bounding box center [700, 412] width 377 height 412
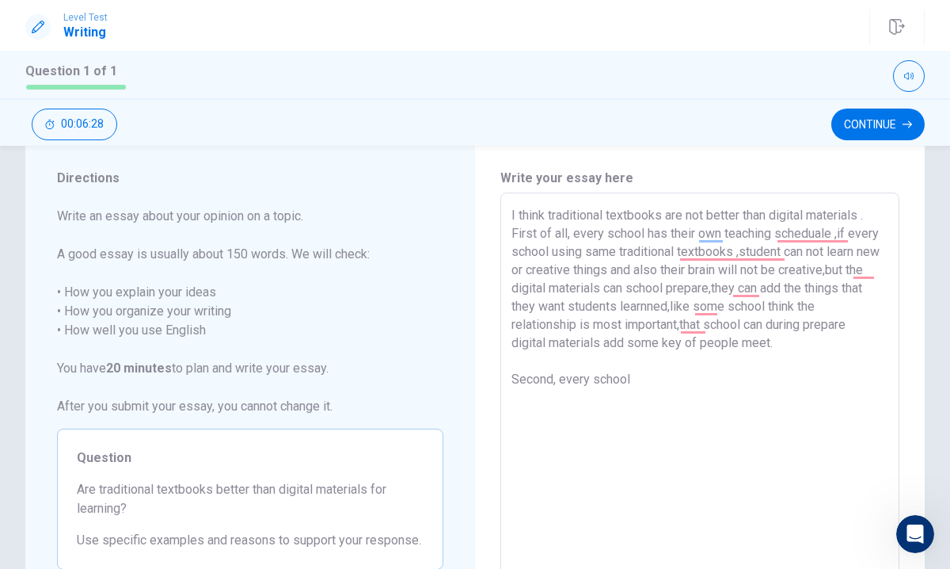
click at [643, 376] on textarea "I think traditional textbooks are not better than digital materials . First of …" at bounding box center [700, 412] width 377 height 412
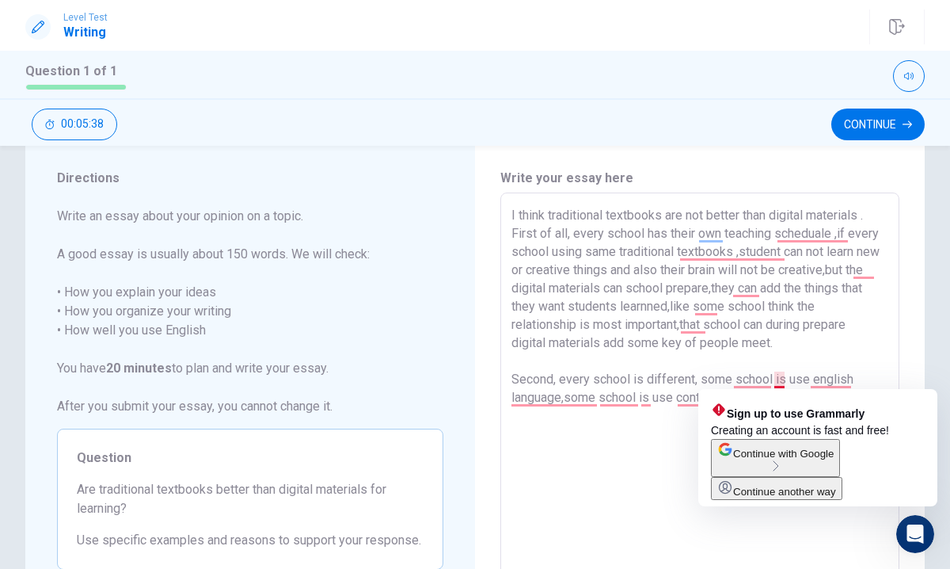
click at [782, 378] on textarea "I think traditional textbooks are not better than digital materials . First of …" at bounding box center [700, 412] width 377 height 412
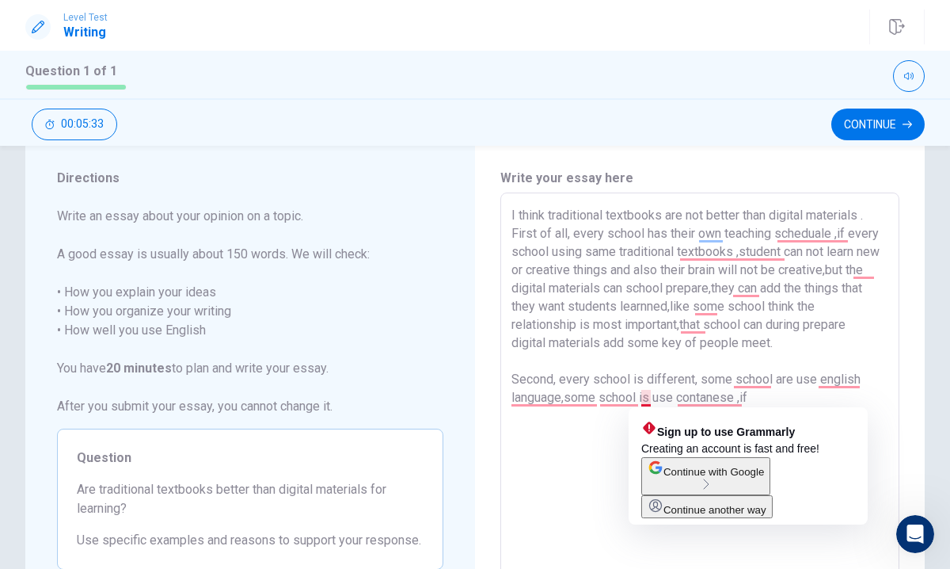
click at [647, 399] on textarea "I think traditional textbooks are not better than digital materials . First of …" at bounding box center [700, 412] width 377 height 412
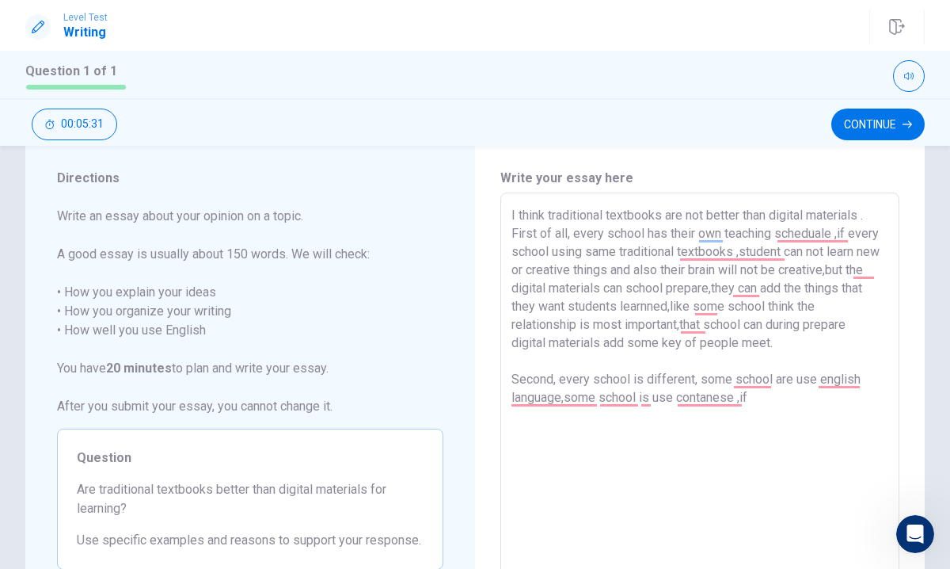
click at [652, 397] on textarea "I think traditional textbooks are not better than digital materials . First of …" at bounding box center [700, 412] width 377 height 412
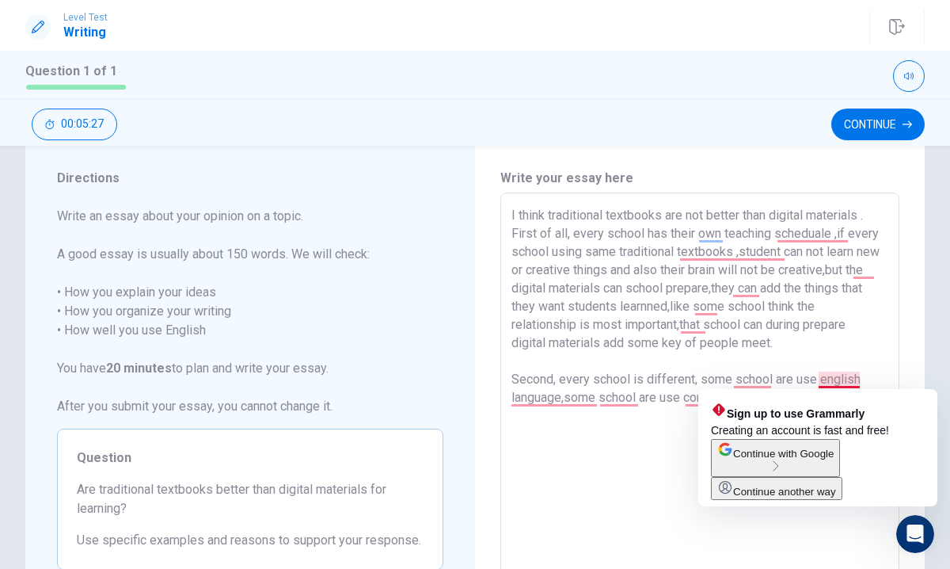
click at [822, 376] on textarea "I think traditional textbooks are not better than digital materials . First of …" at bounding box center [700, 412] width 377 height 412
click at [835, 378] on textarea "I think traditional textbooks are not better than digital materials . First of …" at bounding box center [700, 412] width 377 height 412
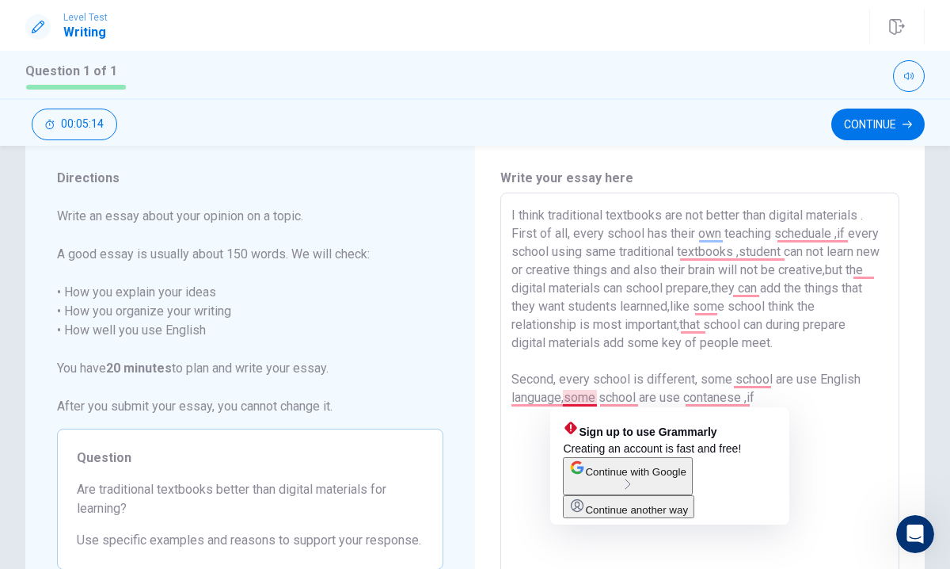
click at [566, 394] on textarea "I think traditional textbooks are not better than digital materials . First of …" at bounding box center [700, 412] width 377 height 412
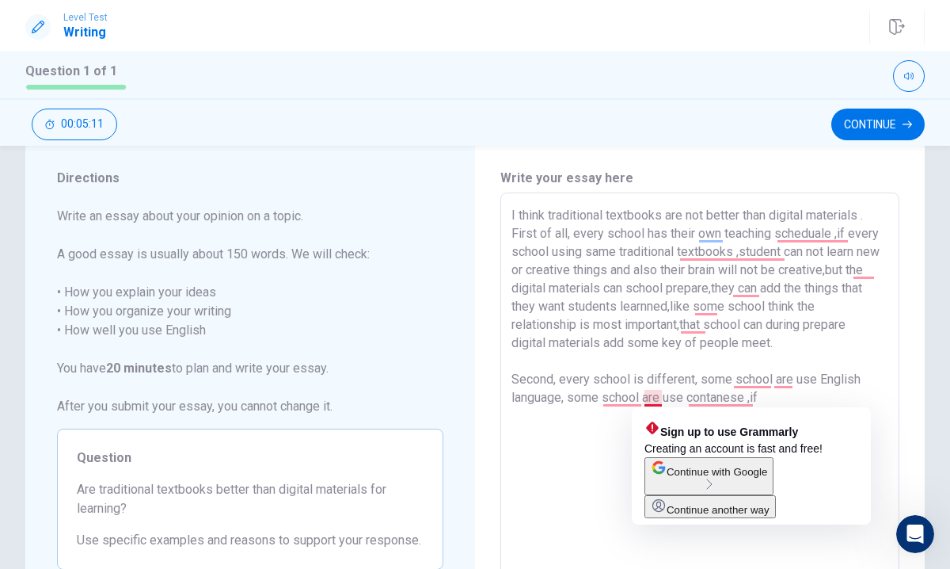
click at [664, 394] on textarea "I think traditional textbooks are not better than digital materials . First of …" at bounding box center [700, 412] width 377 height 412
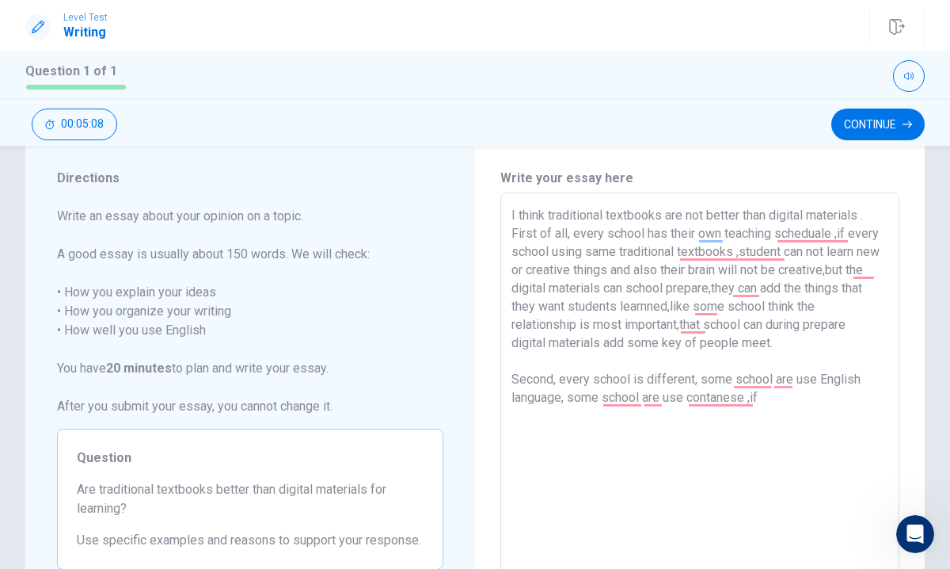
click at [667, 433] on textarea "I think traditional textbooks are not better than digital materials . First of …" at bounding box center [700, 412] width 377 height 412
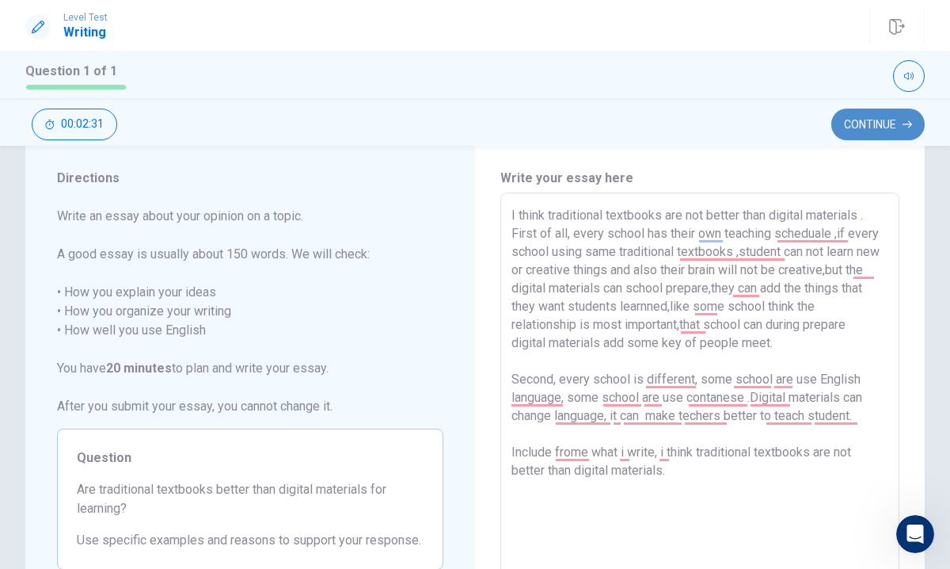
click at [866, 122] on button "Continue" at bounding box center [878, 124] width 93 height 32
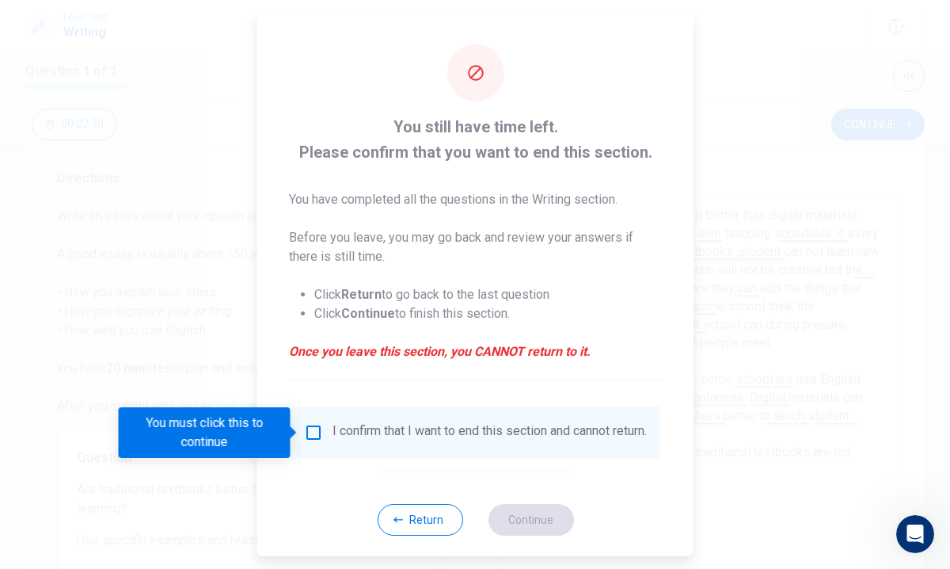
click at [734, 440] on div at bounding box center [475, 284] width 950 height 569
click at [438, 521] on button "Return" at bounding box center [420, 520] width 86 height 32
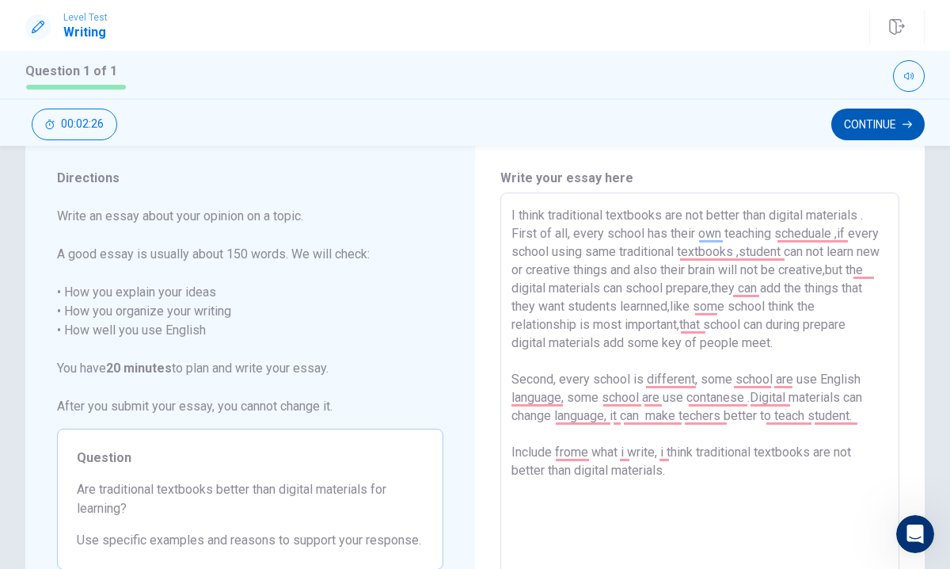
click at [876, 116] on button "Continue" at bounding box center [878, 124] width 93 height 32
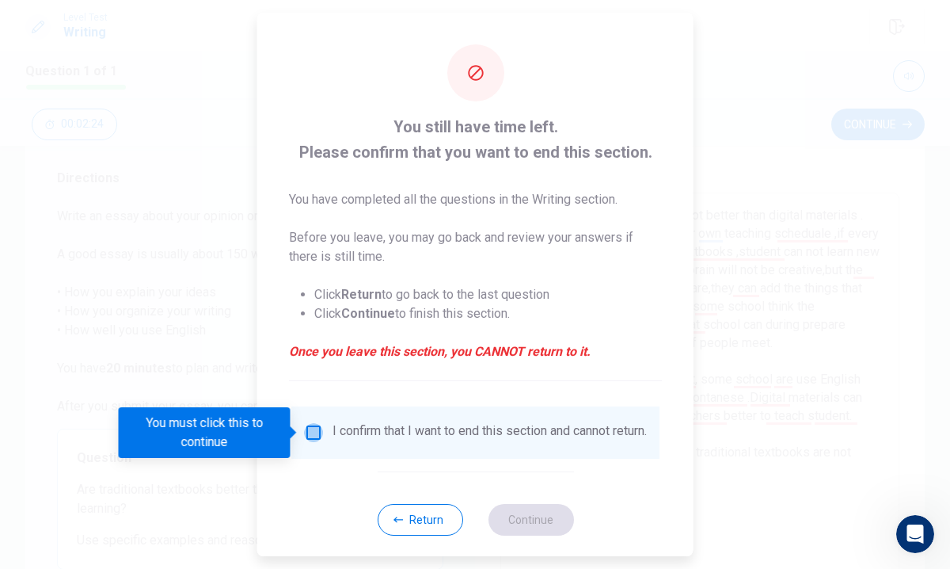
click at [309, 428] on input "You must click this to continue" at bounding box center [313, 432] width 19 height 19
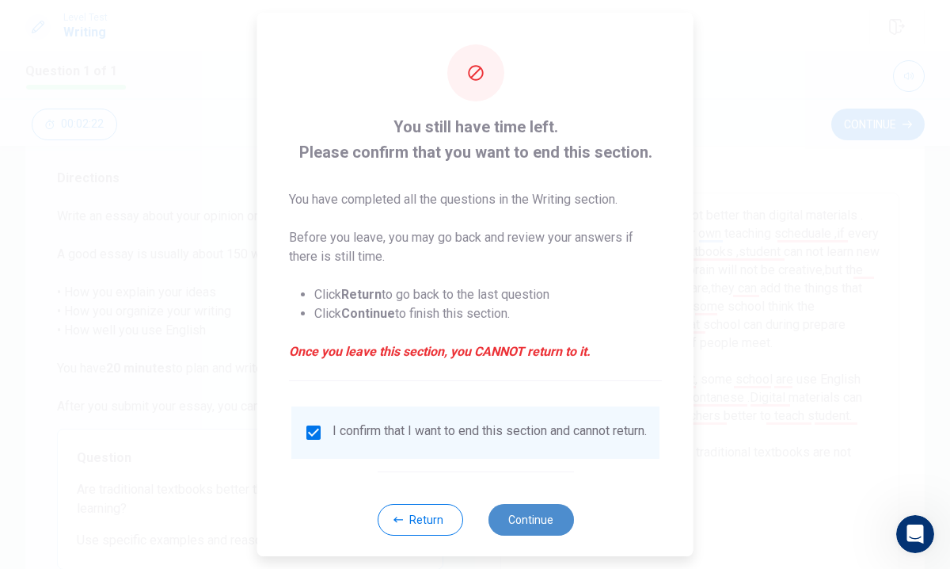
click at [514, 529] on button "Continue" at bounding box center [531, 520] width 86 height 32
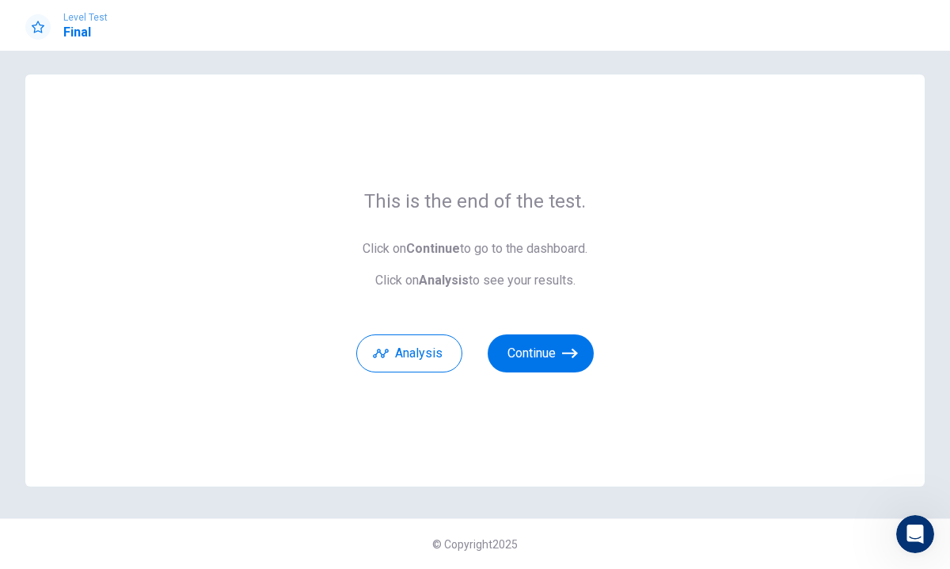
scroll to position [8, 0]
click at [405, 360] on button "Analysis" at bounding box center [409, 353] width 106 height 38
